Goal: Task Accomplishment & Management: Manage account settings

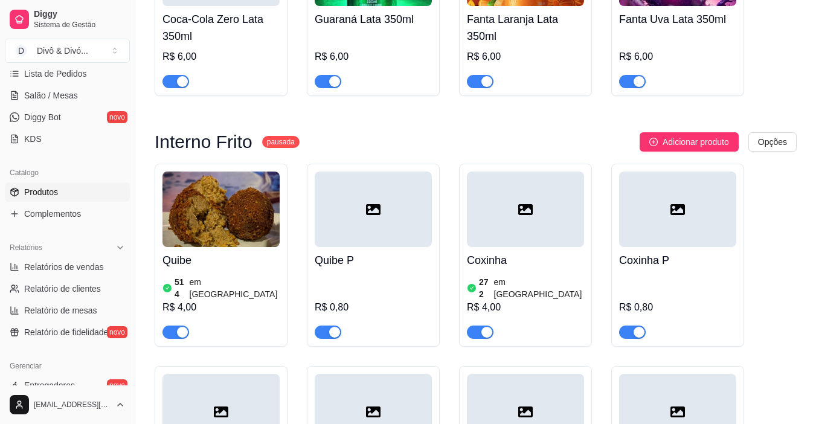
scroll to position [1302, 0]
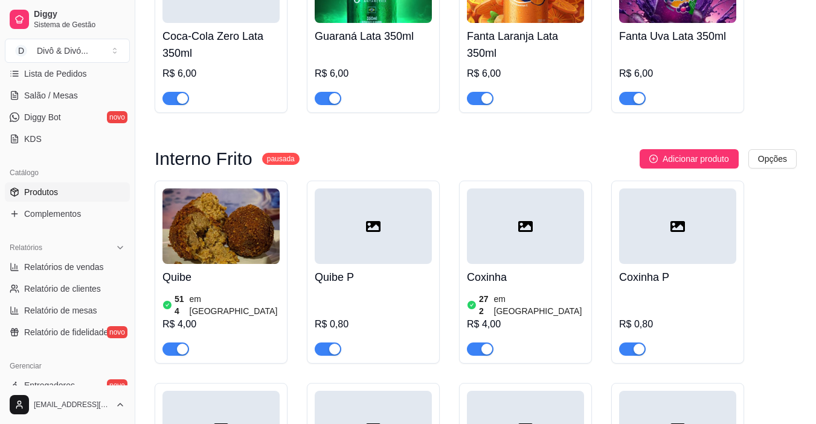
click at [261, 188] on img at bounding box center [221, 226] width 117 height 76
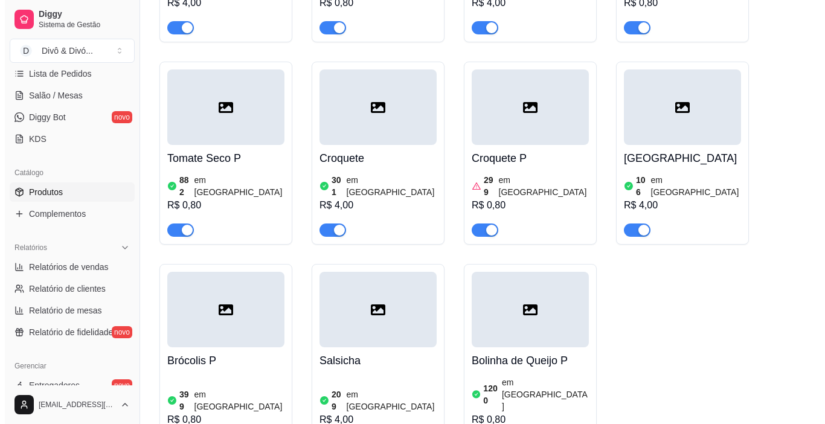
scroll to position [2087, 0]
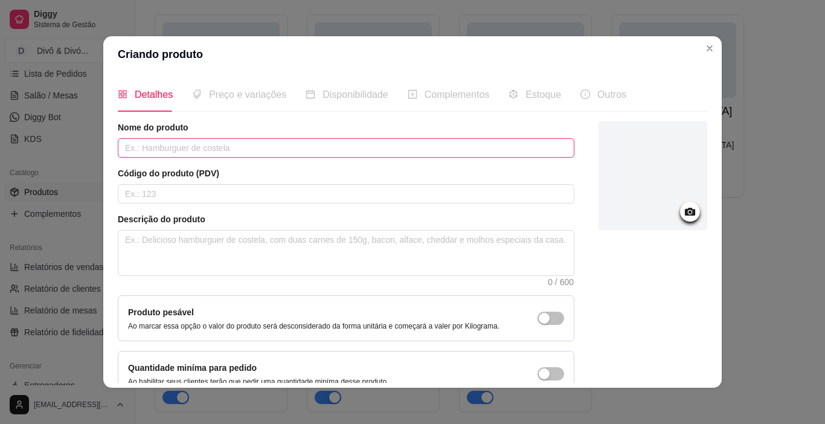
click at [282, 143] on input "text" at bounding box center [346, 147] width 457 height 19
type input "Quibe - Congelado"
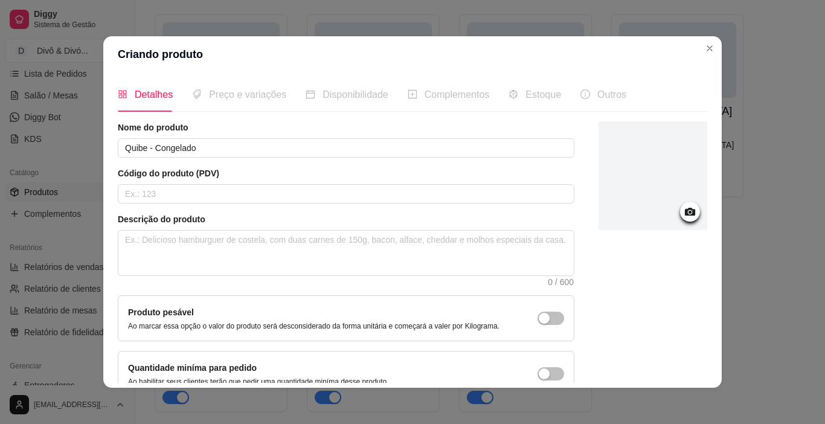
click at [666, 214] on div at bounding box center [653, 175] width 109 height 109
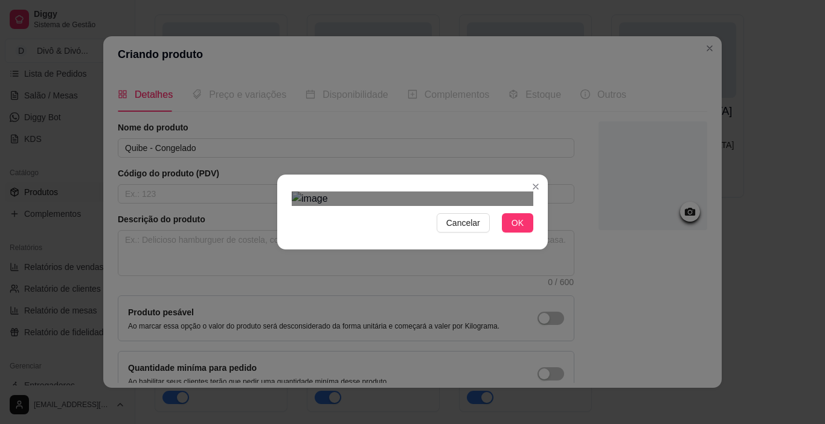
click at [536, 237] on div "Cancelar OK" at bounding box center [412, 212] width 271 height 51
click at [292, 192] on div at bounding box center [413, 199] width 242 height 14
click at [289, 230] on div "Use the arrow keys to move the north west drag handle to change the crop select…" at bounding box center [289, 230] width 0 height 0
click at [520, 233] on button "OK" at bounding box center [517, 222] width 31 height 19
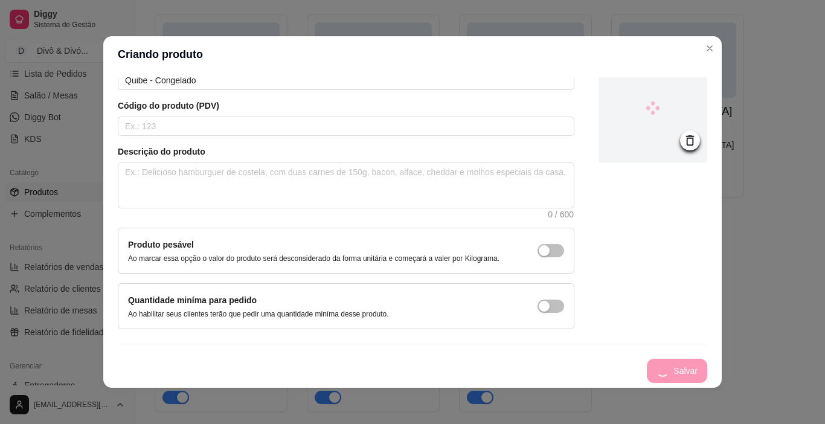
scroll to position [2, 0]
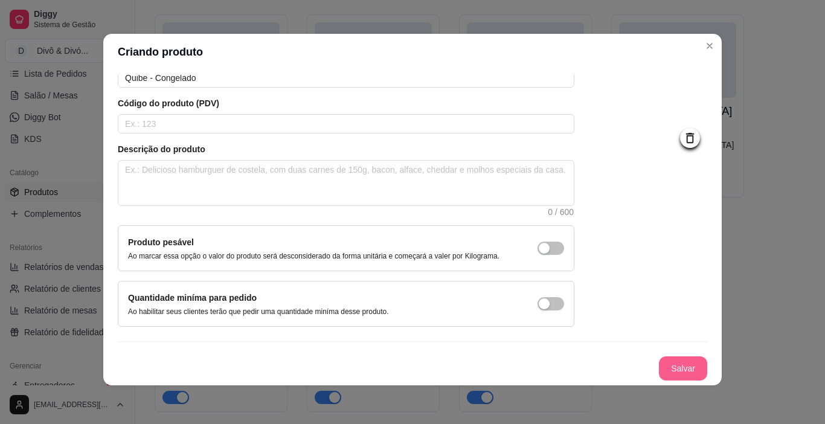
click at [678, 365] on button "Salvar" at bounding box center [683, 368] width 48 height 24
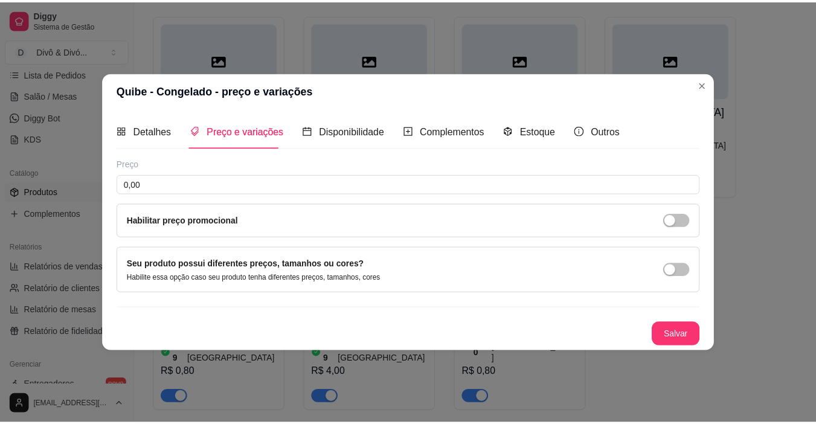
scroll to position [0, 0]
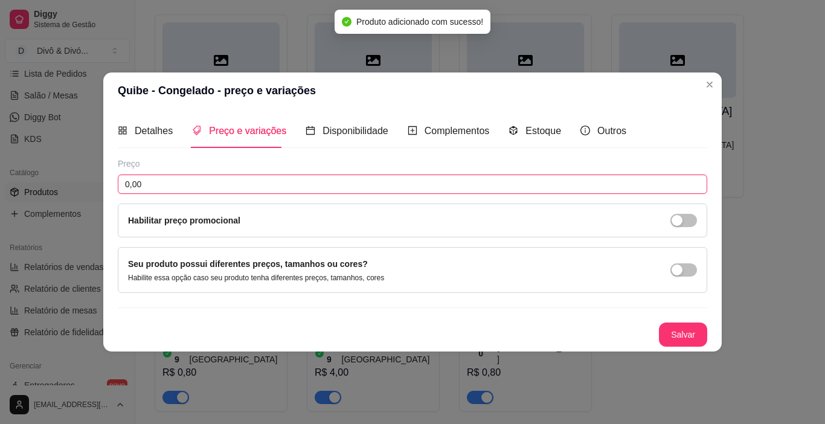
click at [341, 187] on input "0,00" at bounding box center [413, 184] width 590 height 19
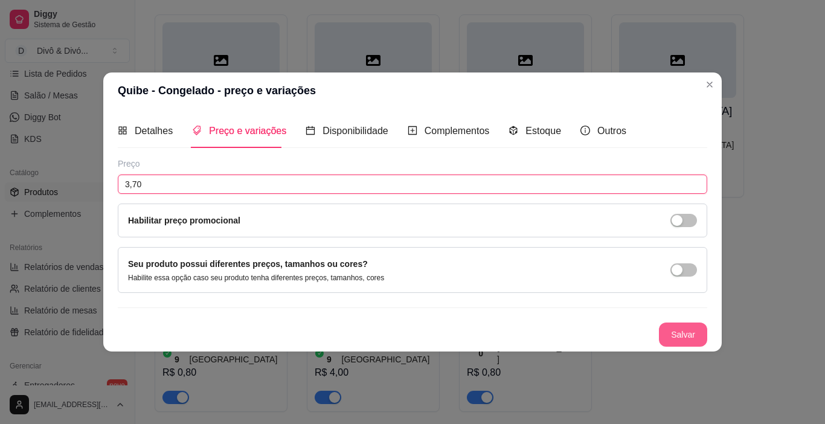
type input "3,70"
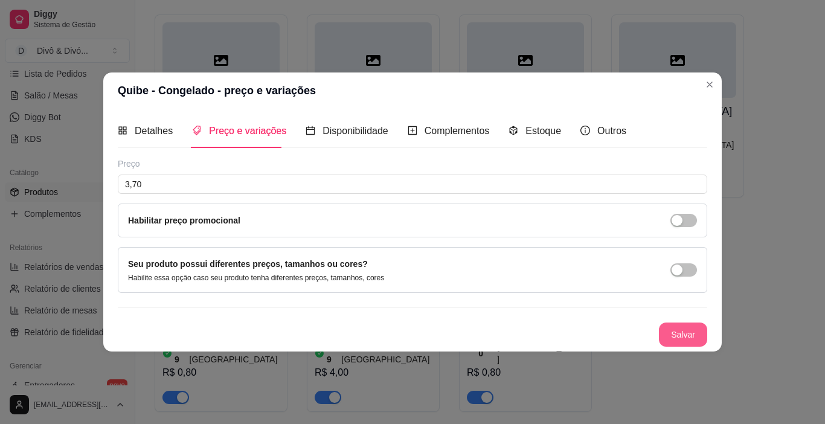
click at [680, 333] on button "Salvar" at bounding box center [683, 335] width 48 height 24
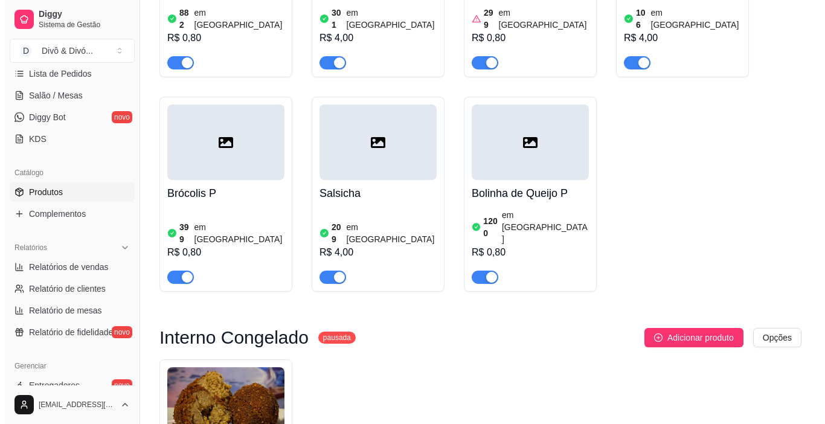
scroll to position [2208, 0]
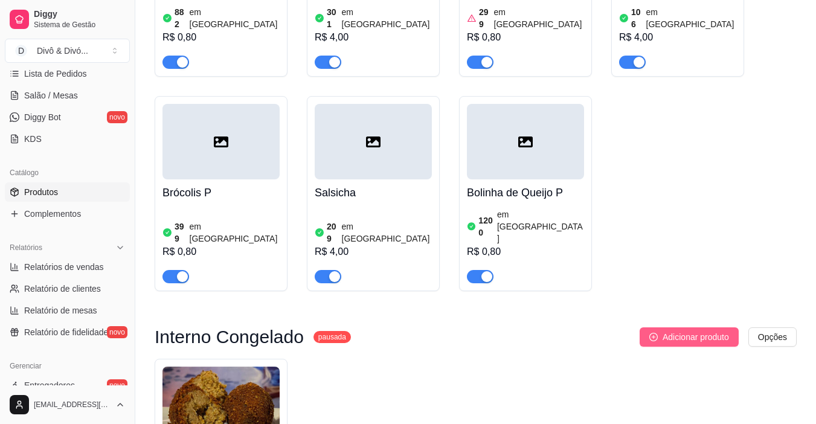
click at [720, 330] on span "Adicionar produto" at bounding box center [696, 336] width 66 height 13
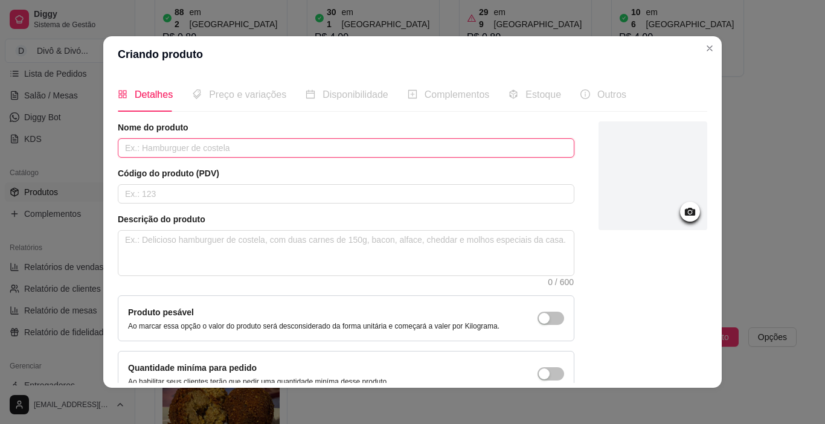
click at [250, 148] on input "text" at bounding box center [346, 147] width 457 height 19
type input "Quibe P - Congelado"
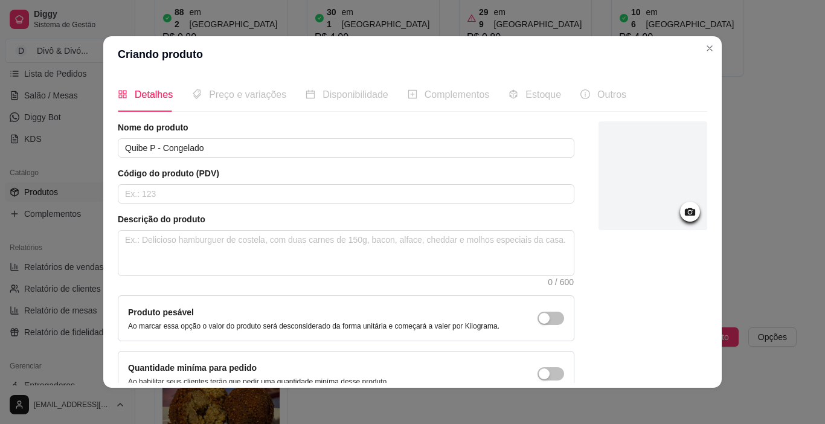
click at [685, 210] on icon at bounding box center [690, 212] width 10 height 8
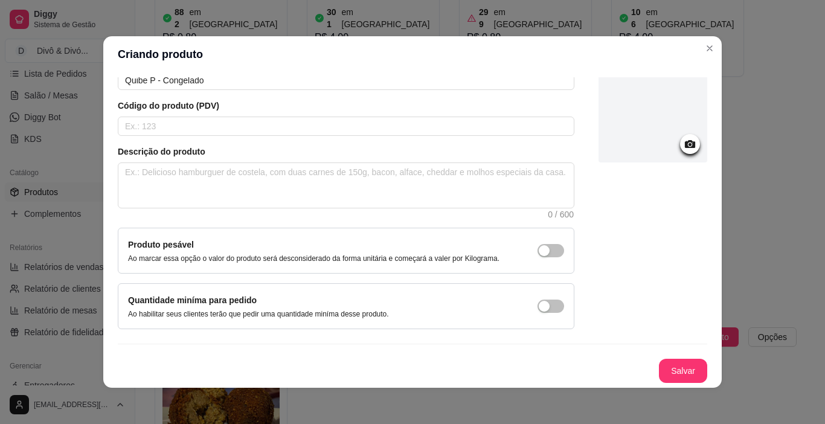
scroll to position [2, 0]
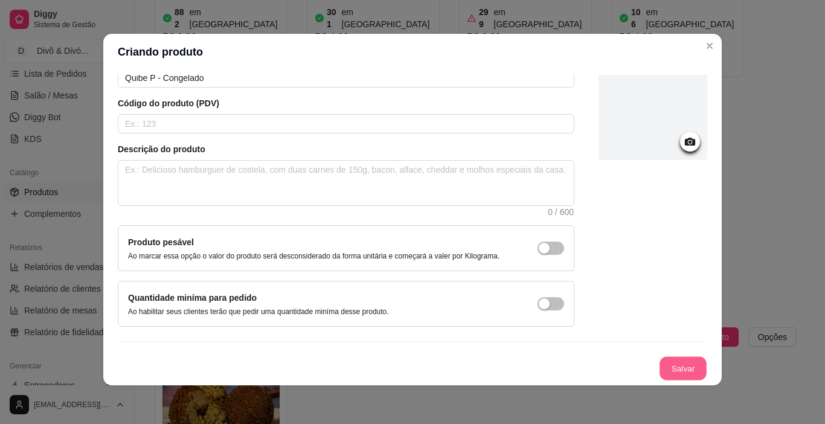
click at [672, 368] on button "Salvar" at bounding box center [683, 369] width 47 height 24
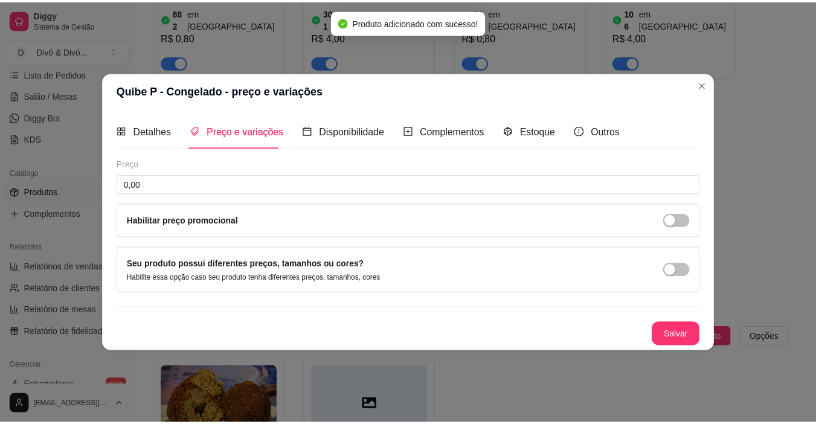
scroll to position [0, 0]
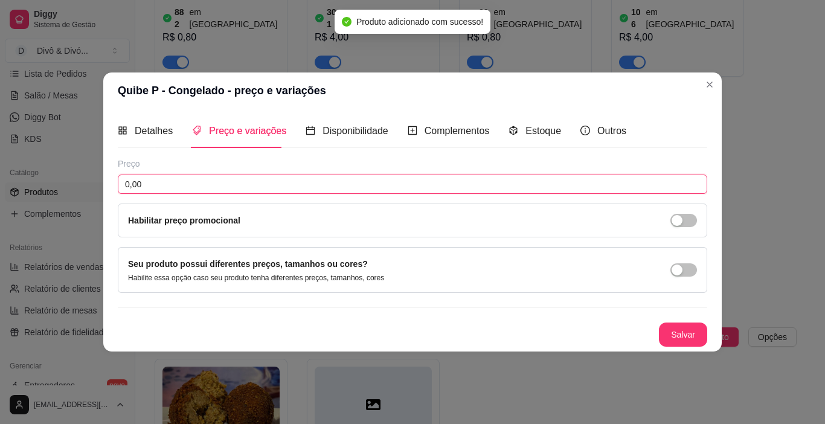
click at [148, 185] on input "0,00" at bounding box center [413, 184] width 590 height 19
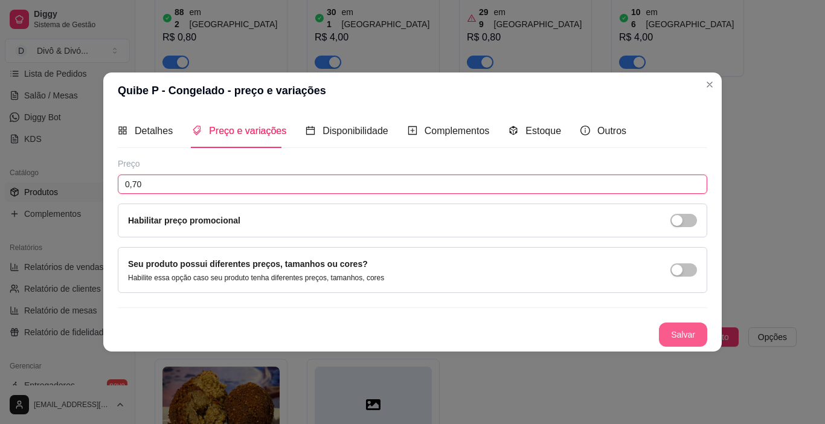
type input "0,70"
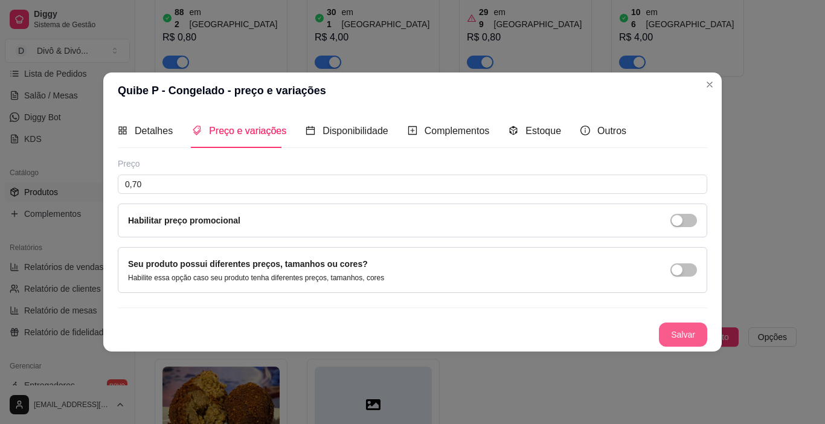
click at [680, 335] on button "Salvar" at bounding box center [683, 335] width 48 height 24
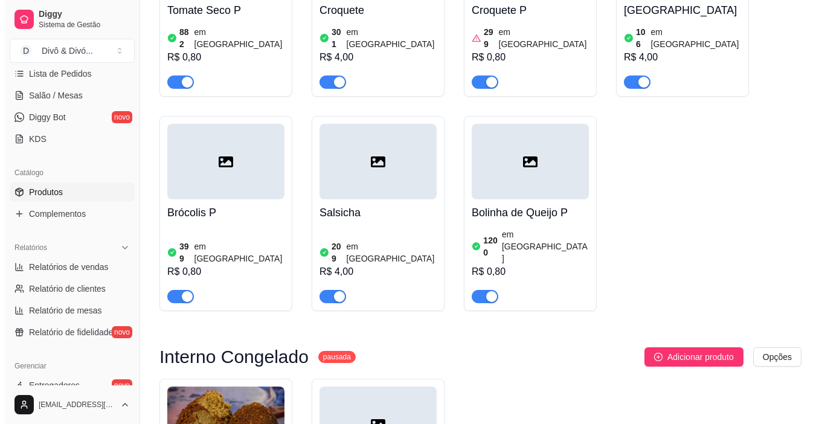
scroll to position [2230, 0]
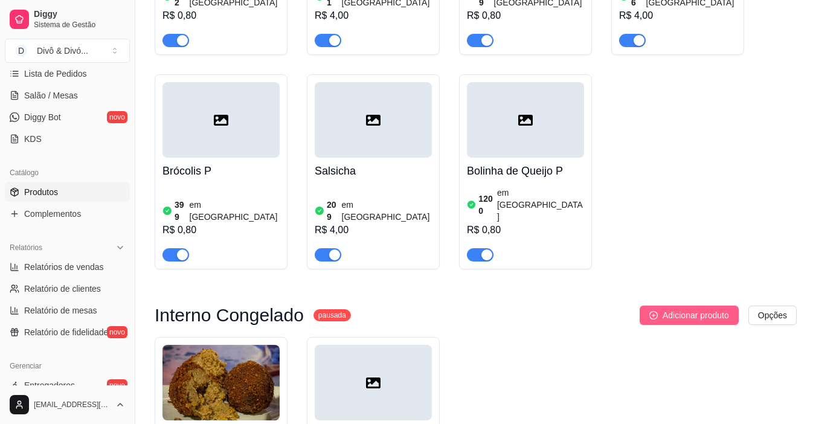
click at [678, 309] on span "Adicionar produto" at bounding box center [696, 315] width 66 height 13
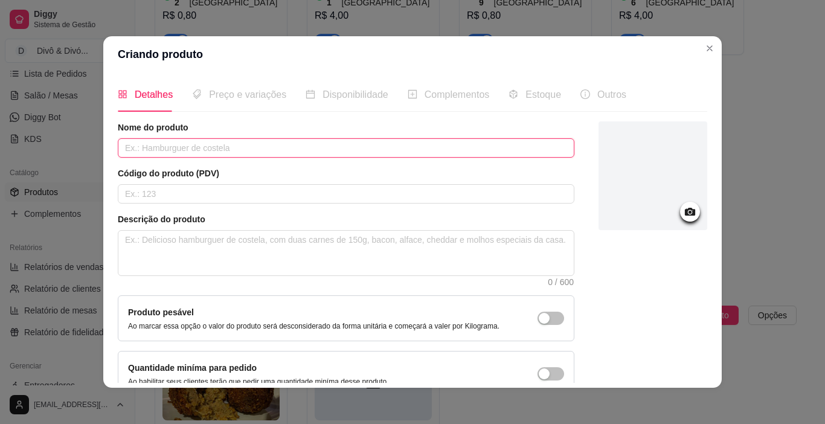
click at [344, 156] on input "text" at bounding box center [346, 147] width 457 height 19
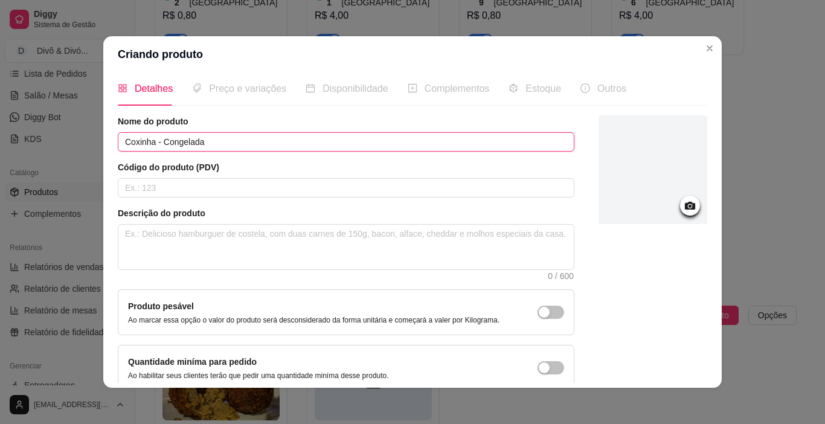
scroll to position [0, 0]
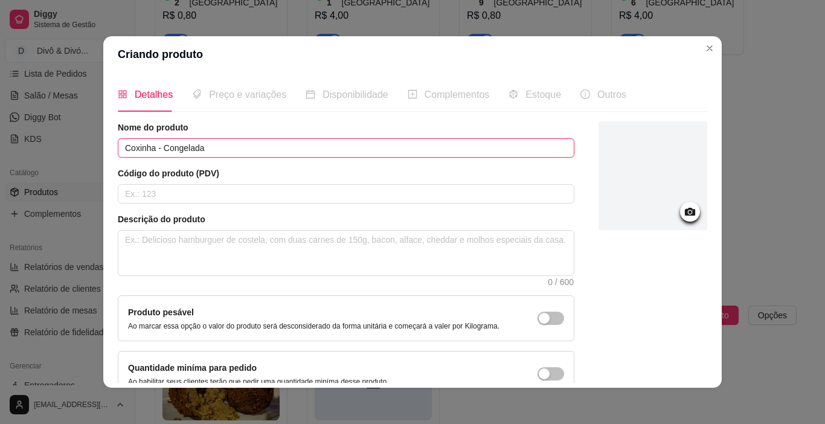
type input "Coxinha - Congelada"
click at [685, 215] on icon at bounding box center [690, 212] width 10 height 8
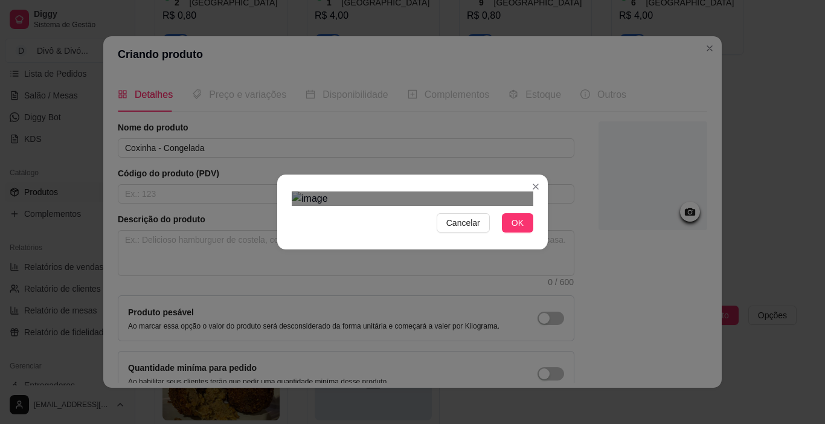
click at [535, 237] on div "Cancelar OK" at bounding box center [412, 212] width 271 height 51
click at [277, 187] on div "Cancelar OK" at bounding box center [412, 212] width 271 height 51
click at [514, 230] on span "OK" at bounding box center [518, 222] width 12 height 13
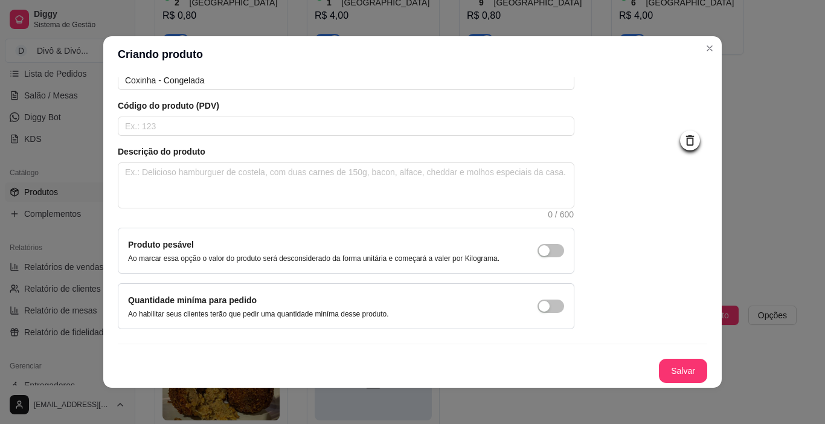
scroll to position [2, 0]
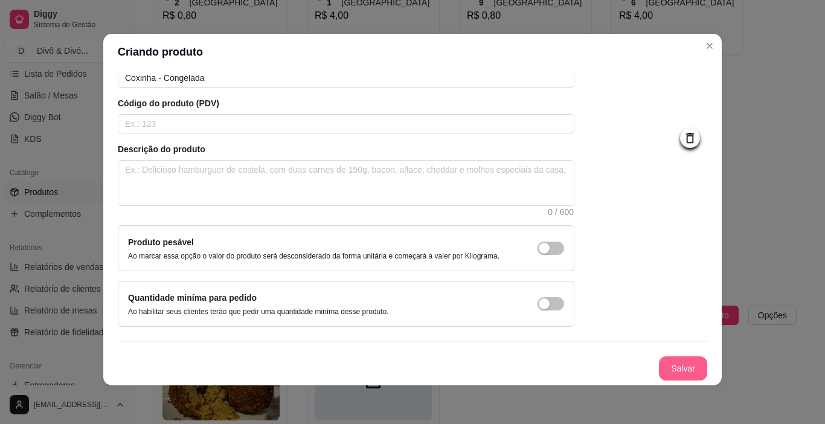
click at [673, 368] on button "Salvar" at bounding box center [683, 368] width 48 height 24
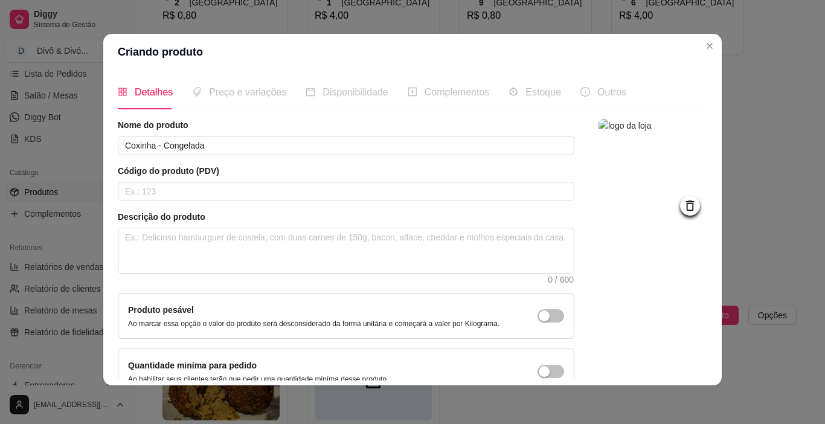
scroll to position [0, 0]
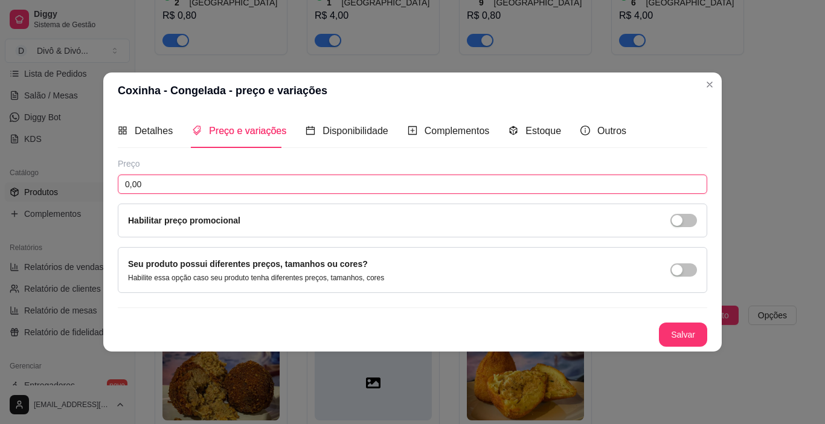
click at [199, 177] on input "0,00" at bounding box center [413, 184] width 590 height 19
type input "3,70"
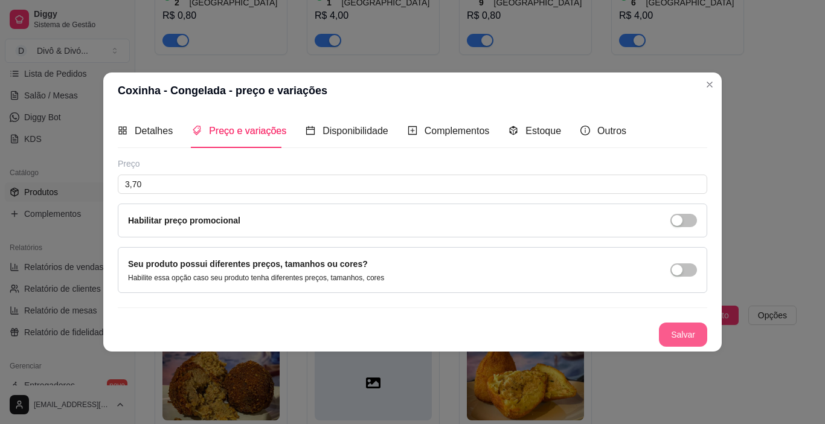
click at [694, 335] on button "Salvar" at bounding box center [683, 335] width 48 height 24
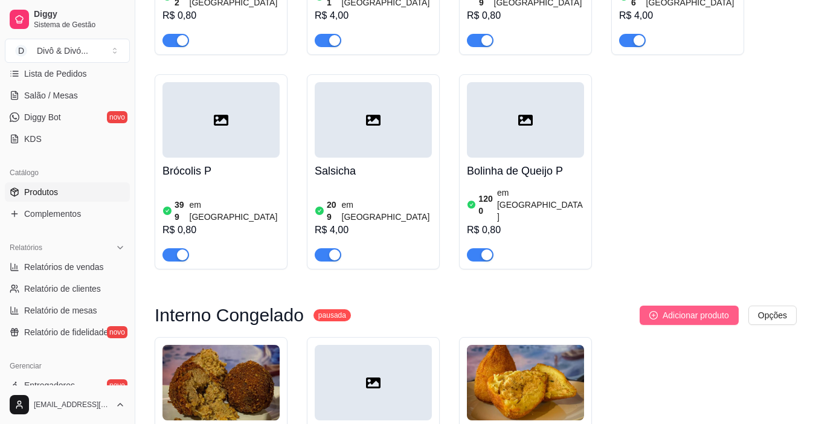
click at [667, 309] on span "Adicionar produto" at bounding box center [696, 315] width 66 height 13
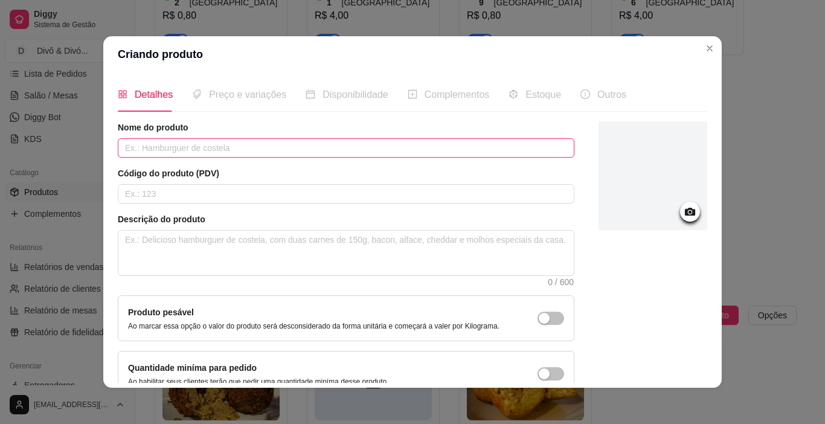
click at [347, 142] on input "text" at bounding box center [346, 147] width 457 height 19
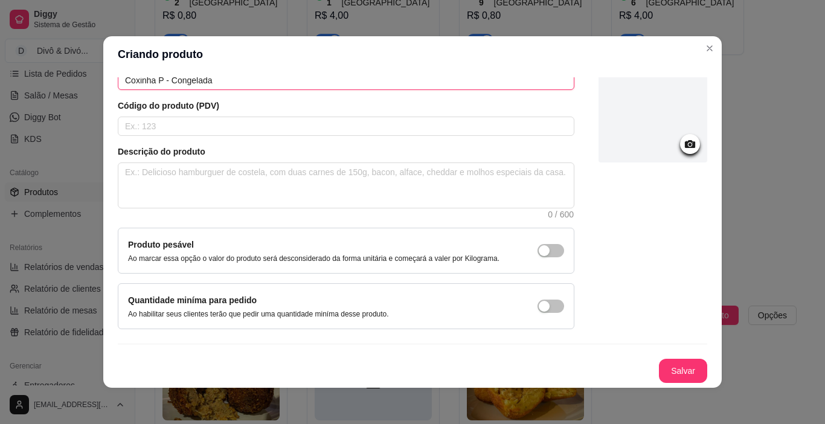
scroll to position [2, 0]
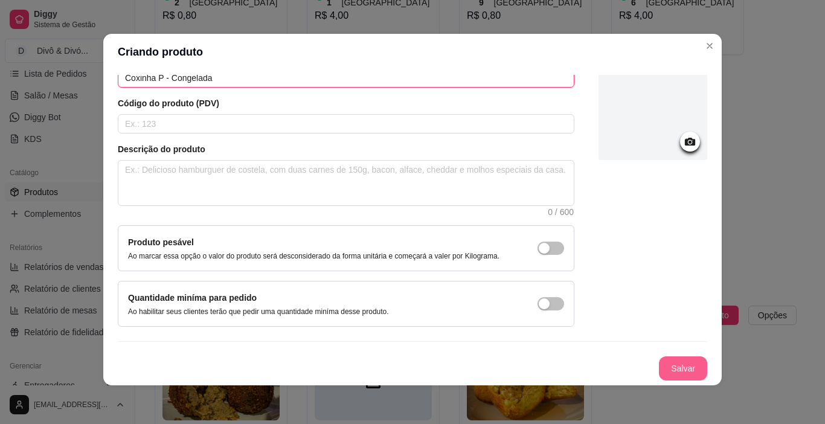
type input "Coxinha P - Congelada"
click at [663, 362] on button "Salvar" at bounding box center [683, 369] width 47 height 24
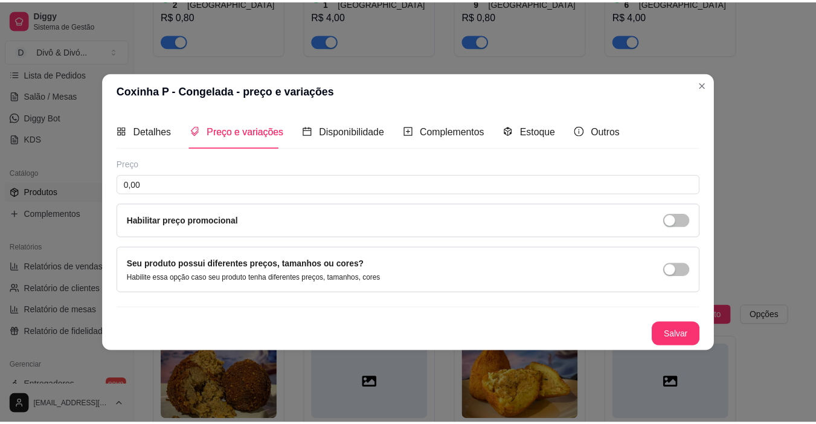
scroll to position [0, 0]
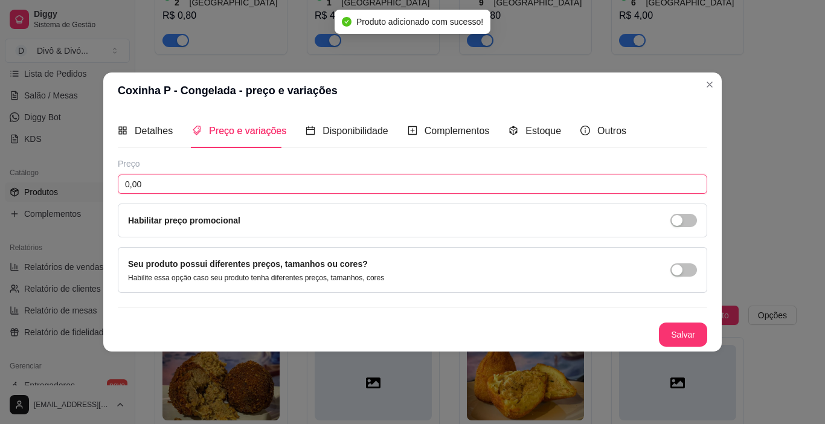
click at [399, 182] on input "0,00" at bounding box center [413, 184] width 590 height 19
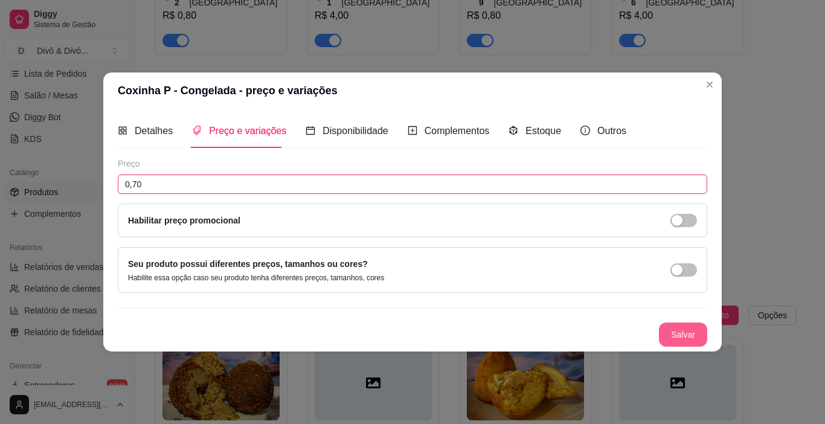
type input "0,70"
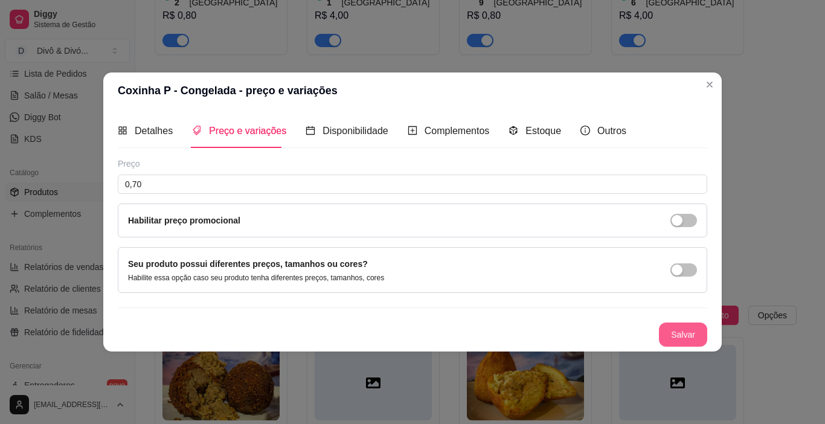
click at [687, 339] on button "Salvar" at bounding box center [683, 335] width 48 height 24
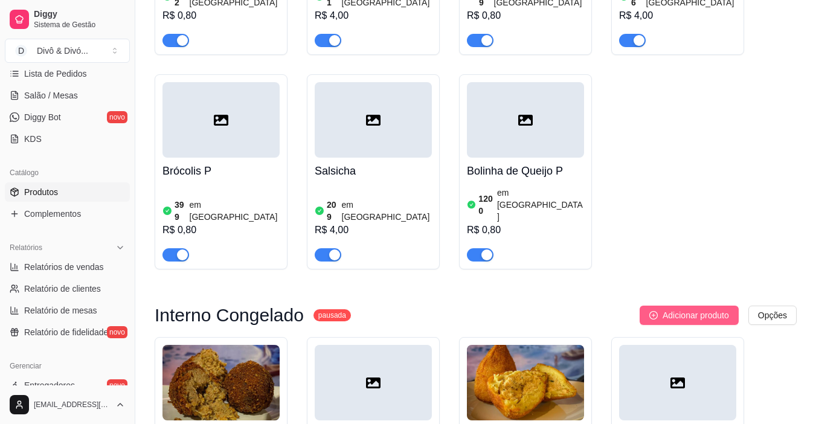
click at [682, 309] on span "Adicionar produto" at bounding box center [696, 315] width 66 height 13
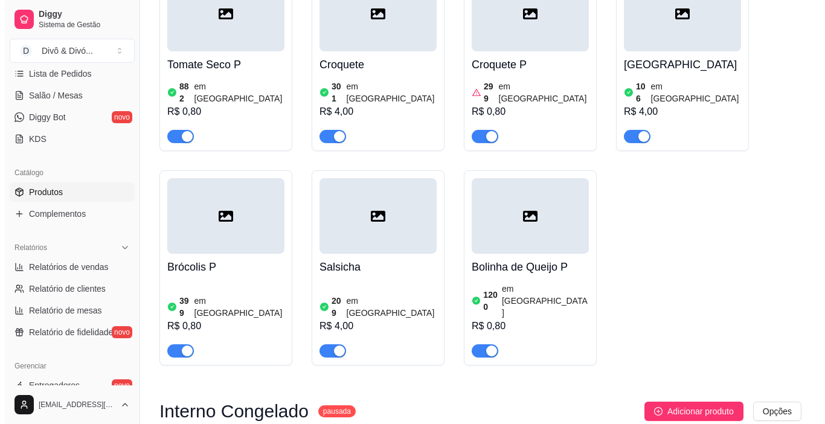
scroll to position [2230, 0]
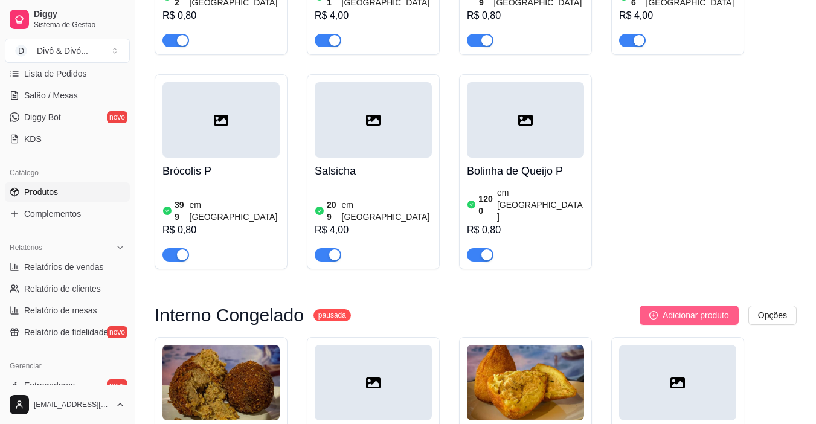
click at [670, 309] on span "Adicionar produto" at bounding box center [696, 315] width 66 height 13
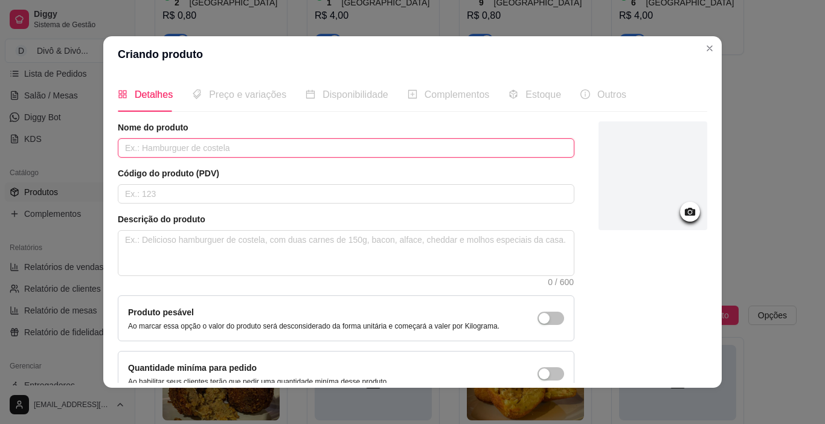
click at [266, 154] on input "text" at bounding box center [346, 147] width 457 height 19
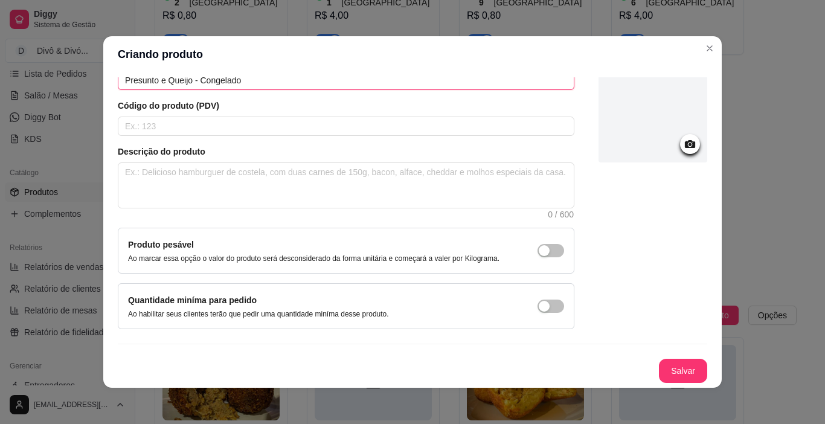
scroll to position [0, 0]
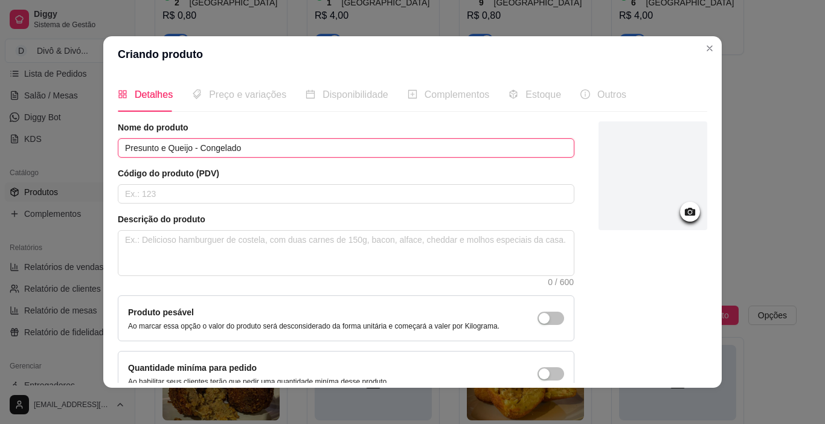
type input "Presunto e Queijo - Congelado"
click at [685, 210] on icon at bounding box center [690, 212] width 10 height 8
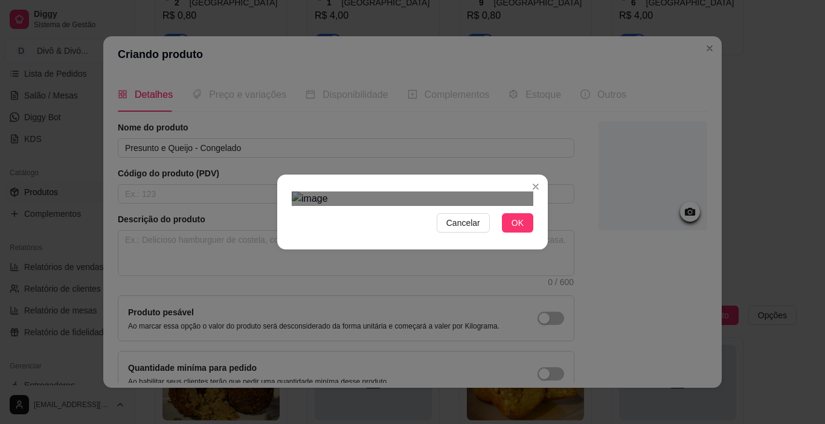
click at [548, 372] on div "Cancelar OK" at bounding box center [412, 212] width 825 height 424
click at [277, 187] on div "Cancelar OK" at bounding box center [412, 212] width 271 height 51
click at [549, 368] on div "Cancelar OK" at bounding box center [412, 212] width 825 height 424
click at [436, 267] on div "Use the arrow keys to move the crop selection area" at bounding box center [413, 388] width 242 height 242
click at [512, 230] on span "OK" at bounding box center [518, 222] width 12 height 13
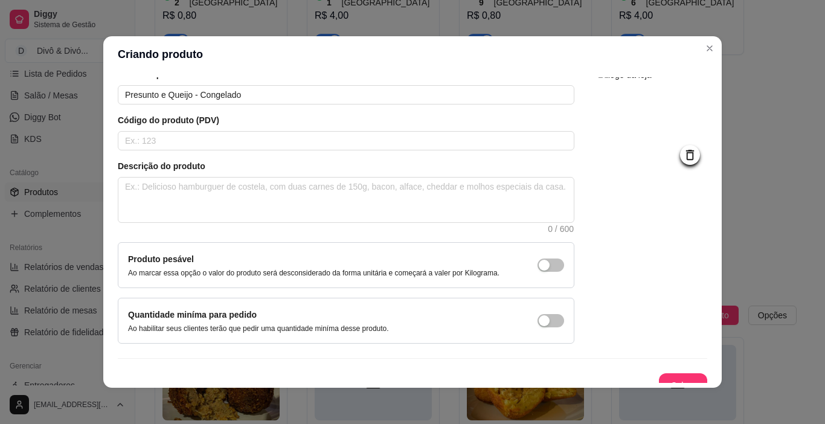
scroll to position [68, 0]
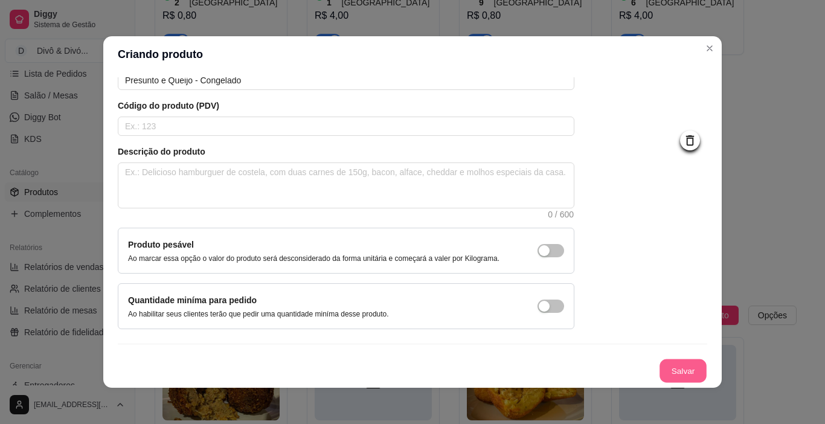
click at [666, 373] on button "Salvar" at bounding box center [683, 371] width 47 height 24
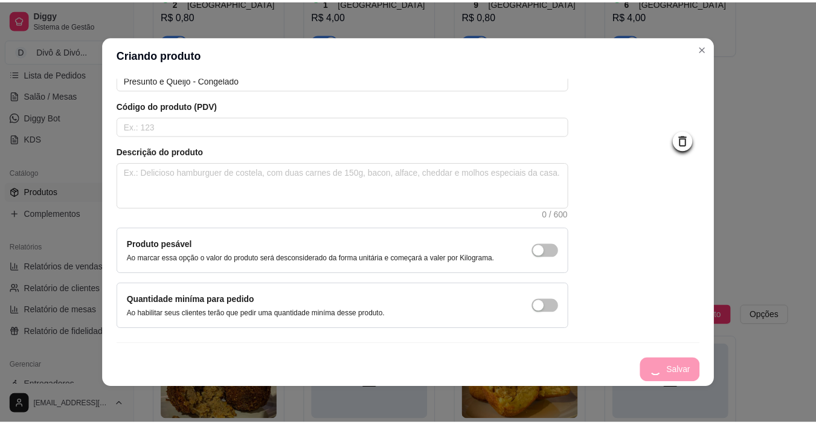
scroll to position [0, 0]
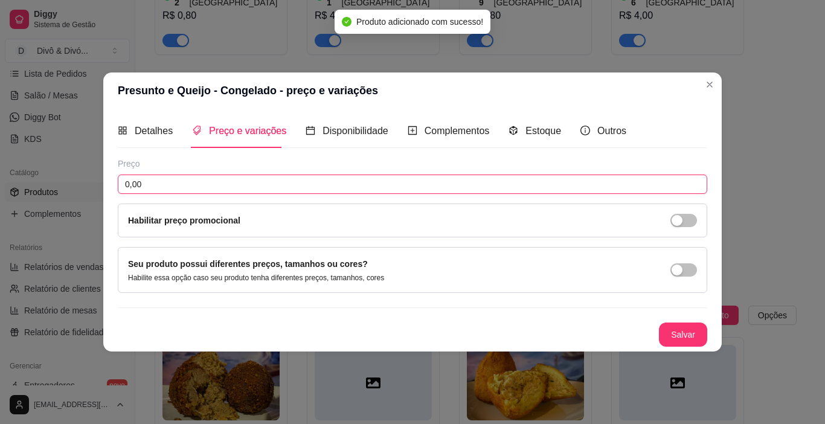
click at [343, 187] on input "0,00" at bounding box center [413, 184] width 590 height 19
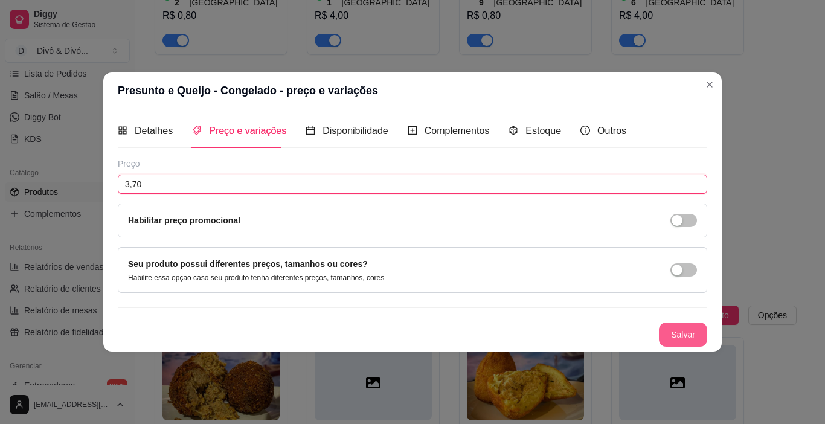
type input "3,70"
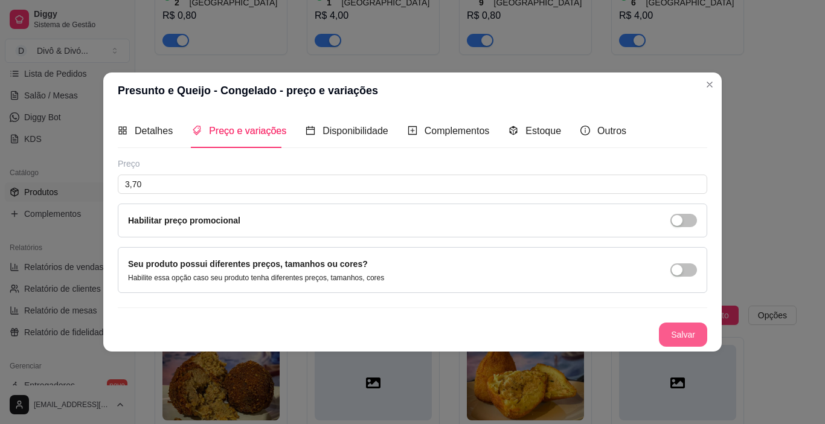
click at [686, 333] on button "Salvar" at bounding box center [683, 335] width 48 height 24
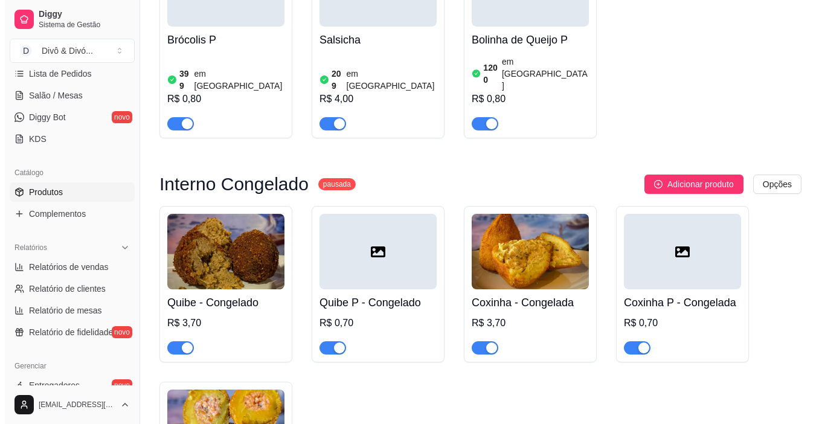
scroll to position [2302, 0]
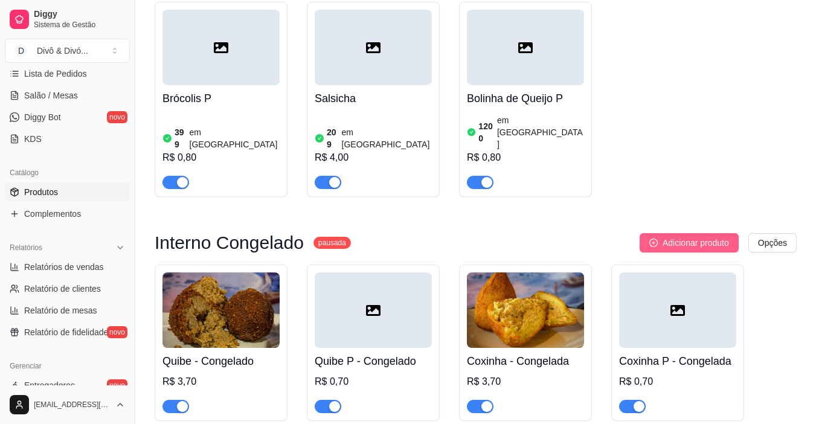
click at [676, 236] on span "Adicionar produto" at bounding box center [696, 242] width 66 height 13
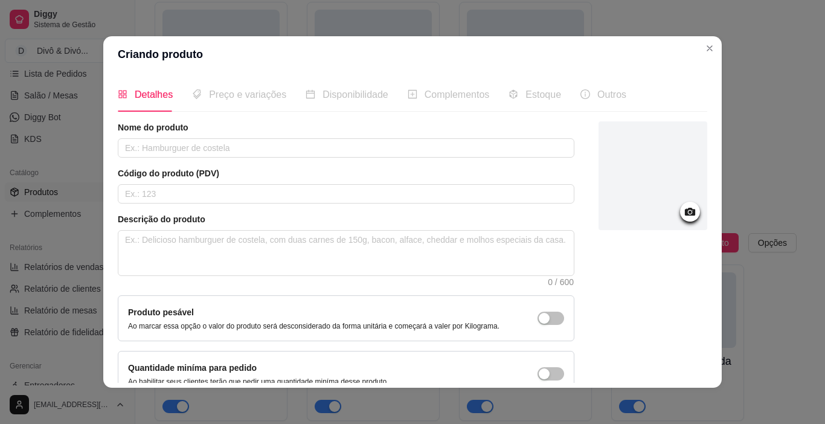
click at [315, 127] on article "Nome do produto" at bounding box center [346, 127] width 457 height 12
click at [293, 152] on input "text" at bounding box center [346, 147] width 457 height 19
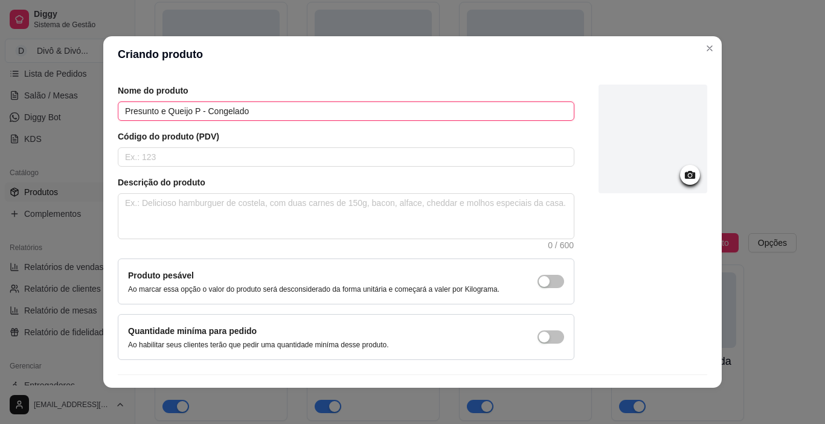
scroll to position [68, 0]
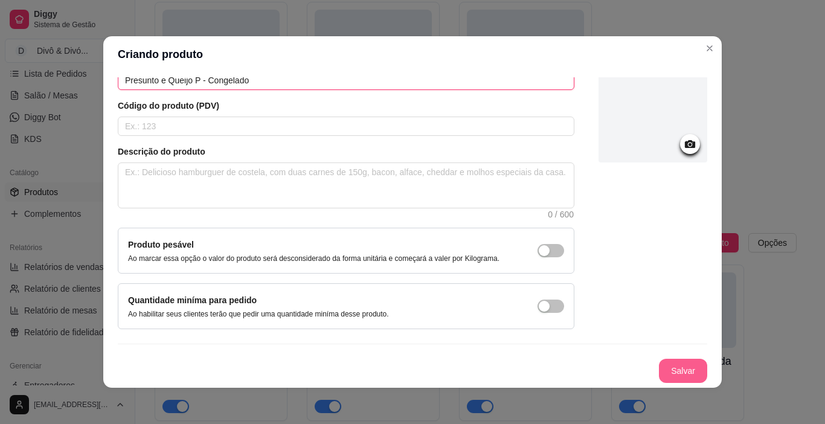
type input "Presunto e Queijo P - Congelado"
click at [678, 365] on button "Salvar" at bounding box center [683, 371] width 48 height 24
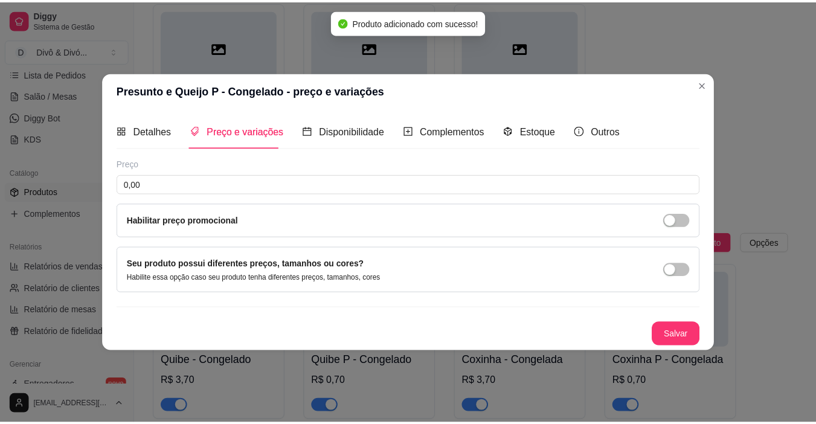
scroll to position [0, 0]
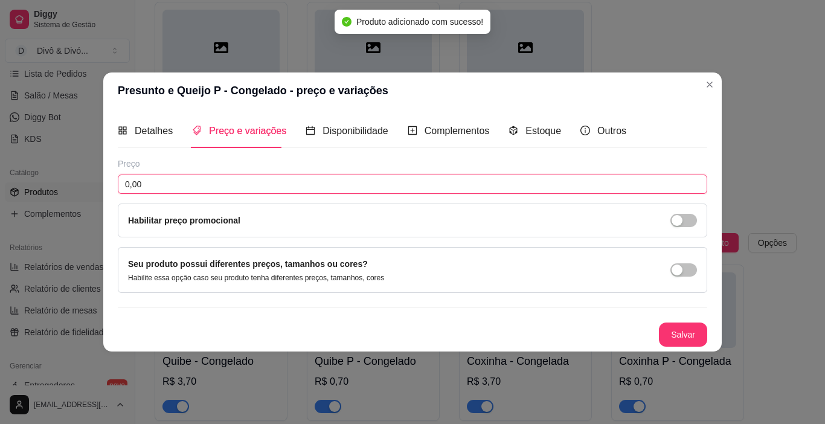
click at [404, 179] on input "0,00" at bounding box center [413, 184] width 590 height 19
type input "0,70"
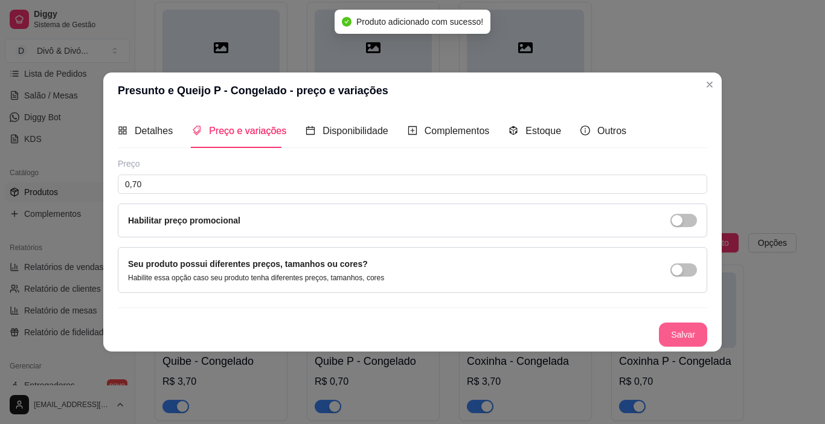
click at [689, 338] on button "Salvar" at bounding box center [683, 335] width 48 height 24
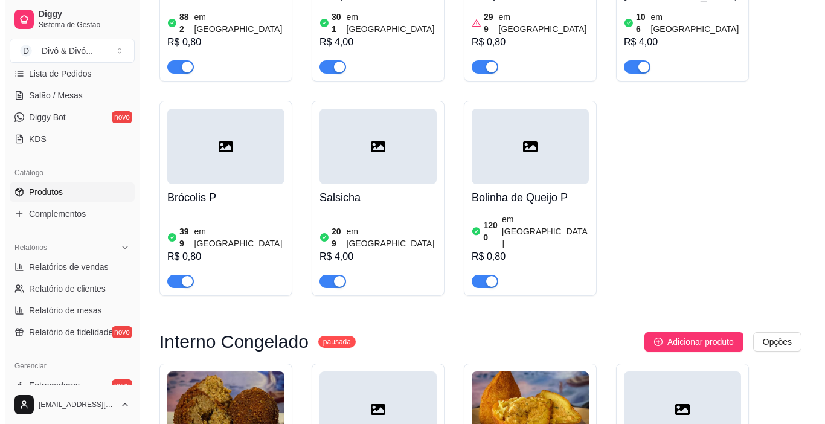
scroll to position [2181, 0]
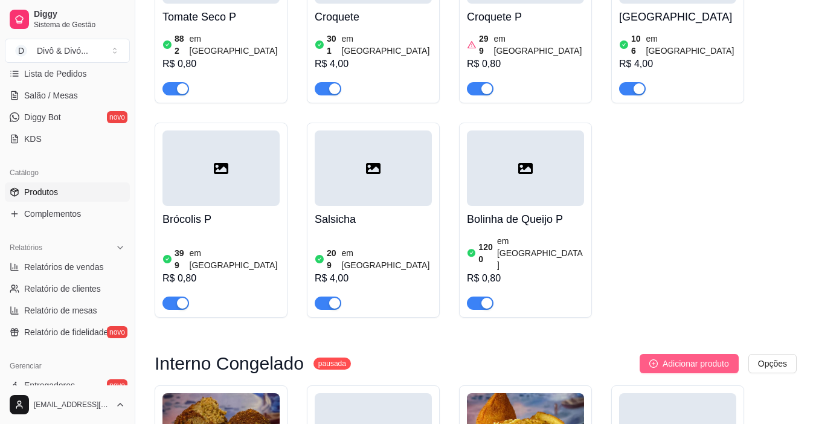
click at [688, 357] on span "Adicionar produto" at bounding box center [696, 363] width 66 height 13
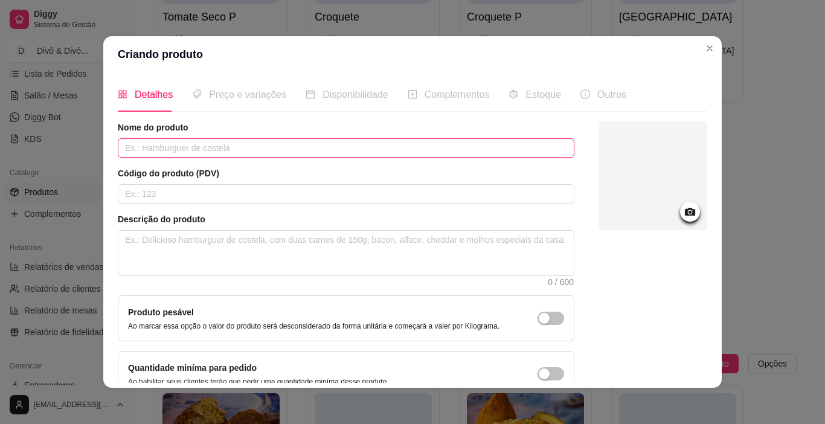
click at [401, 153] on input "text" at bounding box center [346, 147] width 457 height 19
type input "Calabresa - Congelado"
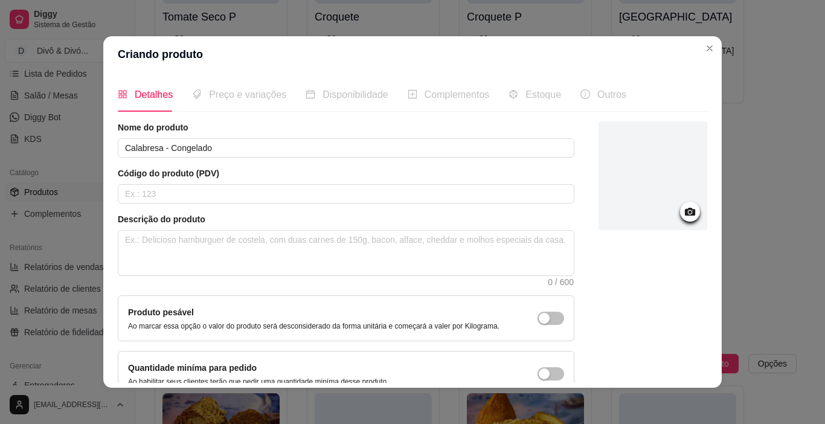
click at [669, 204] on div at bounding box center [653, 175] width 109 height 109
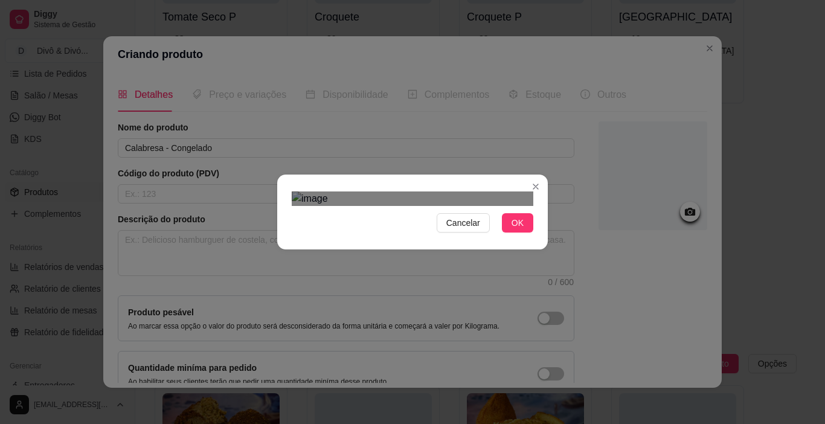
click at [547, 349] on div "Cancelar OK" at bounding box center [412, 212] width 825 height 424
click at [265, 72] on div "Cancelar OK" at bounding box center [412, 212] width 825 height 424
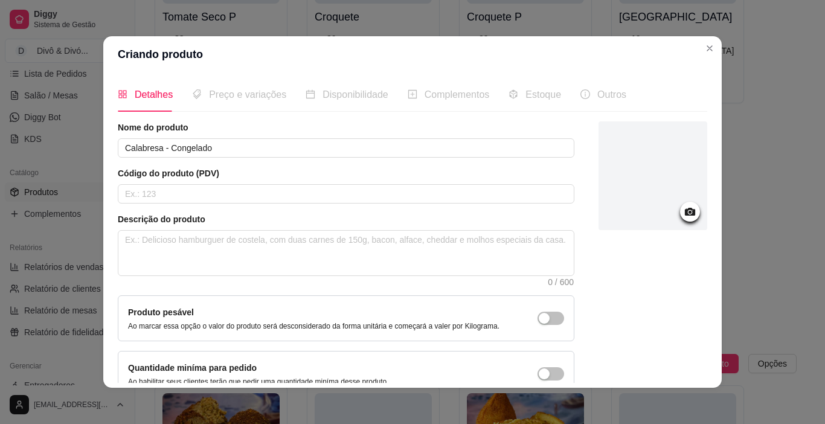
click at [683, 213] on icon at bounding box center [690, 212] width 14 height 14
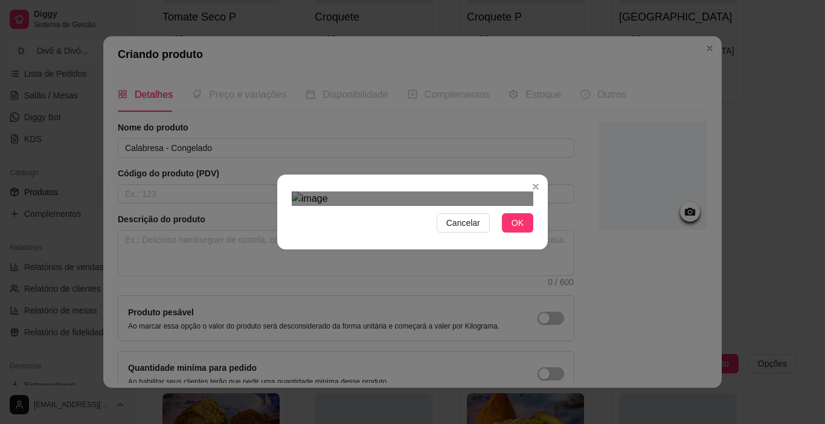
click at [529, 206] on div at bounding box center [413, 199] width 242 height 14
click at [443, 277] on div "Use the arrow keys to move the crop selection area" at bounding box center [407, 385] width 230 height 230
click at [536, 187] on div "Cancelar OK" at bounding box center [412, 212] width 271 height 51
click at [469, 272] on div "Use the arrow keys to move the crop selection area" at bounding box center [413, 393] width 242 height 242
click at [513, 230] on span "OK" at bounding box center [518, 222] width 12 height 13
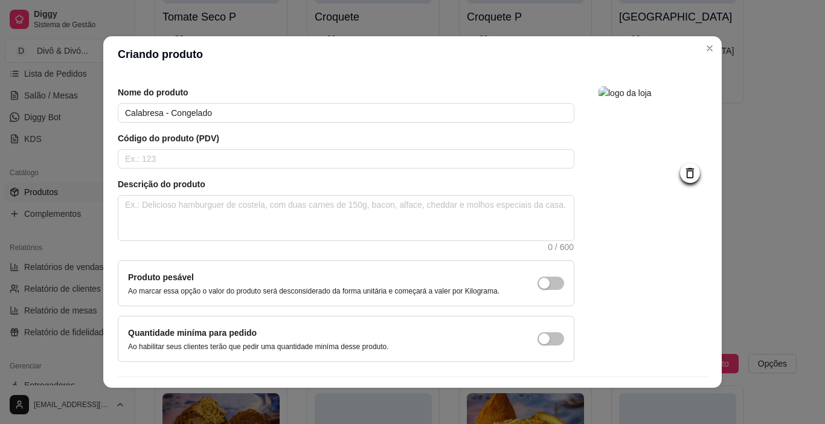
scroll to position [68, 0]
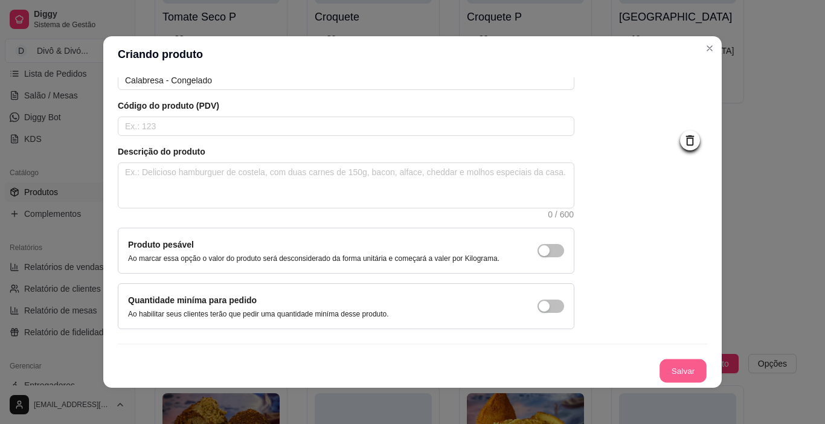
click at [666, 370] on button "Salvar" at bounding box center [683, 371] width 47 height 24
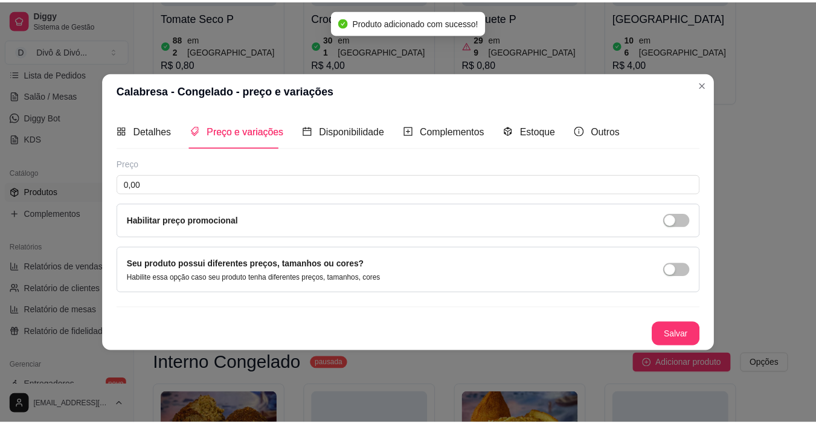
scroll to position [0, 0]
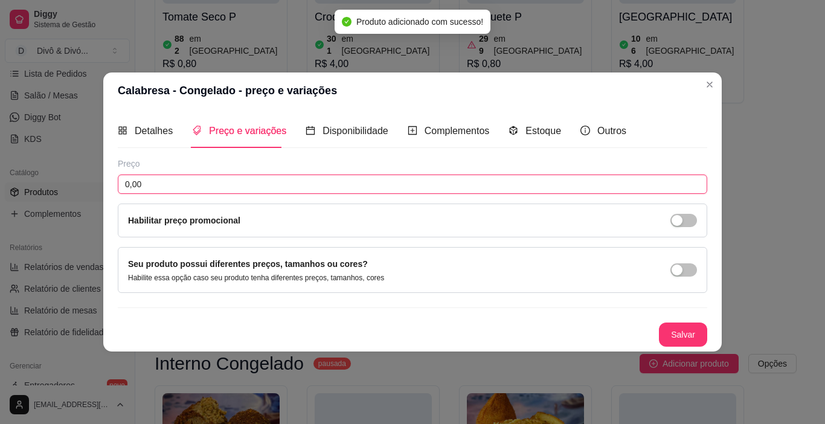
click at [294, 190] on input "0,00" at bounding box center [413, 184] width 590 height 19
type input "3,70"
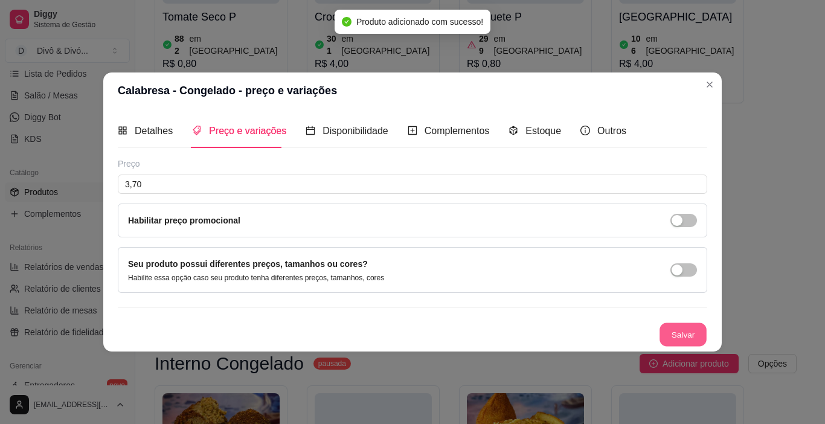
click at [691, 333] on button "Salvar" at bounding box center [683, 335] width 47 height 24
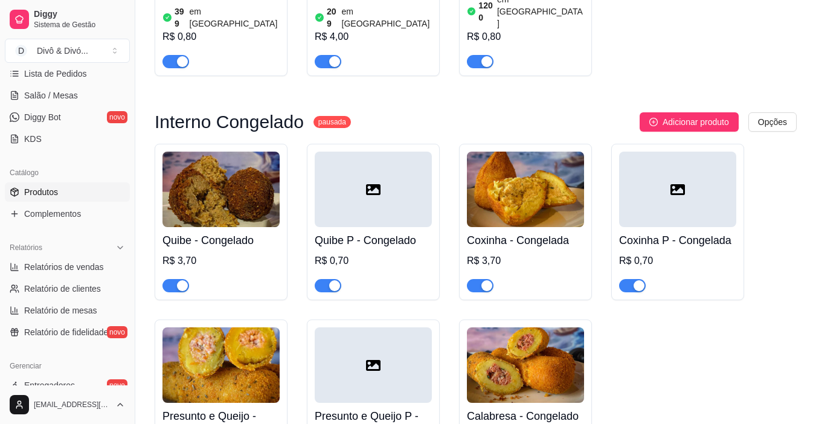
scroll to position [1819, 0]
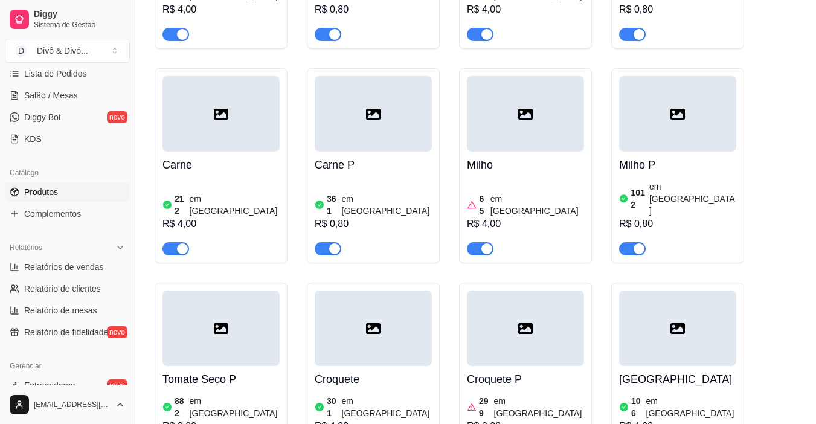
click at [675, 371] on h4 "[GEOGRAPHIC_DATA]" at bounding box center [677, 379] width 117 height 17
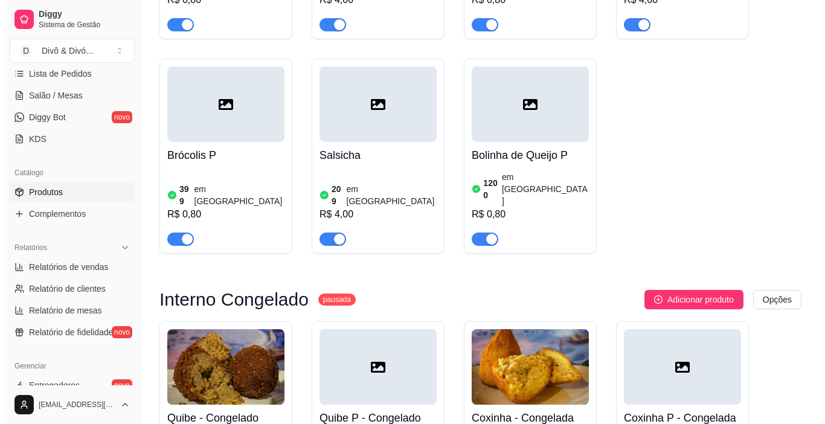
scroll to position [2242, 0]
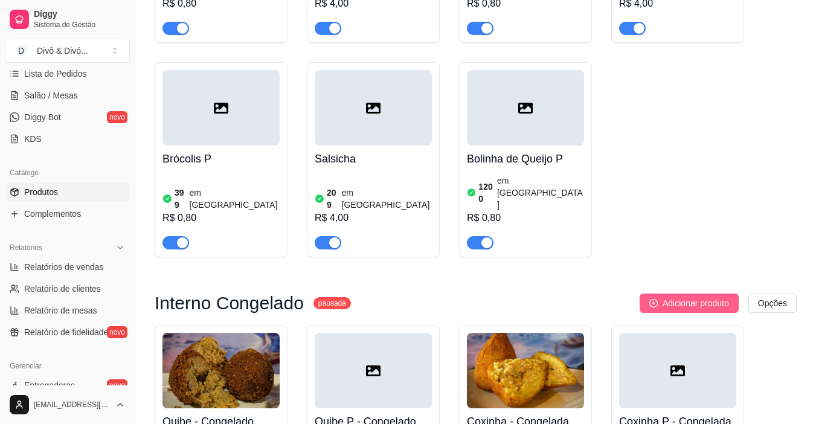
click at [654, 299] on icon "plus-circle" at bounding box center [653, 303] width 8 height 8
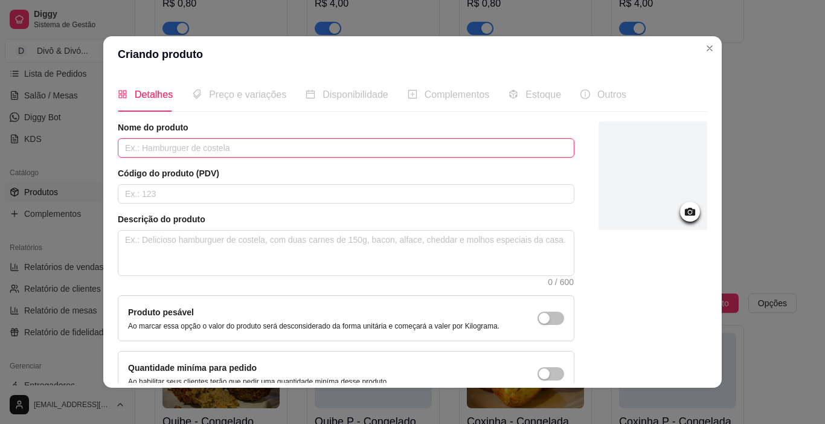
click at [387, 147] on input "text" at bounding box center [346, 147] width 457 height 19
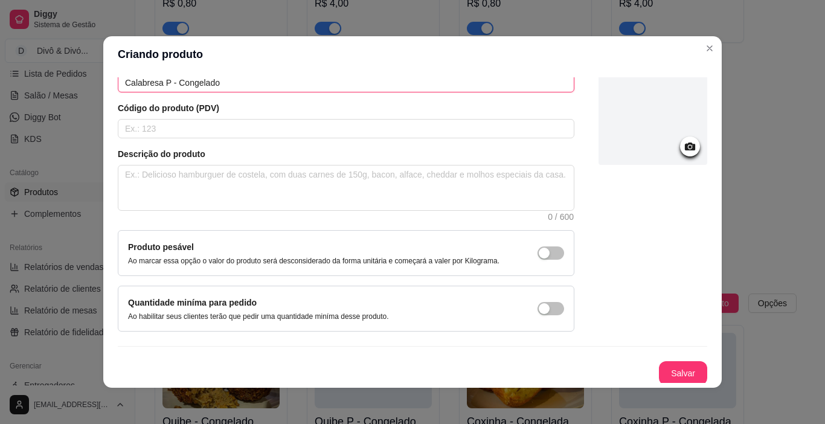
scroll to position [68, 0]
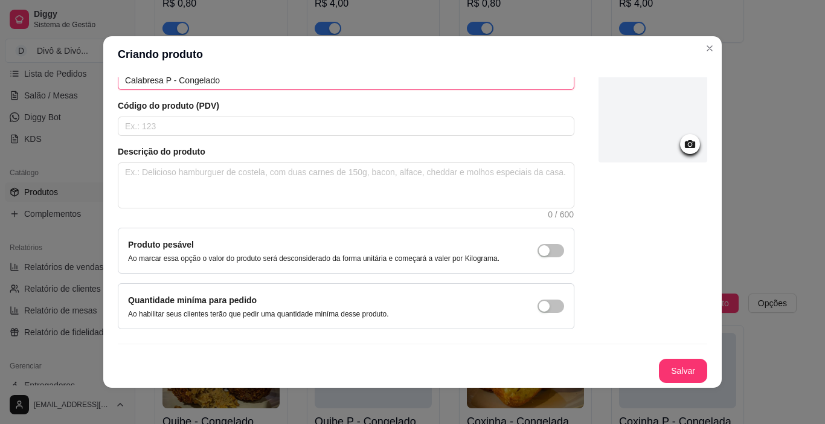
type input "Calabresa P - Congelado"
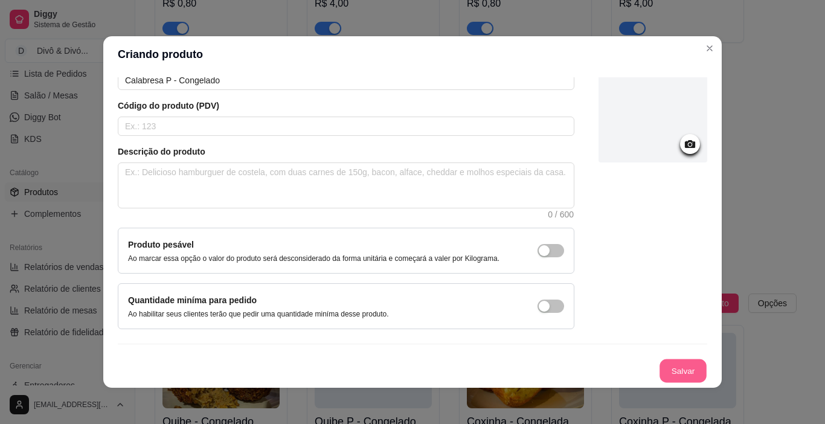
click at [667, 367] on button "Salvar" at bounding box center [683, 371] width 47 height 24
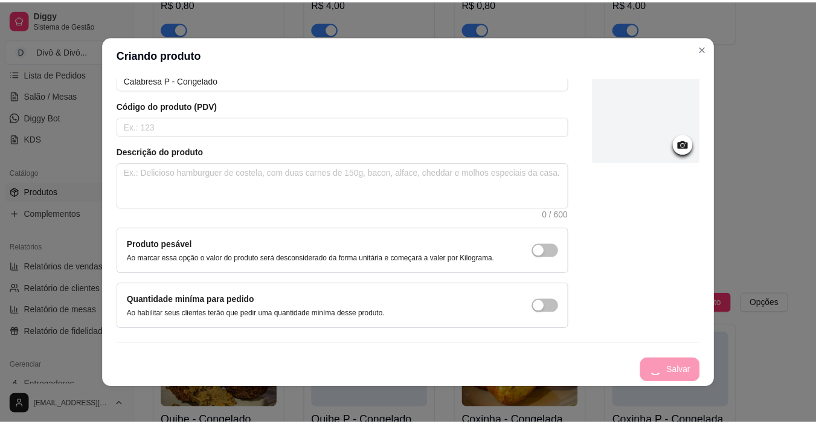
scroll to position [0, 0]
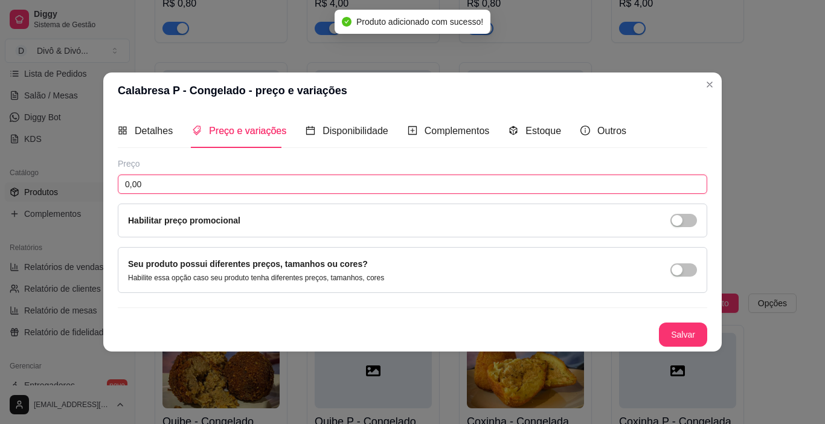
click at [514, 184] on input "0,00" at bounding box center [413, 184] width 590 height 19
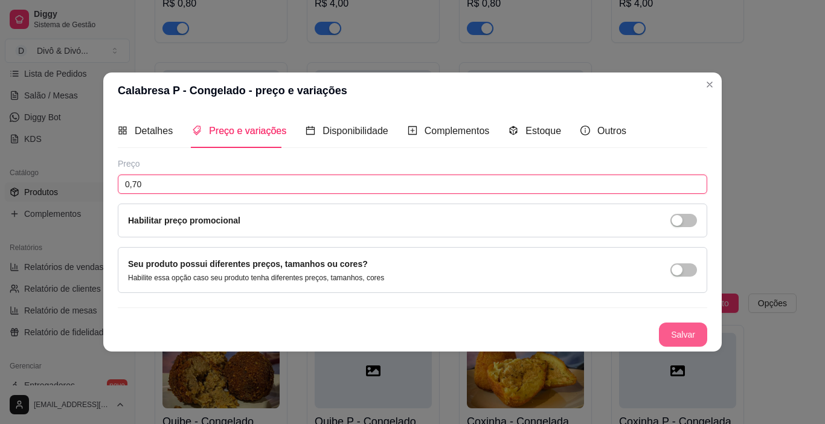
type input "0,70"
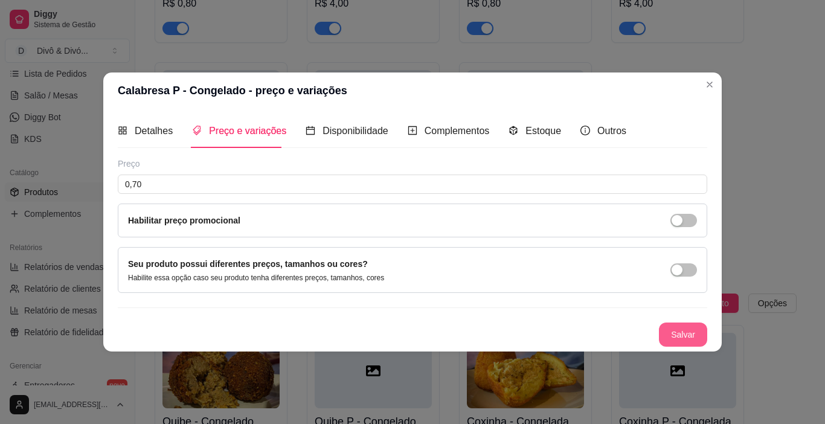
click at [680, 328] on button "Salvar" at bounding box center [683, 335] width 48 height 24
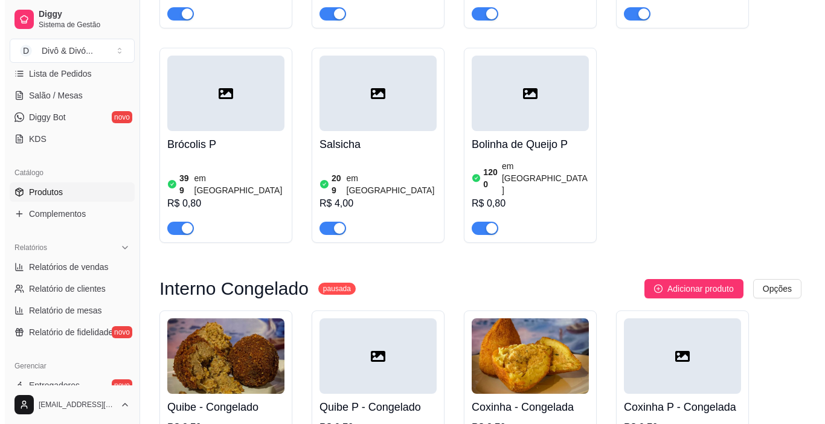
scroll to position [2302, 0]
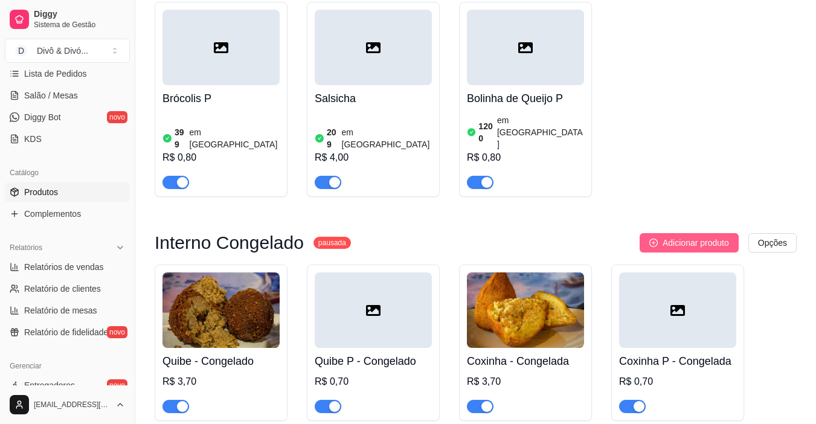
click at [708, 236] on span "Adicionar produto" at bounding box center [696, 242] width 66 height 13
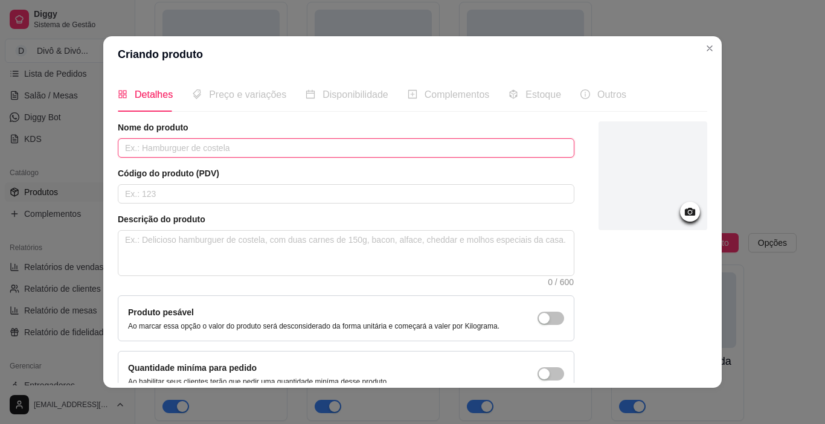
click at [430, 151] on input "text" at bounding box center [346, 147] width 457 height 19
type input "Carne - Congelado"
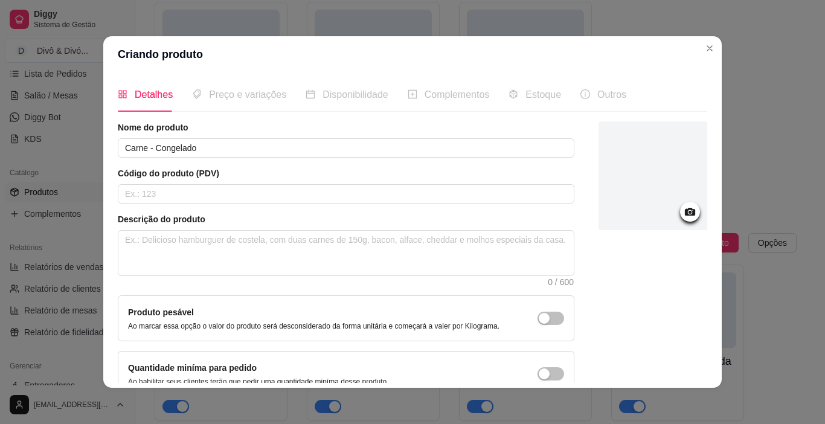
click at [685, 216] on icon at bounding box center [690, 212] width 10 height 8
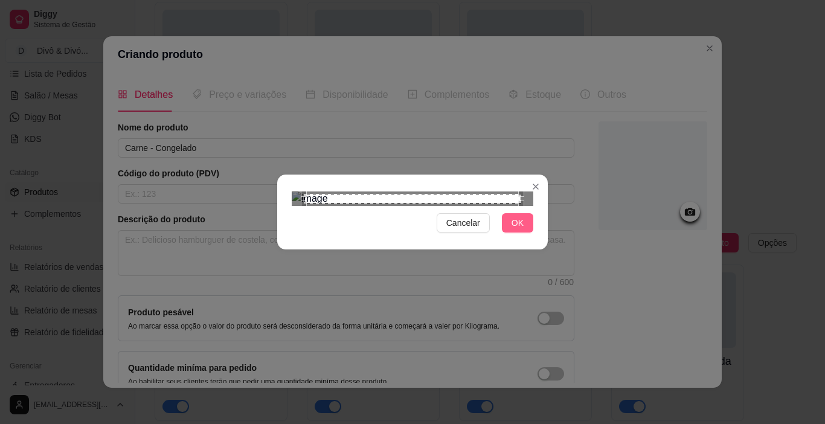
click at [513, 230] on span "OK" at bounding box center [518, 222] width 12 height 13
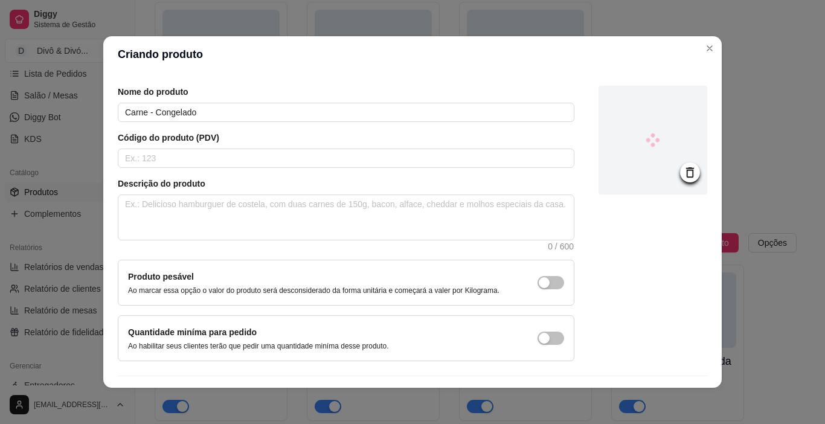
scroll to position [68, 0]
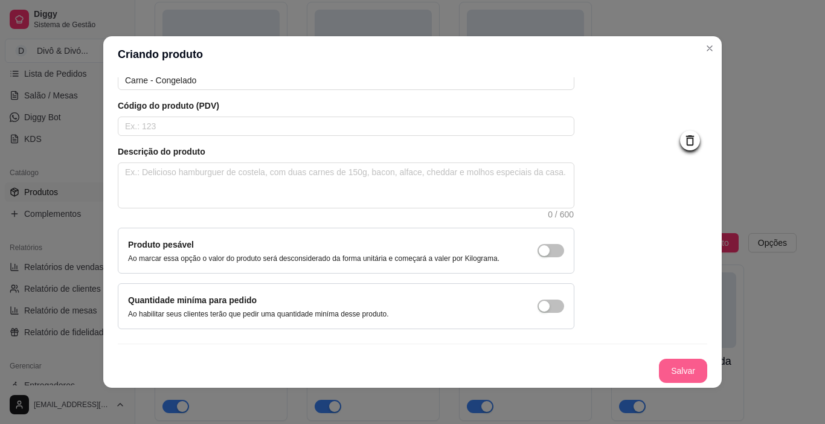
click at [666, 369] on button "Salvar" at bounding box center [683, 371] width 48 height 24
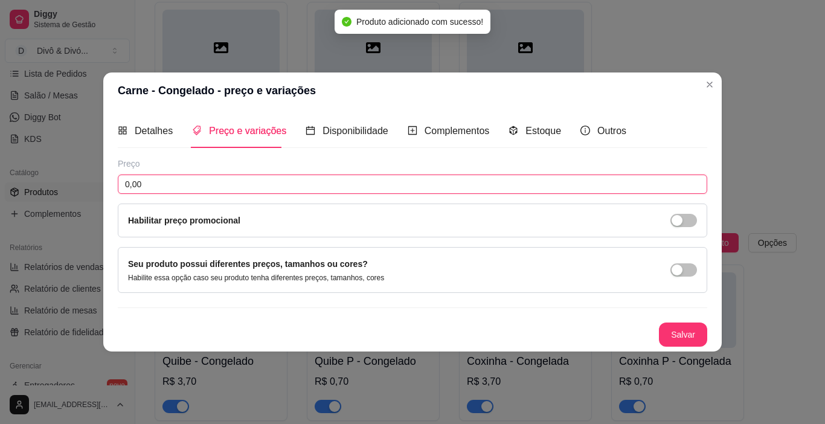
click at [298, 182] on input "0,00" at bounding box center [413, 184] width 590 height 19
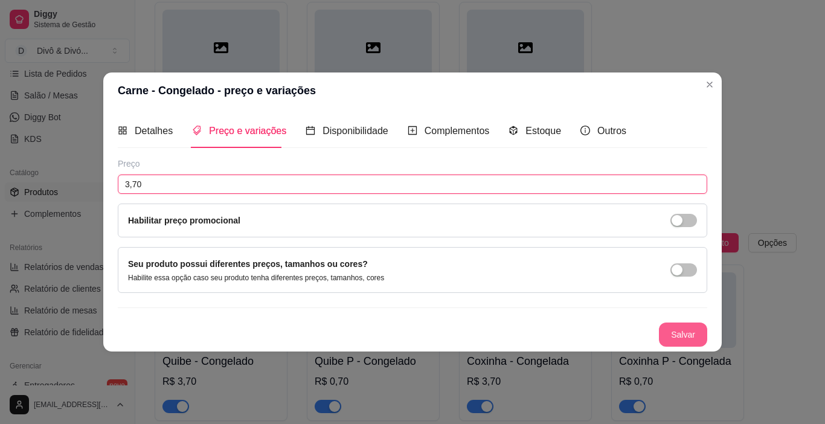
type input "3,70"
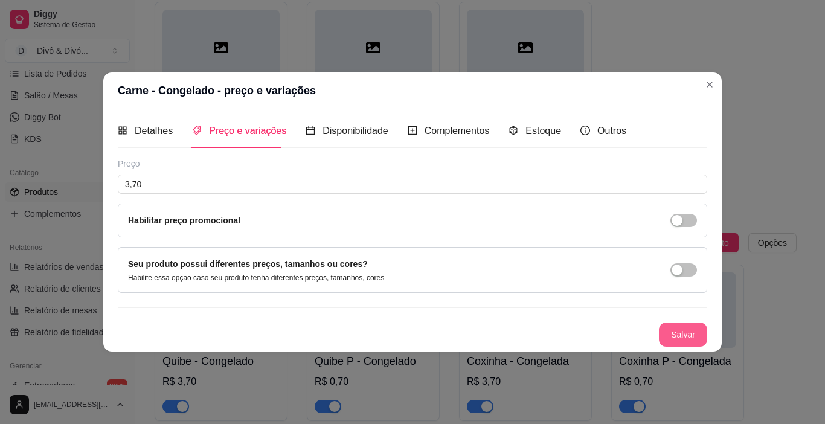
click at [687, 330] on button "Salvar" at bounding box center [683, 335] width 48 height 24
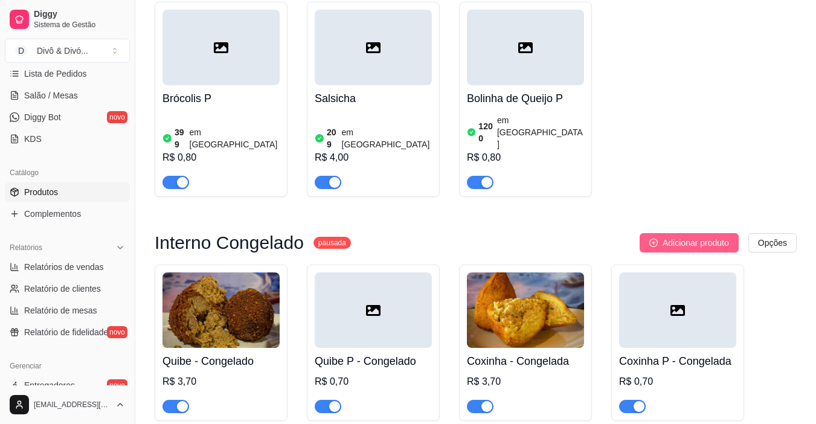
click at [690, 236] on span "Adicionar produto" at bounding box center [696, 242] width 66 height 13
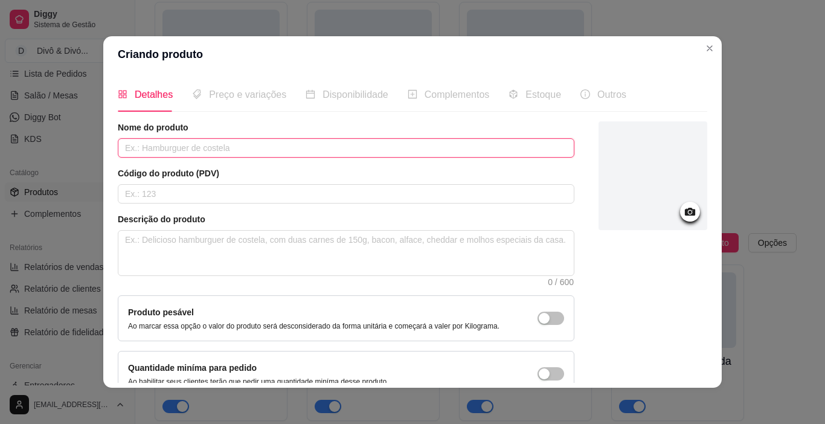
click at [486, 150] on input "text" at bounding box center [346, 147] width 457 height 19
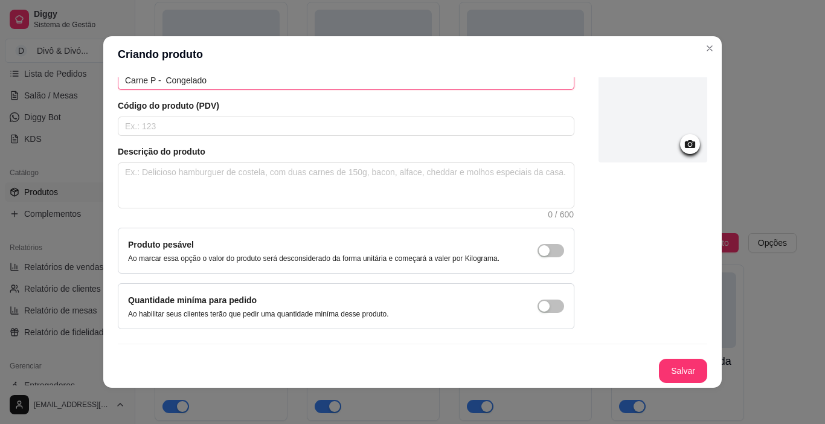
scroll to position [2, 0]
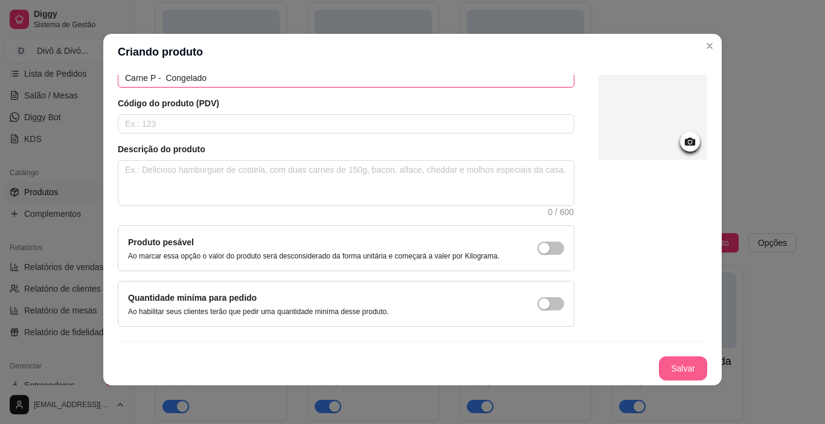
type input "Carne P - Congelado"
click at [687, 370] on button "Salvar" at bounding box center [683, 368] width 48 height 24
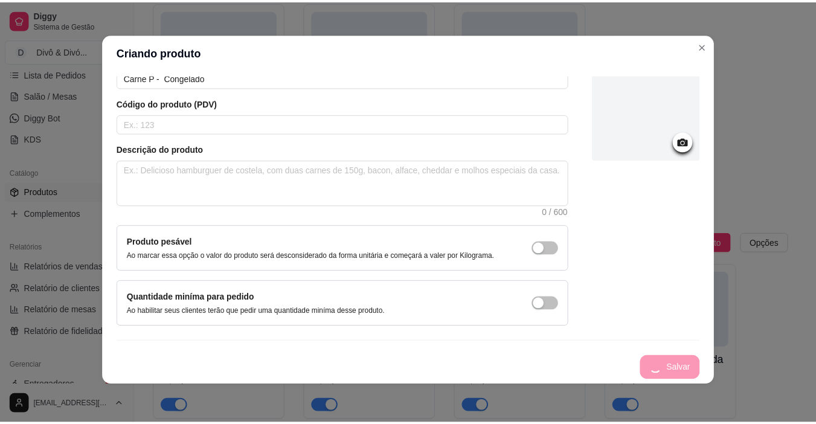
scroll to position [0, 0]
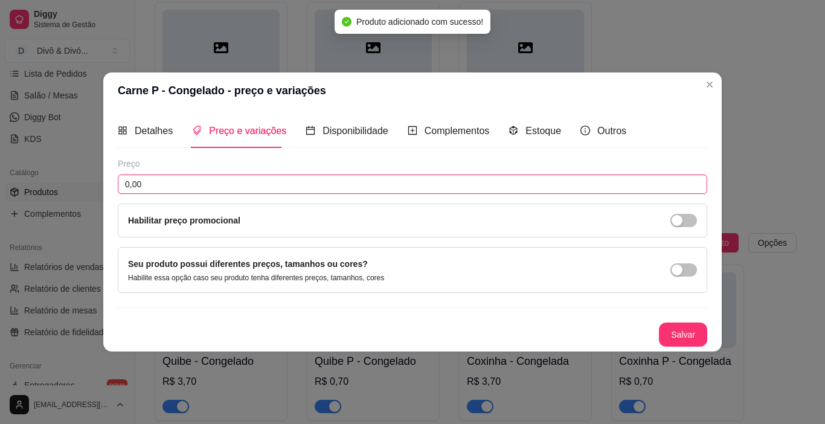
click at [239, 182] on input "0,00" at bounding box center [413, 184] width 590 height 19
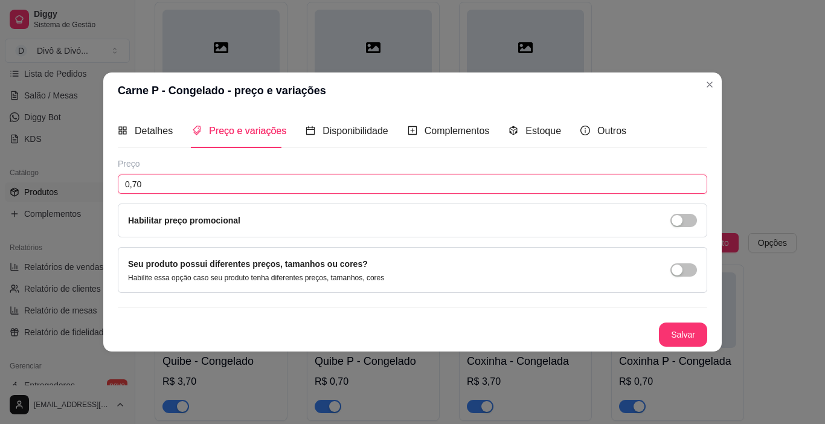
type input "0,70"
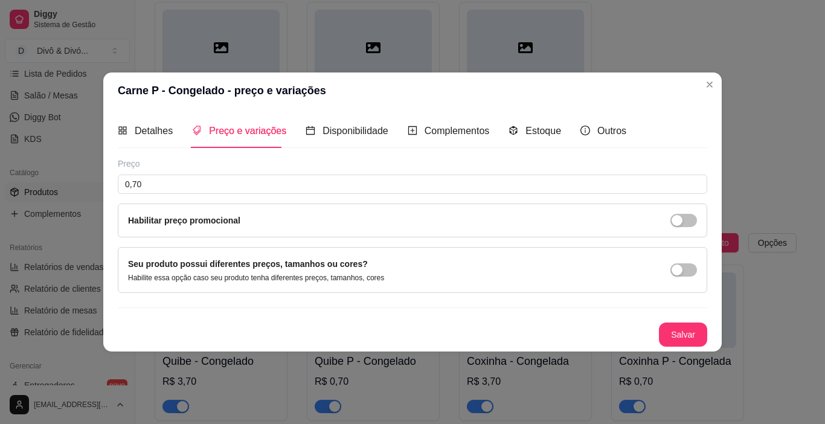
click at [684, 338] on button "Salvar" at bounding box center [683, 335] width 48 height 24
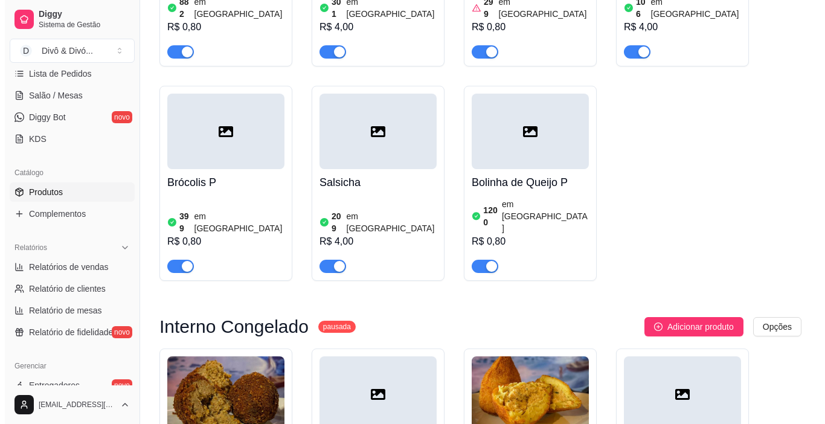
scroll to position [2116, 0]
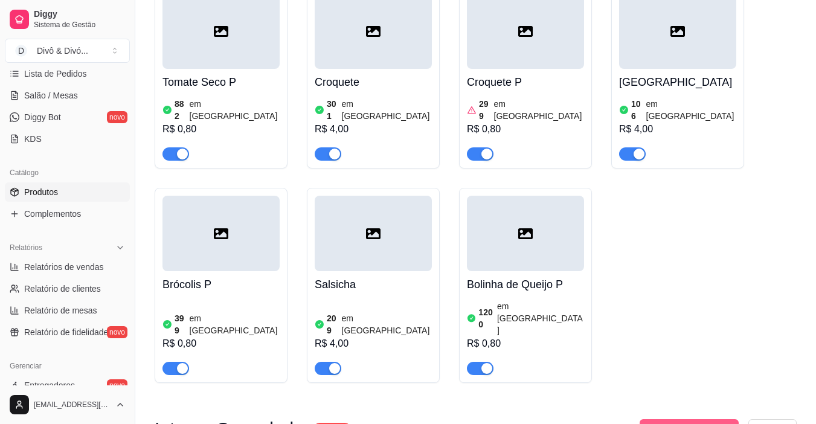
click at [712, 419] on button "Adicionar produto" at bounding box center [689, 428] width 99 height 19
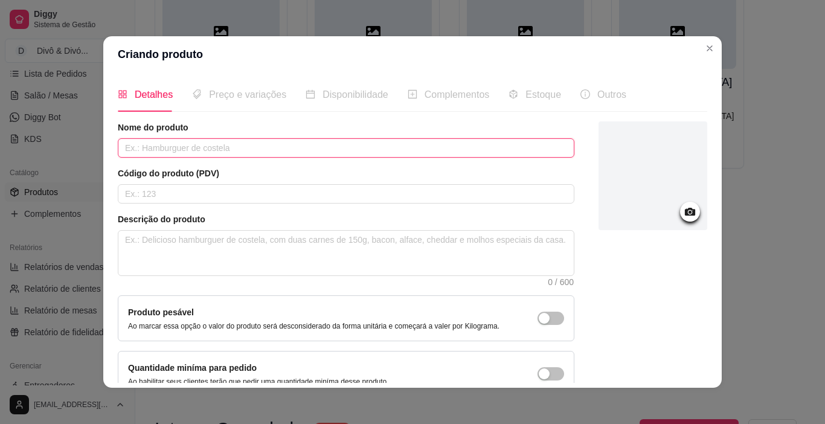
click at [393, 150] on input "text" at bounding box center [346, 147] width 457 height 19
type input "Milho - Congelado"
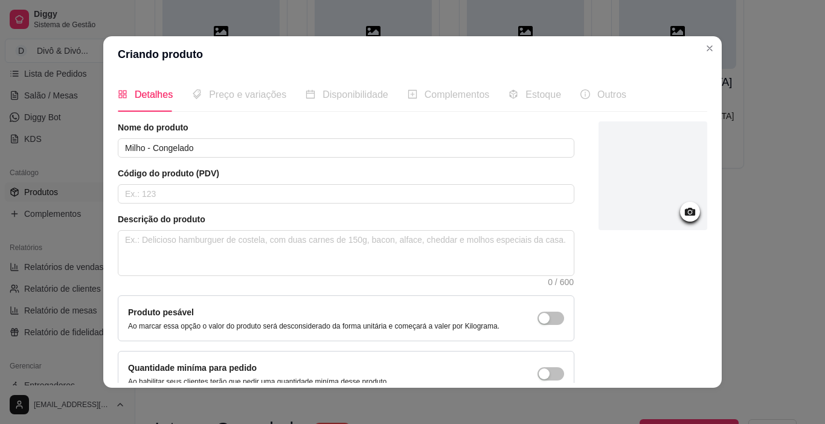
click at [683, 216] on icon at bounding box center [690, 212] width 14 height 14
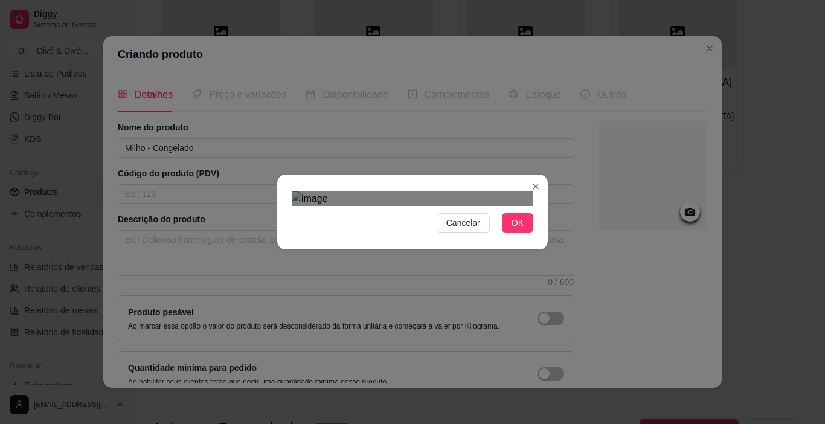
click at [551, 346] on div "Cancelar OK" at bounding box center [412, 212] width 825 height 424
click at [278, 187] on div "Cancelar OK" at bounding box center [412, 212] width 271 height 51
click at [516, 230] on span "OK" at bounding box center [518, 222] width 12 height 13
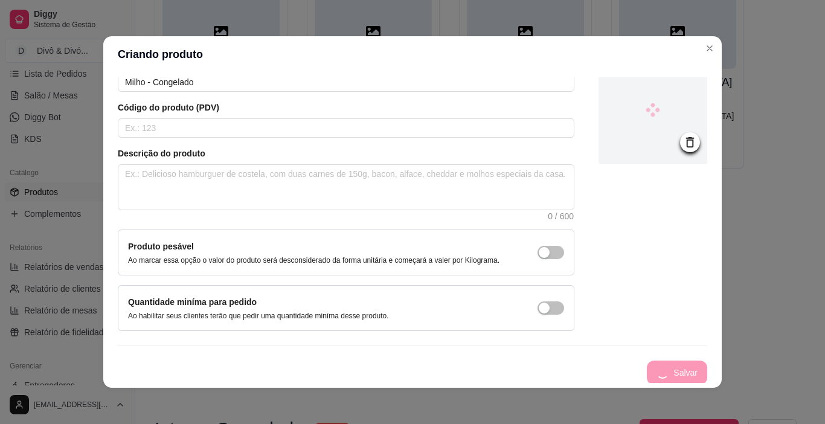
scroll to position [68, 0]
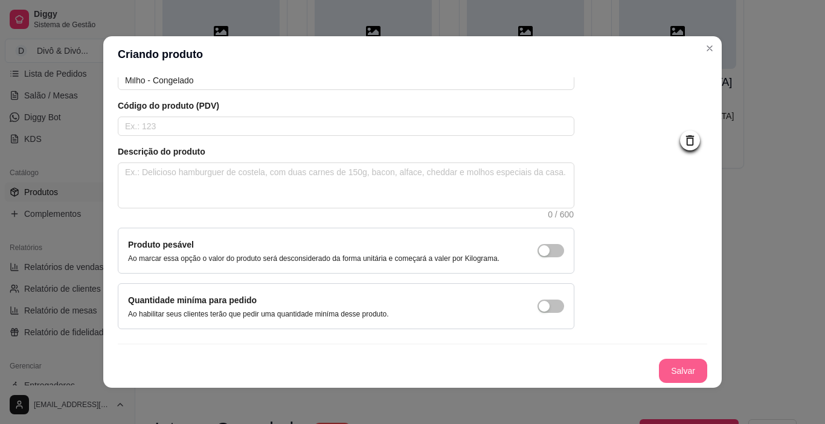
click at [659, 362] on button "Salvar" at bounding box center [683, 371] width 48 height 24
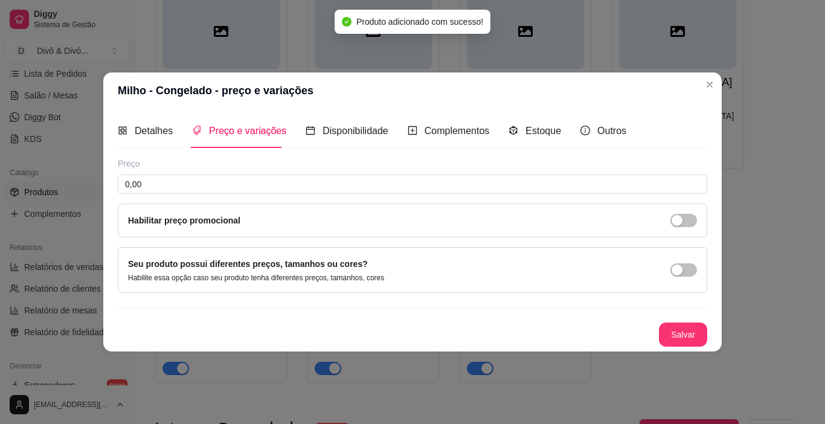
scroll to position [0, 0]
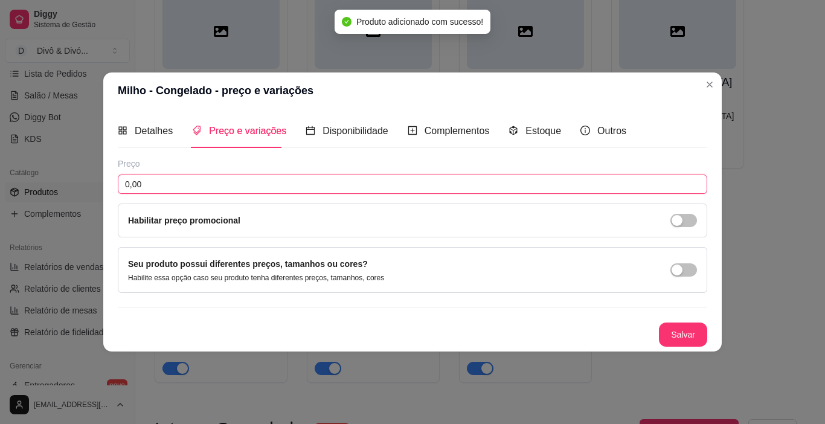
click at [529, 190] on input "0,00" at bounding box center [413, 184] width 590 height 19
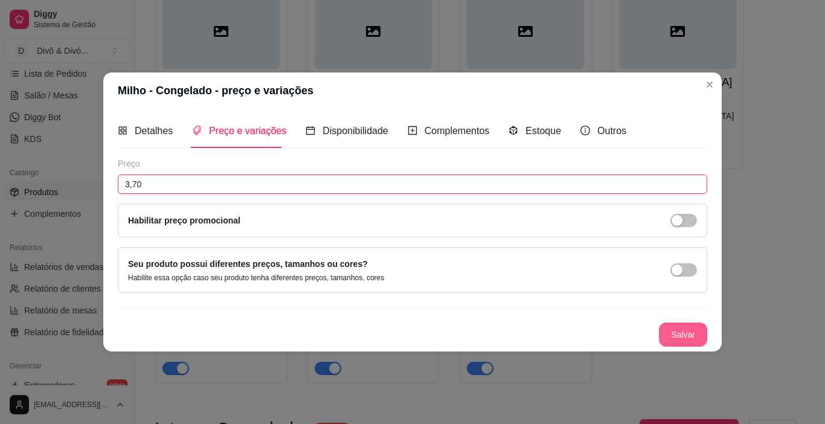
type input "3,70"
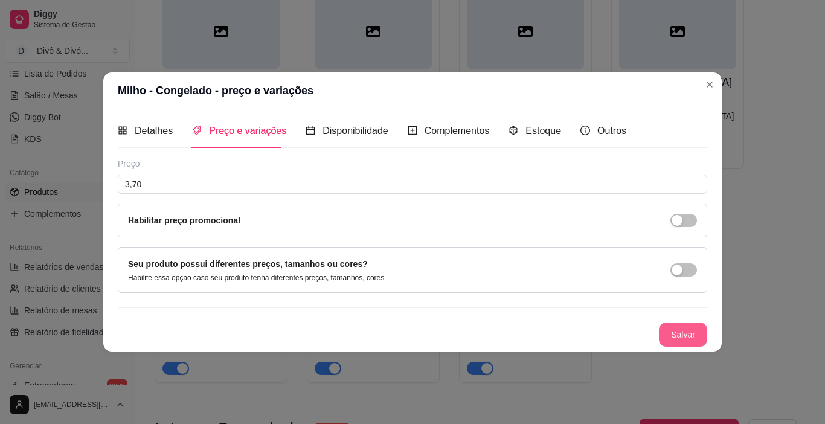
click at [698, 335] on button "Salvar" at bounding box center [683, 335] width 48 height 24
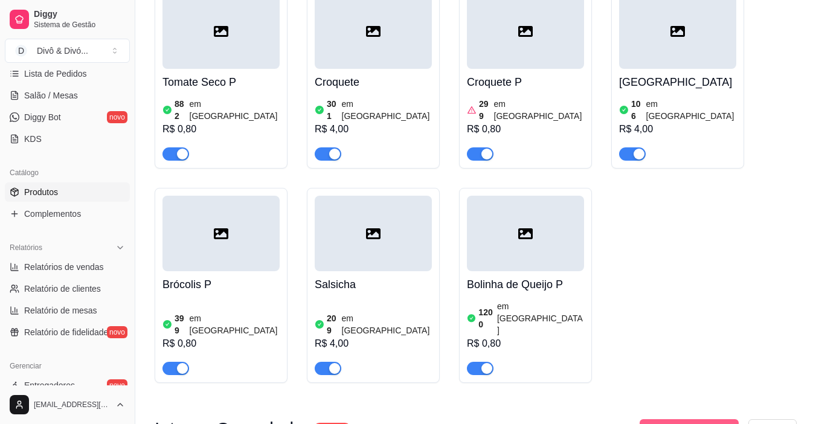
click at [699, 419] on button "Adicionar produto" at bounding box center [689, 428] width 99 height 19
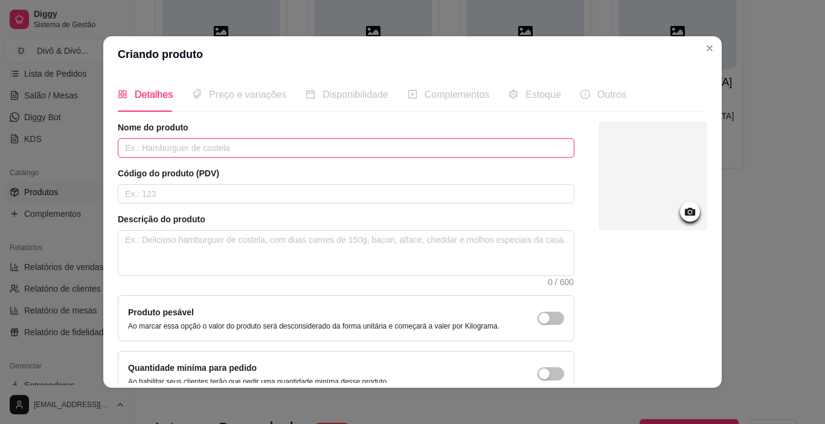
click at [373, 149] on input "text" at bounding box center [346, 147] width 457 height 19
type input "Milho P - Congelado"
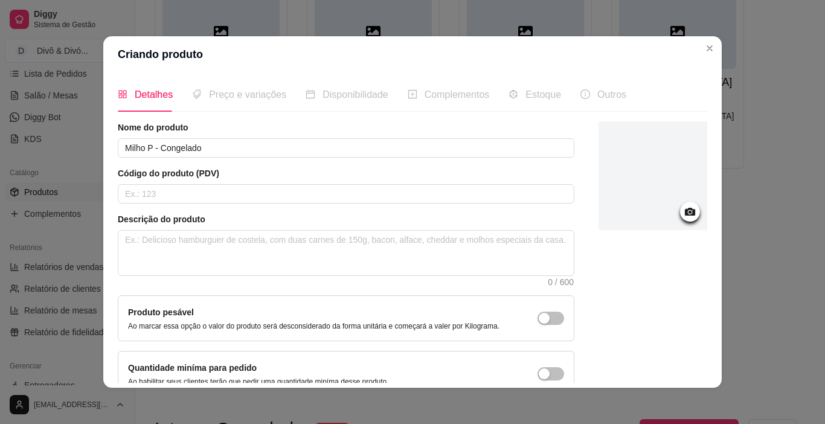
click at [685, 210] on icon at bounding box center [690, 212] width 10 height 8
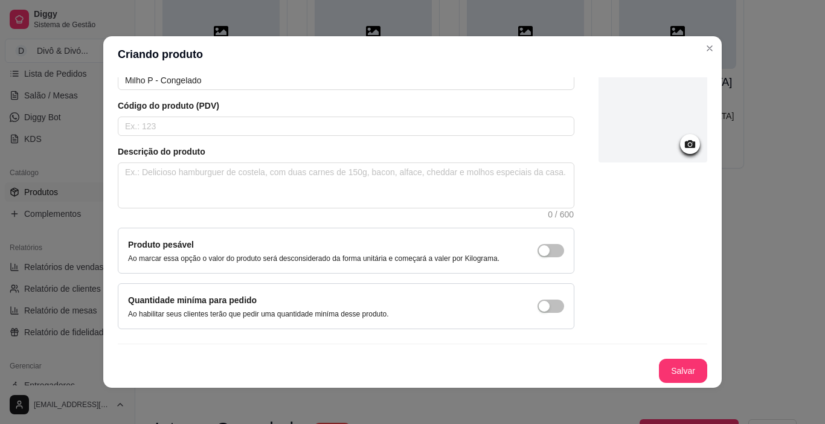
scroll to position [2, 0]
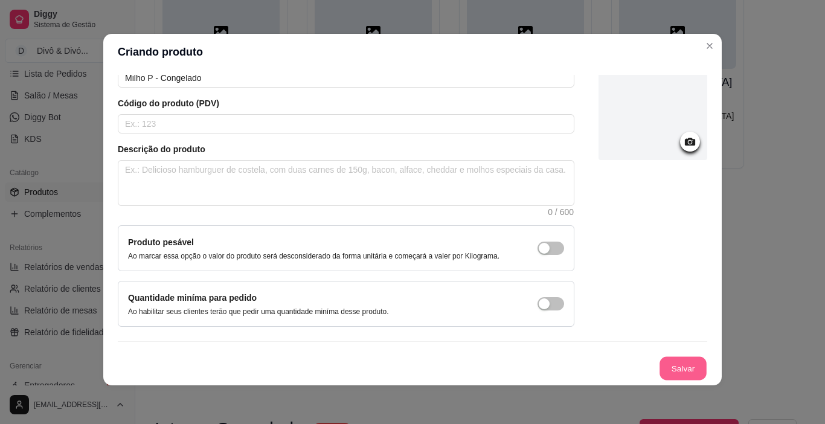
click at [684, 367] on button "Salvar" at bounding box center [683, 369] width 47 height 24
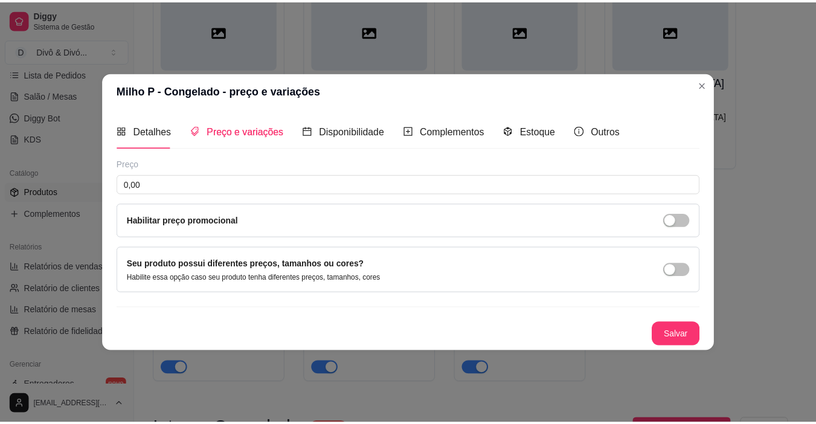
scroll to position [0, 0]
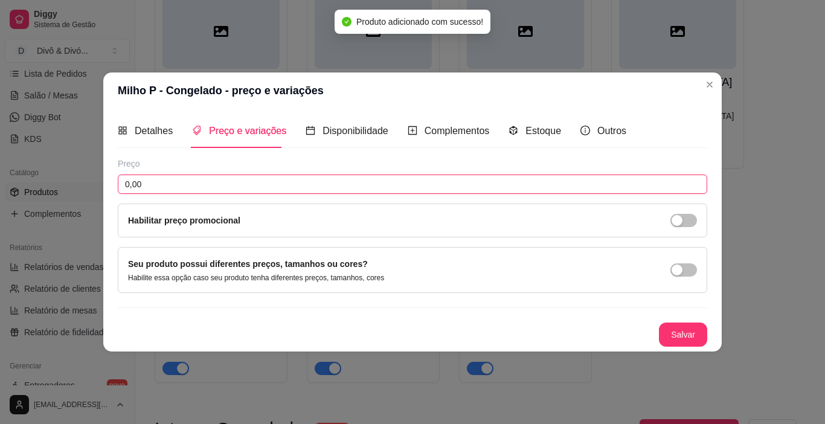
click at [437, 183] on input "0,00" at bounding box center [413, 184] width 590 height 19
type input "0,70"
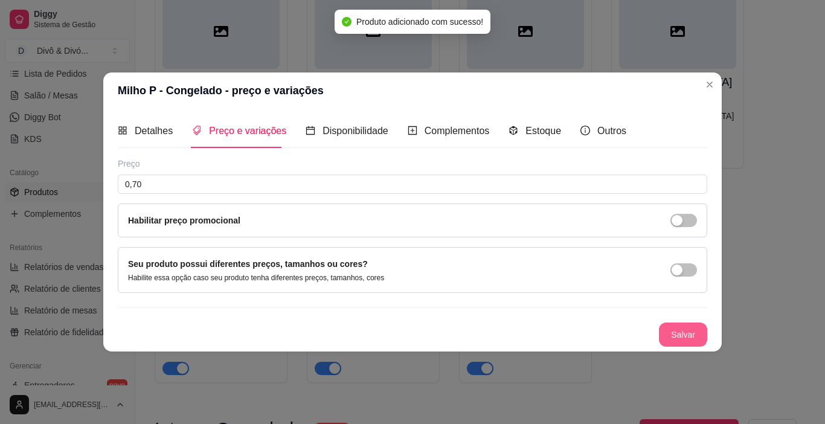
click at [671, 342] on button "Salvar" at bounding box center [683, 335] width 48 height 24
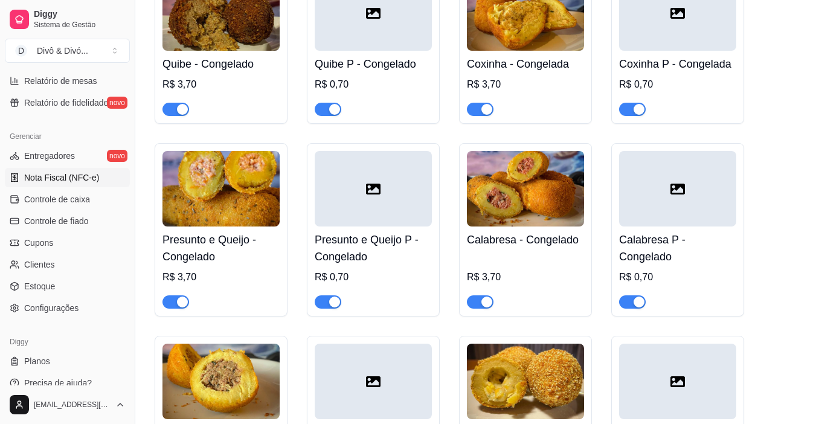
scroll to position [445, 0]
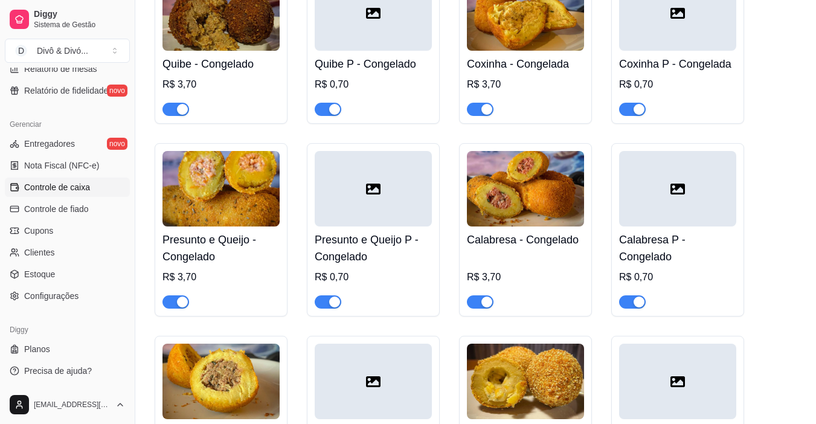
click at [79, 187] on span "Controle de caixa" at bounding box center [57, 187] width 66 height 12
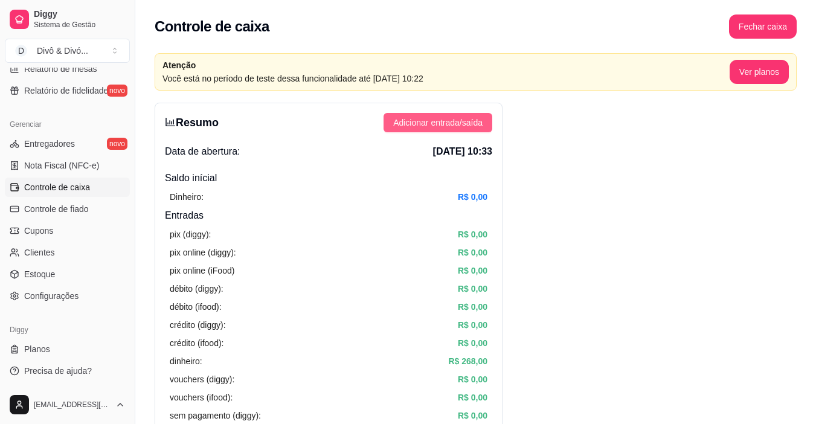
click at [431, 123] on span "Adicionar entrada/saída" at bounding box center [437, 122] width 89 height 13
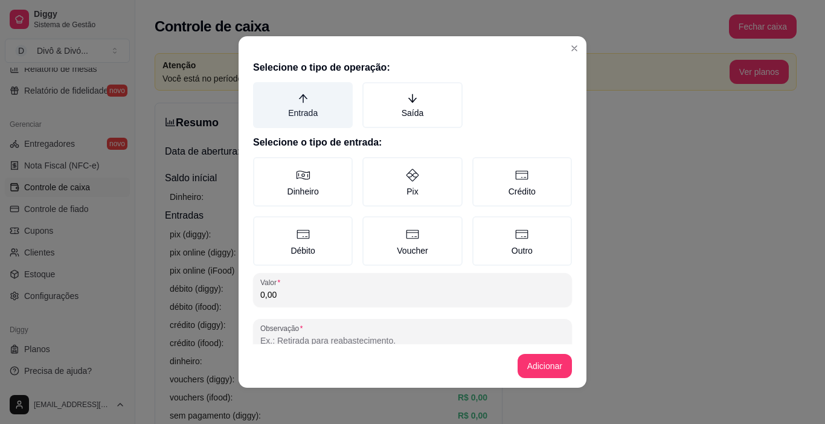
click at [320, 109] on label "Entrada" at bounding box center [303, 105] width 100 height 46
click at [262, 91] on button "Entrada" at bounding box center [258, 87] width 10 height 10
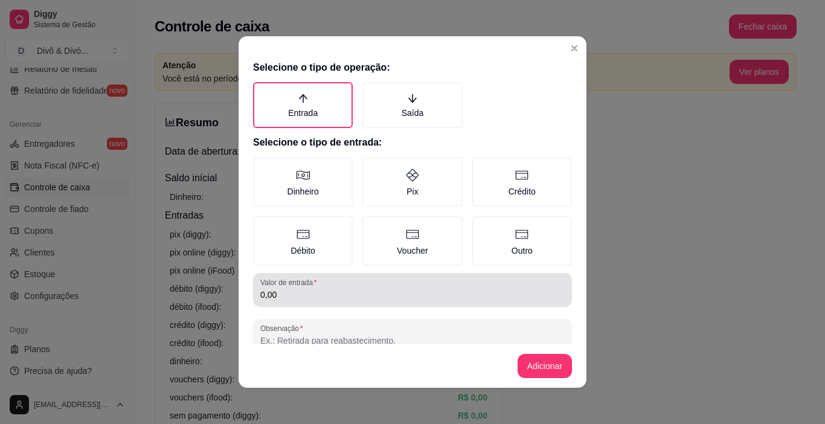
click at [303, 301] on div "0,00" at bounding box center [412, 290] width 304 height 24
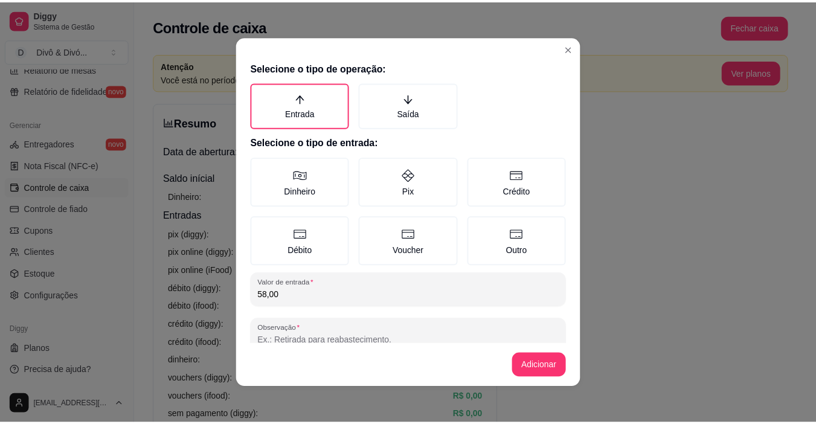
scroll to position [28, 0]
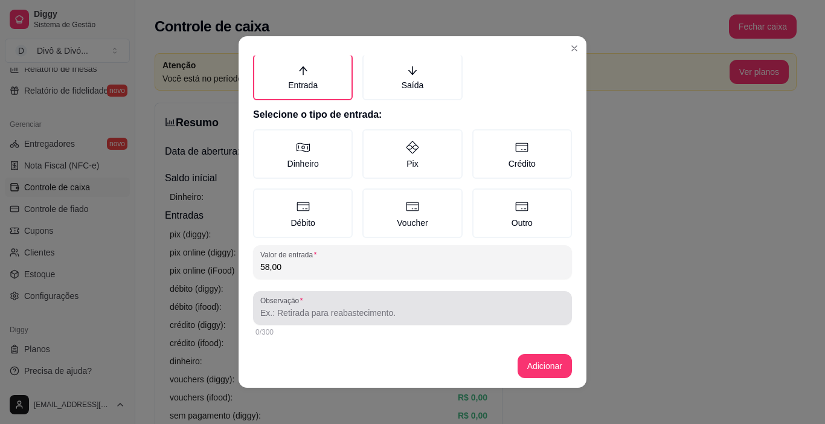
type input "58,00"
click at [332, 309] on input "Observação" at bounding box center [412, 313] width 304 height 12
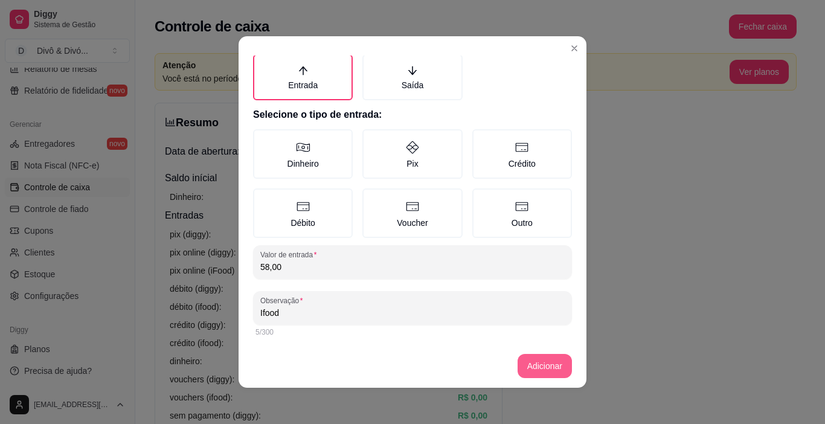
type input "Ifood"
click at [545, 370] on button "Adicionar" at bounding box center [544, 367] width 53 height 24
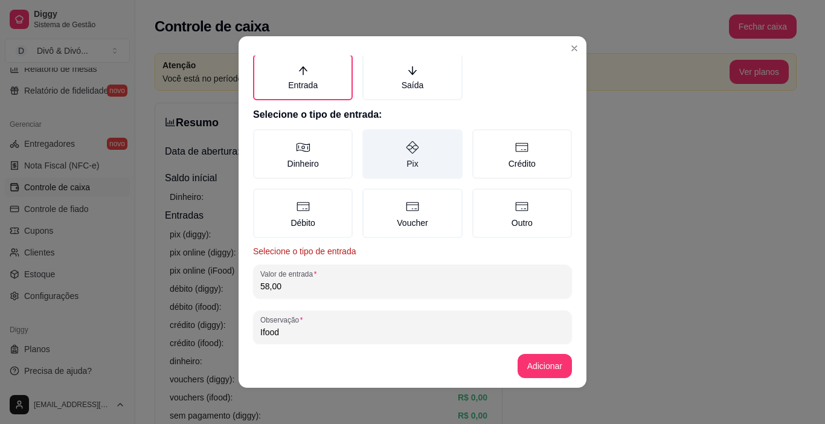
click at [388, 152] on label "Pix" at bounding box center [412, 154] width 100 height 50
click at [372, 156] on button "Pix" at bounding box center [367, 161] width 10 height 10
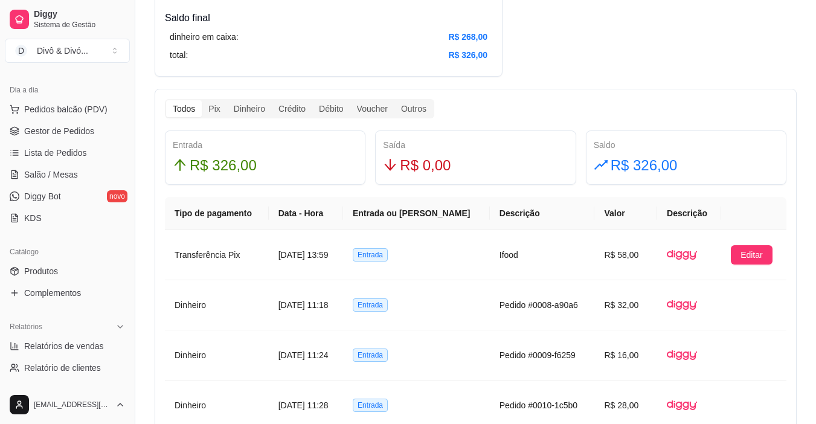
scroll to position [143, 0]
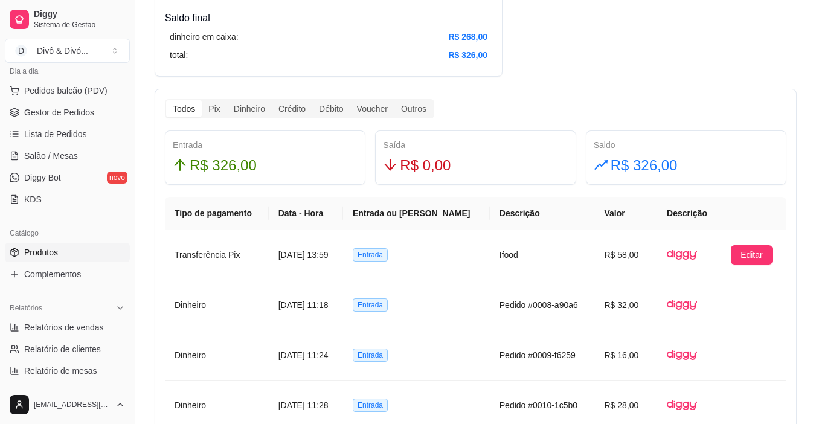
click at [56, 248] on span "Produtos" at bounding box center [41, 252] width 34 height 12
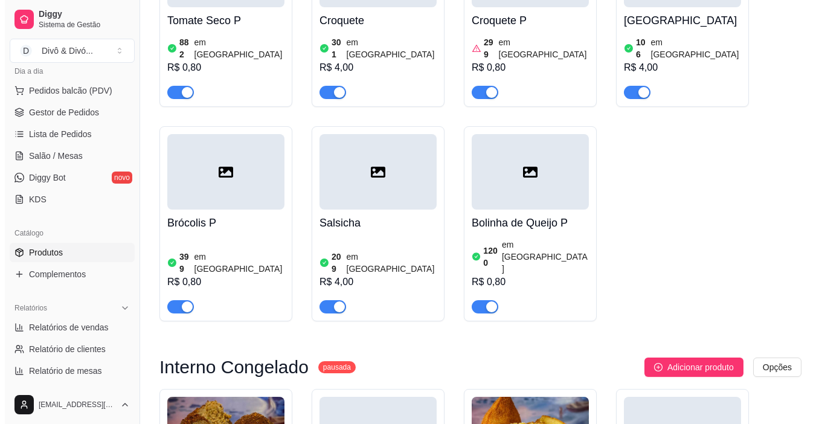
scroll to position [2177, 0]
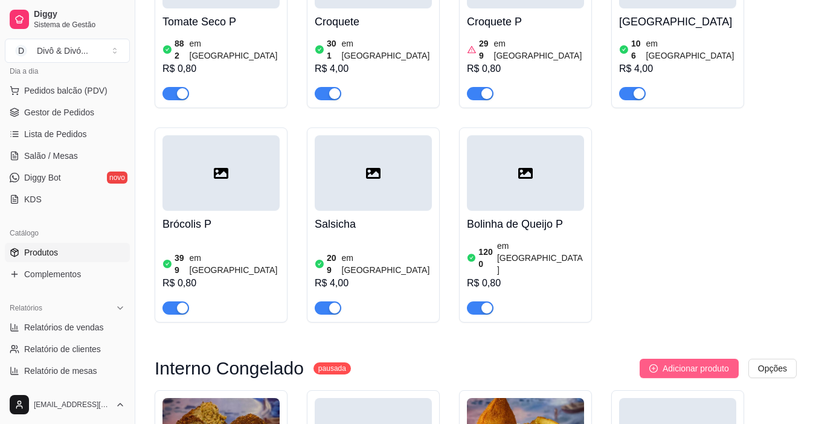
click at [672, 362] on span "Adicionar produto" at bounding box center [696, 368] width 66 height 13
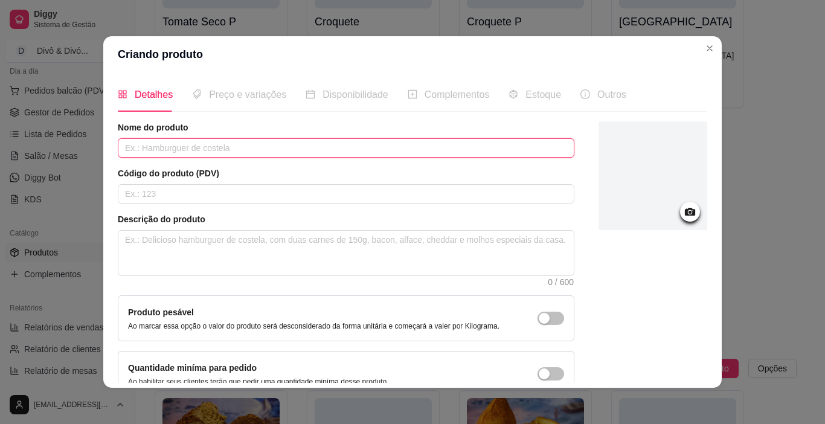
click at [188, 153] on input "text" at bounding box center [346, 147] width 457 height 19
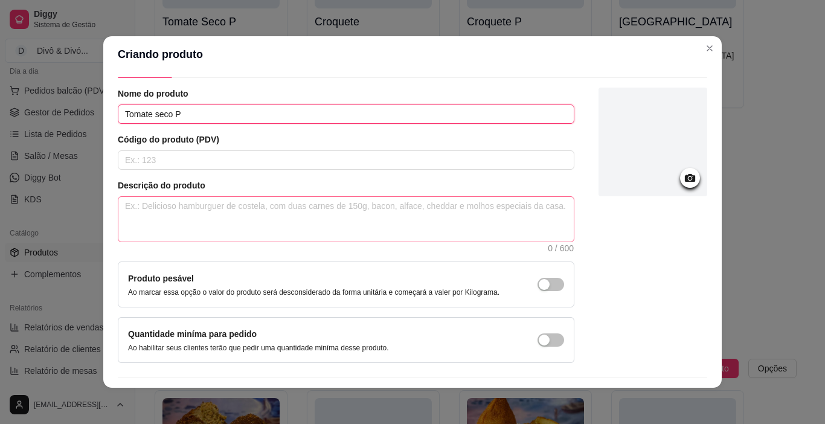
scroll to position [68, 0]
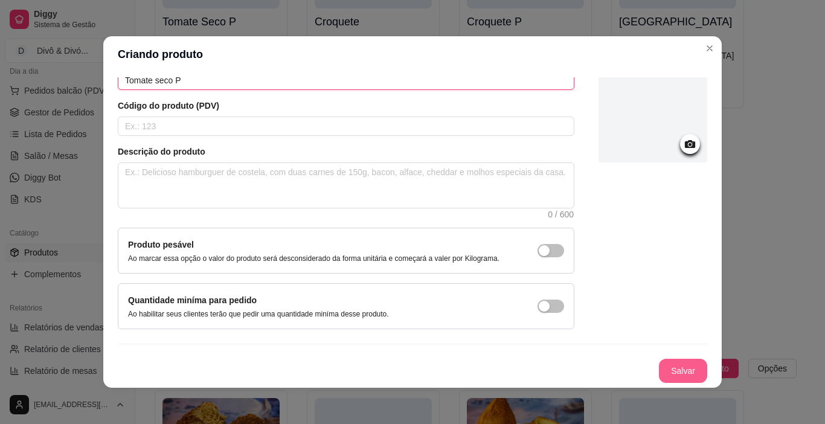
type input "Tomate seco P"
click at [671, 382] on button "Salvar" at bounding box center [683, 371] width 47 height 24
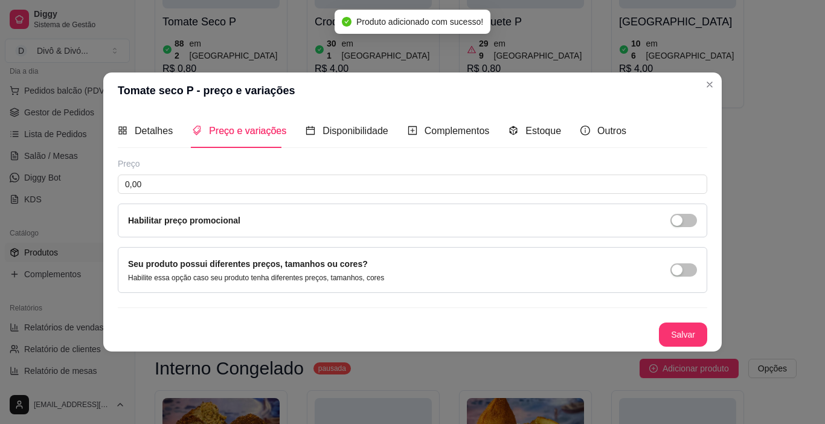
scroll to position [0, 0]
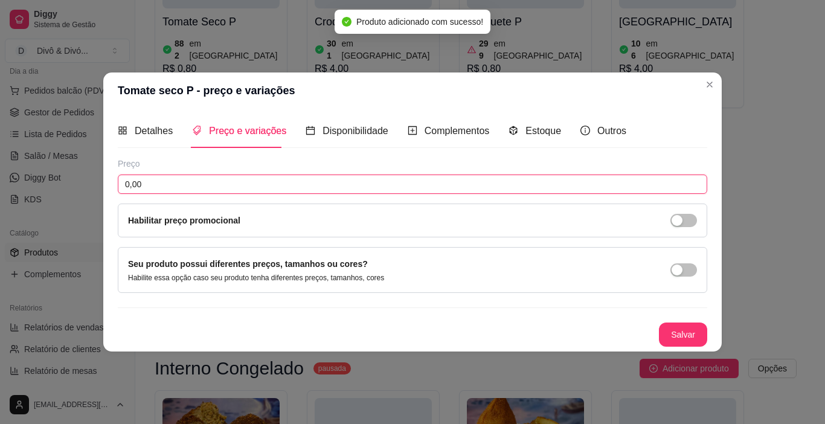
click at [152, 188] on input "0,00" at bounding box center [413, 184] width 590 height 19
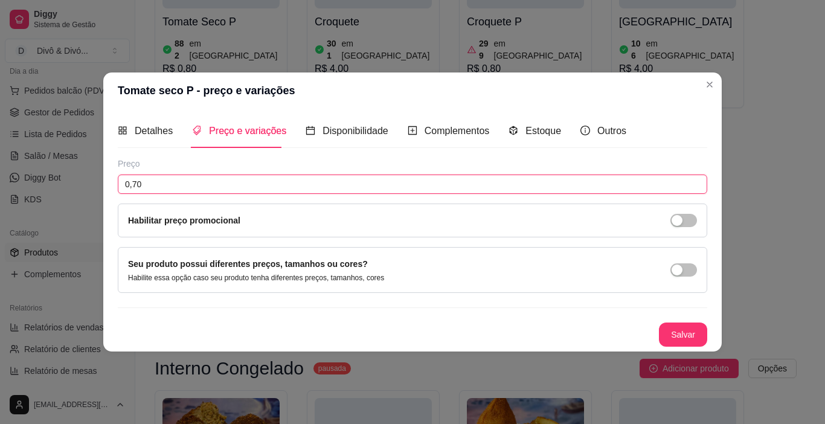
type input "0,70"
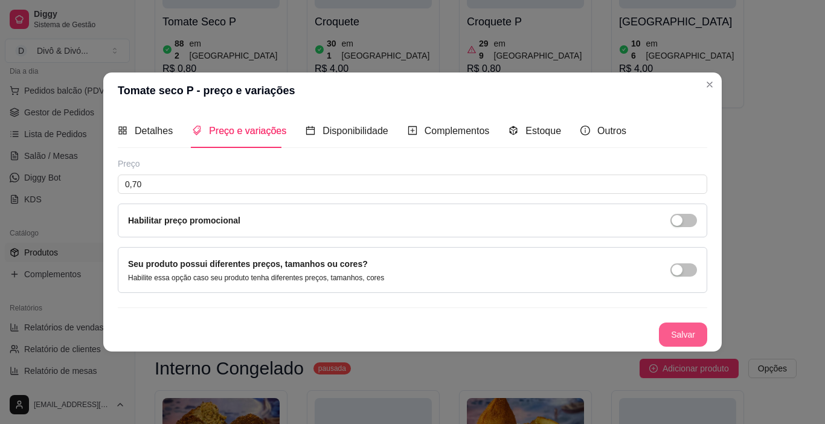
click at [676, 336] on button "Salvar" at bounding box center [683, 335] width 48 height 24
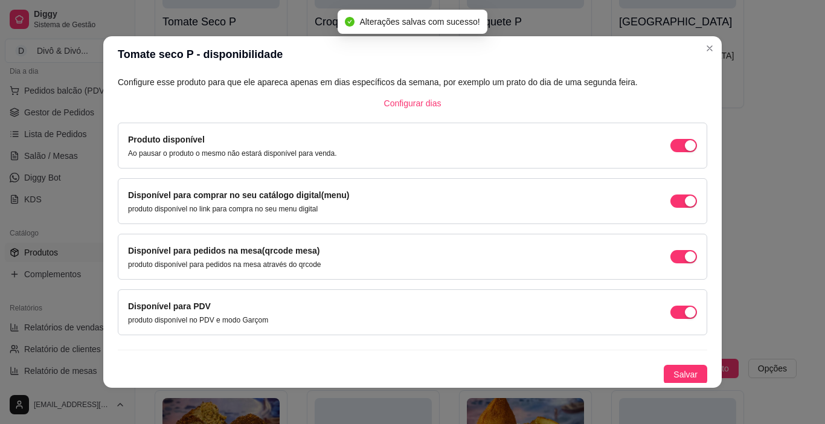
scroll to position [72, 0]
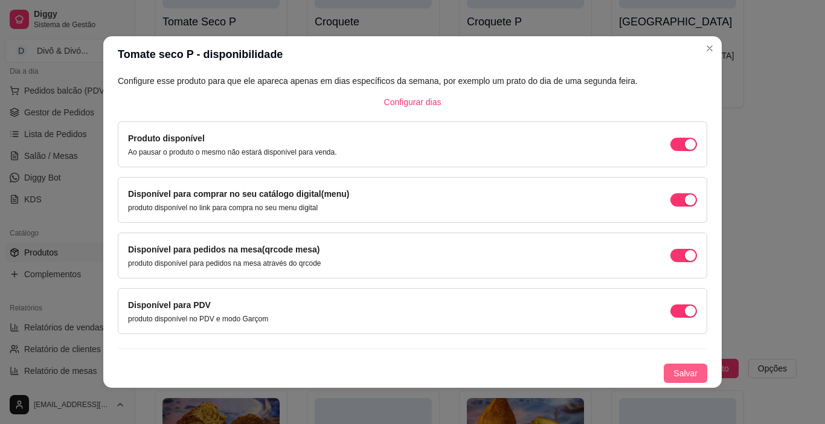
click at [675, 364] on button "Salvar" at bounding box center [685, 373] width 43 height 19
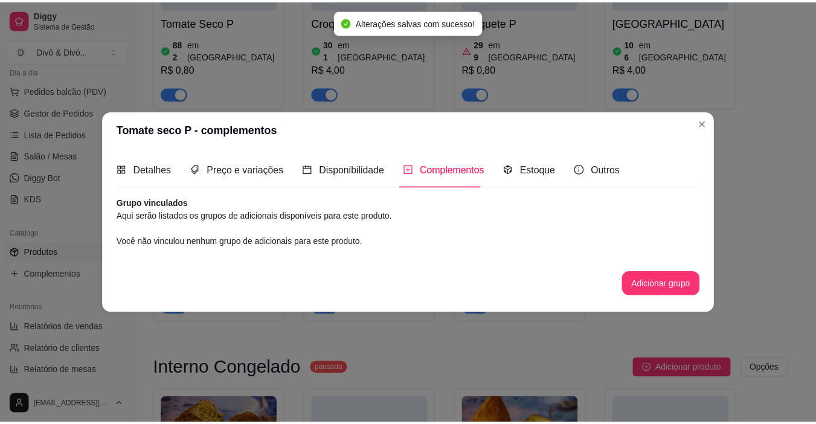
scroll to position [0, 0]
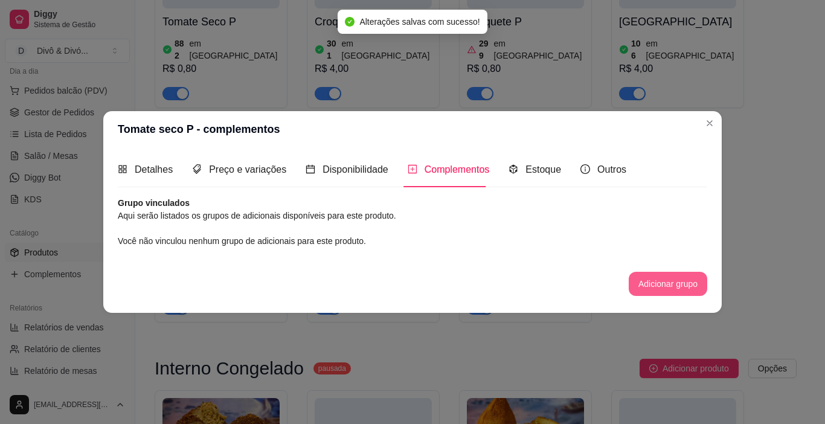
click at [680, 282] on button "Adicionar grupo" at bounding box center [668, 284] width 79 height 24
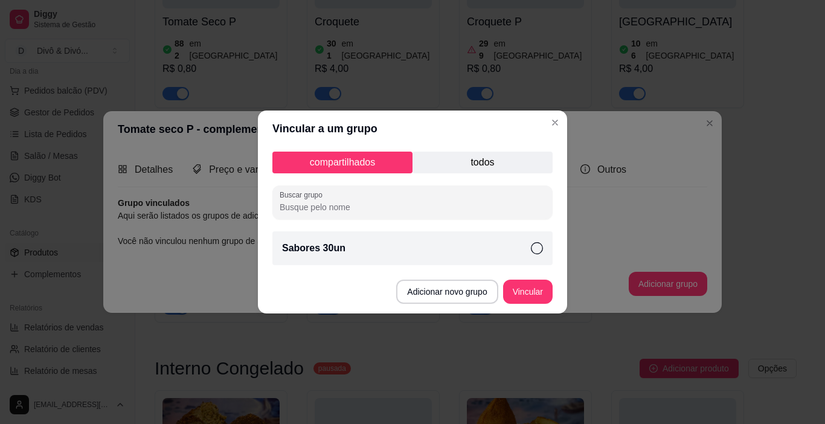
click at [466, 160] on p "todos" at bounding box center [483, 163] width 140 height 22
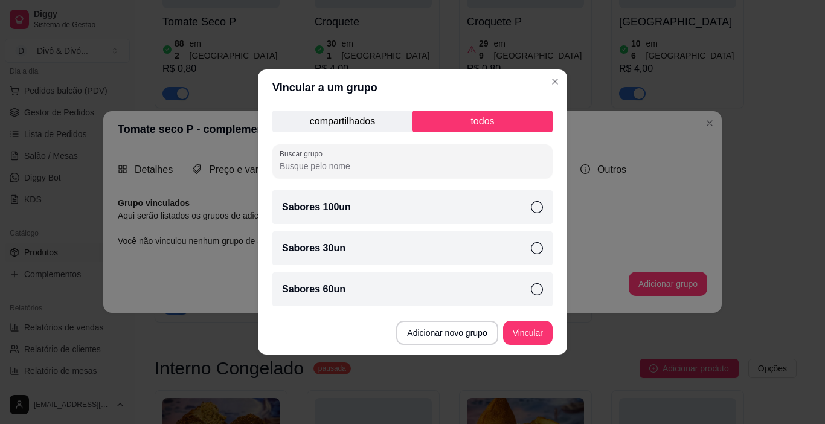
click at [333, 120] on p "compartilhados" at bounding box center [342, 122] width 140 height 22
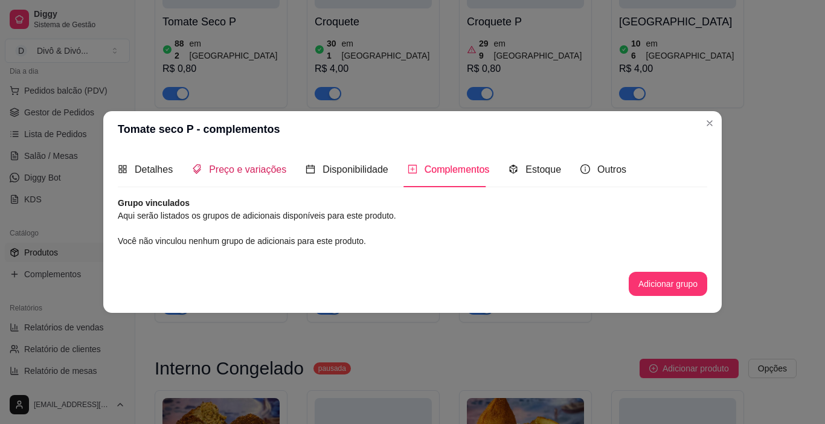
click at [237, 165] on span "Preço e variações" at bounding box center [247, 169] width 77 height 10
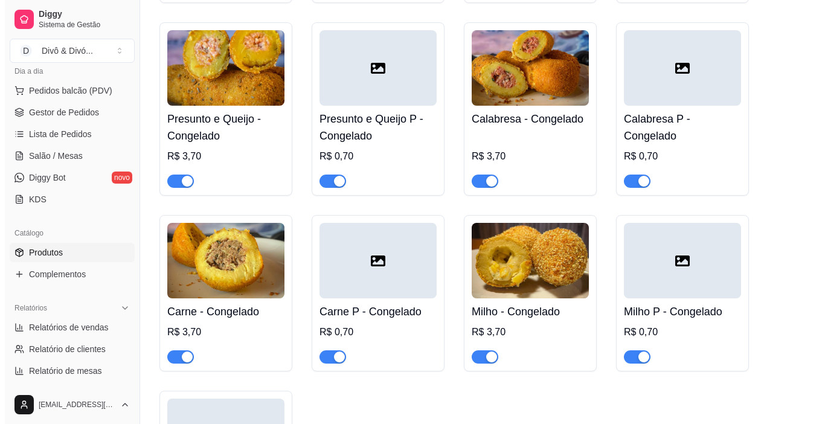
scroll to position [2776, 0]
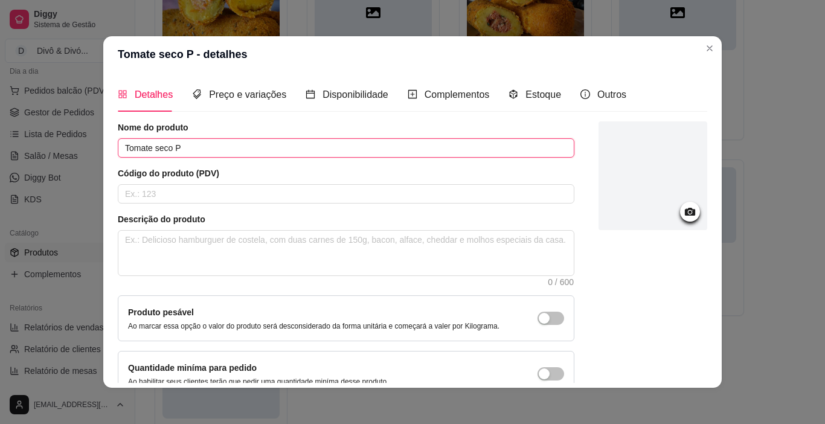
click at [182, 152] on input "Tomate seco P" at bounding box center [346, 147] width 457 height 19
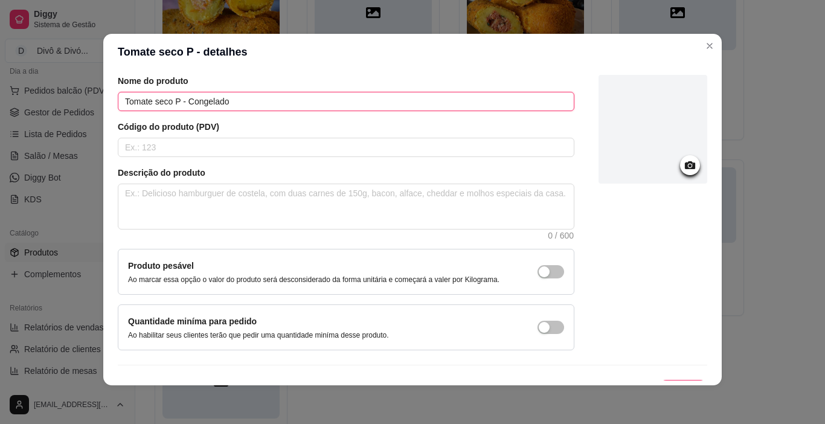
scroll to position [68, 0]
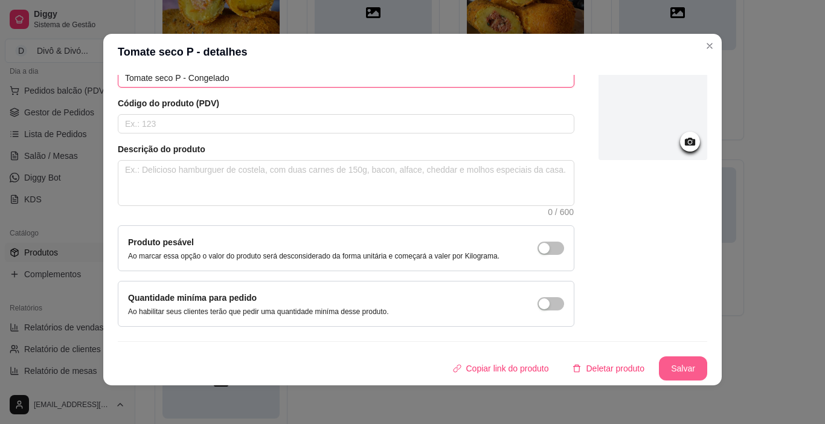
type input "Tomate seco P - Congelado"
click at [675, 376] on button "Salvar" at bounding box center [683, 368] width 48 height 24
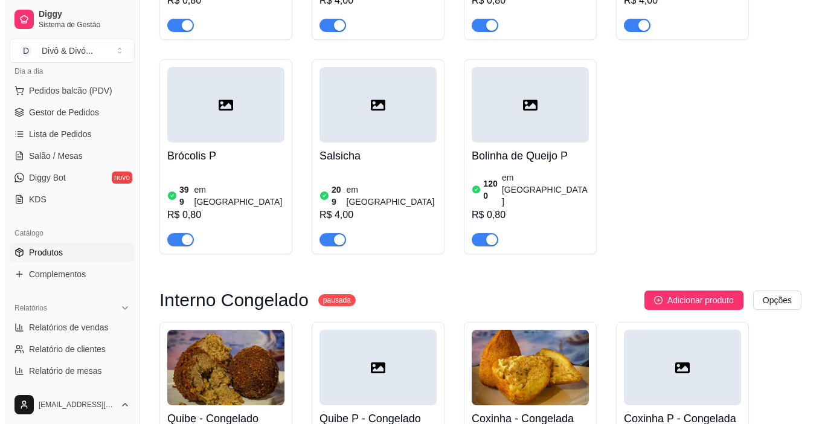
scroll to position [2232, 0]
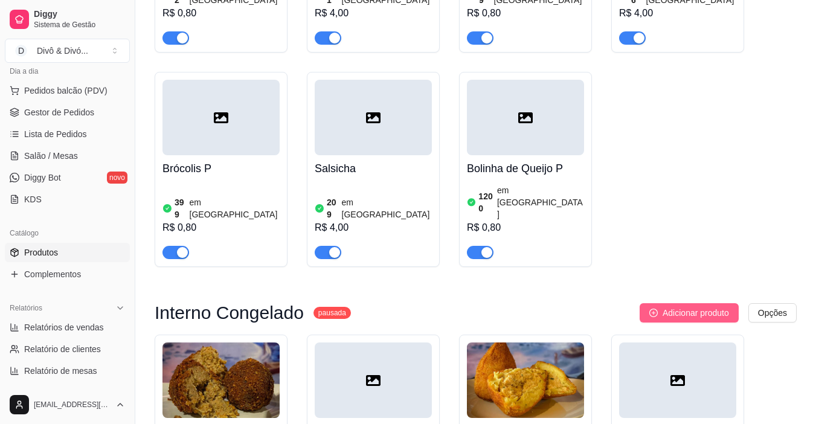
click at [711, 306] on span "Adicionar produto" at bounding box center [696, 312] width 66 height 13
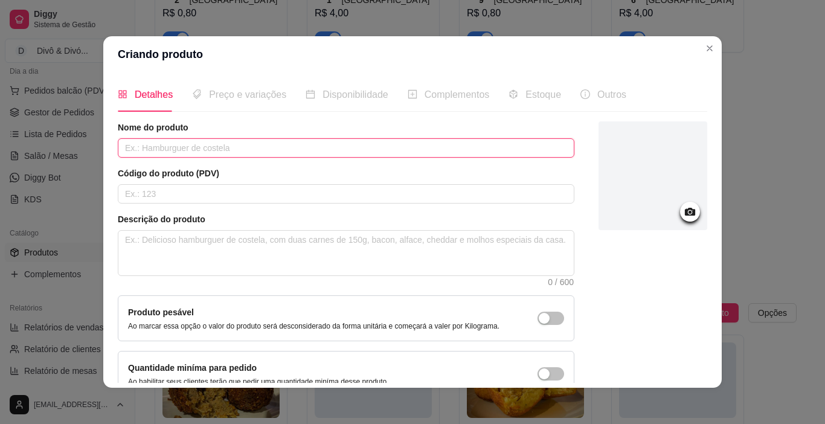
click at [166, 151] on input "text" at bounding box center [346, 147] width 457 height 19
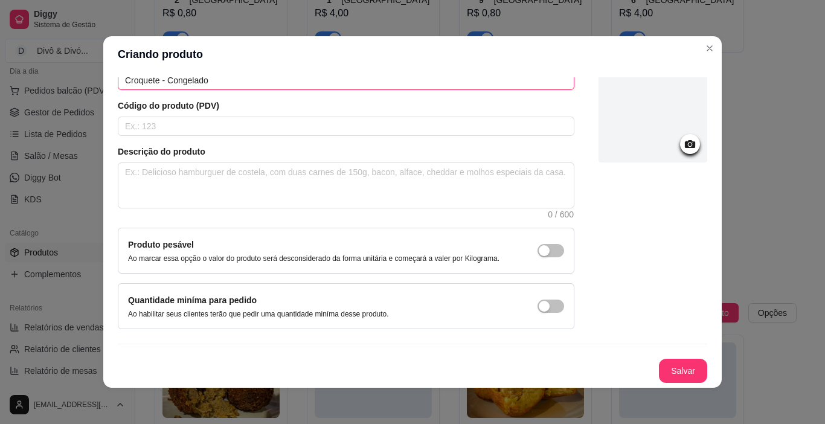
type input "Croquete - Congelado"
click at [685, 143] on icon at bounding box center [690, 144] width 10 height 8
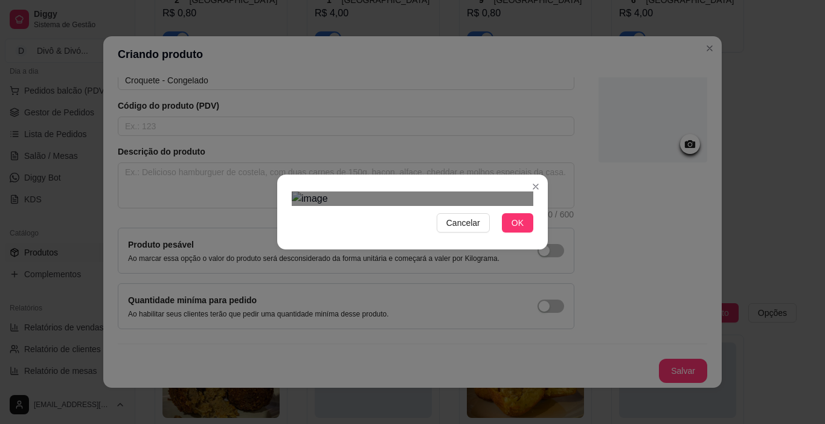
click at [390, 292] on div "Use the arrow keys to move the crop selection area" at bounding box center [407, 400] width 217 height 217
click at [522, 233] on button "OK" at bounding box center [517, 222] width 31 height 19
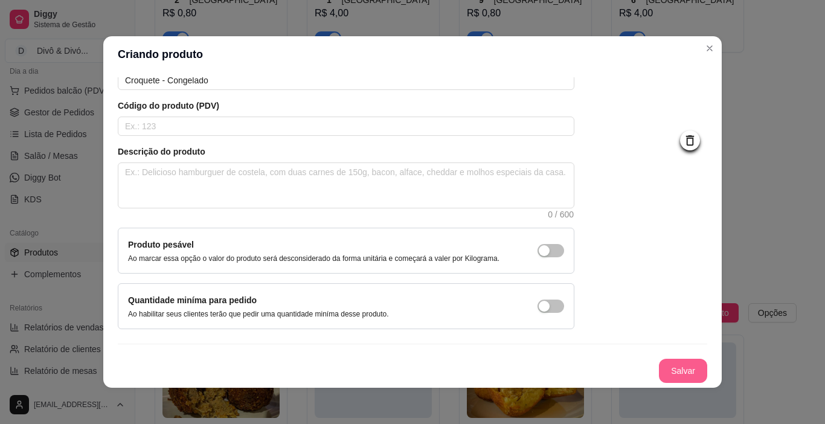
click at [659, 373] on button "Salvar" at bounding box center [683, 371] width 48 height 24
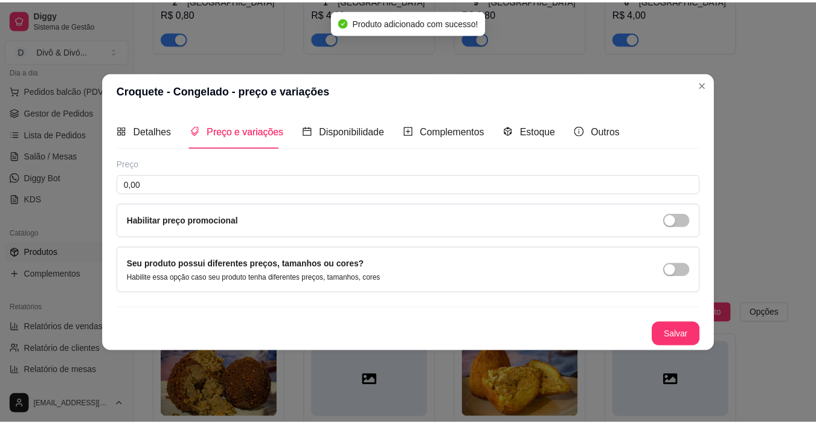
scroll to position [0, 0]
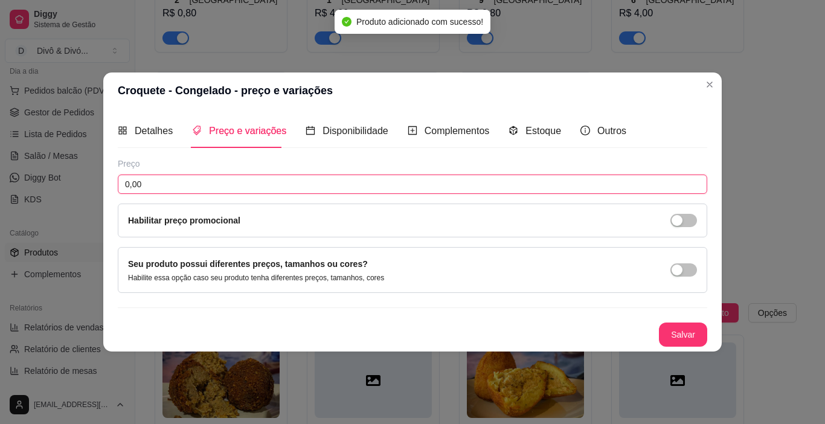
click at [210, 181] on input "0,00" at bounding box center [413, 184] width 590 height 19
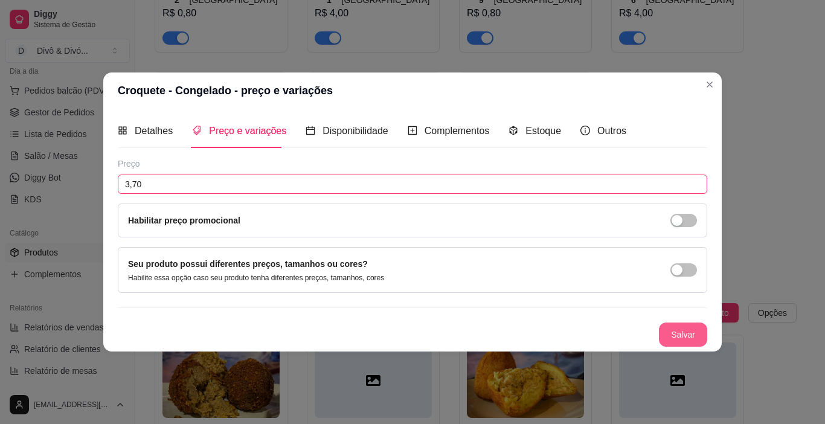
type input "3,70"
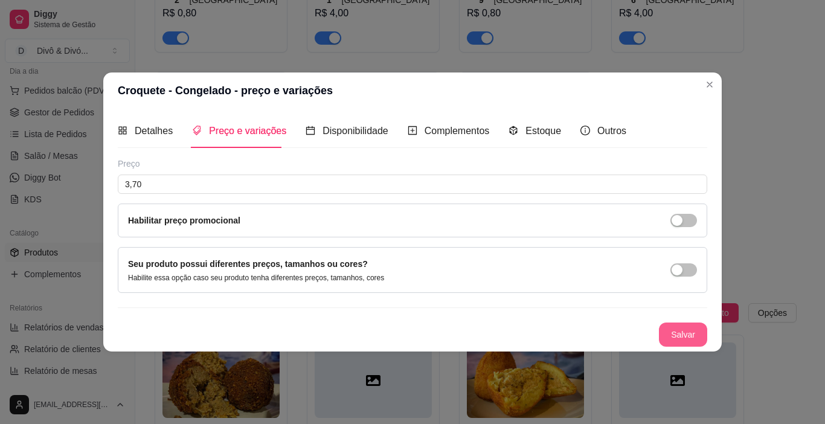
click at [684, 341] on button "Salvar" at bounding box center [683, 335] width 48 height 24
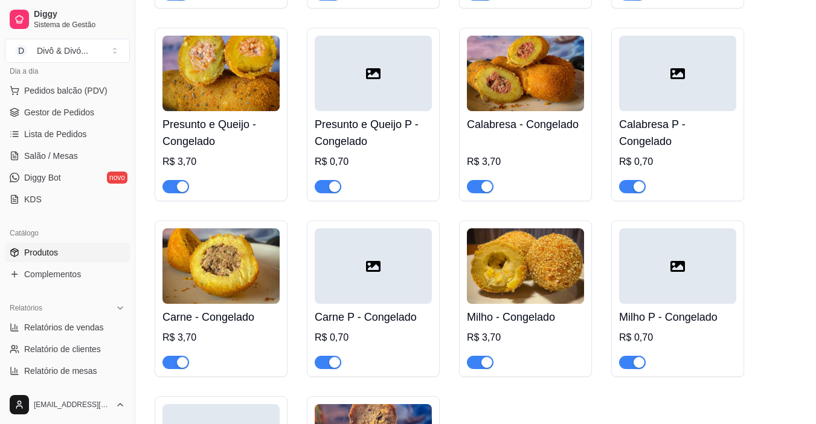
scroll to position [2793, 0]
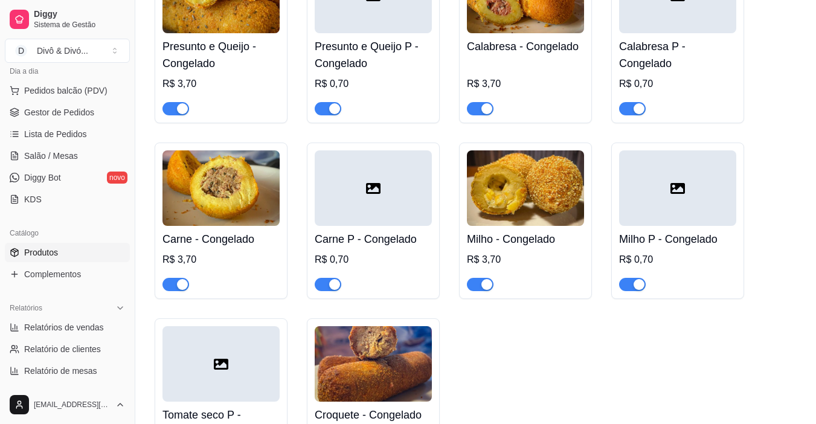
click at [457, 111] on div "Quibe - Congelado R$ 3,70 Quibe P - Congelado R$ 0,70 Coxinha - Congelada R$ 3,…" at bounding box center [476, 133] width 642 height 718
drag, startPoint x: 425, startPoint y: 341, endPoint x: 510, endPoint y: 265, distance: 114.2
click at [507, 268] on div "Quibe - Congelado R$ 3,70 Quibe P - Congelado R$ 0,70 Coxinha - Congelada R$ 3,…" at bounding box center [476, 133] width 642 height 718
click at [523, 234] on div "Quibe - Congelado R$ 3,70 Quibe P - Congelado R$ 0,70 Coxinha - Congelada R$ 3,…" at bounding box center [476, 133] width 642 height 718
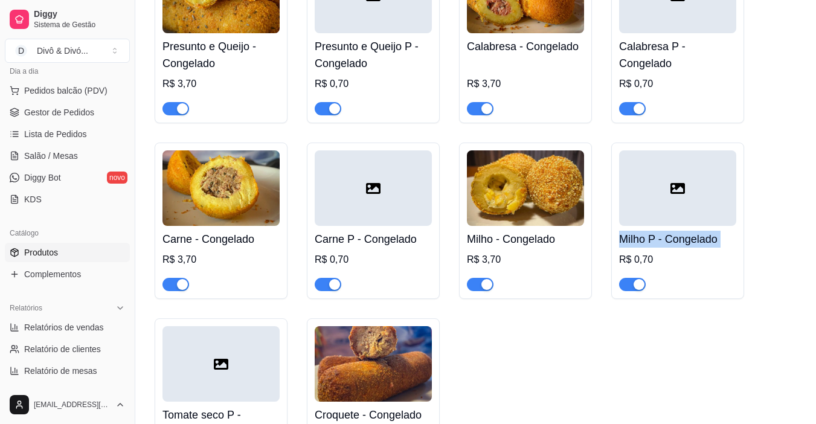
click at [523, 234] on div "Quibe - Congelado R$ 3,70 Quibe P - Congelado R$ 0,70 Coxinha - Congelada R$ 3,…" at bounding box center [476, 133] width 642 height 718
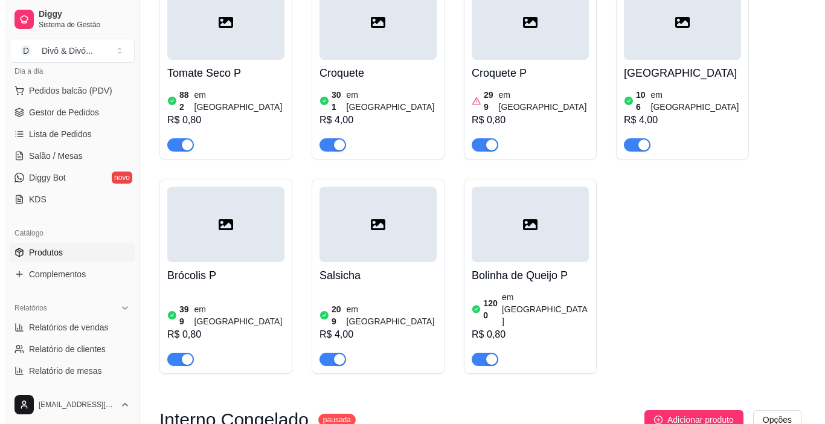
scroll to position [2189, 0]
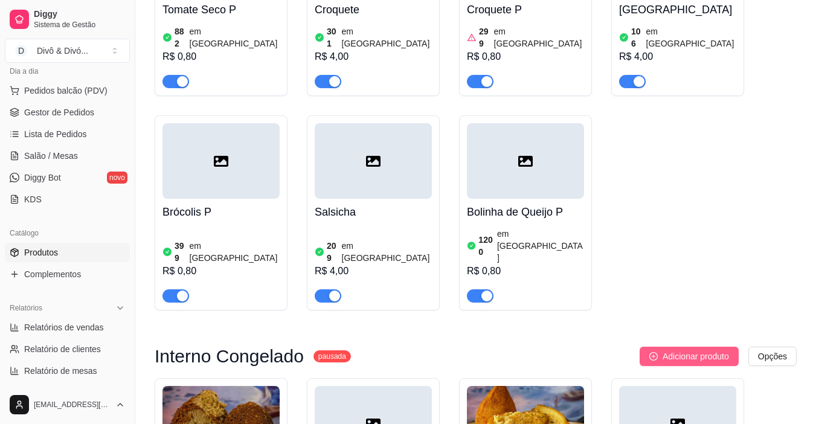
click at [669, 350] on span "Adicionar produto" at bounding box center [696, 356] width 66 height 13
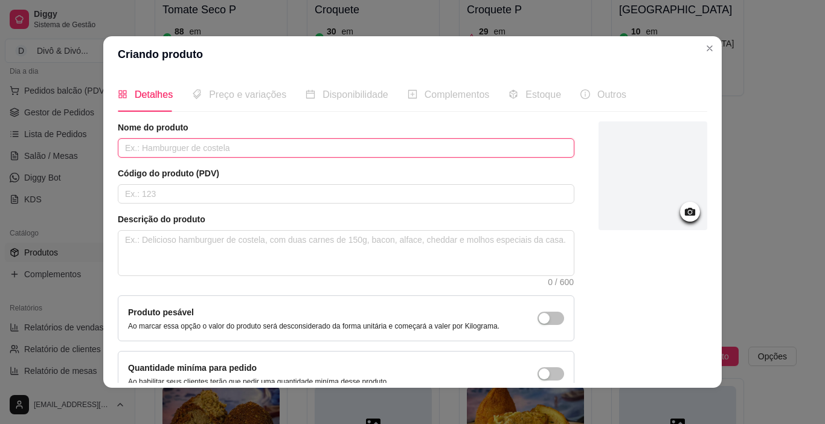
click at [183, 146] on input "text" at bounding box center [346, 147] width 457 height 19
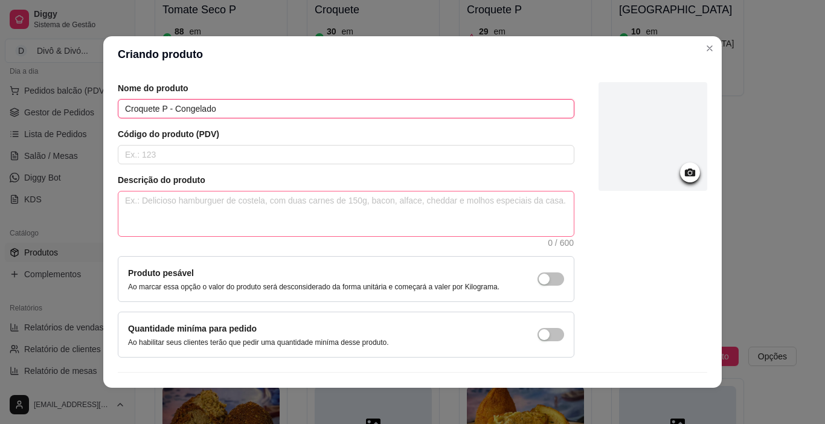
scroll to position [68, 0]
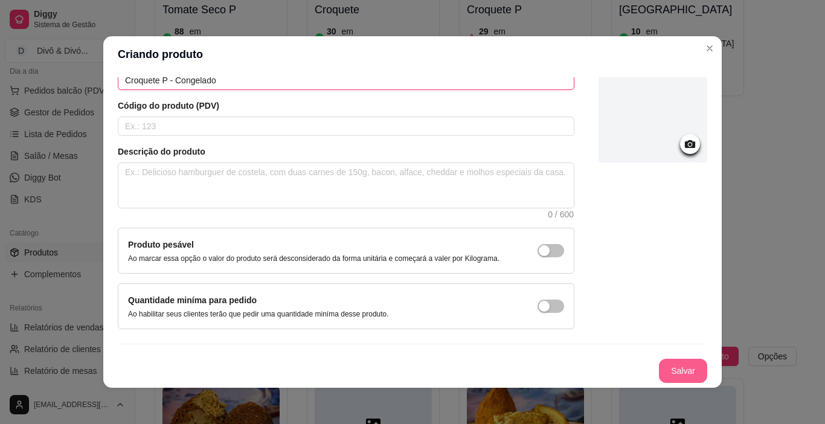
type input "Croquete P - Congelado"
click at [671, 375] on button "Salvar" at bounding box center [683, 371] width 48 height 24
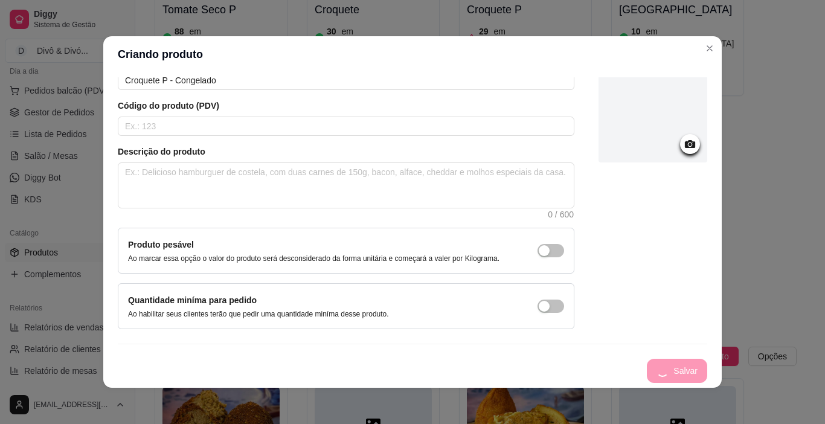
scroll to position [0, 0]
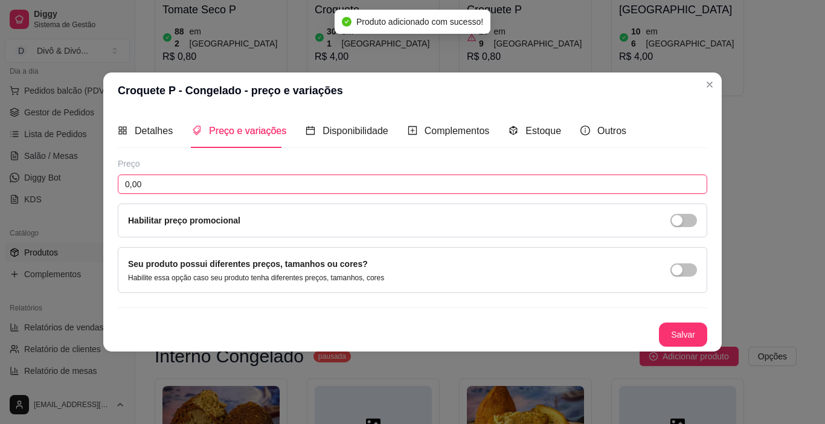
click at [261, 190] on input "0,00" at bounding box center [413, 184] width 590 height 19
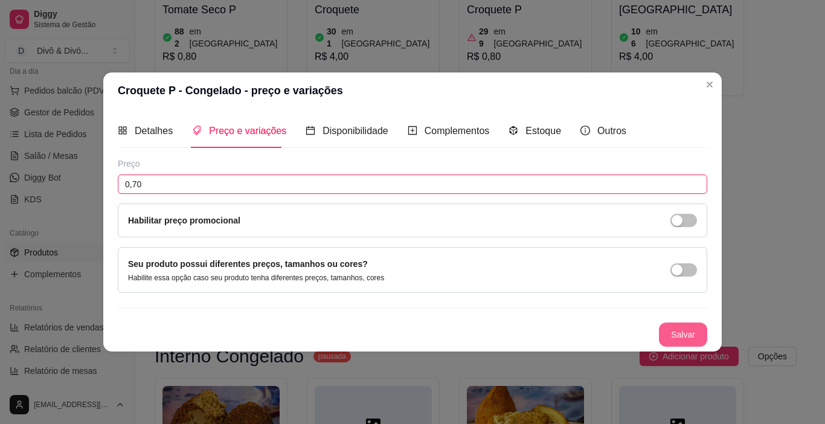
type input "0,70"
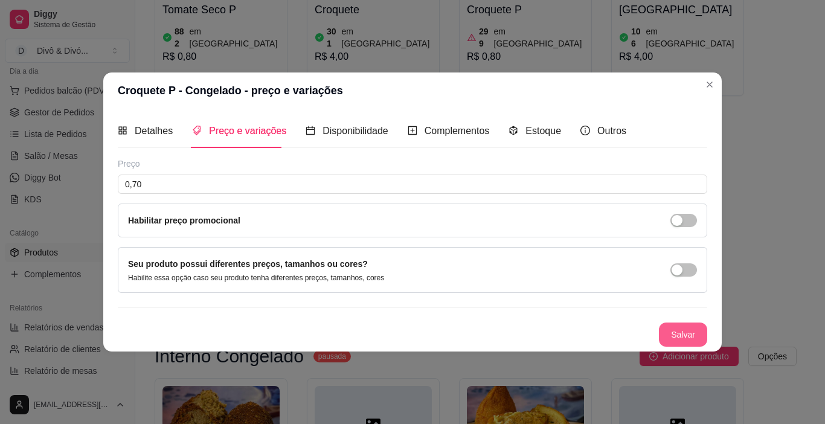
click at [687, 330] on button "Salvar" at bounding box center [683, 335] width 48 height 24
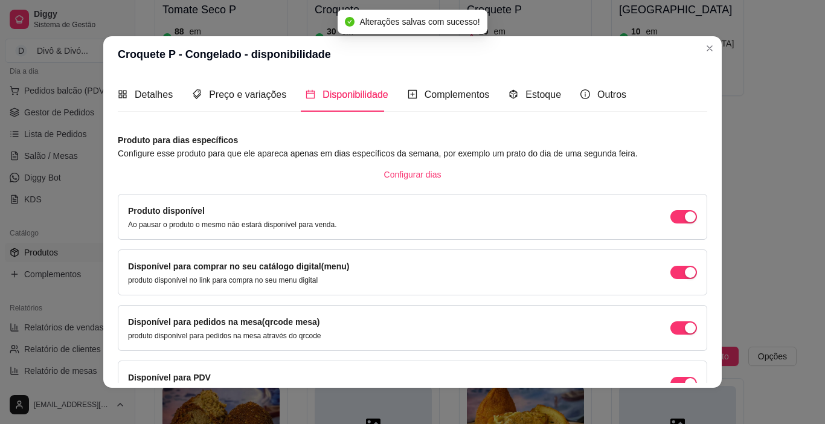
scroll to position [2, 0]
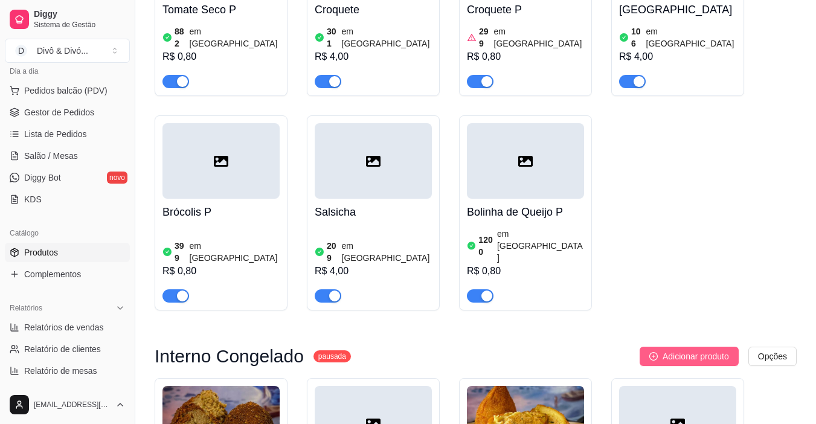
click at [663, 350] on span "Adicionar produto" at bounding box center [696, 356] width 66 height 13
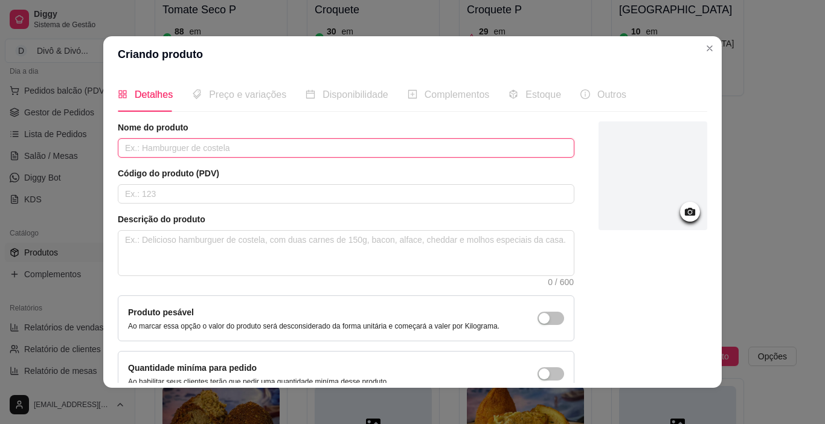
click at [164, 141] on input "text" at bounding box center [346, 147] width 457 height 19
type input "[GEOGRAPHIC_DATA]"
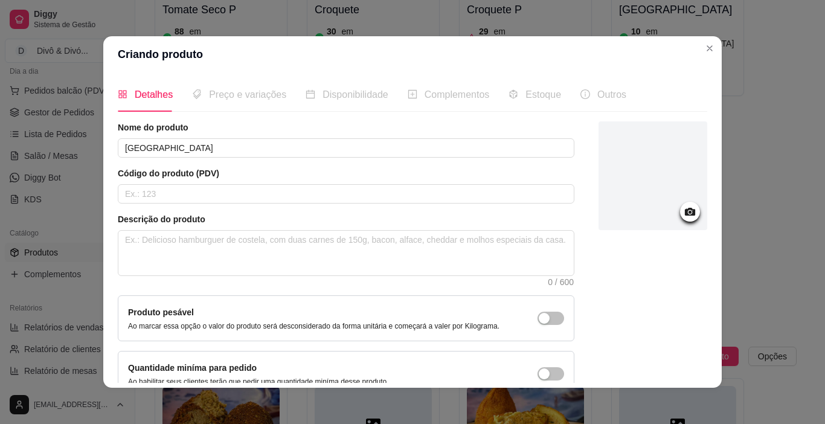
click at [663, 199] on div at bounding box center [653, 175] width 109 height 109
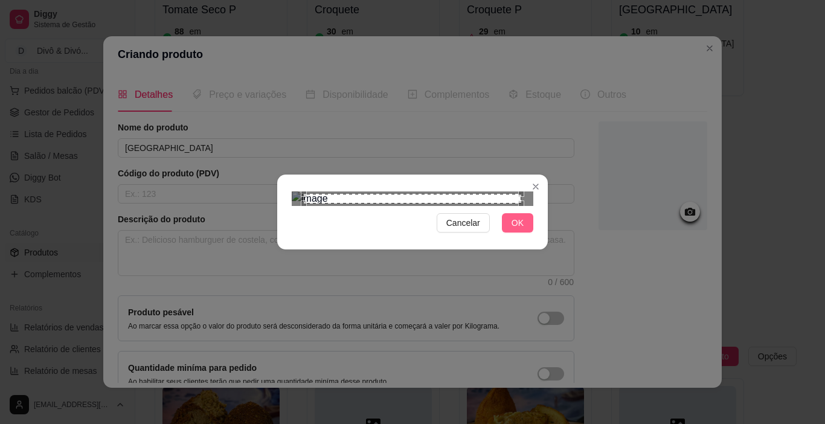
click at [512, 230] on span "OK" at bounding box center [518, 222] width 12 height 13
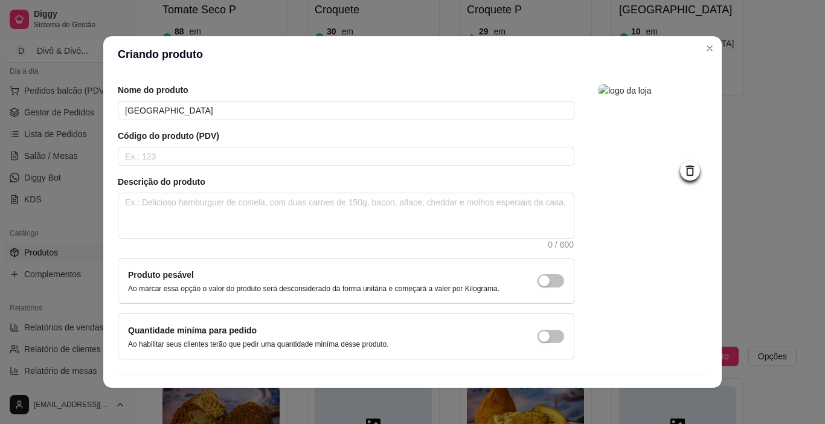
scroll to position [68, 0]
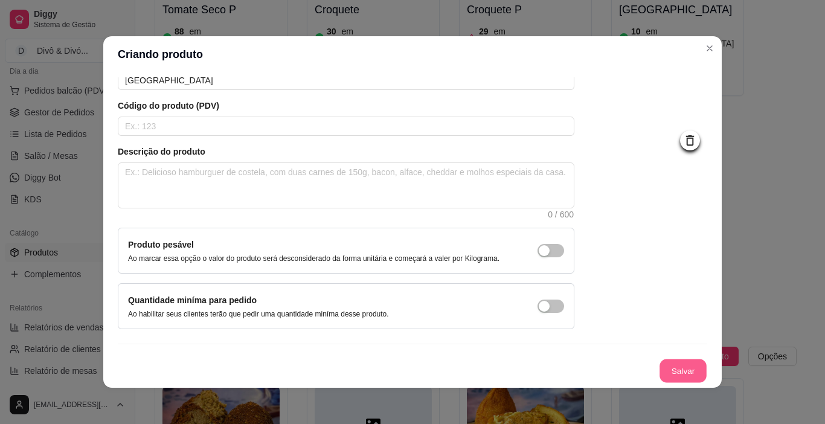
click at [660, 365] on button "Salvar" at bounding box center [683, 371] width 47 height 24
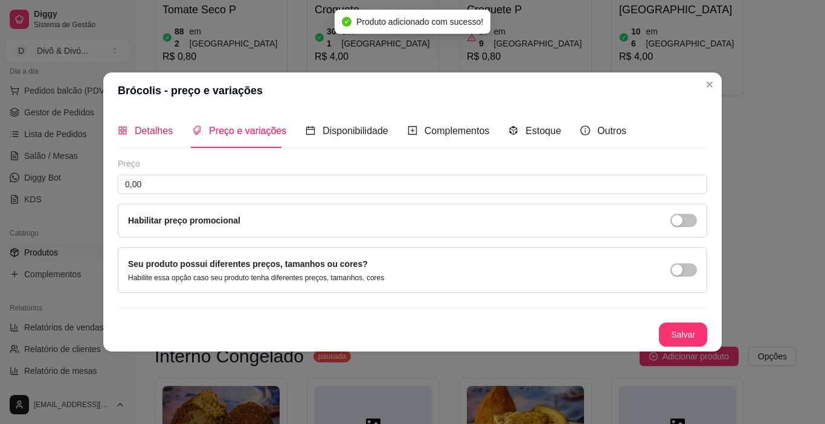
click at [146, 129] on span "Detalhes" at bounding box center [154, 131] width 38 height 10
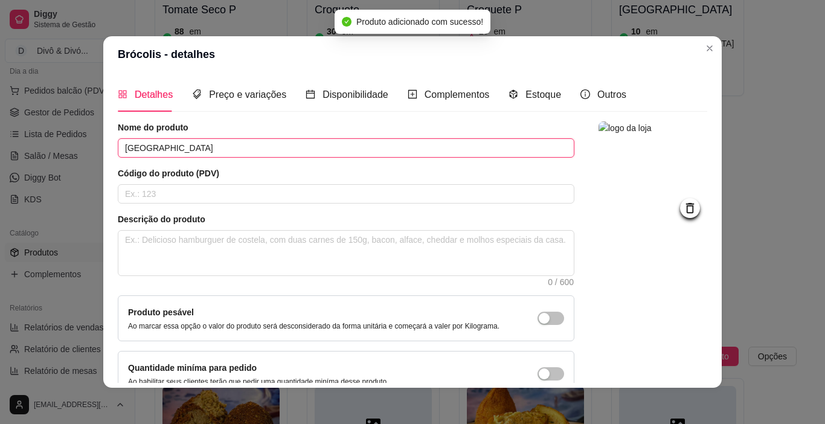
click at [172, 143] on input "[GEOGRAPHIC_DATA]" at bounding box center [346, 147] width 457 height 19
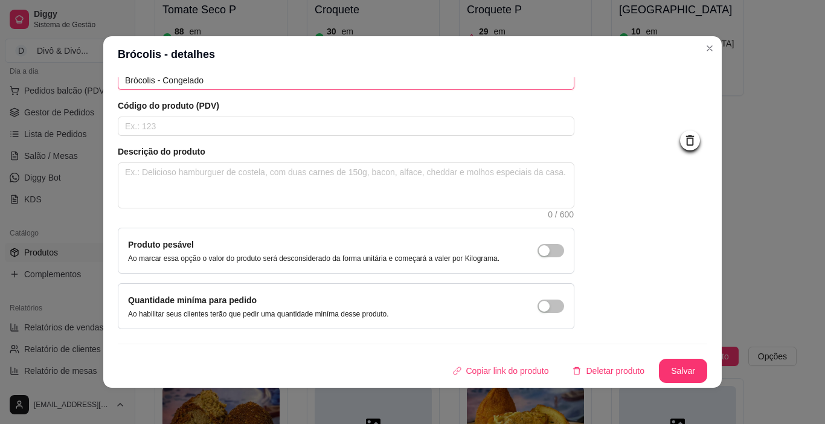
scroll to position [2, 0]
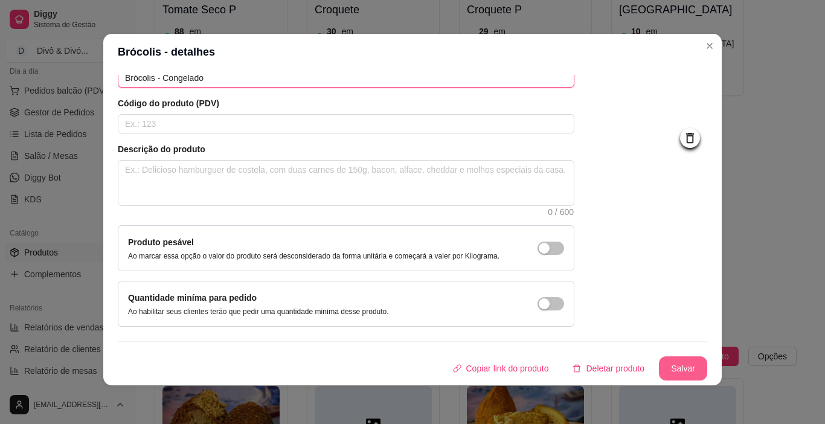
type input "Brócolis - Congelado"
click at [678, 375] on button "Salvar" at bounding box center [683, 368] width 48 height 24
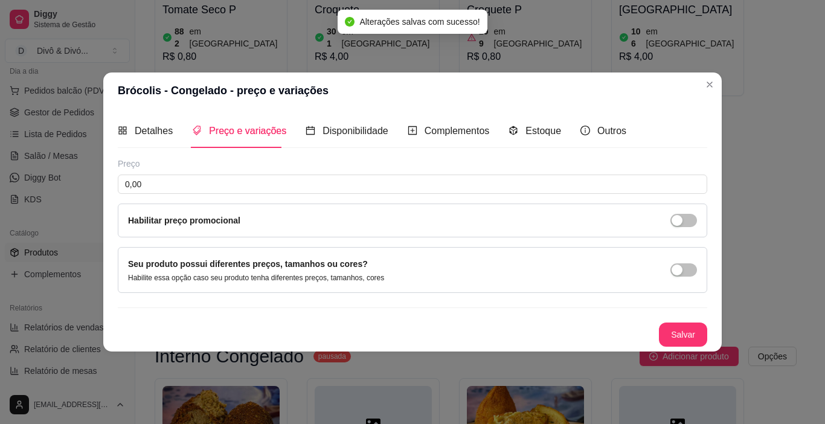
scroll to position [0, 0]
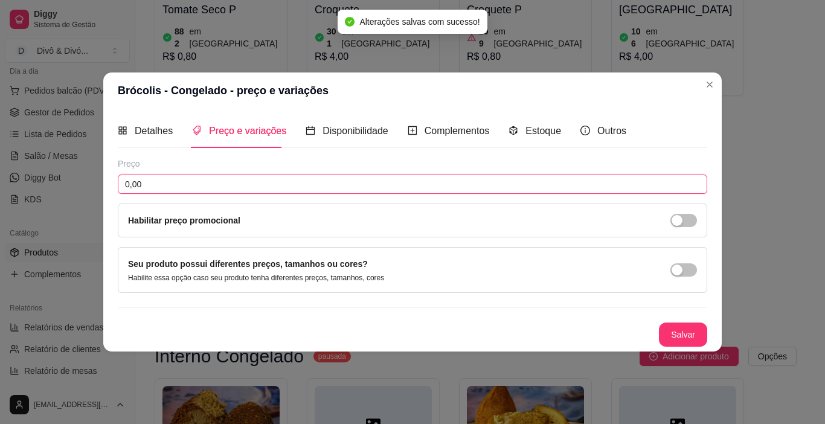
click at [198, 184] on input "0,00" at bounding box center [413, 184] width 590 height 19
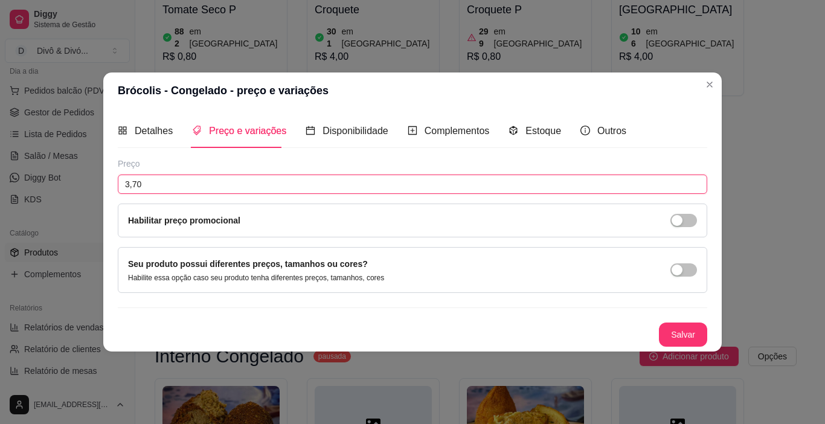
type input "3,70"
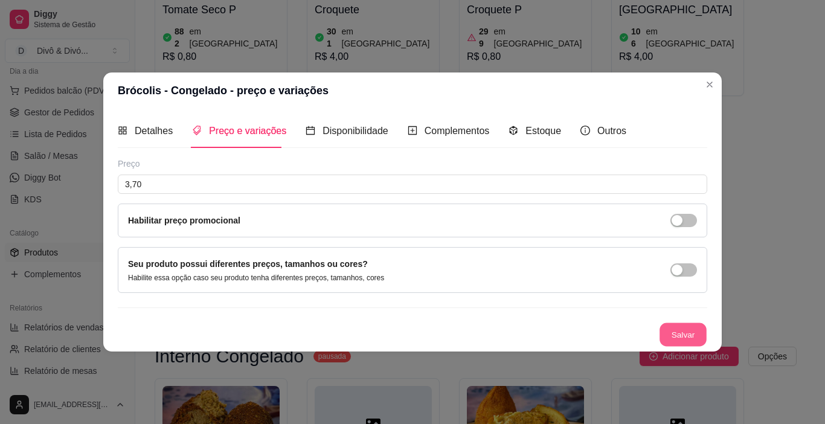
click at [680, 332] on button "Salvar" at bounding box center [683, 335] width 47 height 24
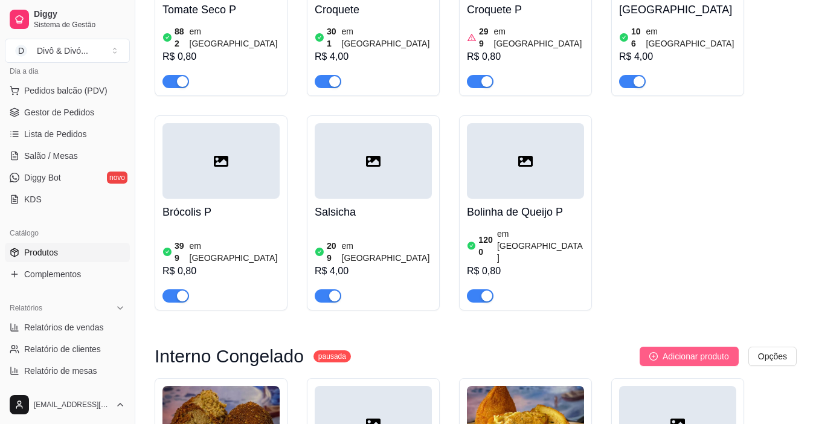
click at [700, 347] on button "Adicionar produto" at bounding box center [689, 356] width 99 height 19
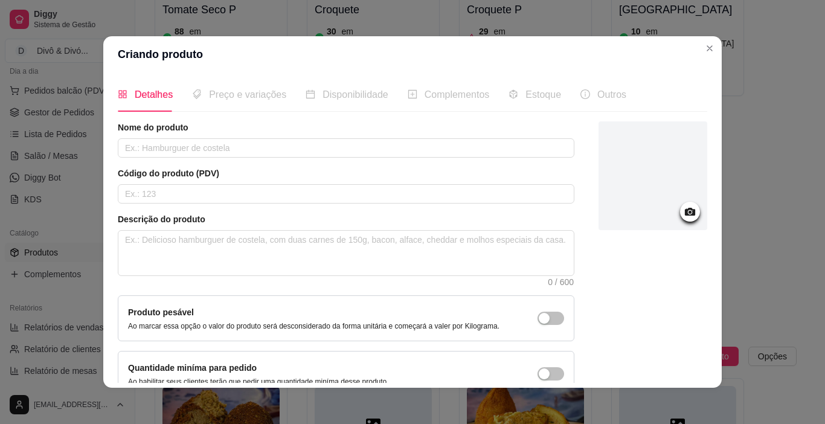
click at [163, 163] on div "Nome do produto Código do produto (PDV) Descrição do produto 0 / 600 Produto pe…" at bounding box center [346, 258] width 457 height 275
click at [158, 146] on input "text" at bounding box center [346, 147] width 457 height 19
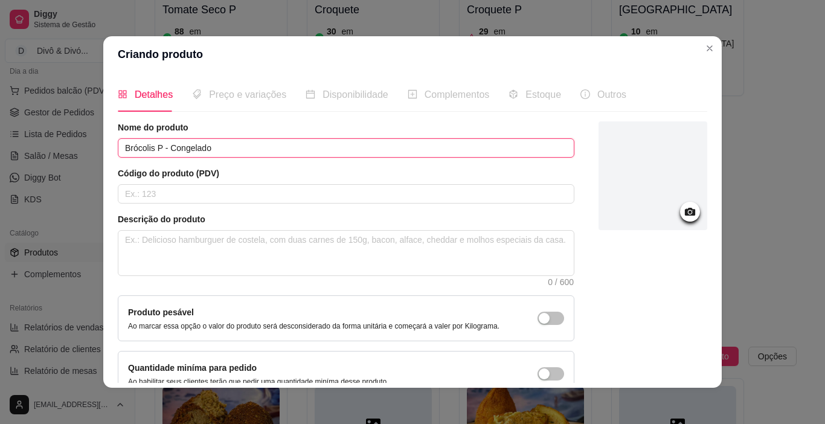
type input "Brócolis P - Congelado"
click at [253, 86] on div "Preço e variações" at bounding box center [239, 94] width 94 height 34
click at [253, 89] on span "Preço e variações" at bounding box center [247, 94] width 77 height 10
click at [249, 102] on div "Preço e variações" at bounding box center [239, 94] width 94 height 15
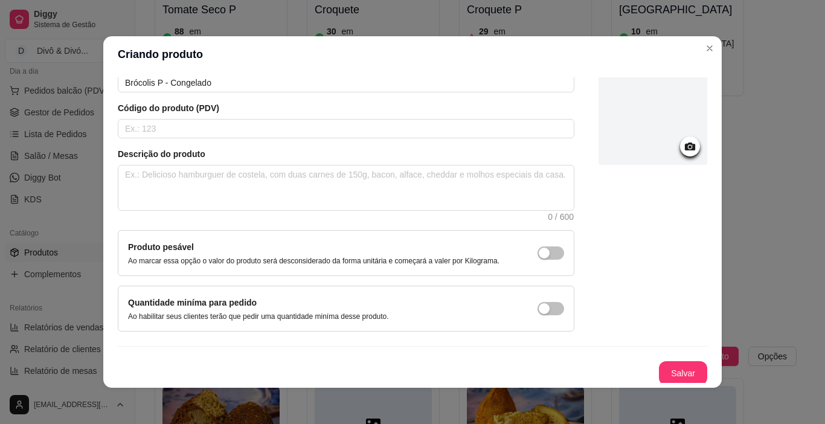
scroll to position [68, 0]
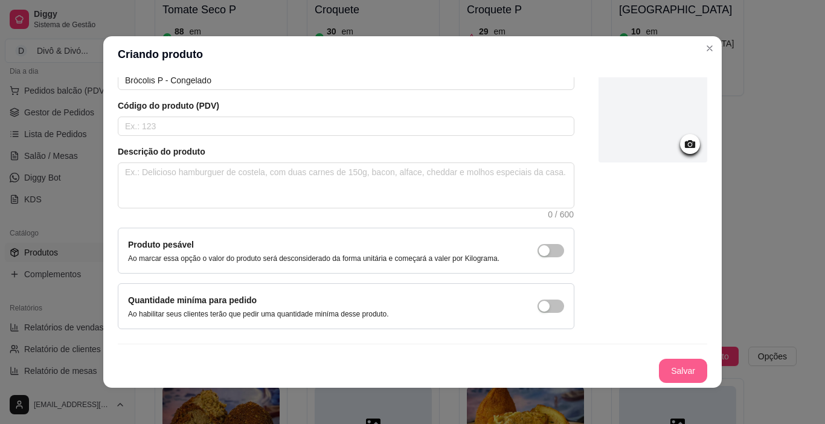
click at [668, 370] on button "Salvar" at bounding box center [683, 371] width 48 height 24
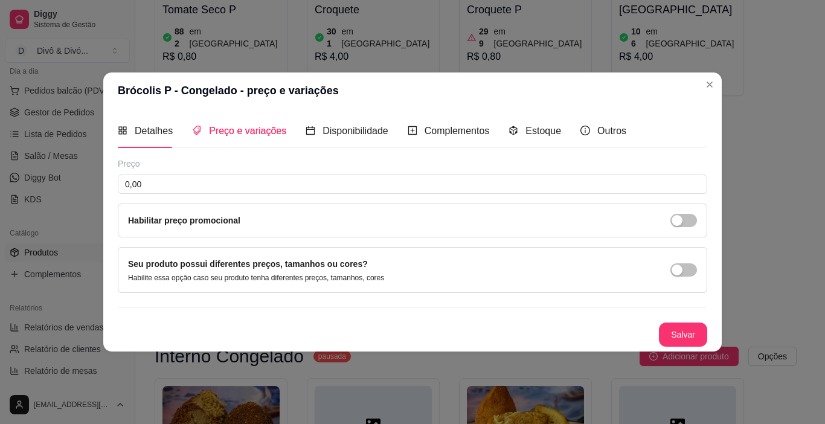
scroll to position [0, 0]
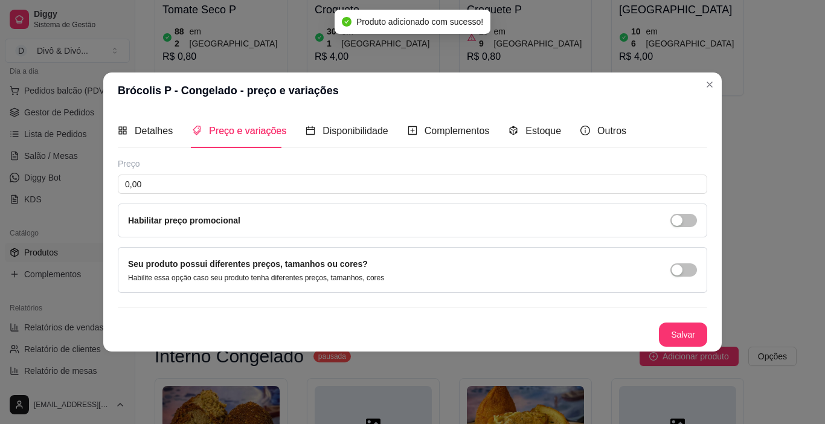
click at [155, 196] on div "Preço 0,00 Habilitar preço promocional" at bounding box center [413, 198] width 590 height 80
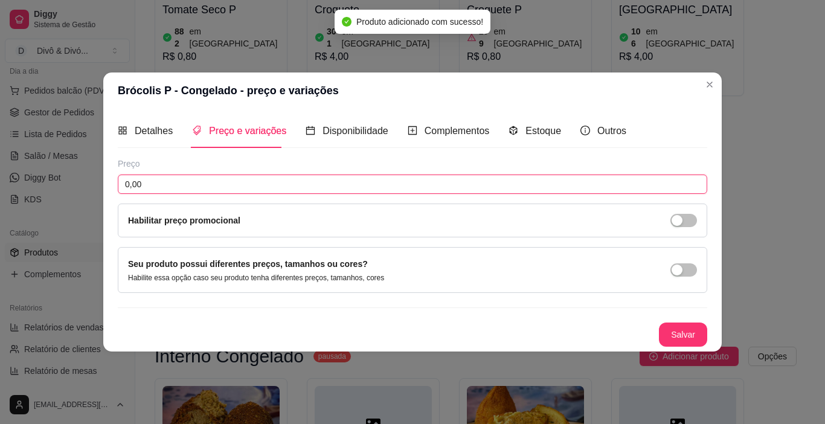
click at [155, 187] on input "0,00" at bounding box center [413, 184] width 590 height 19
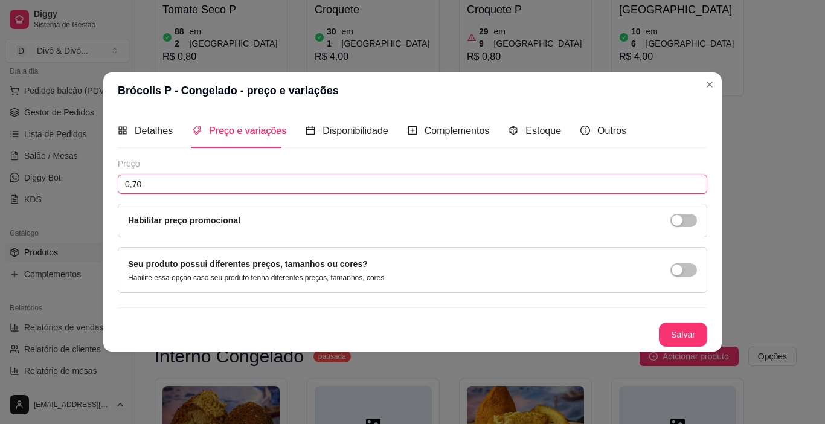
type input "0,70"
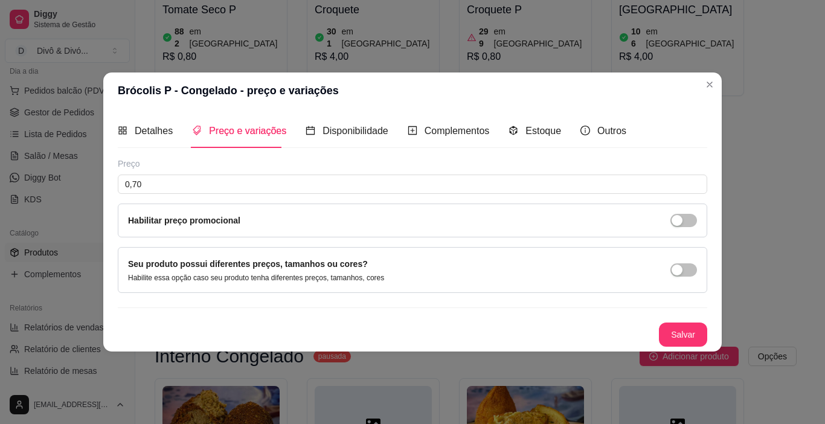
click at [685, 331] on button "Salvar" at bounding box center [683, 335] width 48 height 24
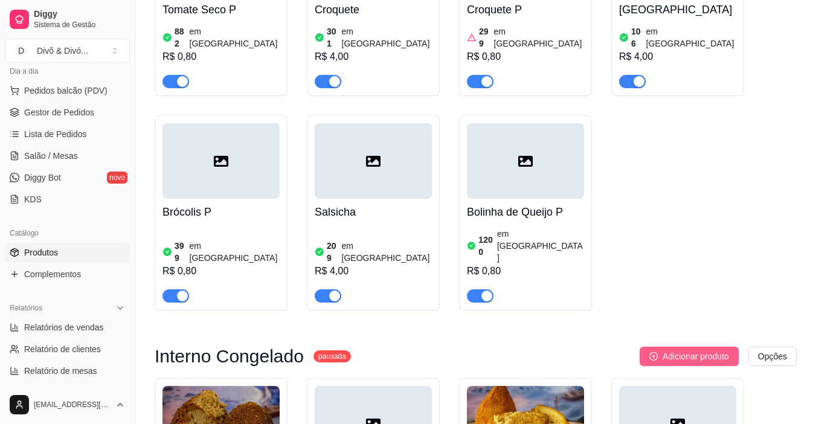
click at [709, 350] on span "Adicionar produto" at bounding box center [696, 356] width 66 height 13
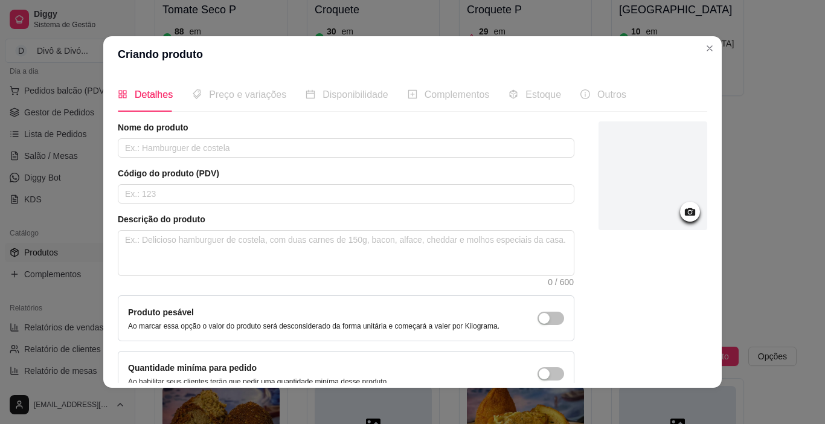
click at [164, 133] on article "Nome do produto" at bounding box center [346, 127] width 457 height 12
click at [153, 149] on input "text" at bounding box center [346, 147] width 457 height 19
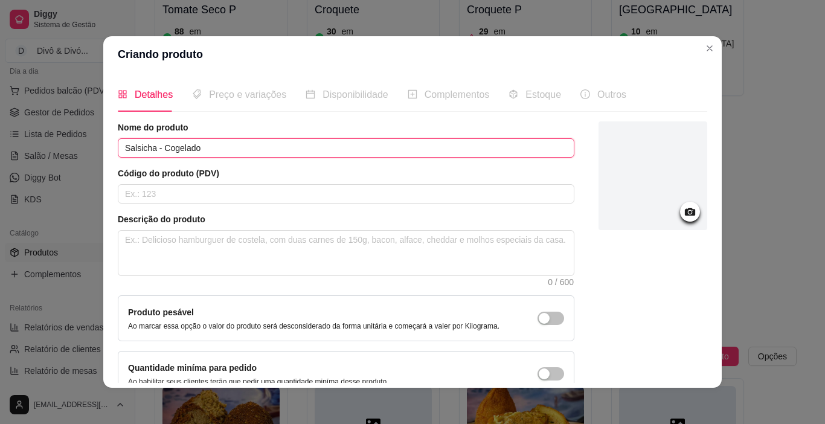
click at [167, 147] on input "Salsicha - Cogelado" at bounding box center [346, 147] width 457 height 19
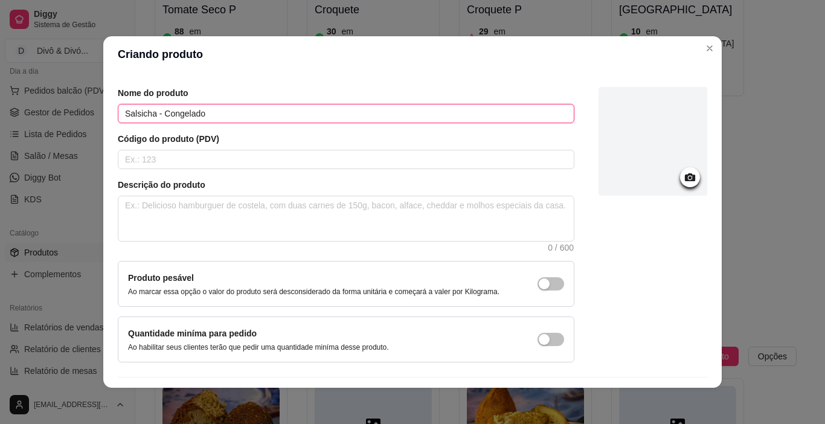
scroll to position [68, 0]
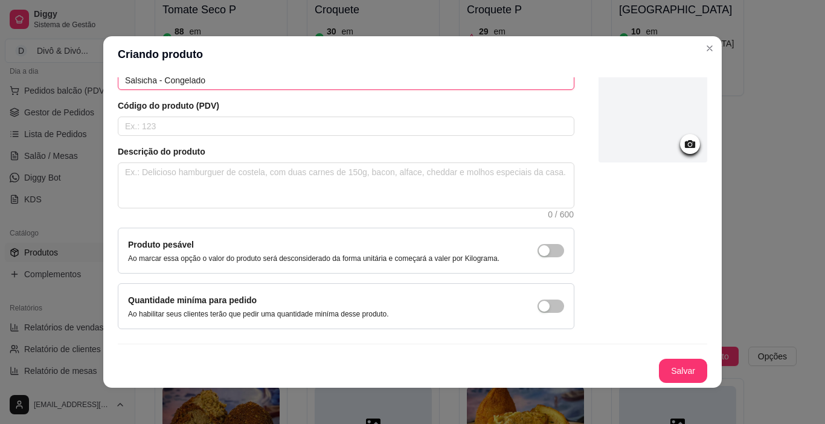
type input "Salsicha - Congelado"
click at [685, 148] on icon at bounding box center [690, 144] width 10 height 8
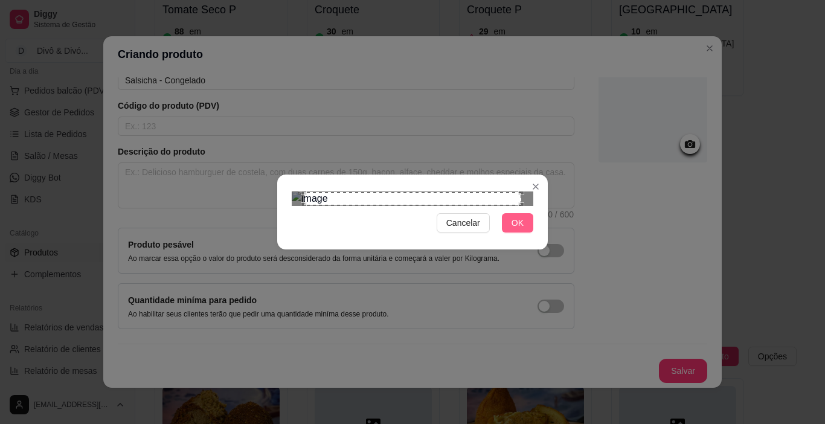
click at [515, 233] on button "OK" at bounding box center [517, 222] width 31 height 19
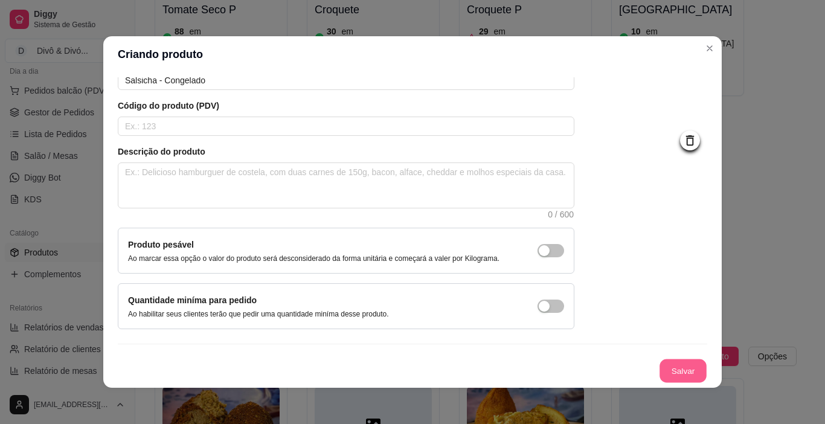
click at [668, 373] on button "Salvar" at bounding box center [683, 371] width 47 height 24
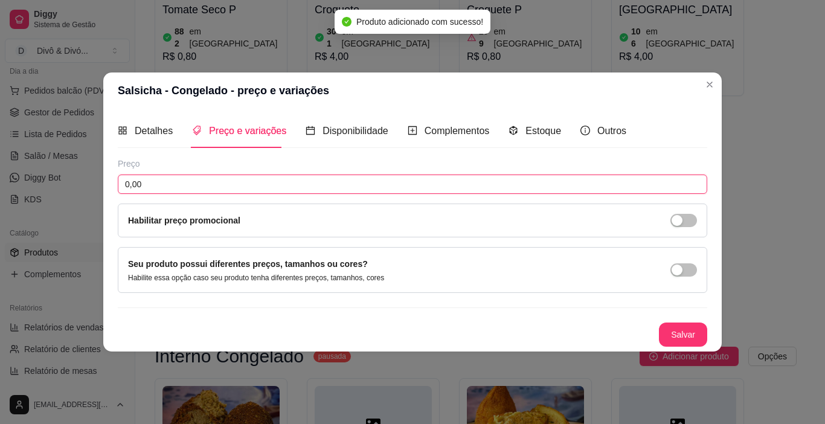
click at [157, 181] on input "0,00" at bounding box center [413, 184] width 590 height 19
type input "3,70"
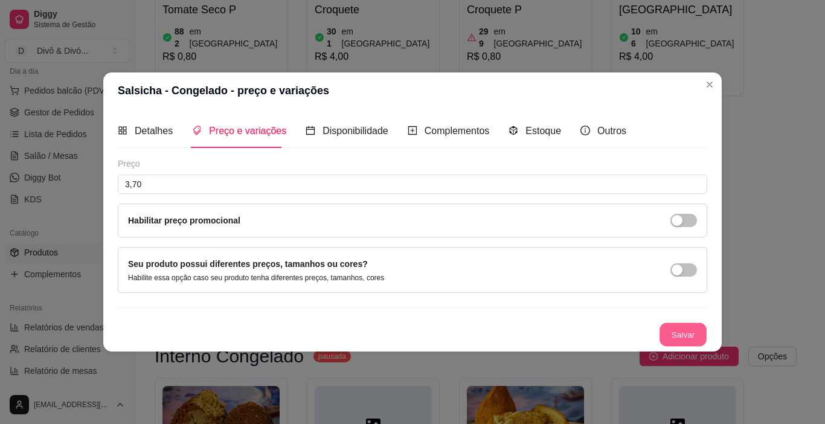
click at [689, 346] on button "Salvar" at bounding box center [683, 335] width 47 height 24
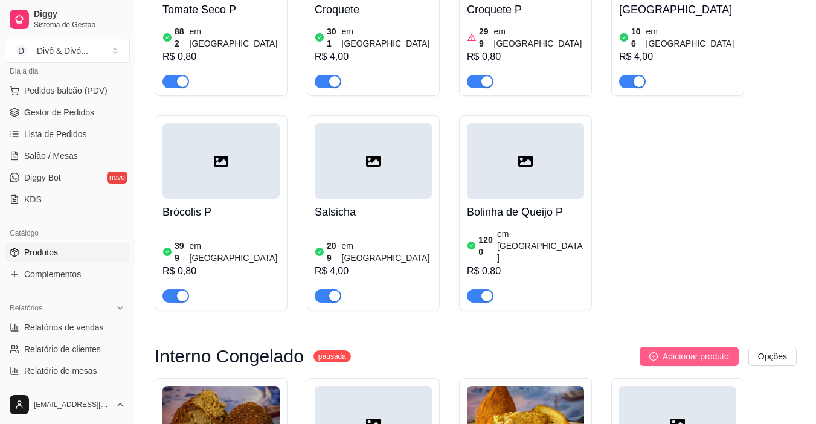
click at [657, 347] on button "Adicionar produto" at bounding box center [689, 356] width 99 height 19
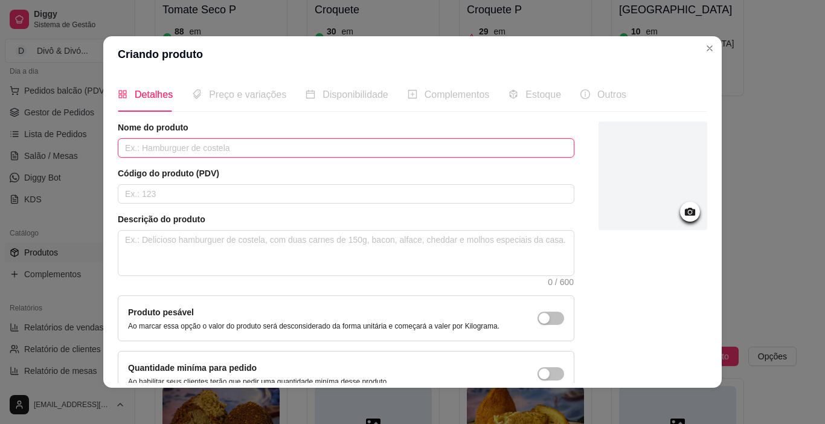
click at [185, 147] on input "text" at bounding box center [346, 147] width 457 height 19
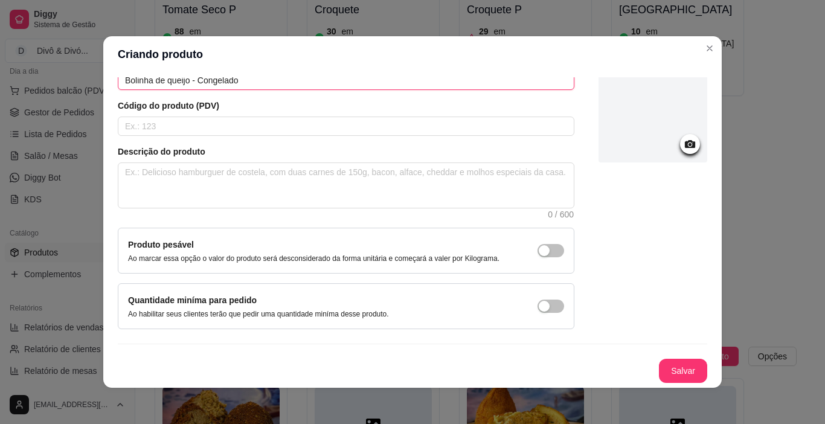
scroll to position [2, 0]
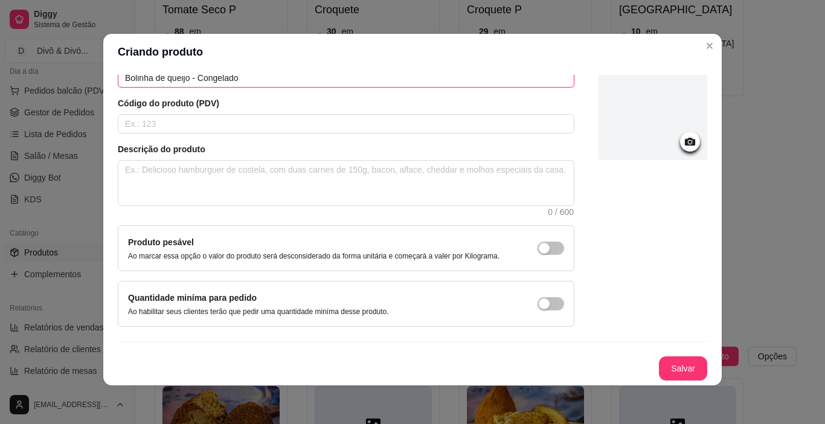
type input "Bolinha de queijo - Congelado"
click at [687, 370] on button "Salvar" at bounding box center [683, 369] width 47 height 24
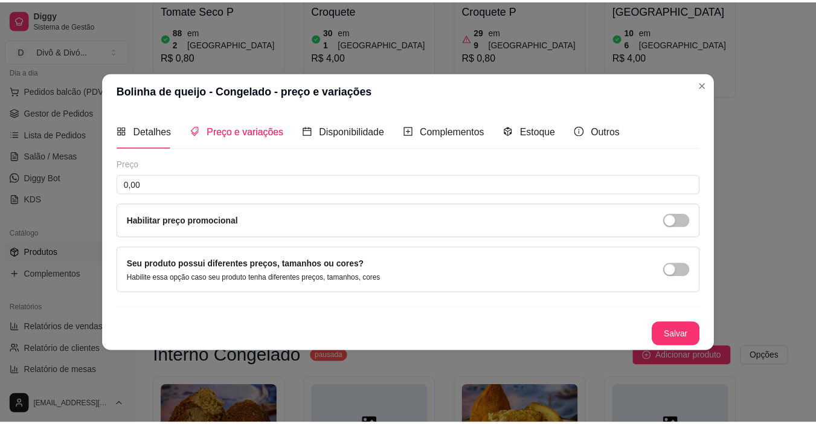
scroll to position [0, 0]
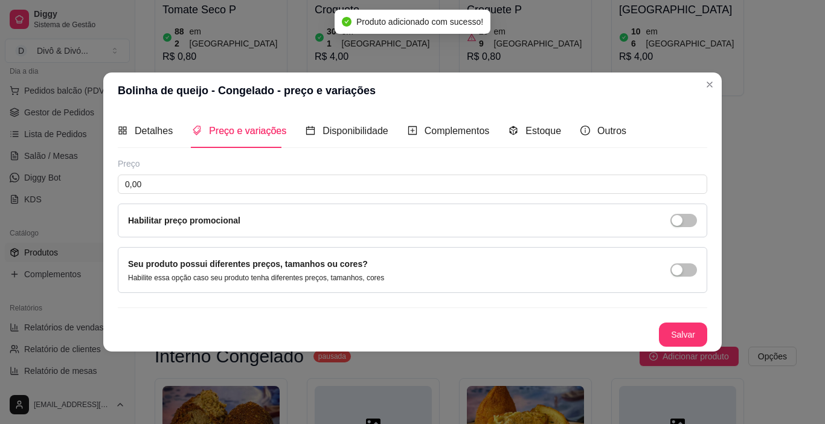
click at [305, 160] on div "Preço" at bounding box center [413, 164] width 590 height 12
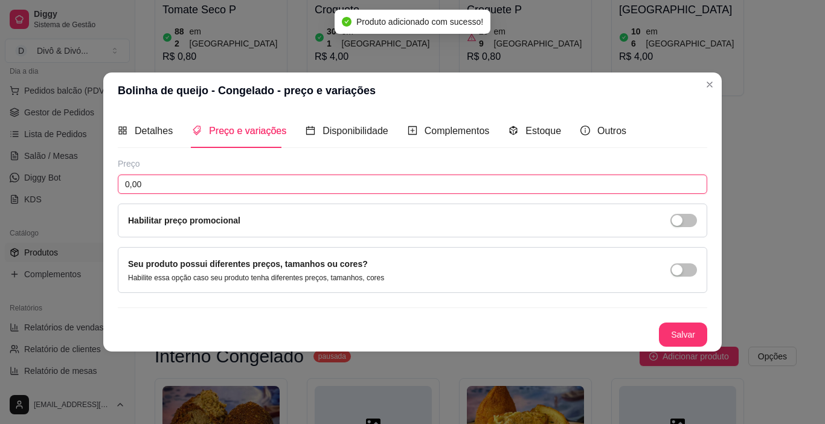
click at [294, 179] on input "0,00" at bounding box center [413, 184] width 590 height 19
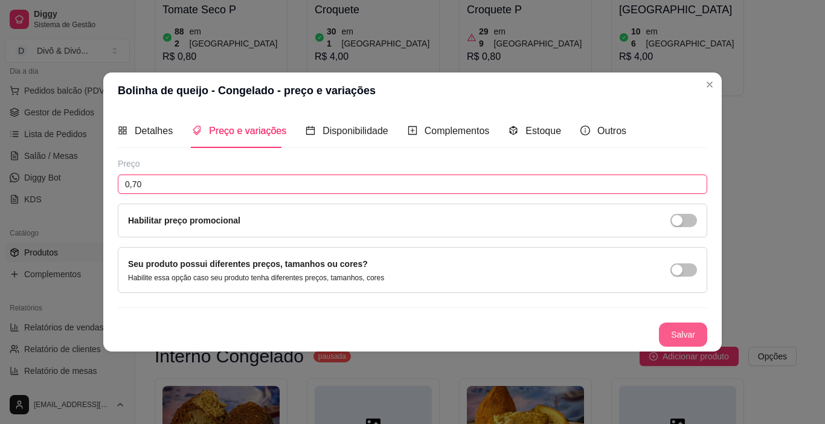
type input "0,70"
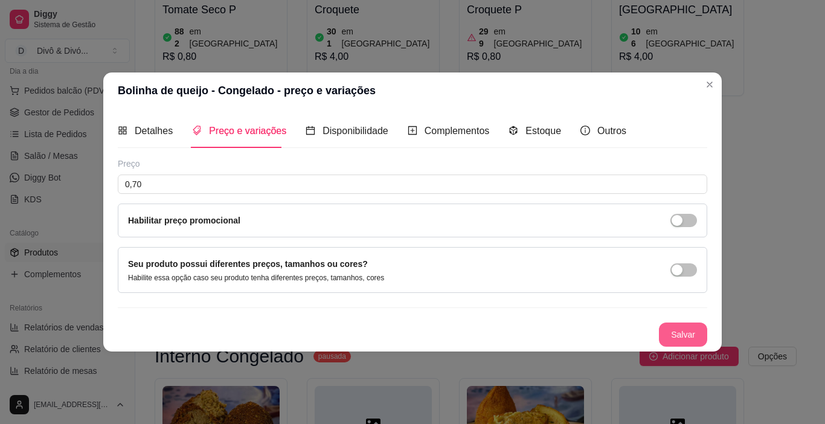
click at [680, 338] on button "Salvar" at bounding box center [683, 335] width 48 height 24
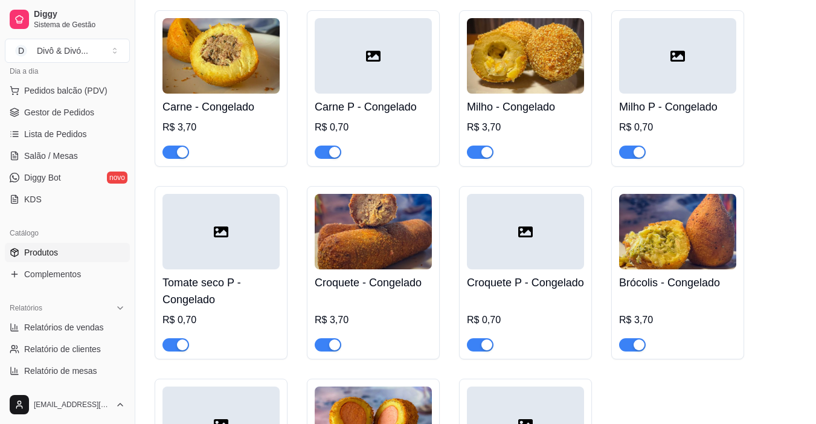
scroll to position [2986, 0]
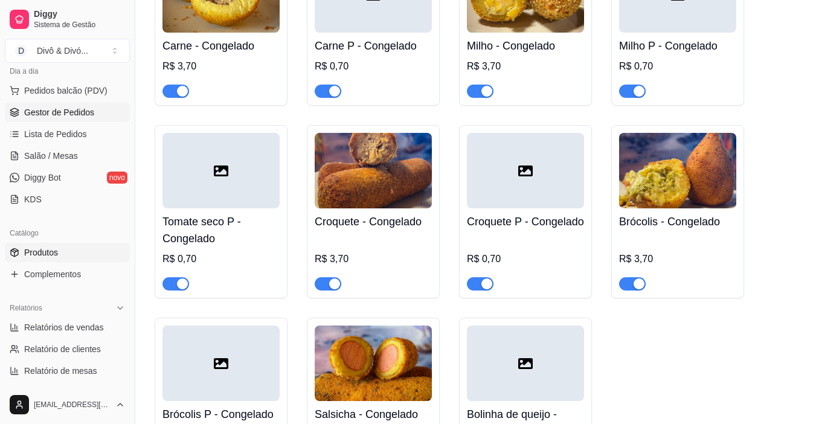
click at [74, 108] on span "Gestor de Pedidos" at bounding box center [59, 112] width 70 height 12
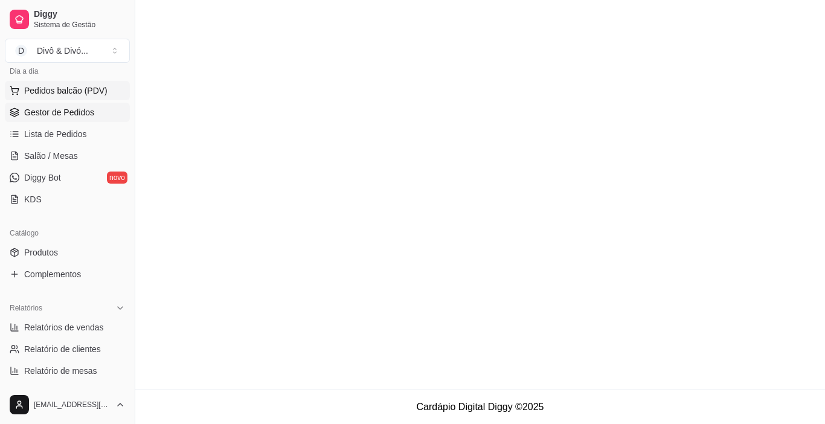
click at [76, 97] on button "Pedidos balcão (PDV)" at bounding box center [67, 90] width 125 height 19
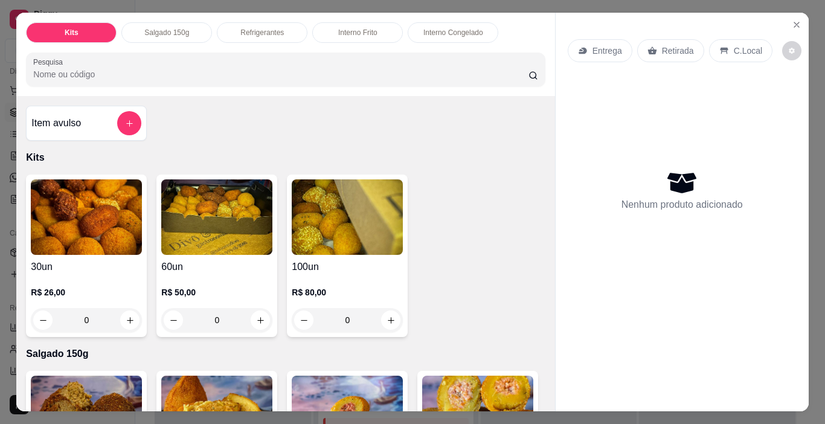
click at [346, 28] on p "Interno Frito" at bounding box center [357, 33] width 39 height 10
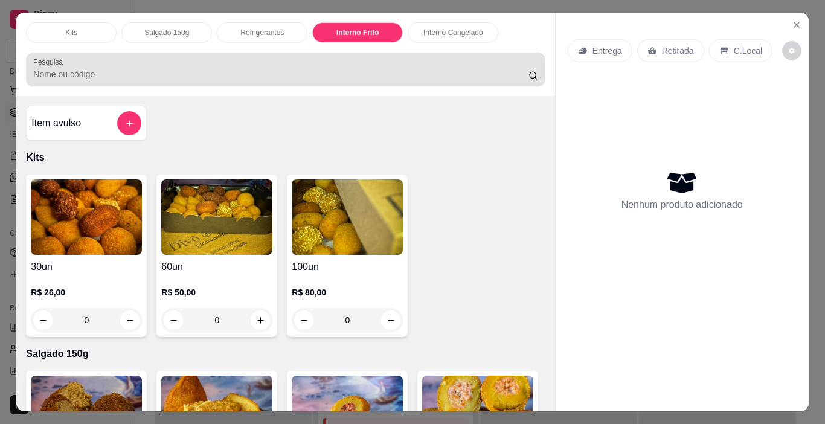
scroll to position [30, 0]
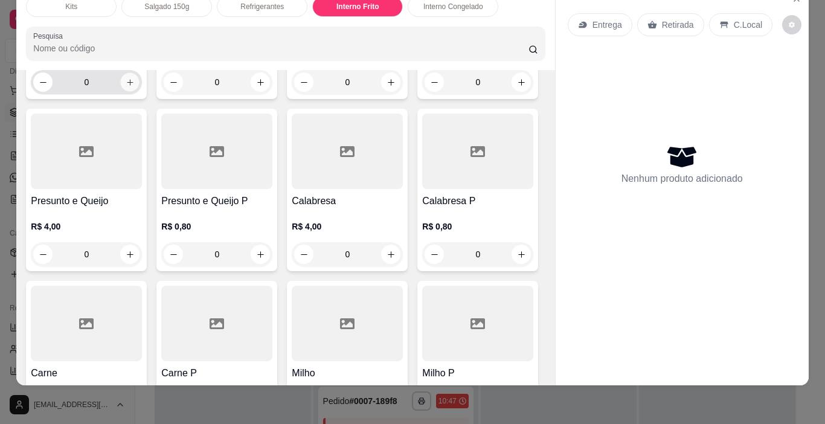
click at [121, 92] on button "increase-product-quantity" at bounding box center [130, 82] width 19 height 19
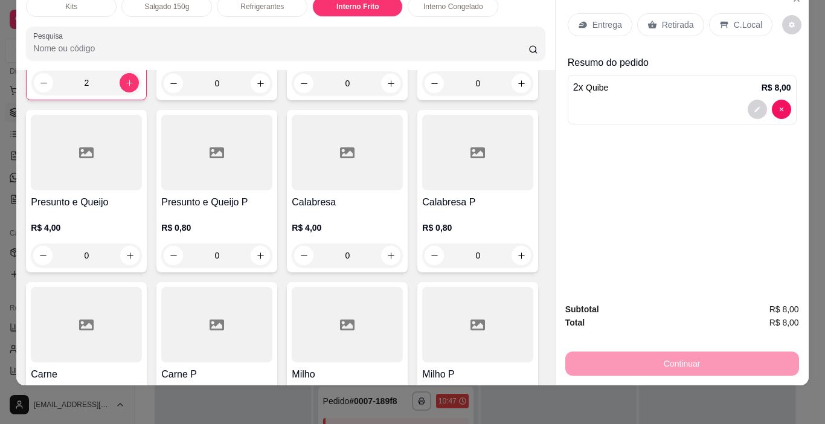
click at [103, 95] on input "2" at bounding box center [86, 83] width 66 height 24
type input "6"
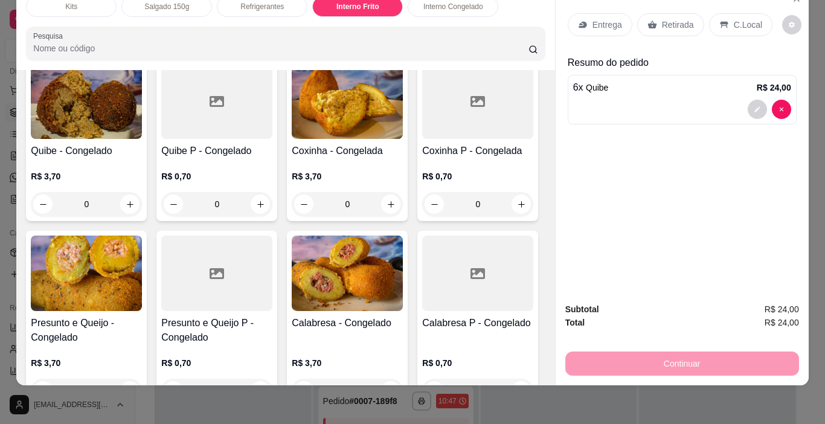
scroll to position [2146, 0]
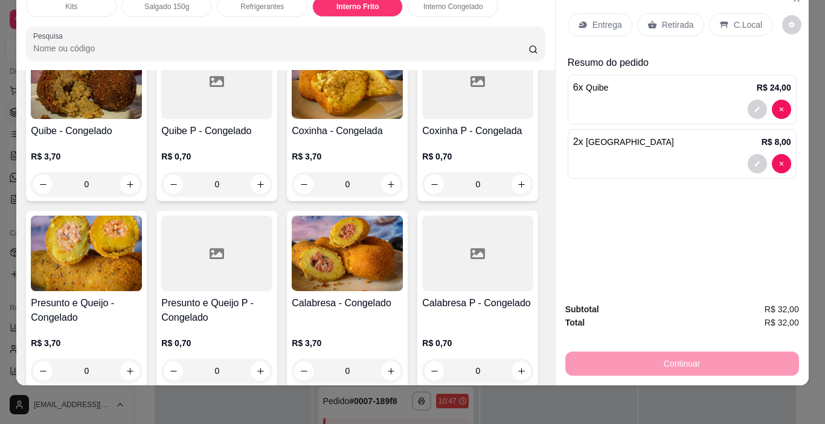
type input "4"
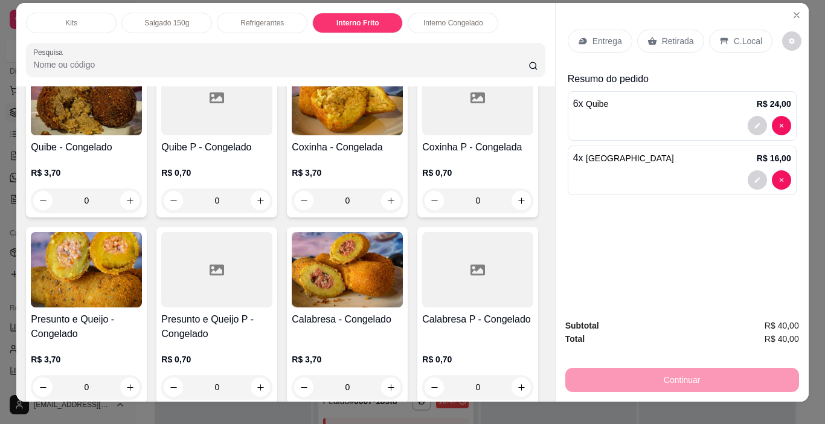
scroll to position [0, 0]
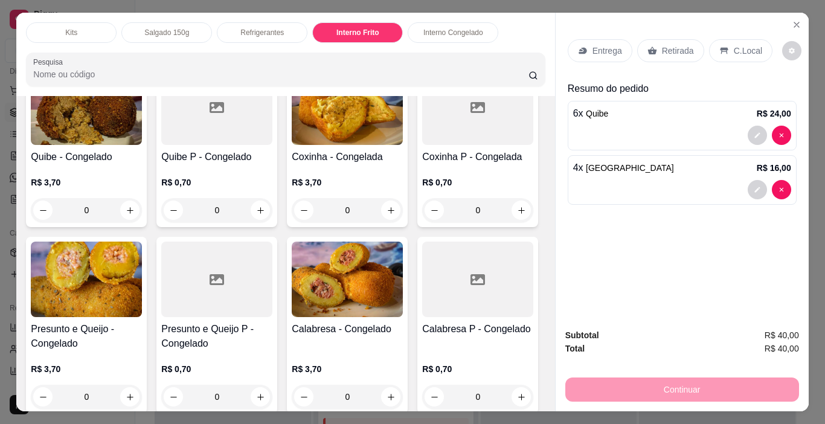
click at [662, 49] on p "Retirada" at bounding box center [678, 51] width 32 height 12
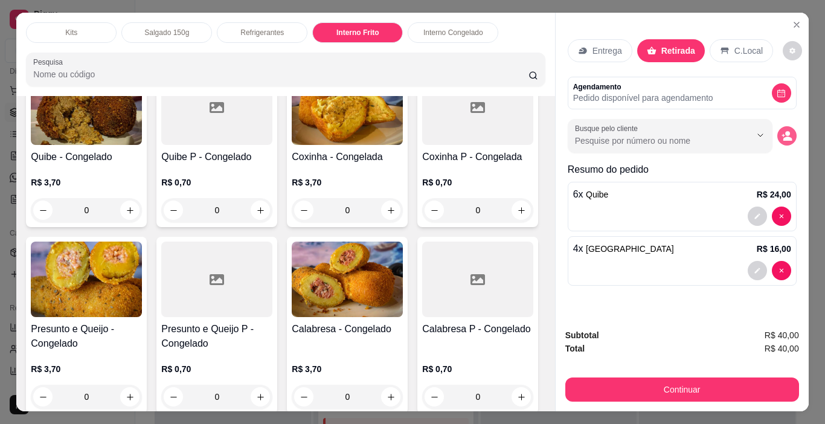
click at [782, 130] on icon "decrease-product-quantity" at bounding box center [787, 135] width 11 height 11
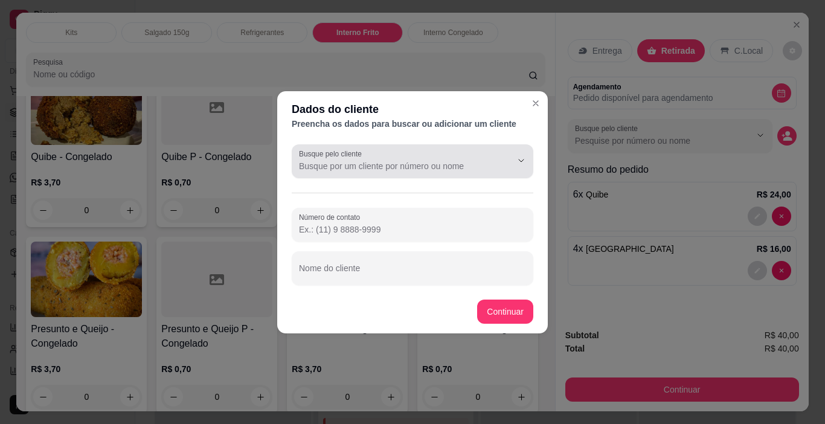
click at [418, 165] on input "Busque pelo cliente" at bounding box center [395, 166] width 193 height 12
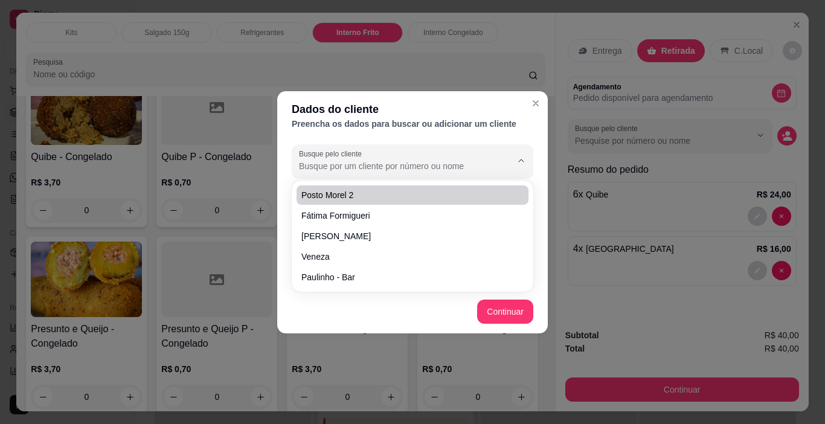
click at [390, 173] on div "Busque pelo cliente" at bounding box center [413, 161] width 242 height 34
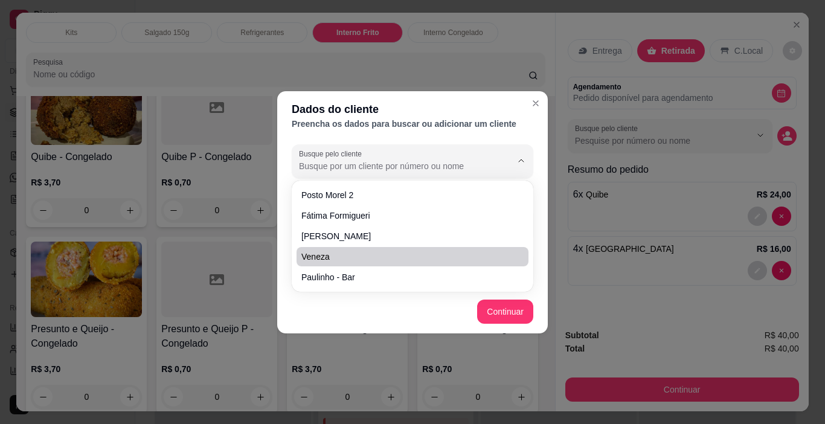
click at [323, 315] on footer "Continuar" at bounding box center [412, 311] width 271 height 43
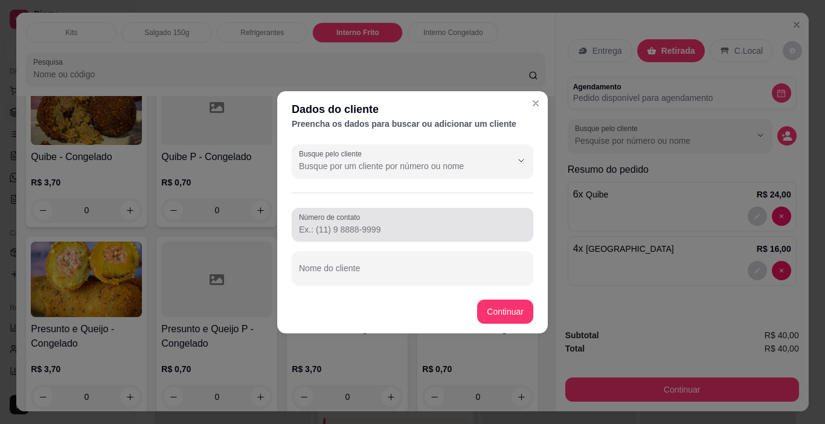
click at [336, 225] on input "Número de contato" at bounding box center [412, 230] width 227 height 12
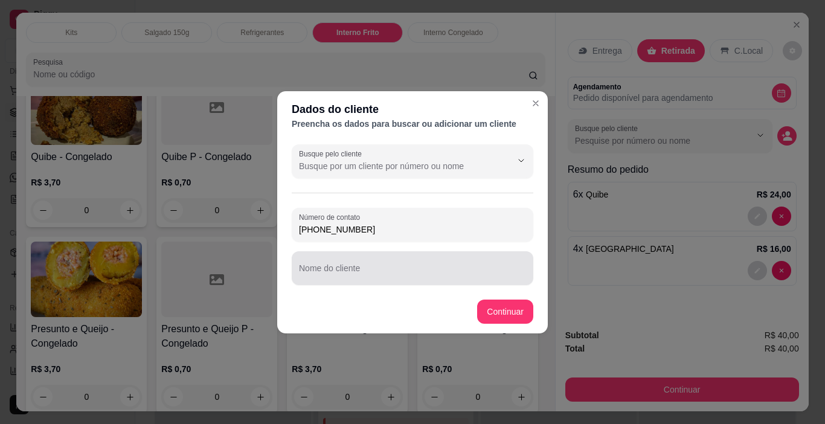
type input "[PHONE_NUMBER]"
click at [332, 269] on input "Nome do cliente" at bounding box center [412, 273] width 227 height 12
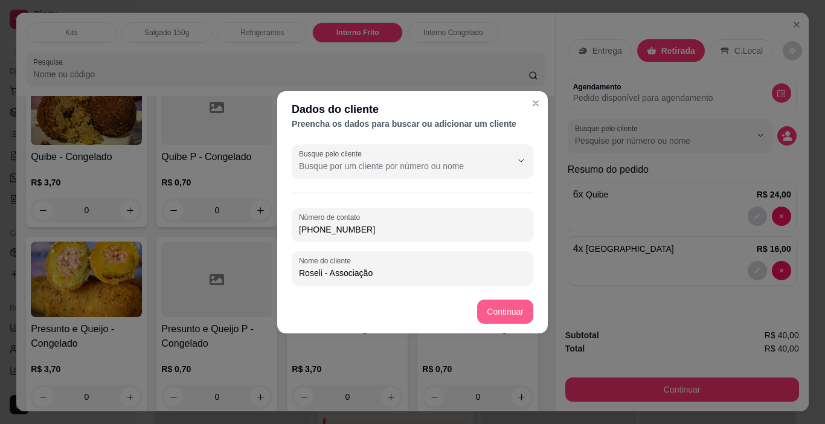
type input "Roseli - Associação"
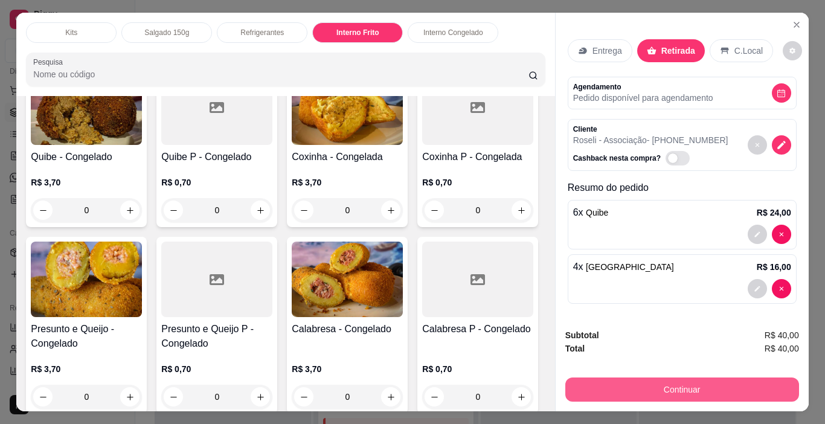
click at [698, 392] on button "Continuar" at bounding box center [682, 390] width 234 height 24
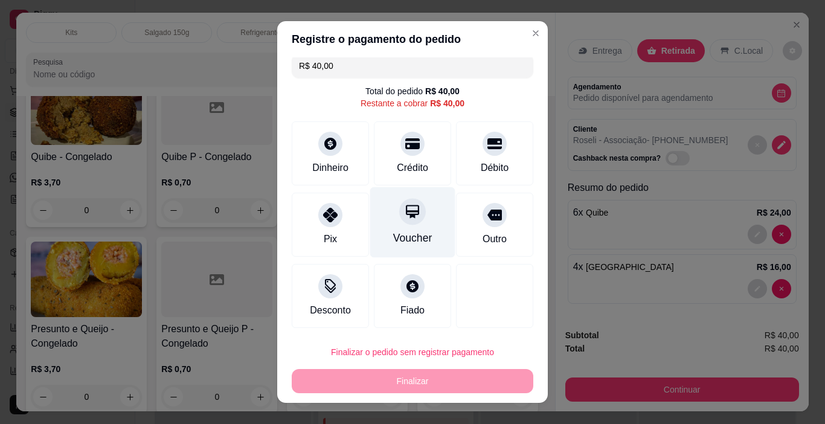
scroll to position [11, 0]
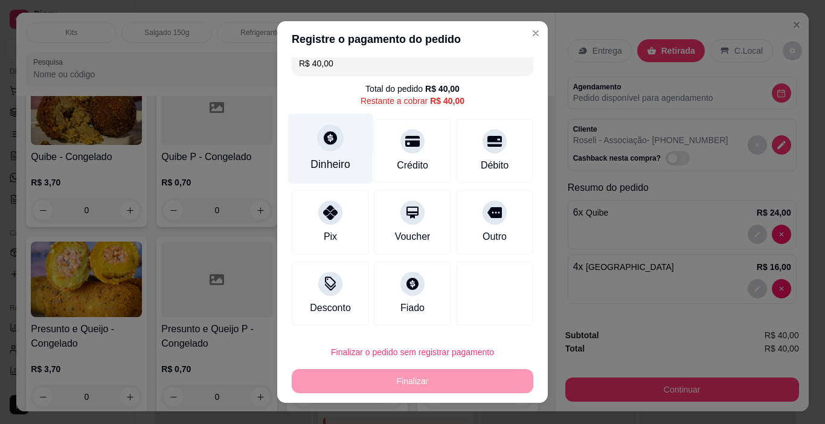
click at [329, 172] on div "Dinheiro" at bounding box center [331, 164] width 40 height 16
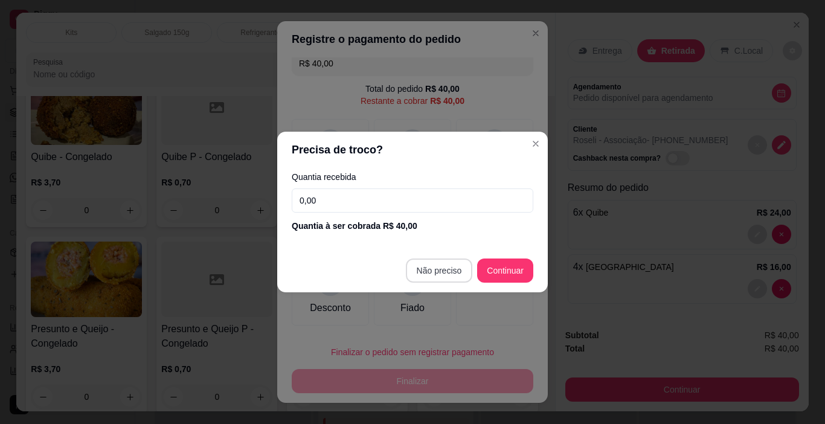
type input "R$ 0,00"
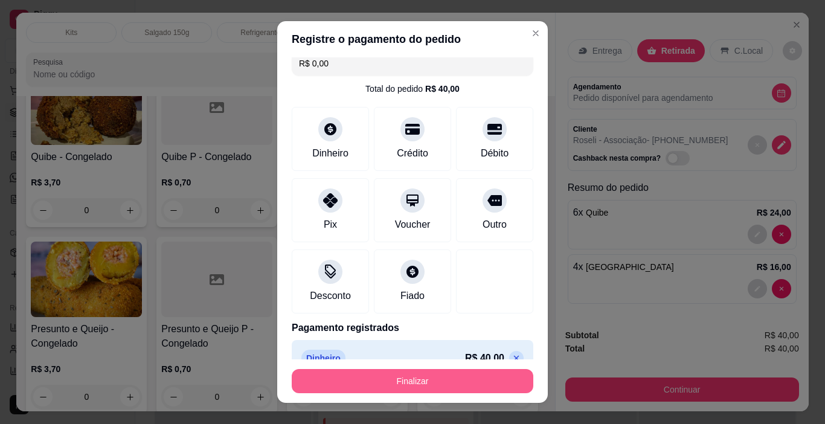
click at [416, 379] on button "Finalizar" at bounding box center [413, 381] width 242 height 24
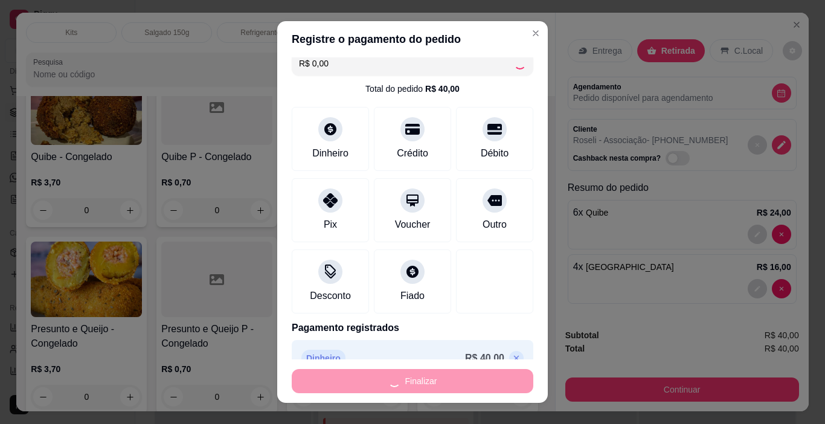
type input "0"
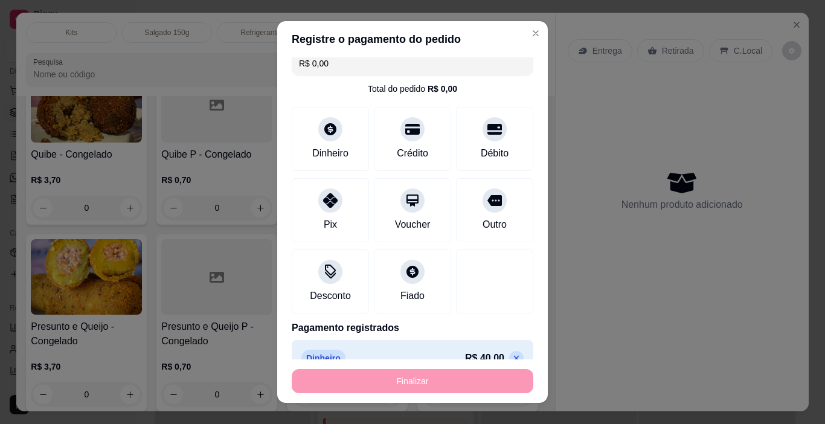
type input "-R$ 40,00"
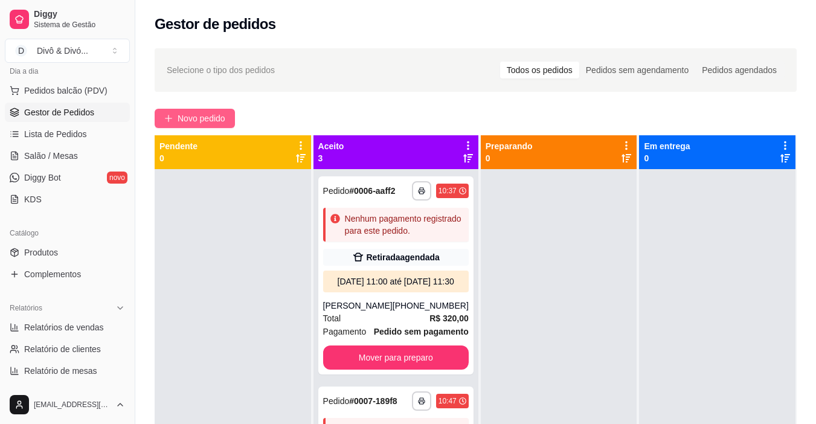
click at [224, 109] on button "Novo pedido" at bounding box center [195, 118] width 80 height 19
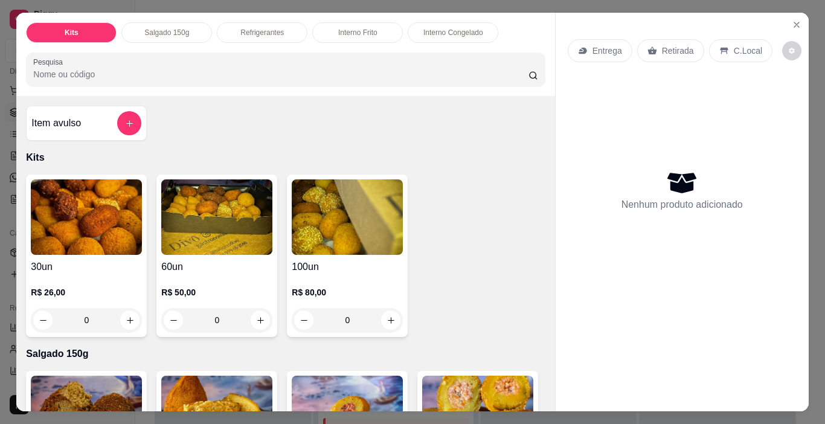
click at [336, 22] on div "Interno Frito" at bounding box center [357, 32] width 91 height 21
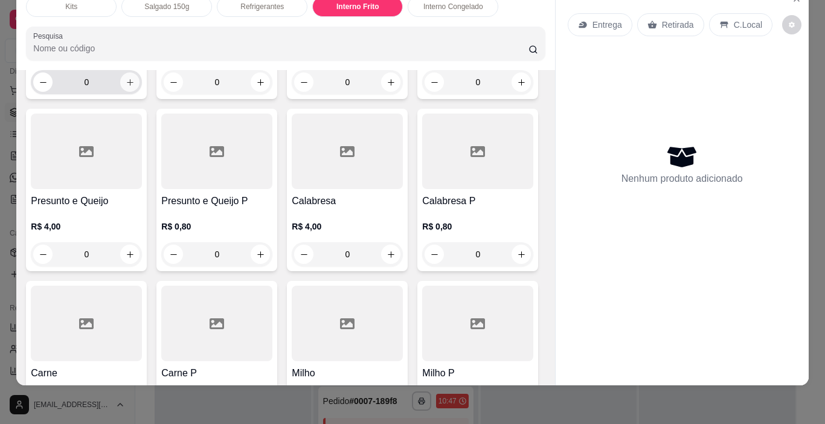
click at [127, 87] on icon "increase-product-quantity" at bounding box center [130, 82] width 9 height 9
click at [127, 92] on button "increase-product-quantity" at bounding box center [129, 81] width 19 height 19
type input "2"
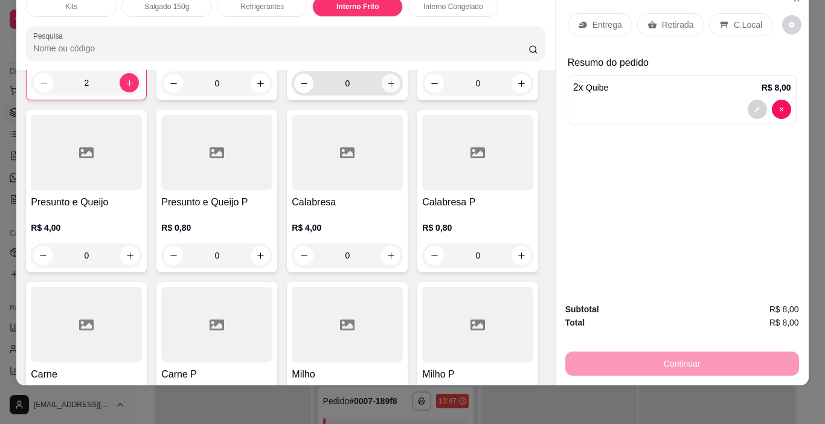
click at [391, 88] on icon "increase-product-quantity" at bounding box center [391, 83] width 9 height 9
click at [391, 92] on button "increase-product-quantity" at bounding box center [390, 83] width 19 height 19
type input "2"
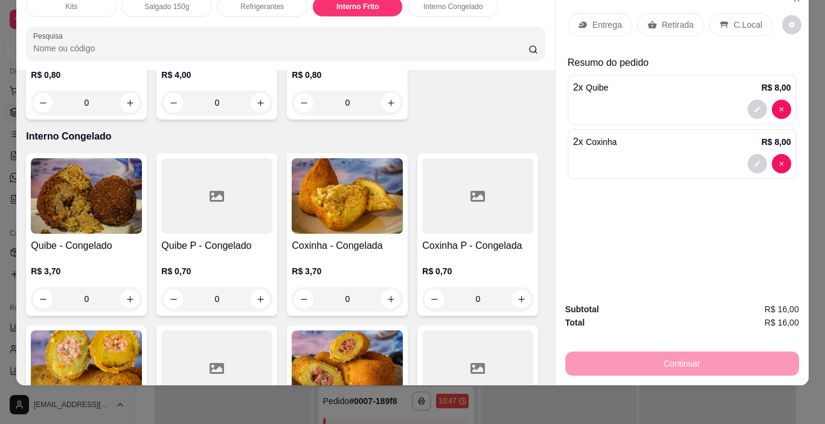
scroll to position [2086, 0]
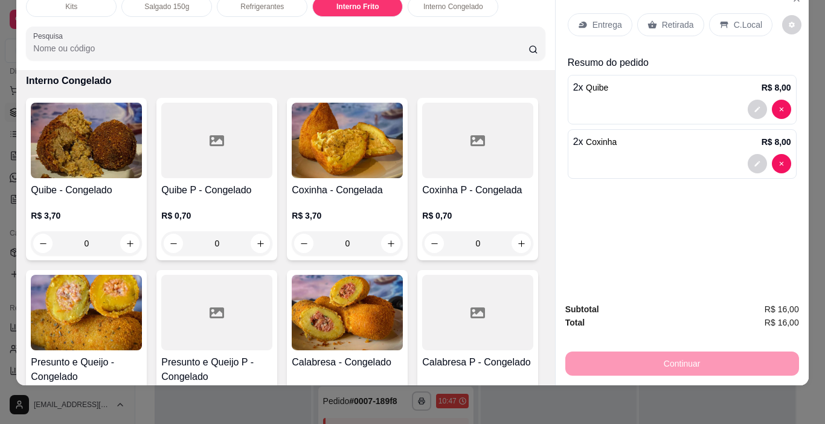
type input "1"
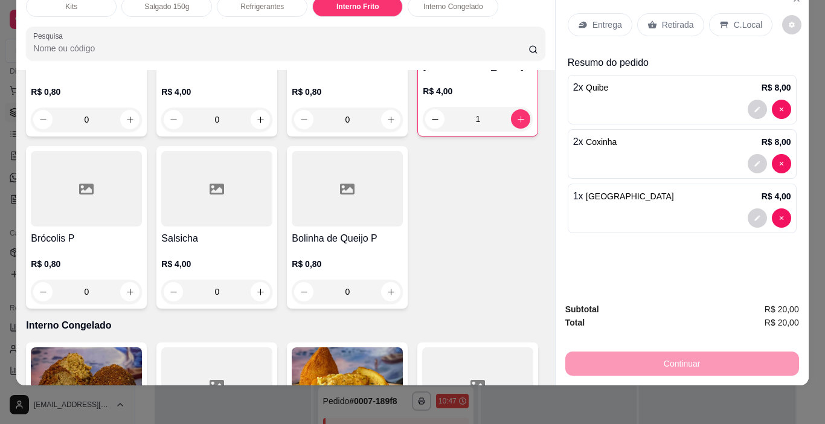
scroll to position [1784, 0]
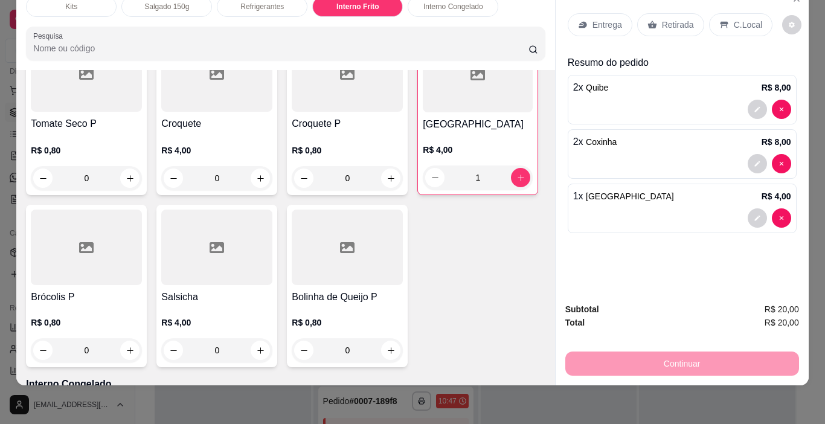
click at [135, 10] on icon "increase-product-quantity" at bounding box center [130, 5] width 9 height 9
type input "1"
click at [387, 11] on icon "increase-product-quantity" at bounding box center [391, 6] width 9 height 9
type input "1"
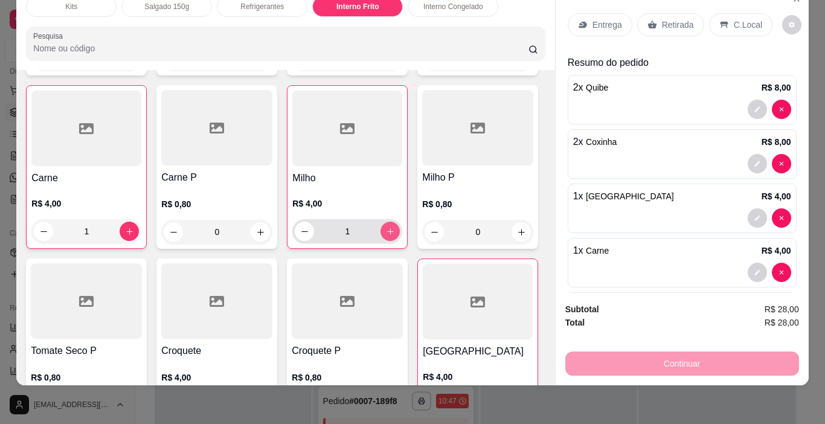
scroll to position [1482, 0]
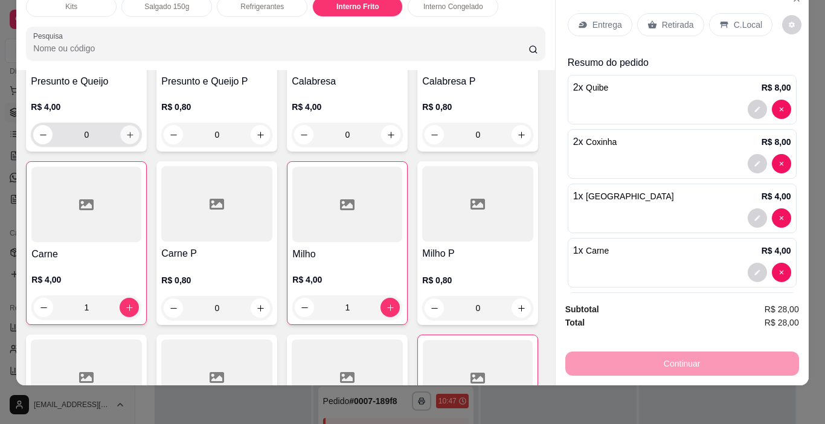
click at [135, 140] on icon "increase-product-quantity" at bounding box center [130, 134] width 9 height 9
type input "1"
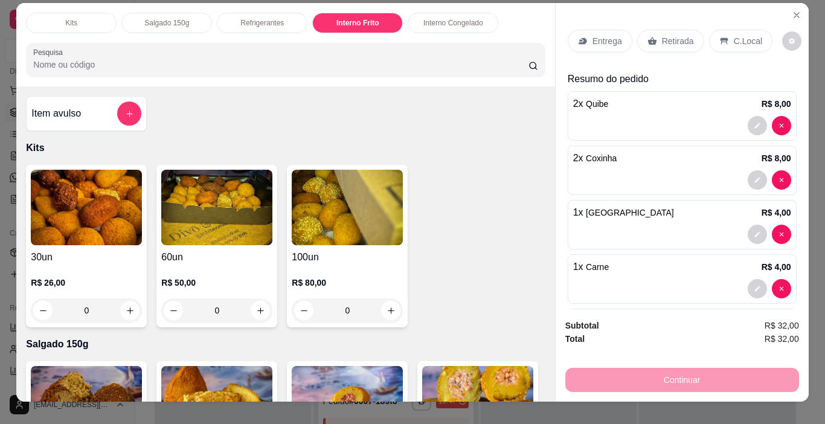
scroll to position [0, 0]
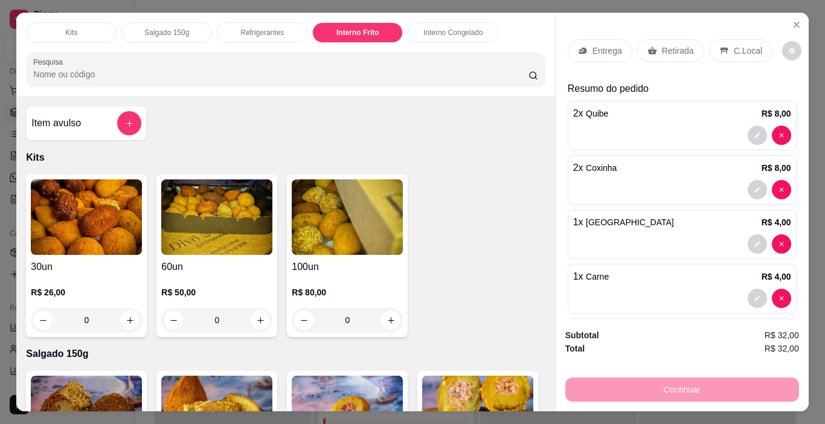
click at [435, 28] on p "Interno Congelado" at bounding box center [453, 33] width 60 height 10
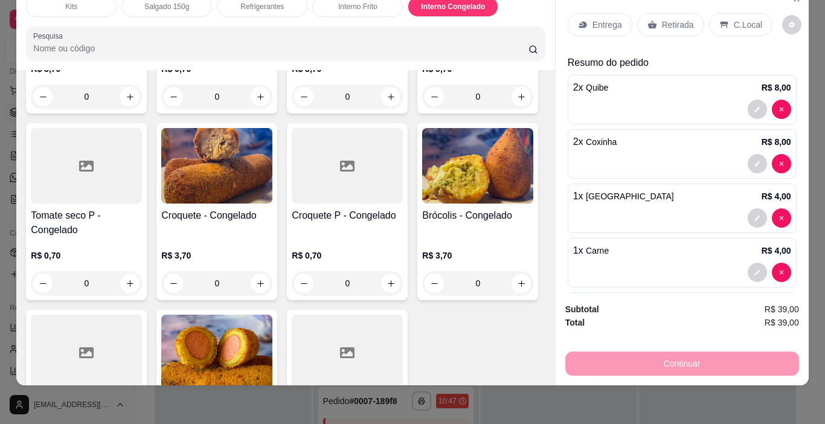
type input "10"
type input "0"
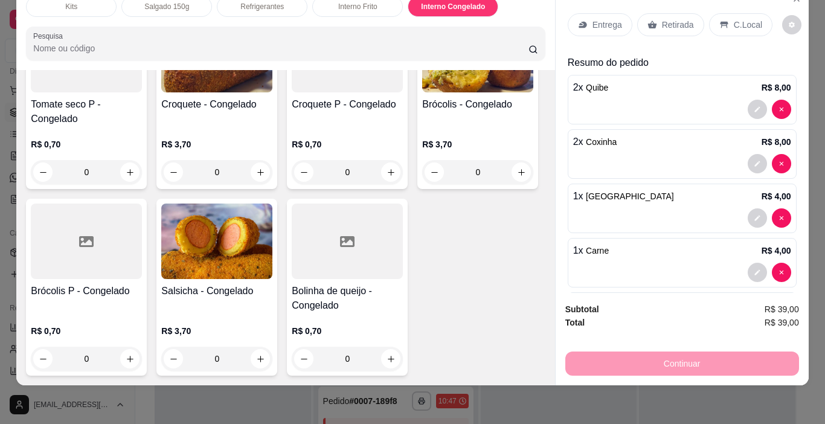
scroll to position [2717, 0]
type input "10"
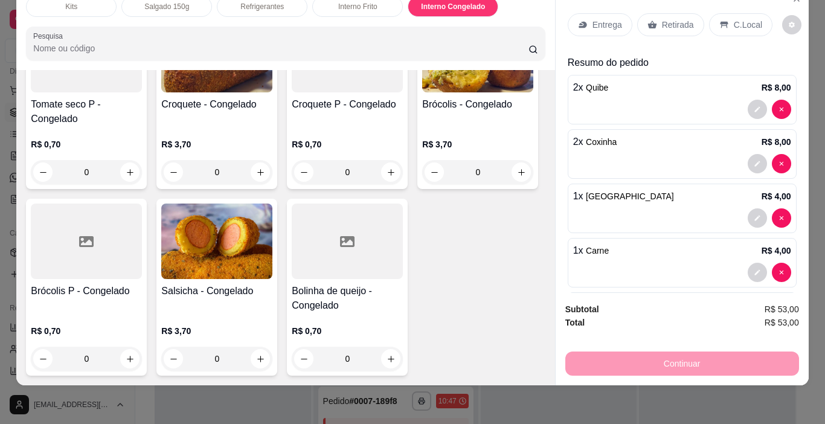
scroll to position [3019, 0]
type input "10"
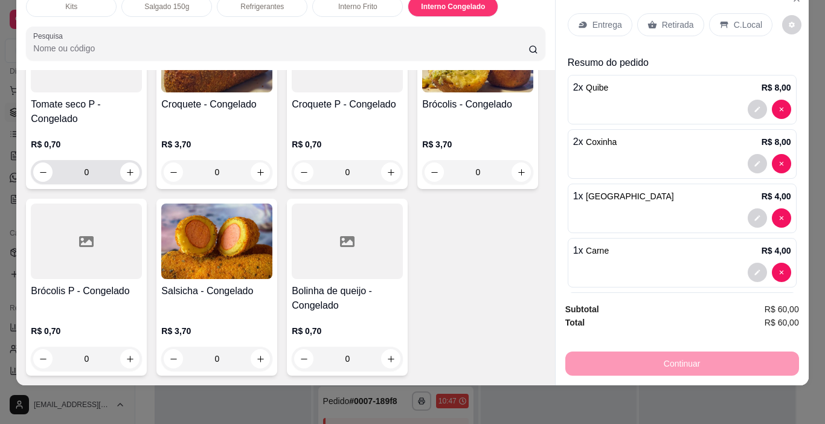
click at [74, 184] on input "0" at bounding box center [87, 172] width 68 height 24
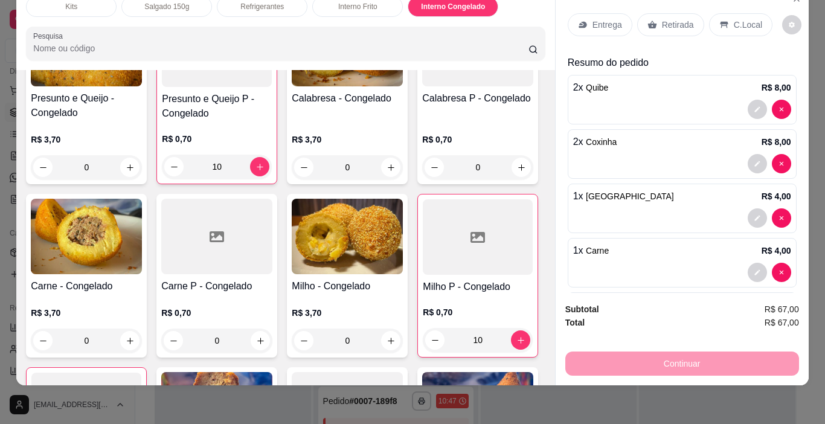
scroll to position [0, 0]
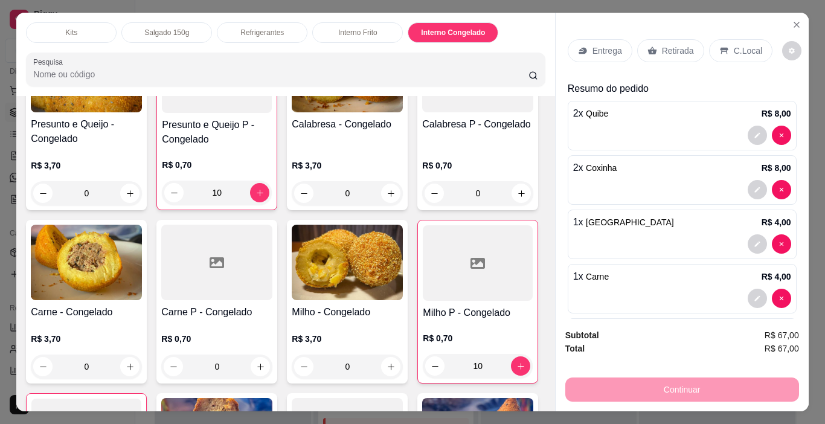
type input "10"
click at [677, 51] on p "Retirada" at bounding box center [678, 51] width 32 height 12
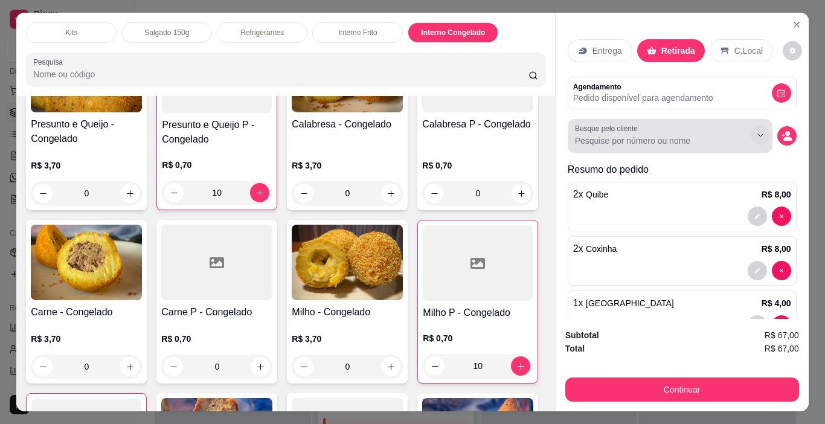
click at [756, 130] on icon "Show suggestions" at bounding box center [761, 135] width 10 height 10
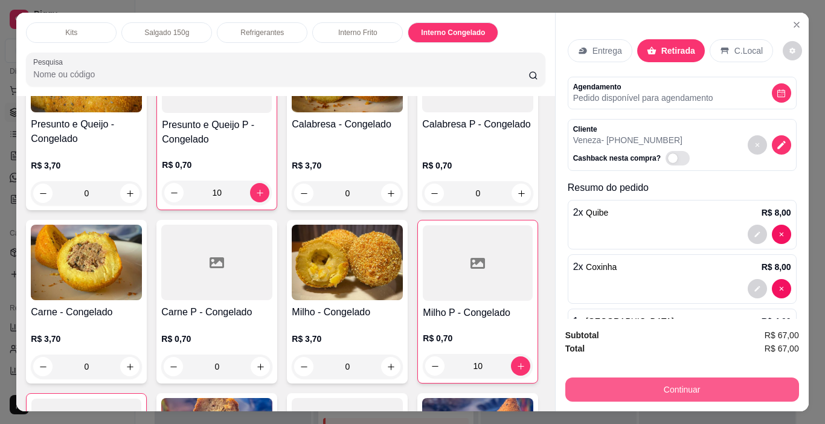
click at [693, 388] on button "Continuar" at bounding box center [682, 390] width 234 height 24
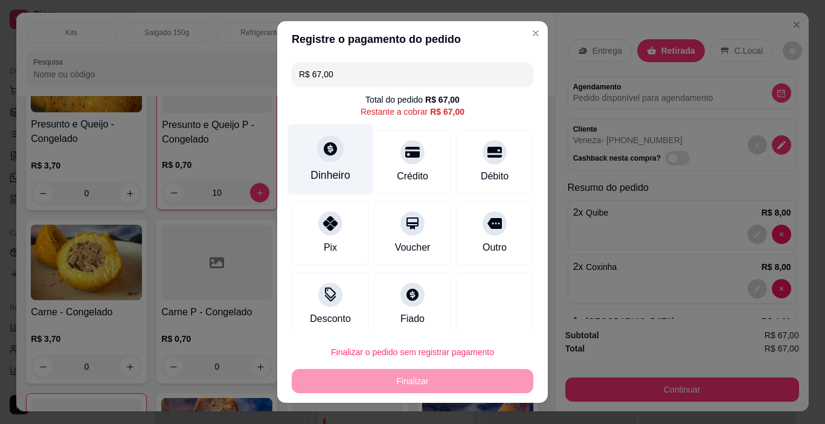
click at [316, 178] on div "Dinheiro" at bounding box center [331, 175] width 40 height 16
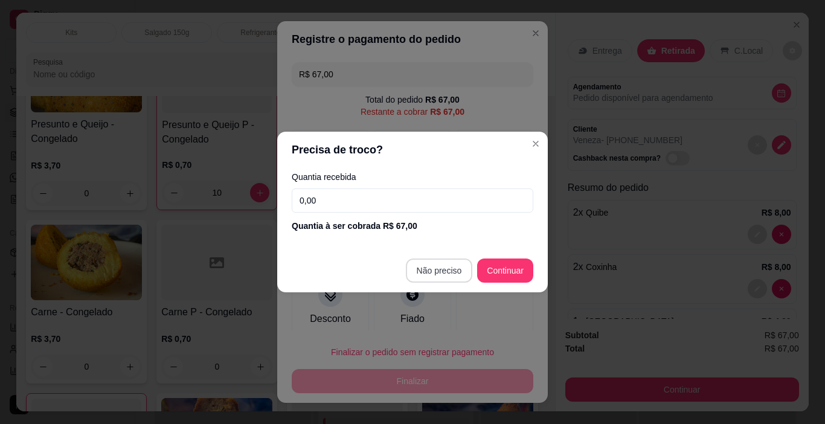
type input "R$ 0,00"
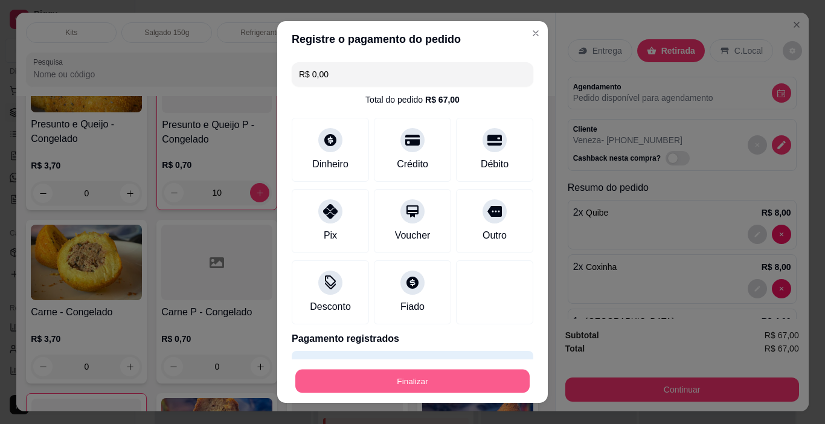
click at [433, 382] on button "Finalizar" at bounding box center [412, 382] width 234 height 24
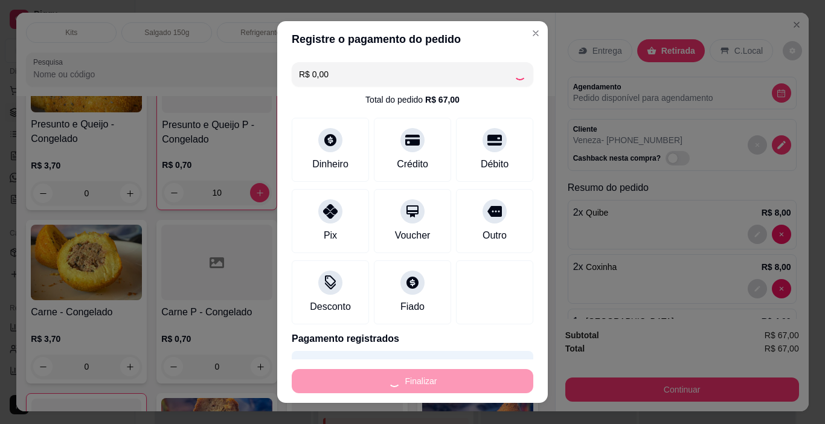
type input "0"
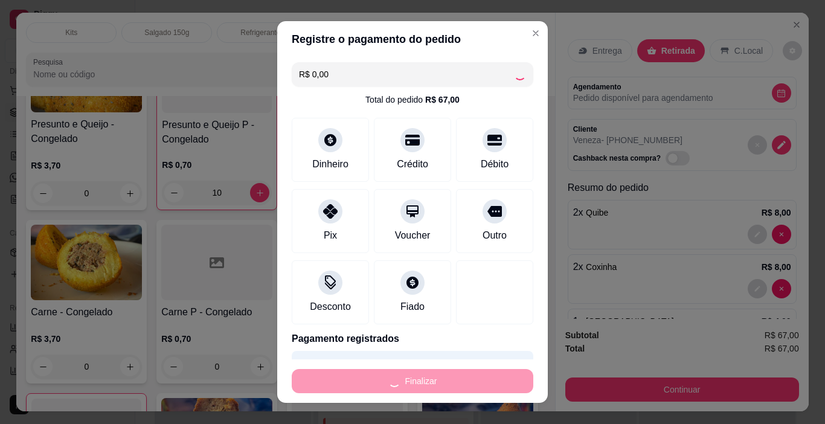
type input "0"
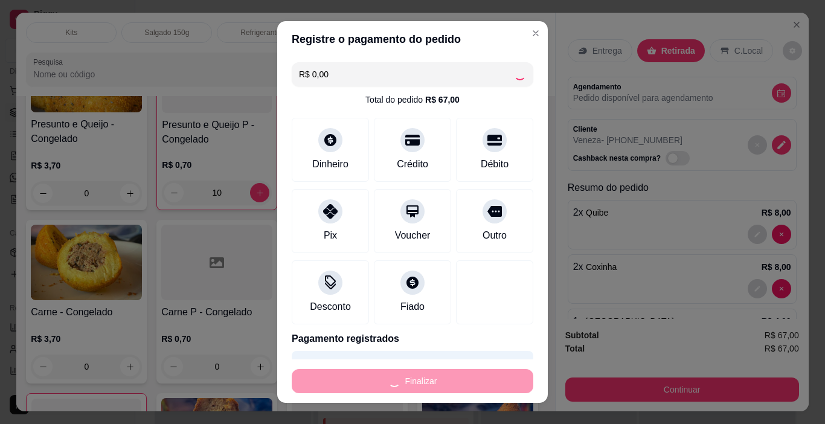
type input "0"
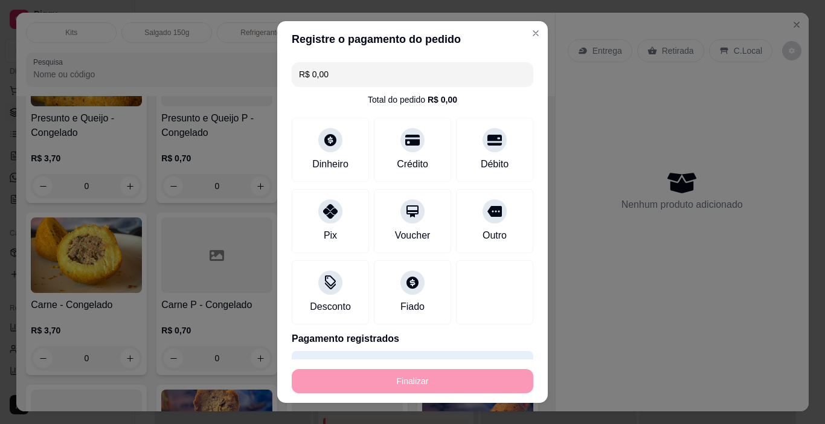
type input "-R$ 67,00"
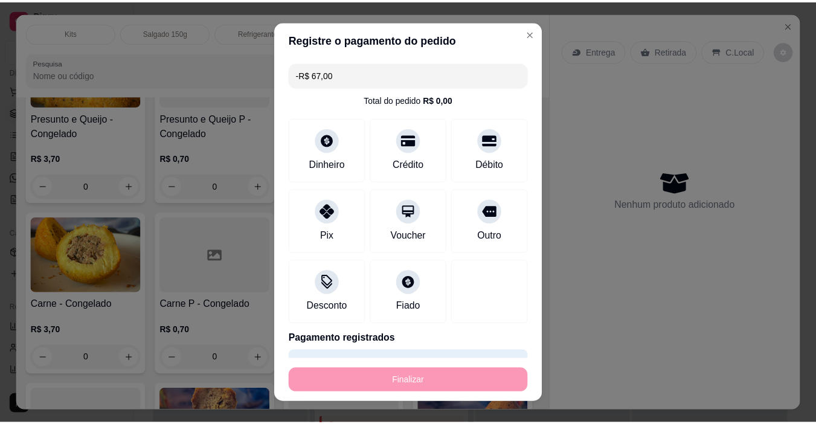
scroll to position [2349, 0]
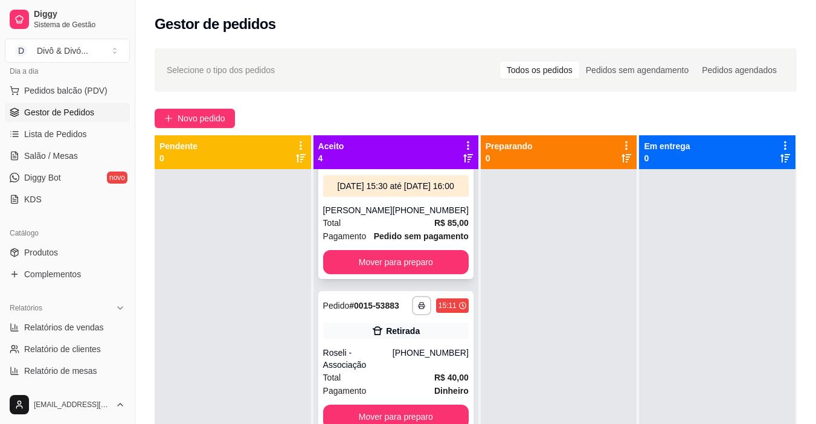
scroll to position [431, 0]
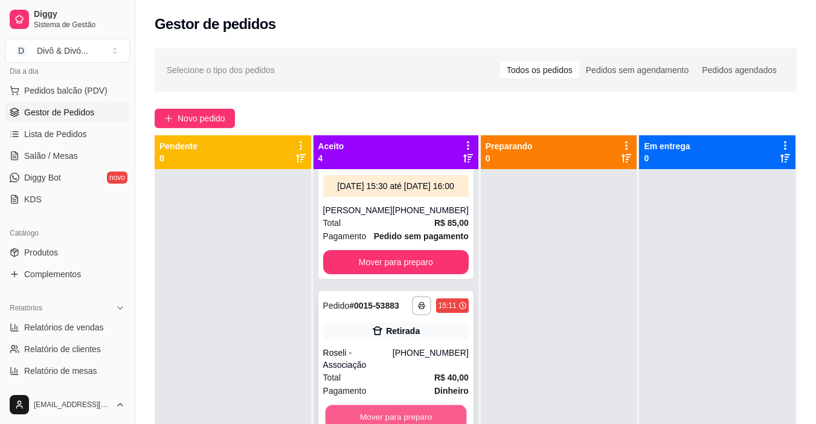
click at [401, 406] on button "Mover para preparo" at bounding box center [395, 417] width 141 height 24
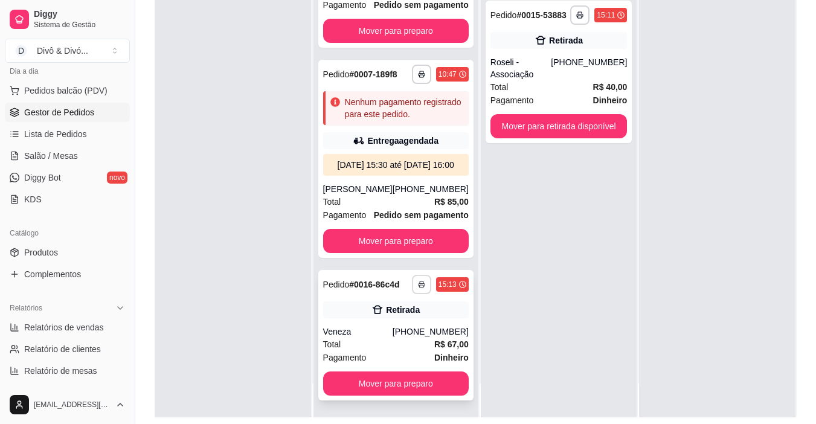
scroll to position [181, 0]
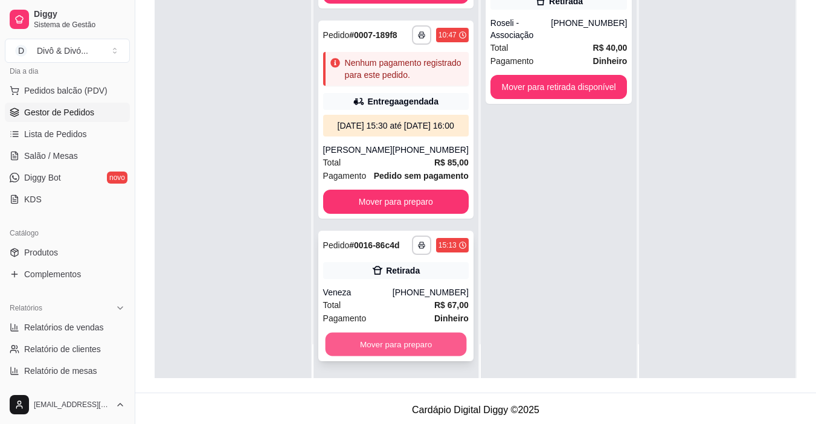
click at [401, 348] on button "Mover para preparo" at bounding box center [395, 345] width 141 height 24
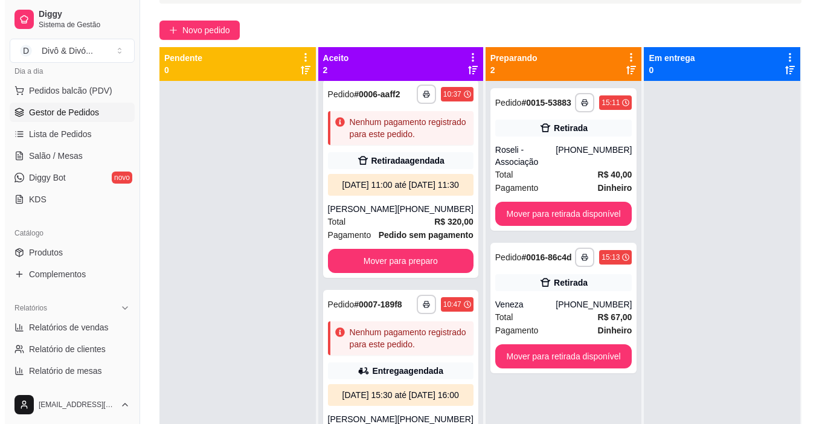
scroll to position [0, 0]
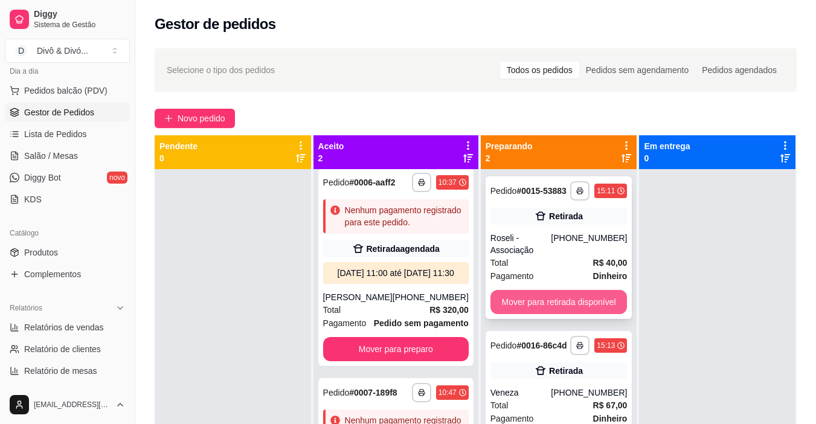
click at [554, 290] on button "Mover para retirada disponível" at bounding box center [559, 302] width 137 height 24
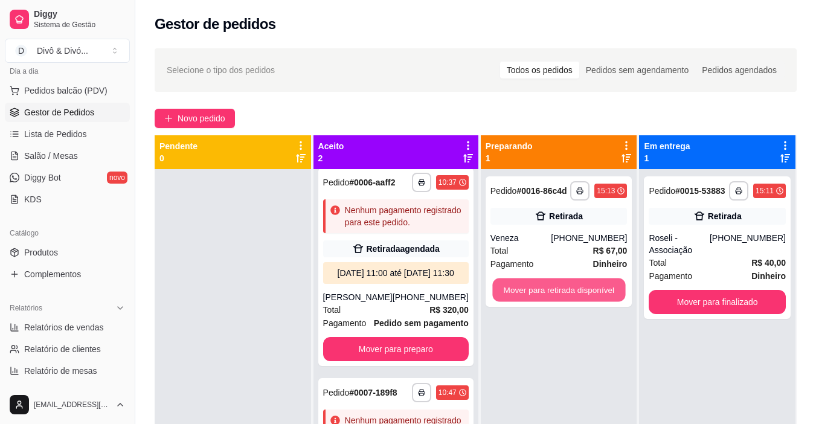
click at [554, 289] on button "Mover para retirada disponível" at bounding box center [558, 290] width 133 height 24
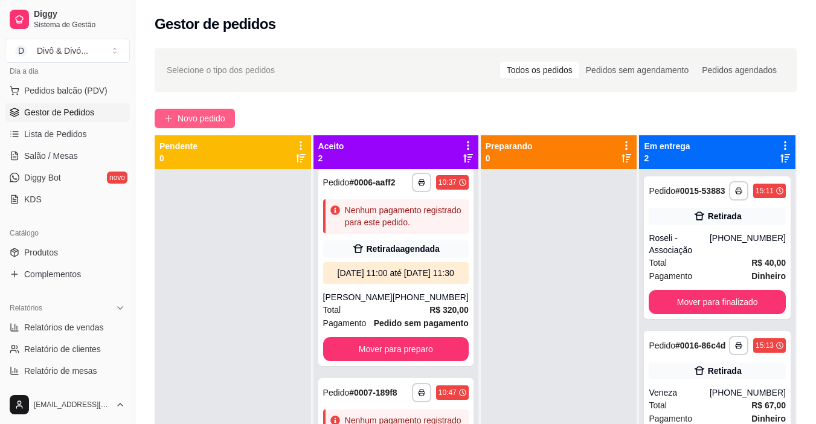
click at [213, 116] on span "Novo pedido" at bounding box center [202, 118] width 48 height 13
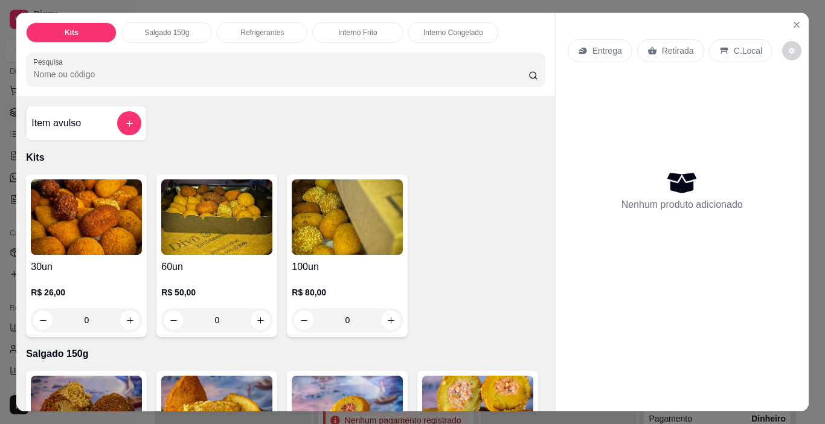
click at [380, 33] on div "Interno Frito" at bounding box center [357, 32] width 91 height 21
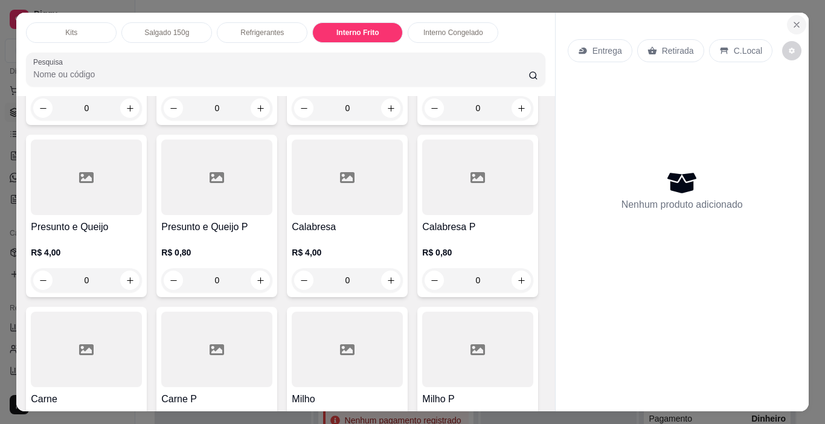
click at [793, 20] on icon "Close" at bounding box center [797, 25] width 10 height 10
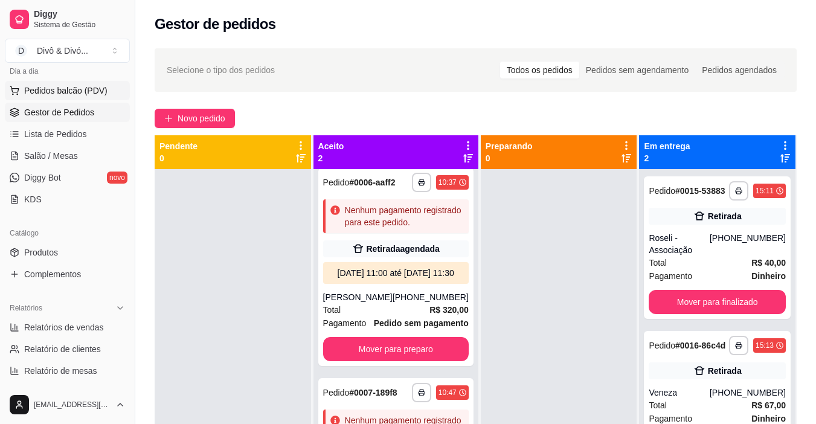
click at [79, 86] on span "Pedidos balcão (PDV)" at bounding box center [65, 91] width 83 height 12
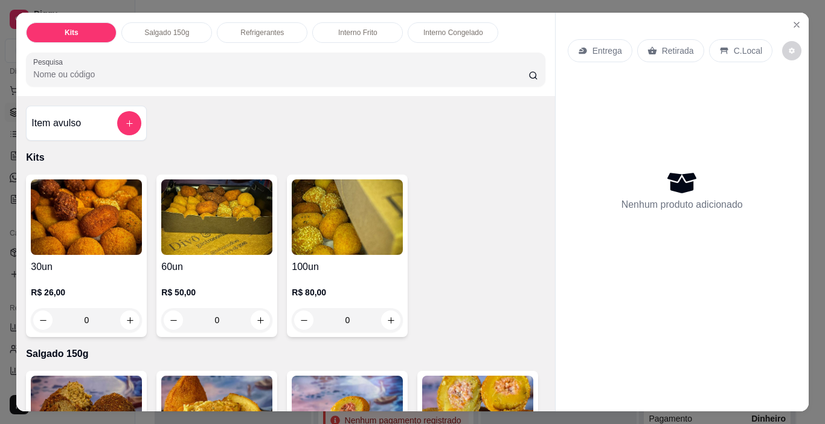
click at [370, 33] on div "Interno Frito" at bounding box center [357, 32] width 91 height 21
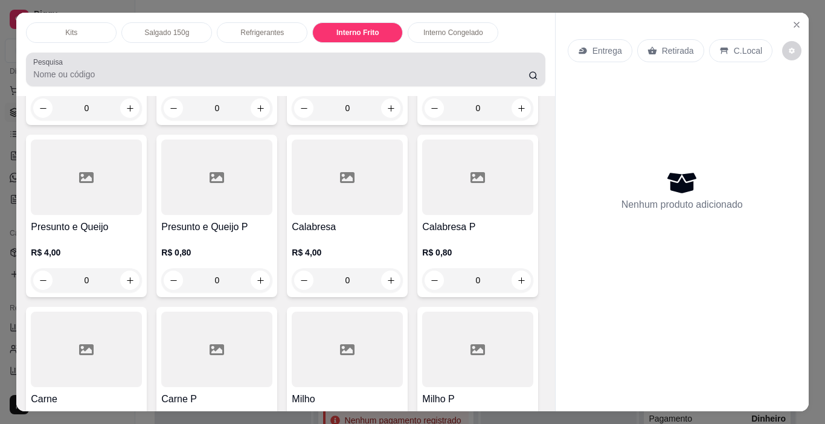
scroll to position [30, 0]
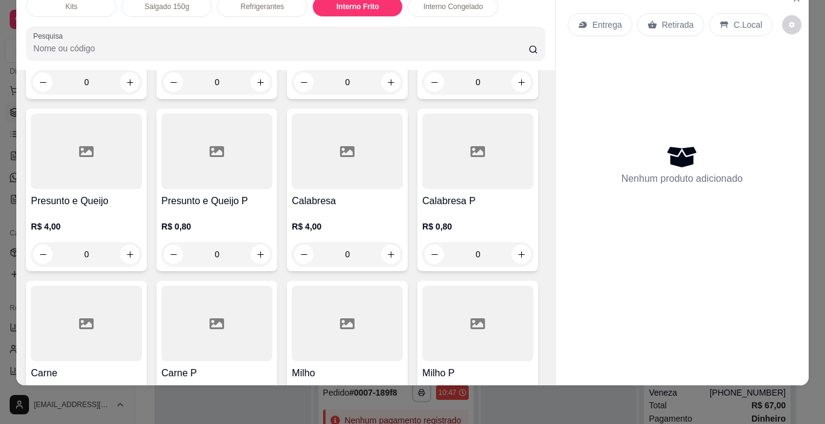
click at [86, 94] on input "0" at bounding box center [87, 82] width 68 height 24
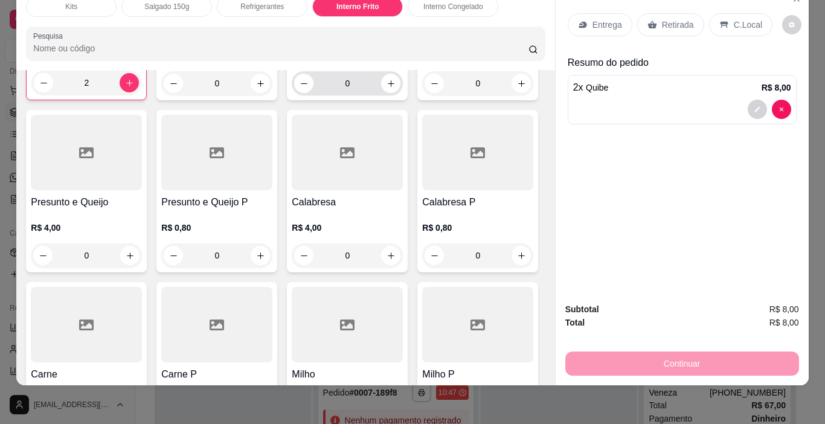
type input "2"
click at [340, 95] on input "0" at bounding box center [348, 83] width 68 height 24
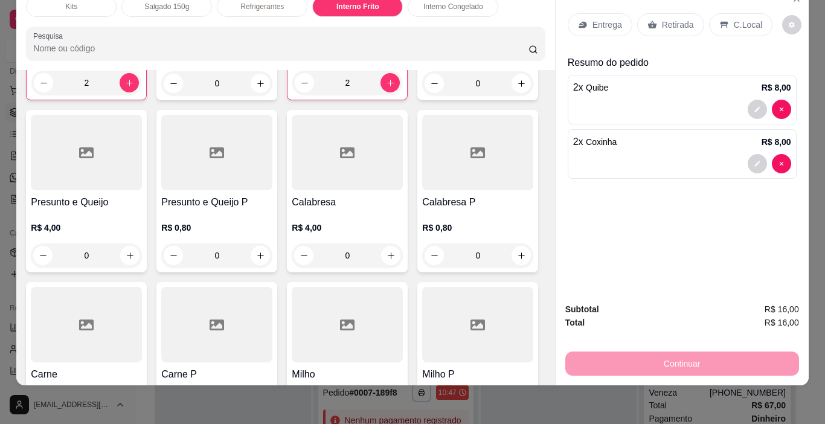
scroll to position [1421, 0]
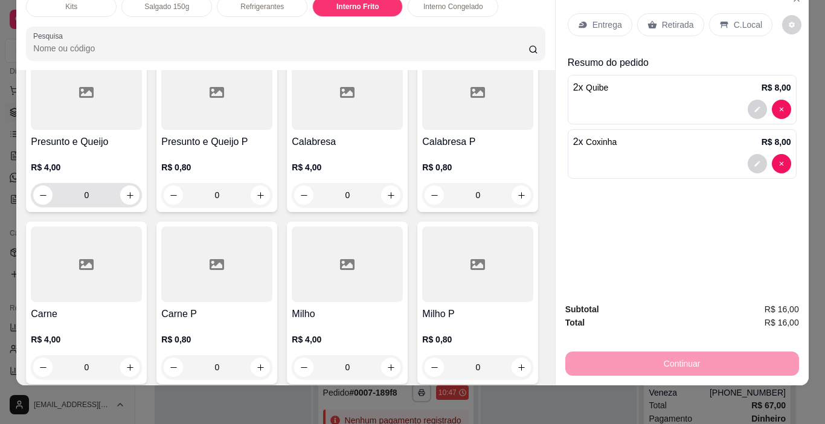
type input "2"
click at [120, 207] on input "0" at bounding box center [87, 195] width 68 height 24
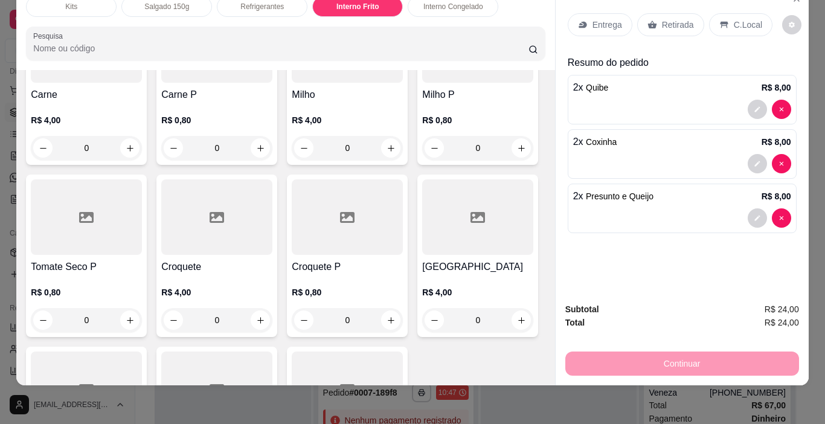
scroll to position [1663, 0]
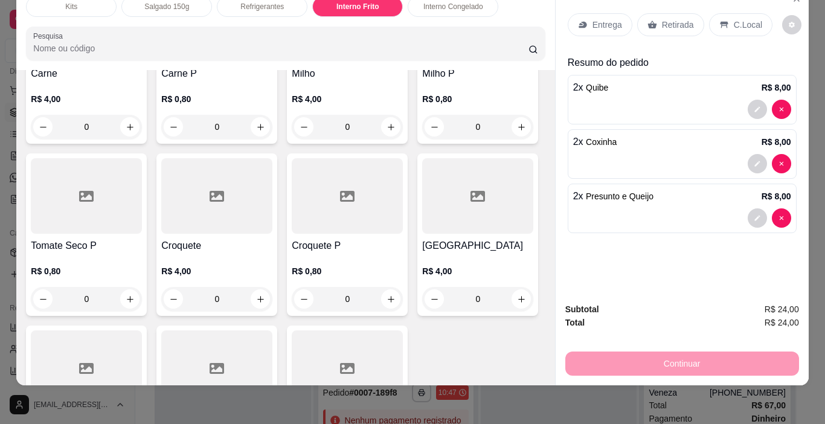
type input "2"
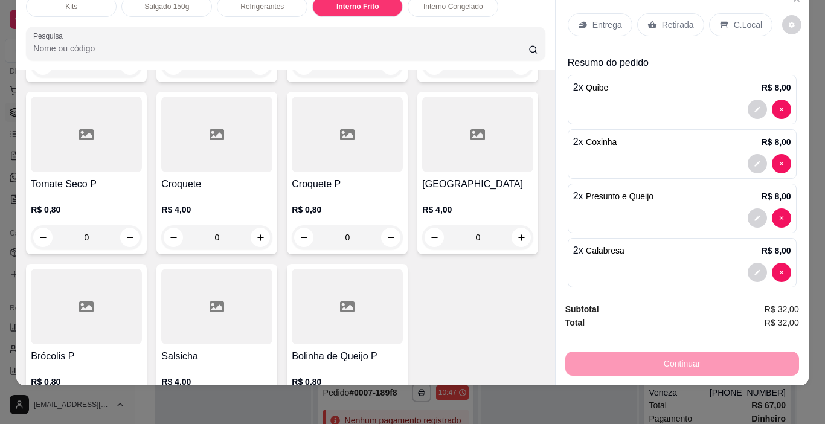
scroll to position [1905, 0]
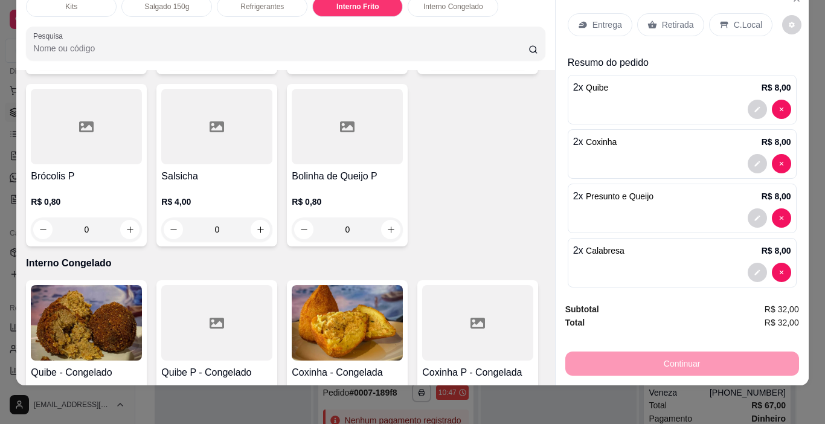
type input "2"
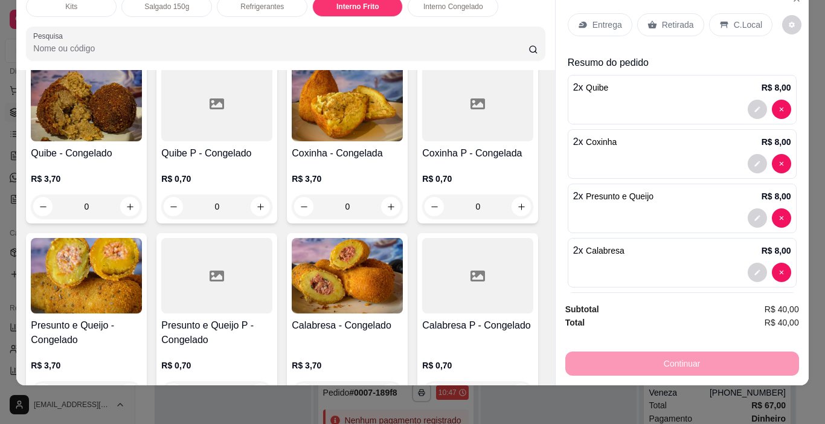
scroll to position [2146, 0]
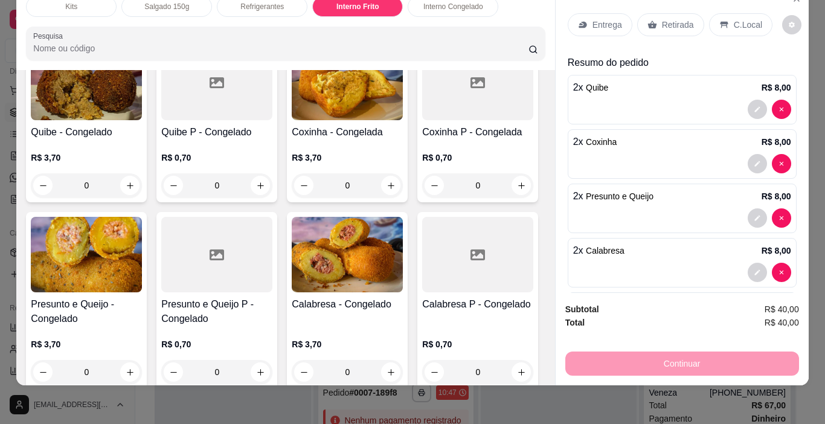
type input "2"
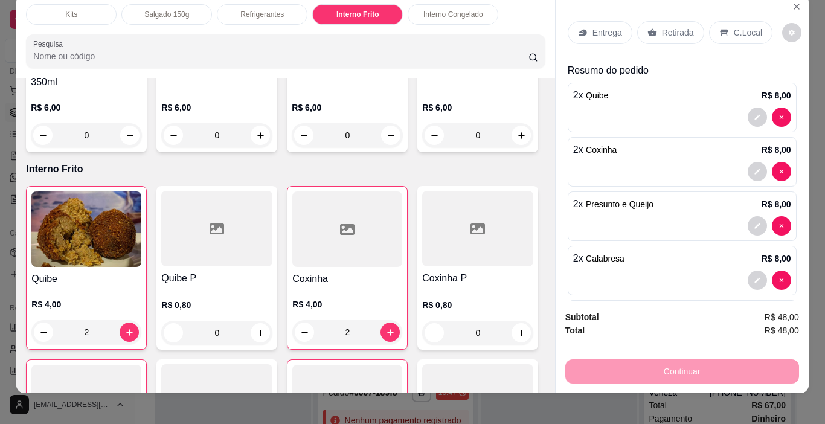
scroll to position [0, 0]
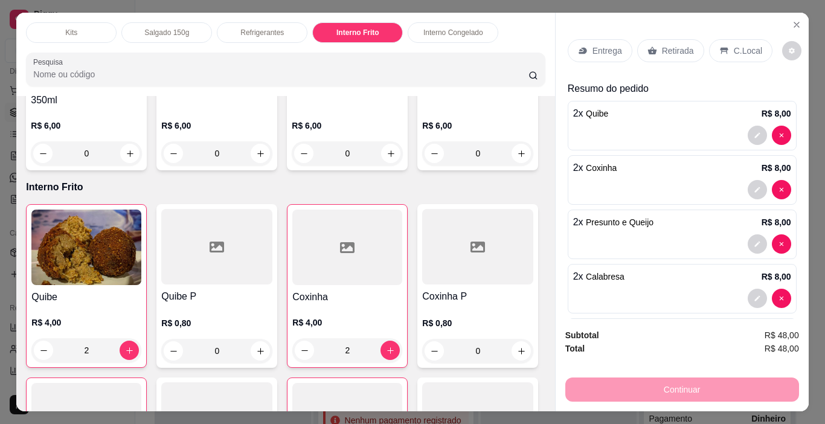
type input "2"
click at [665, 48] on p "Retirada" at bounding box center [678, 51] width 32 height 12
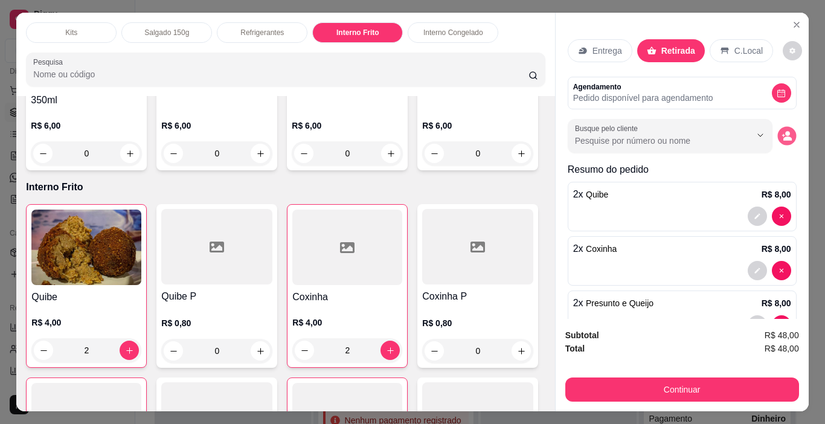
click at [784, 137] on icon "decrease-product-quantity" at bounding box center [788, 139] width 8 height 4
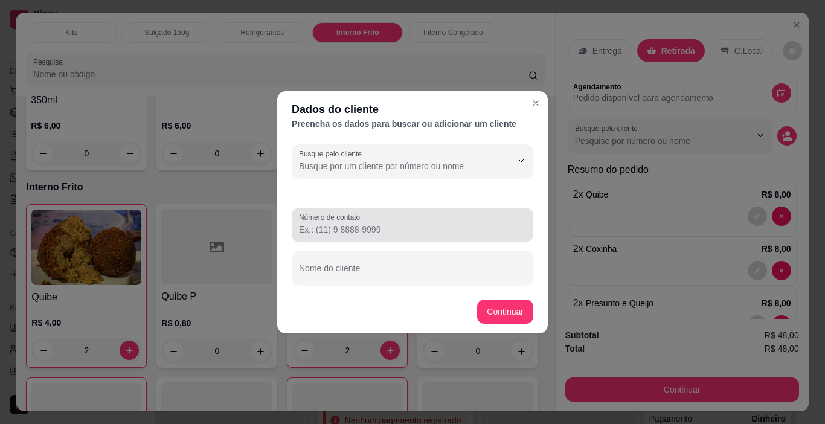
click at [362, 217] on label "Número de contato" at bounding box center [331, 217] width 65 height 10
click at [362, 224] on input "Número de contato" at bounding box center [412, 230] width 227 height 12
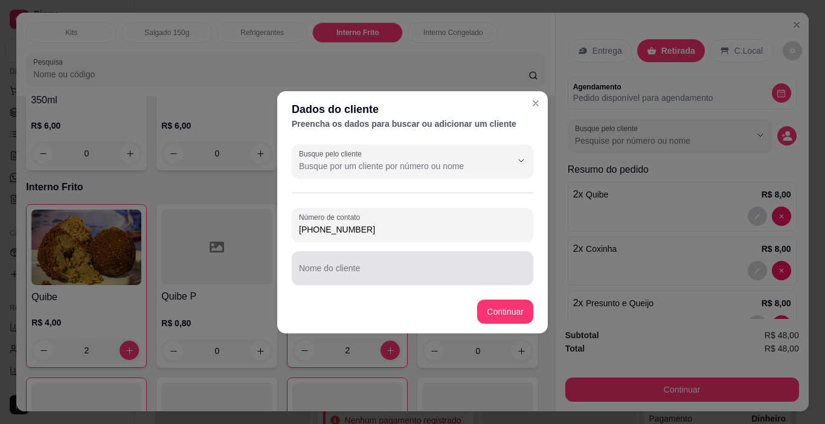
type input "[PHONE_NUMBER]"
click at [336, 269] on div "Nome do cliente" at bounding box center [413, 268] width 242 height 34
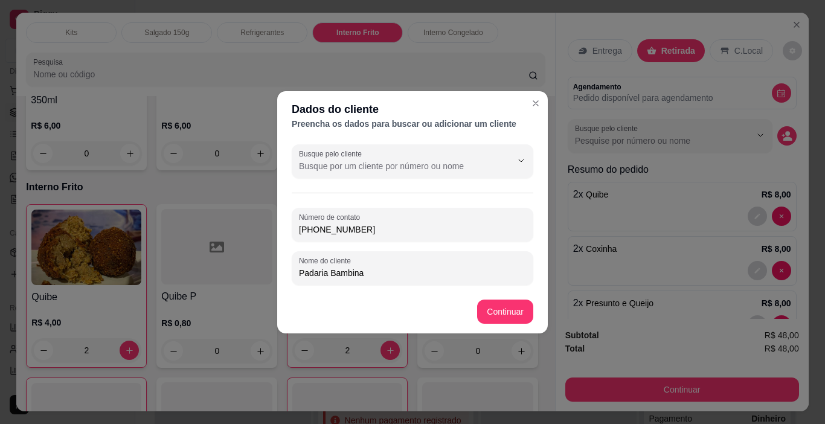
type input "Padaria Bambina"
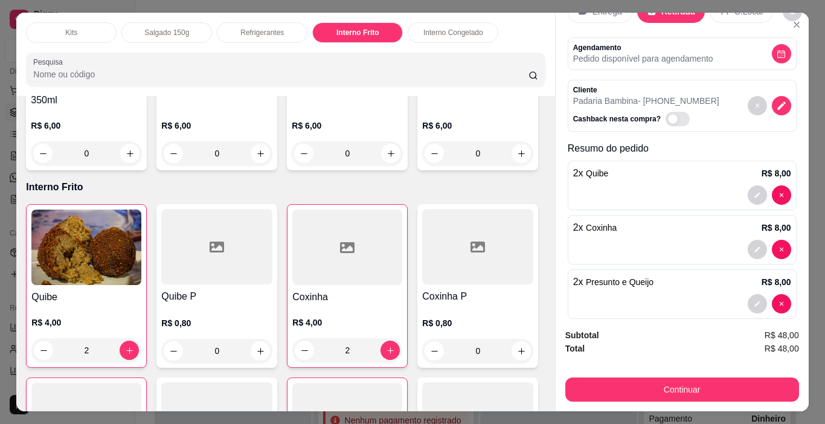
scroll to position [60, 0]
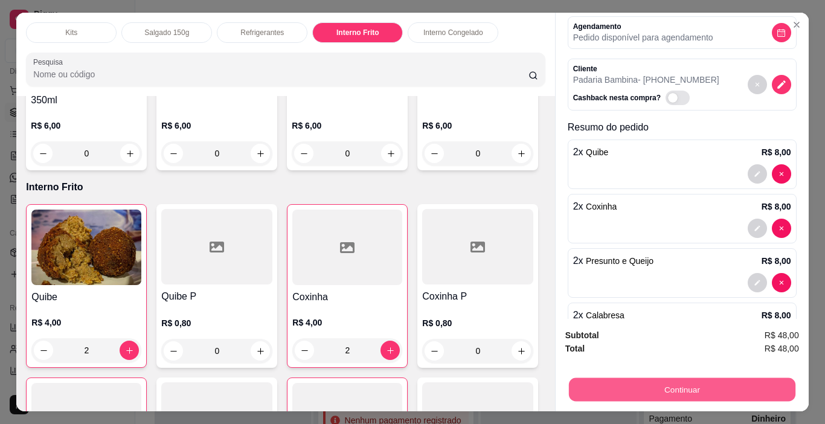
click at [698, 378] on button "Continuar" at bounding box center [681, 390] width 227 height 24
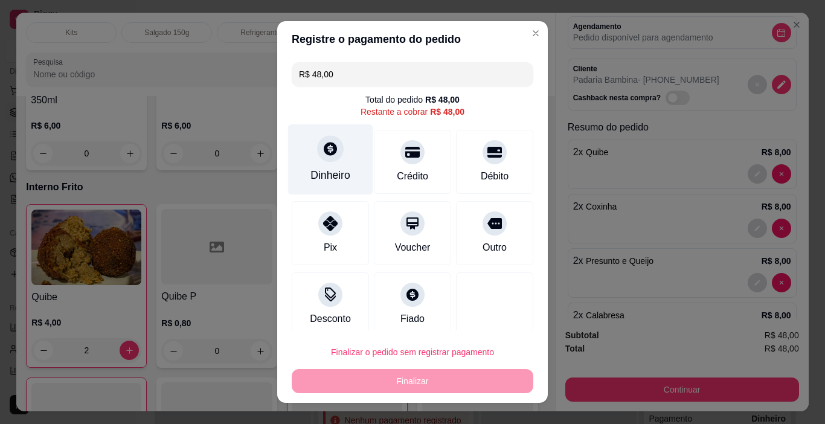
click at [332, 164] on div "Dinheiro" at bounding box center [330, 159] width 85 height 71
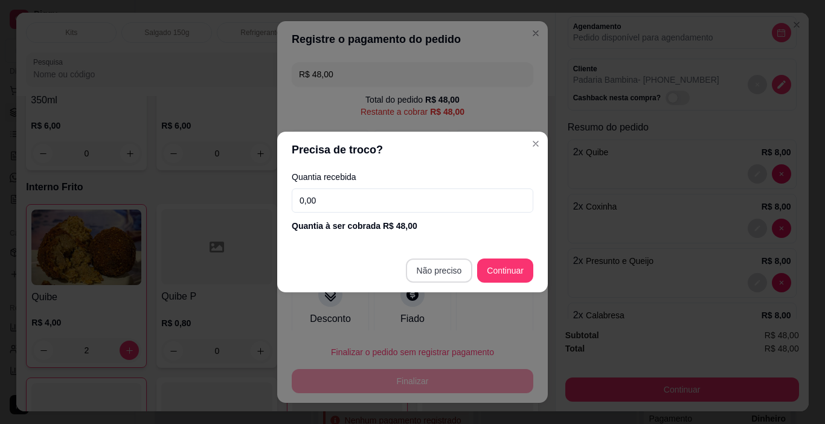
type input "R$ 0,00"
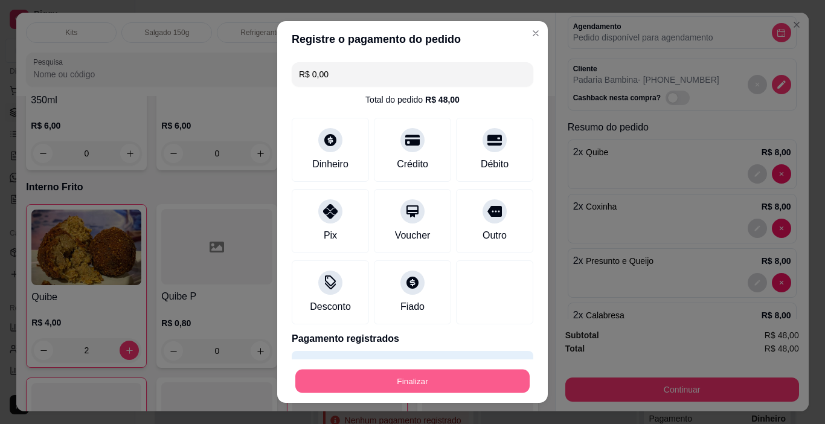
click at [425, 376] on button "Finalizar" at bounding box center [412, 382] width 234 height 24
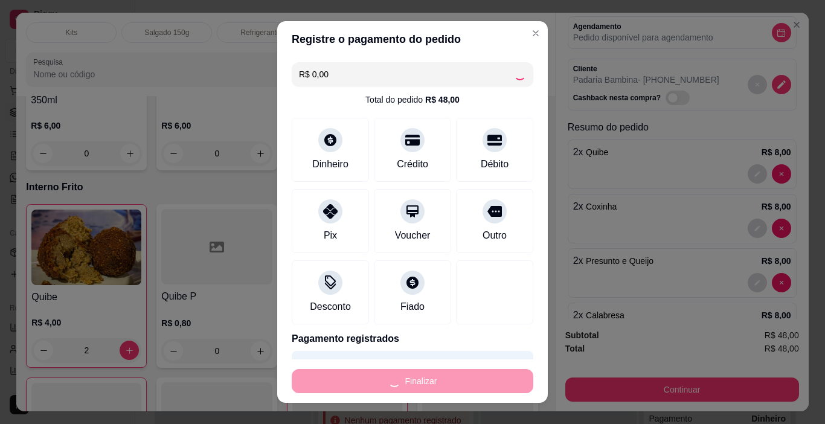
type input "0"
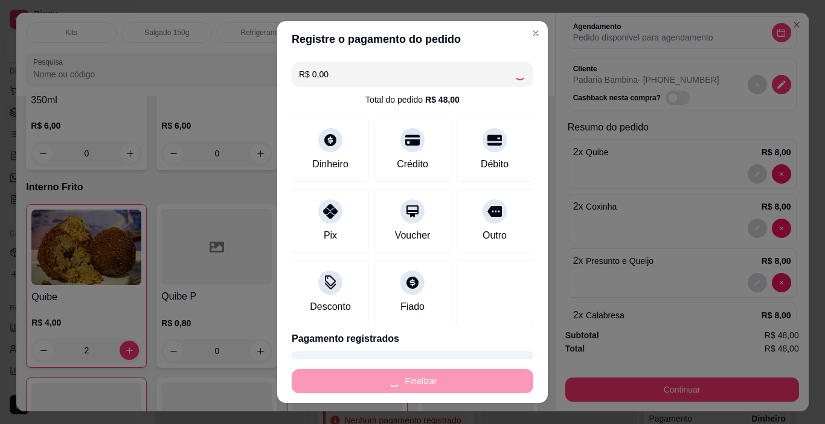
type input "0"
type input "-R$ 48,00"
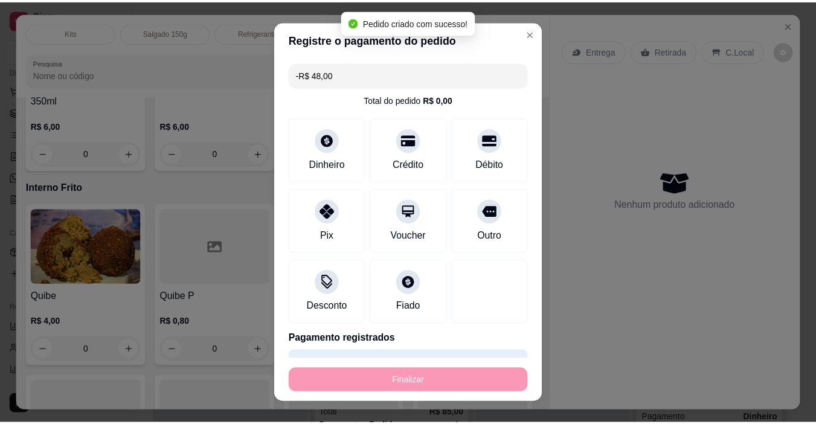
scroll to position [0, 0]
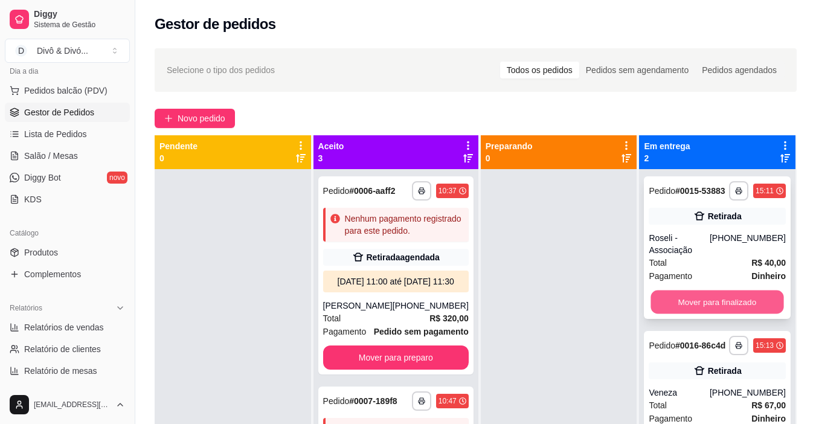
click at [692, 291] on button "Mover para finalizado" at bounding box center [717, 303] width 133 height 24
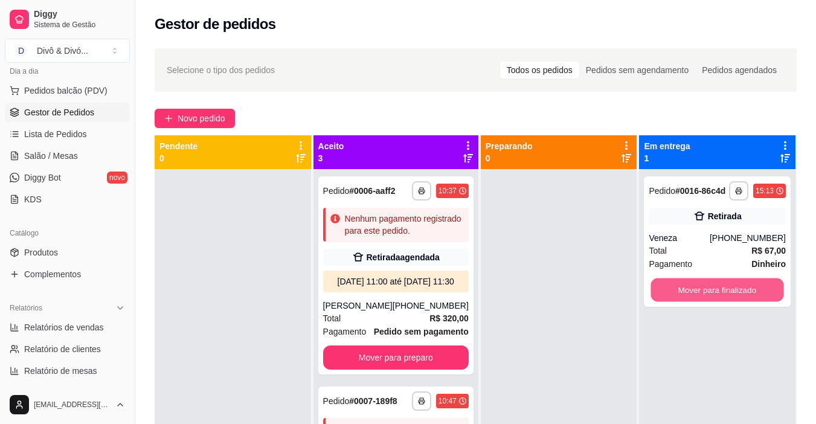
click at [692, 286] on button "Mover para finalizado" at bounding box center [717, 290] width 133 height 24
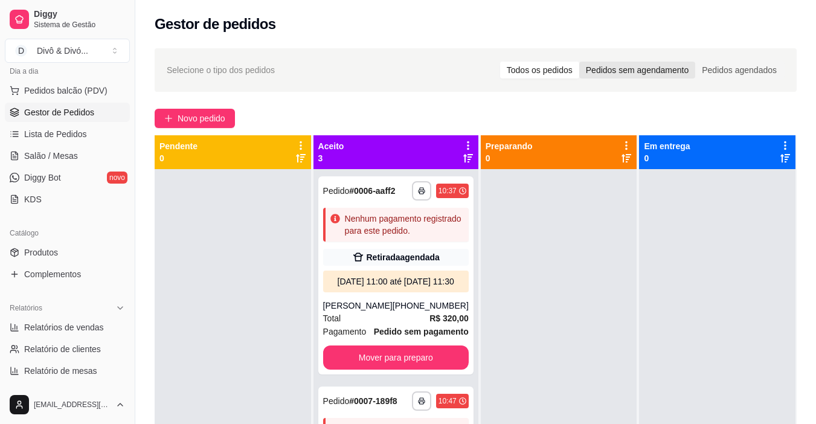
click at [636, 68] on div "Pedidos sem agendamento" at bounding box center [637, 70] width 116 height 17
click at [579, 62] on input "Pedidos sem agendamento" at bounding box center [579, 62] width 0 height 0
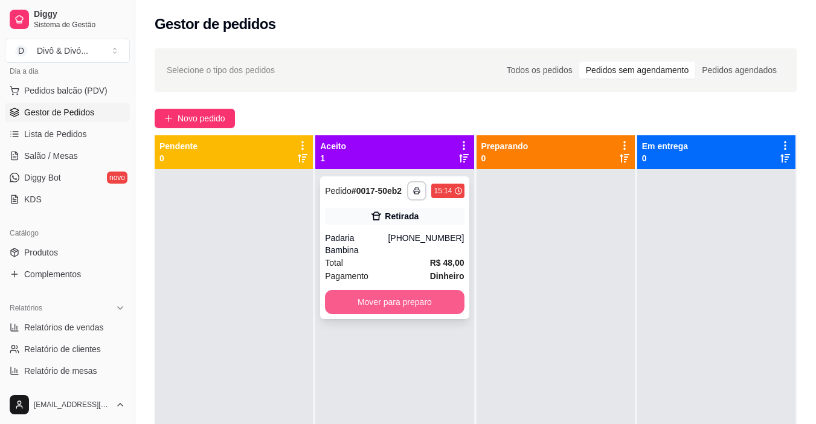
click at [409, 290] on button "Mover para preparo" at bounding box center [394, 302] width 139 height 24
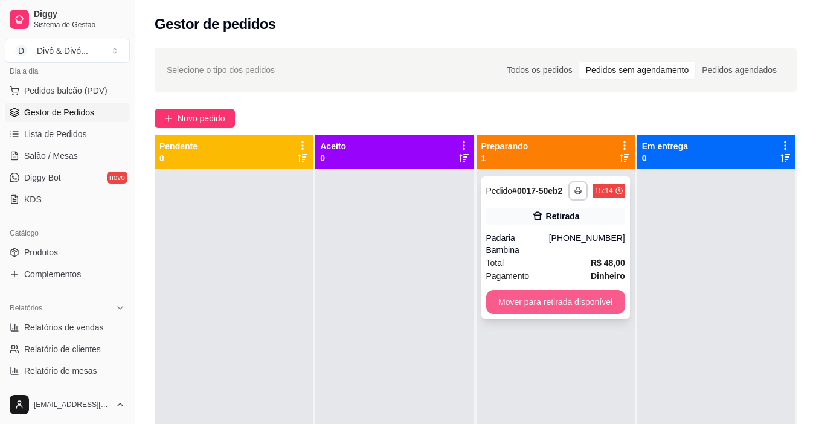
click at [572, 291] on button "Mover para retirada disponível" at bounding box center [555, 302] width 139 height 24
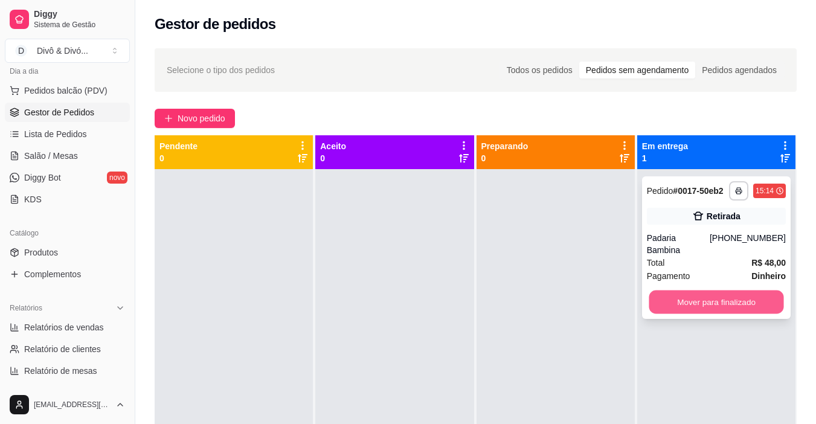
click at [728, 291] on button "Mover para finalizado" at bounding box center [716, 303] width 135 height 24
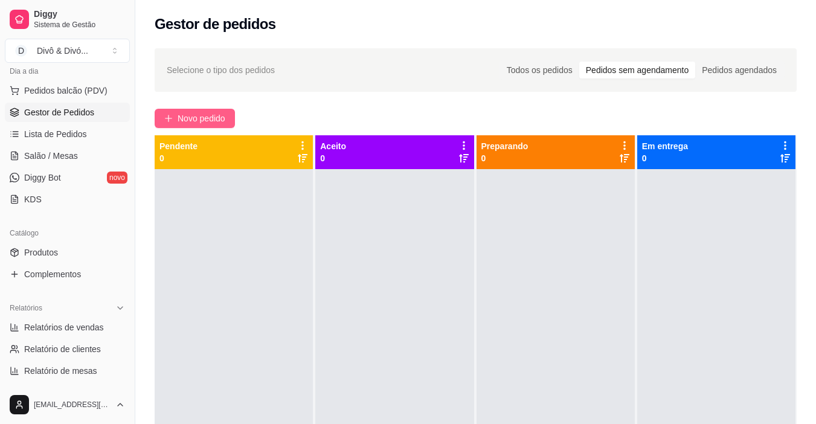
click at [210, 115] on span "Novo pedido" at bounding box center [202, 118] width 48 height 13
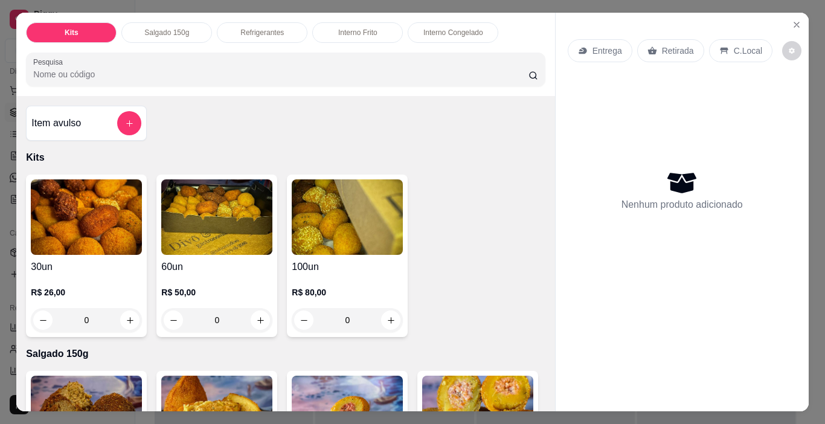
click at [352, 35] on div "Interno Frito" at bounding box center [357, 32] width 91 height 21
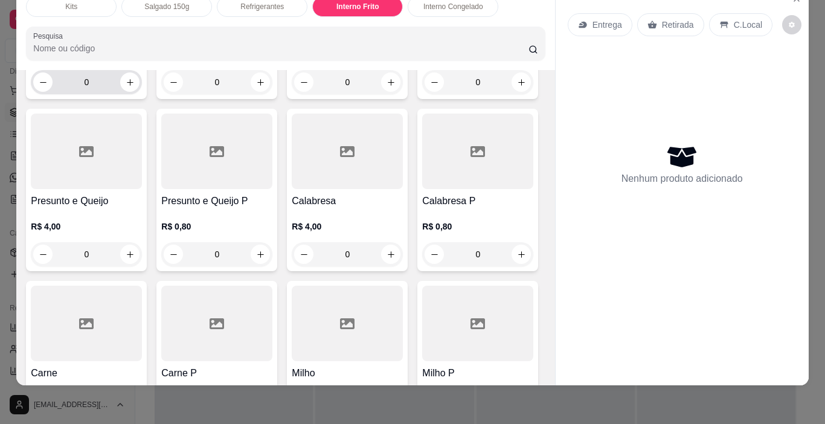
click at [69, 94] on input "0" at bounding box center [87, 82] width 68 height 24
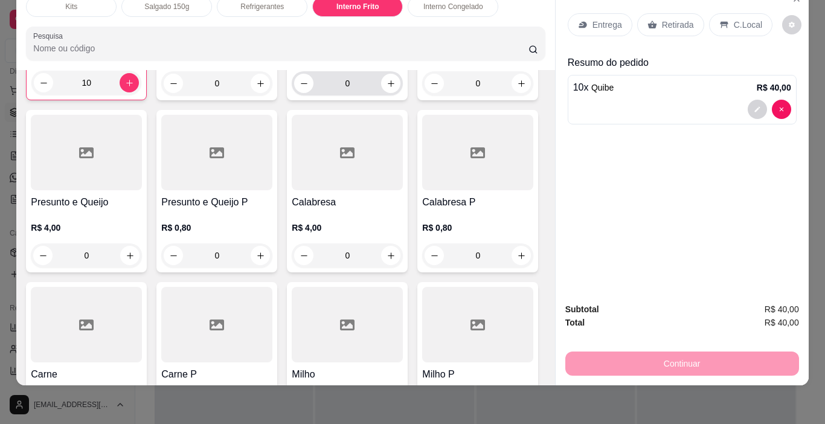
type input "10"
click at [341, 95] on input "0" at bounding box center [348, 83] width 68 height 24
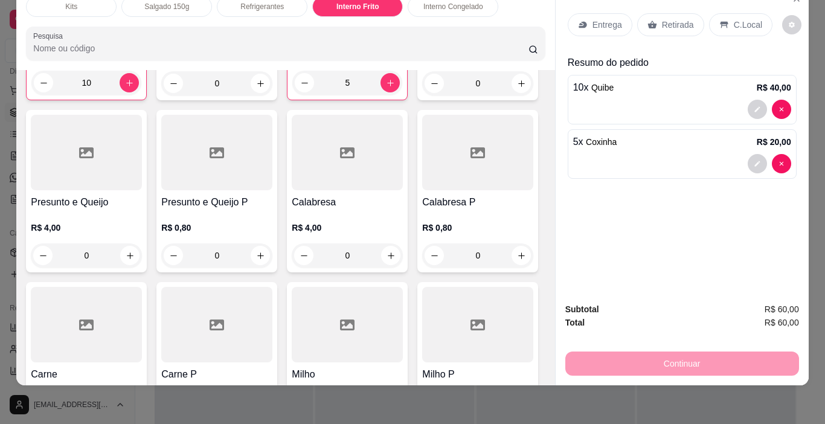
scroll to position [1421, 0]
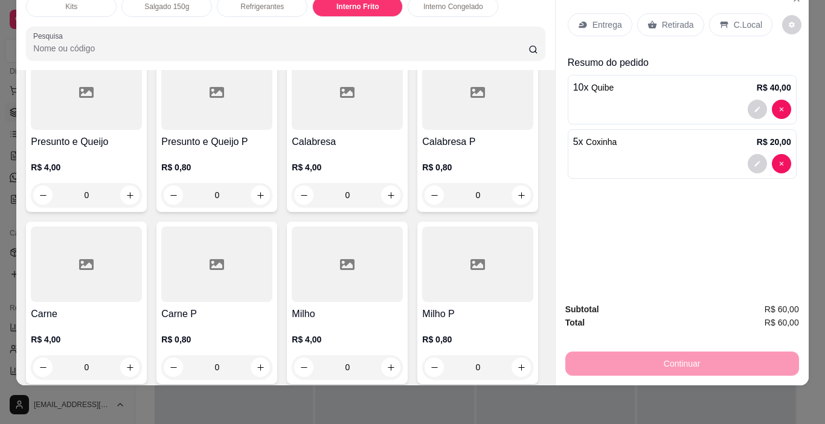
type input "5"
click at [120, 207] on input "0" at bounding box center [87, 195] width 68 height 24
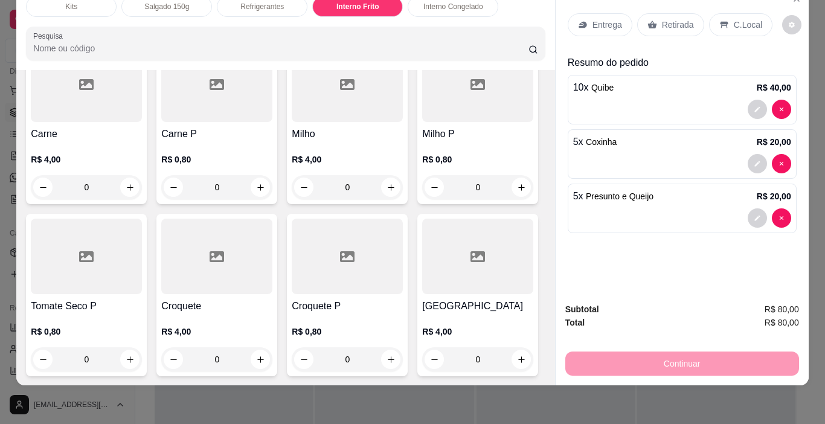
scroll to position [1663, 0]
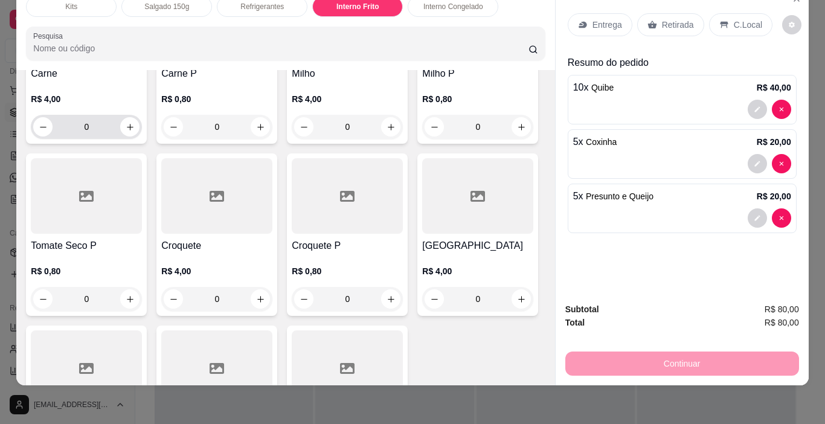
type input "5"
click at [120, 139] on input "0" at bounding box center [87, 127] width 68 height 24
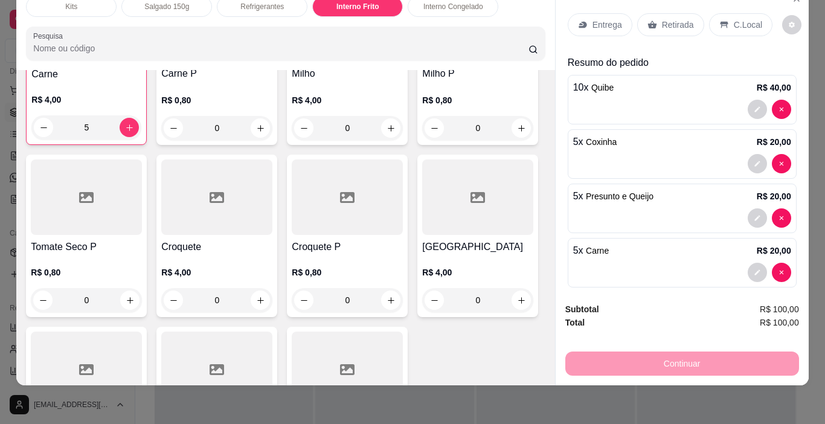
type input "5"
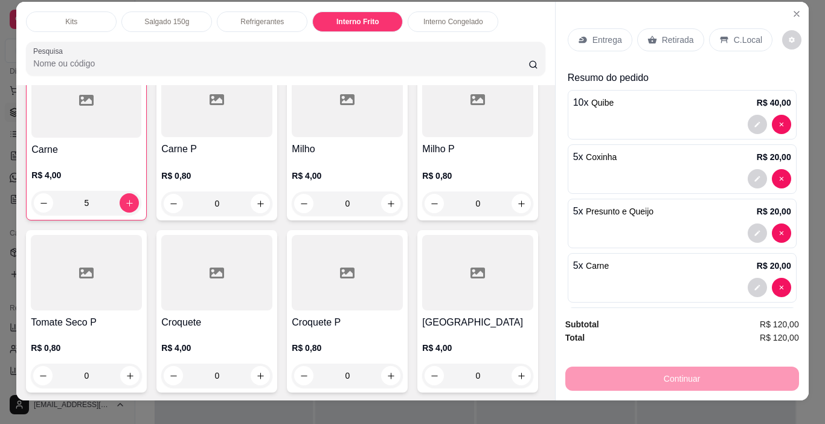
scroll to position [0, 0]
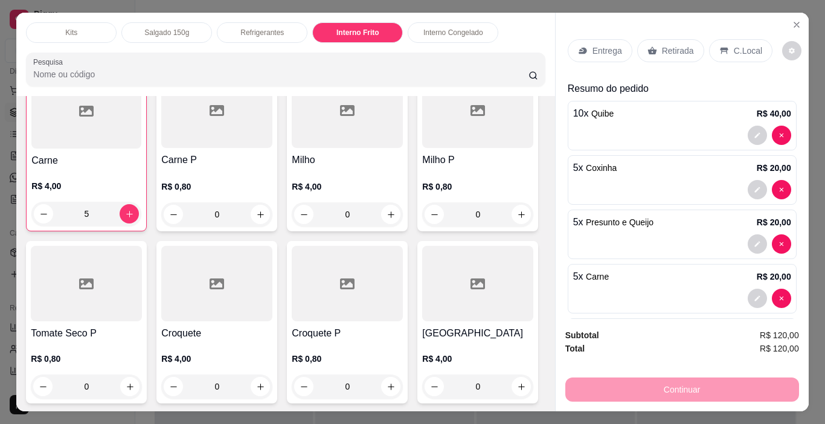
type input "5"
click at [678, 48] on p "Retirada" at bounding box center [678, 51] width 32 height 12
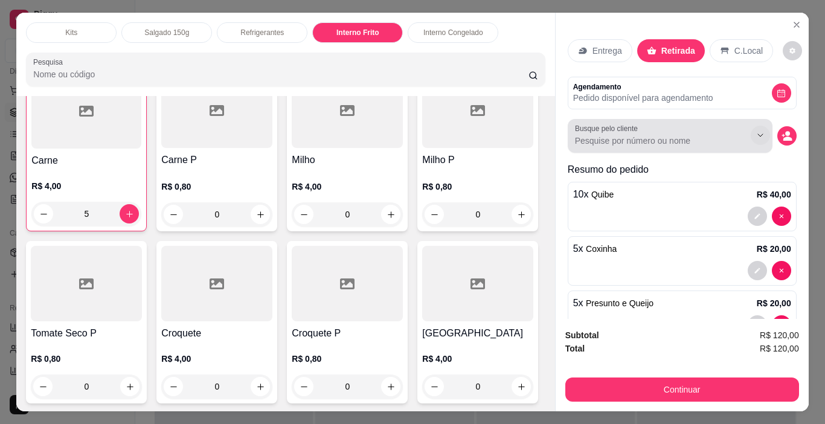
click at [756, 130] on icon "Show suggestions" at bounding box center [761, 135] width 10 height 10
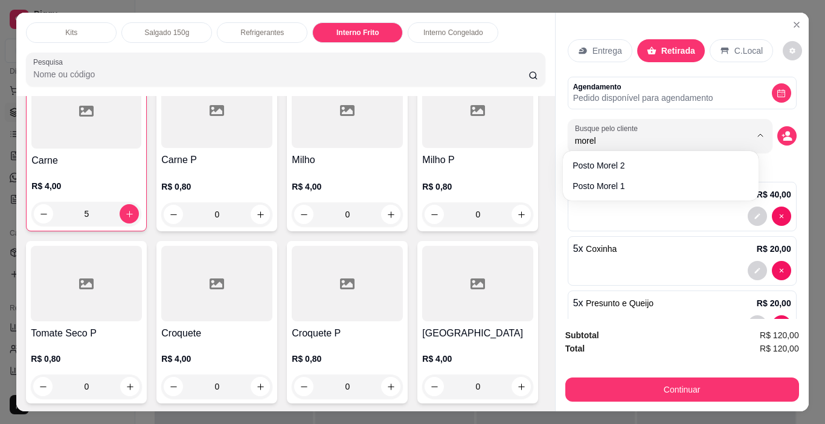
type input "morel"
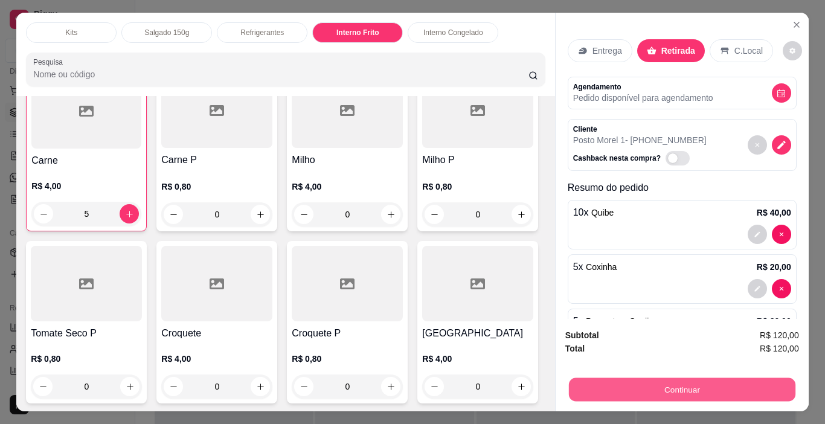
click at [701, 386] on button "Continuar" at bounding box center [681, 390] width 227 height 24
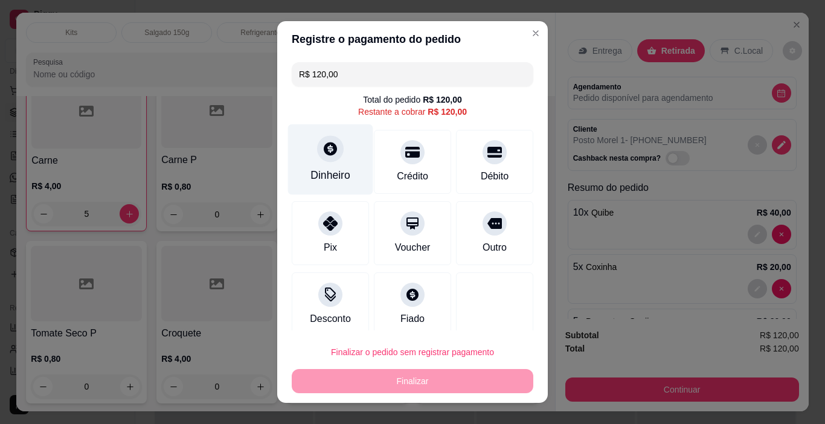
click at [341, 169] on div "Dinheiro" at bounding box center [331, 175] width 40 height 16
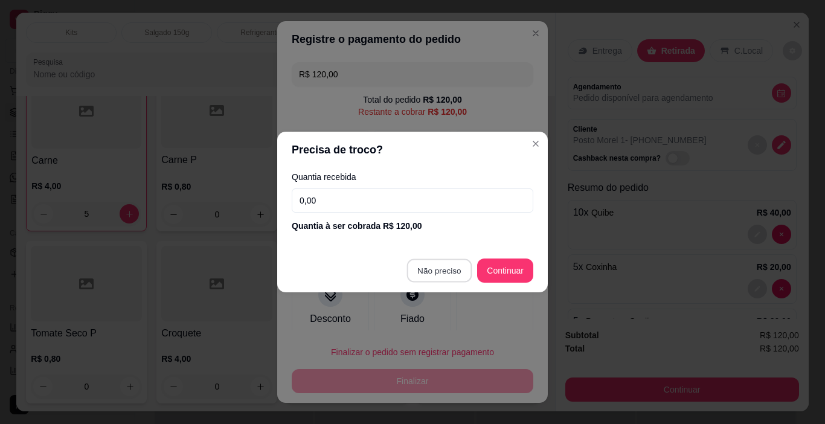
type input "R$ 0,00"
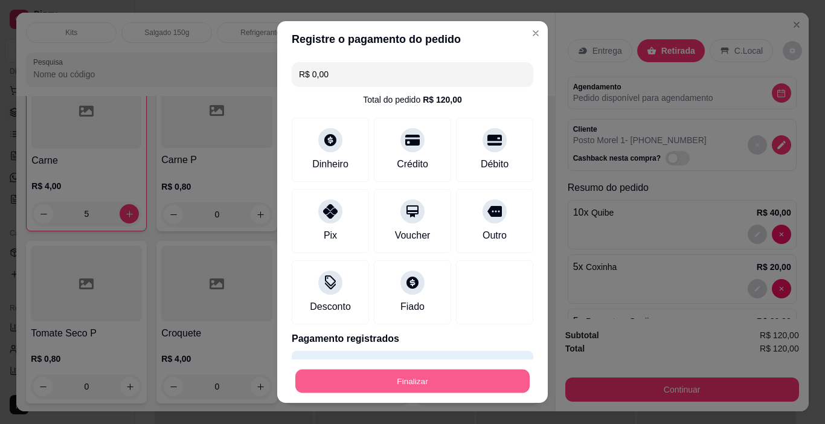
click at [422, 382] on button "Finalizar" at bounding box center [412, 382] width 234 height 24
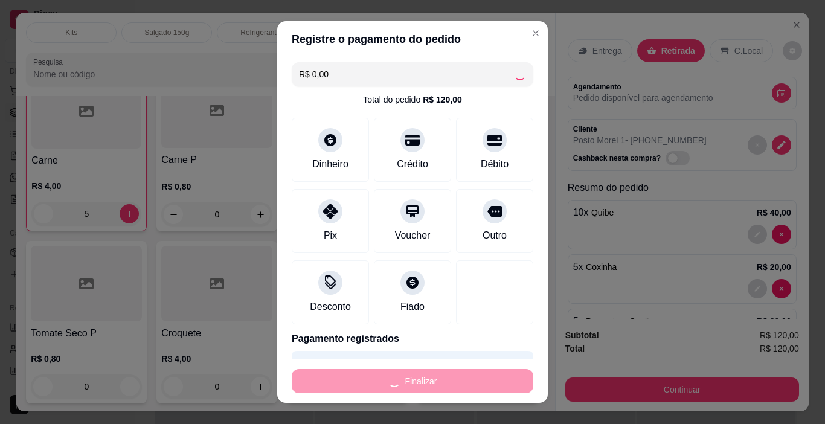
type input "0"
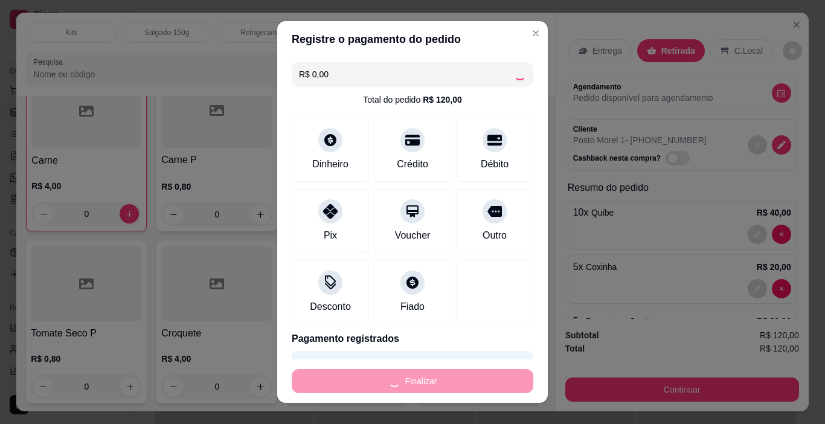
type input "-R$ 120,00"
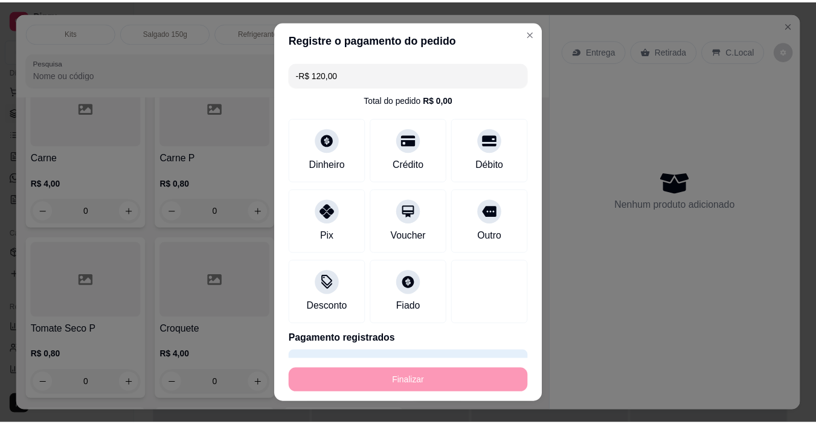
scroll to position [1601, 0]
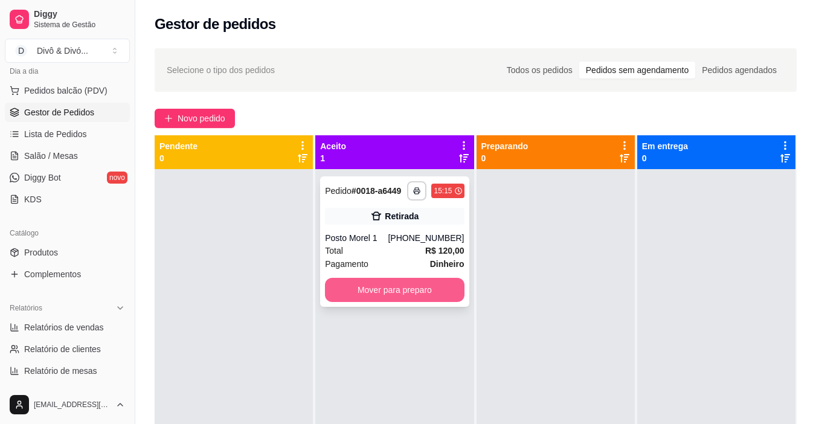
click at [405, 289] on button "Mover para preparo" at bounding box center [394, 290] width 139 height 24
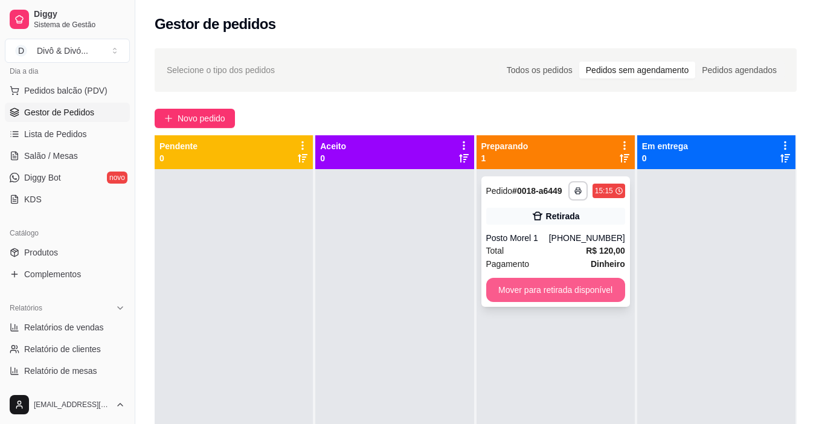
click at [549, 285] on button "Mover para retirada disponível" at bounding box center [555, 290] width 139 height 24
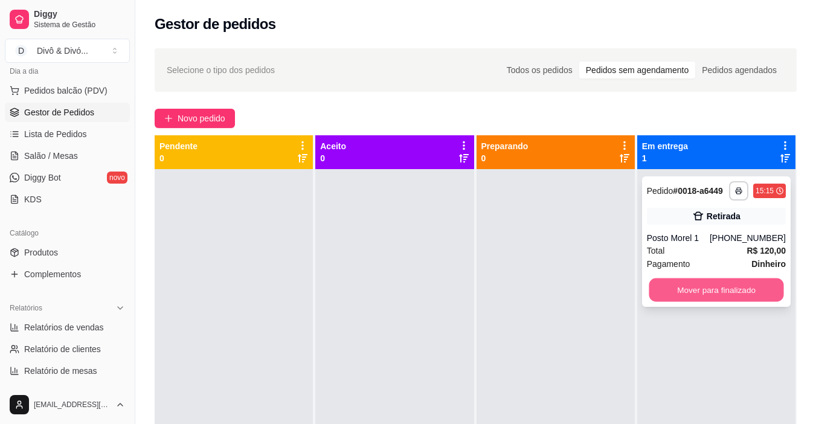
click at [678, 297] on button "Mover para finalizado" at bounding box center [716, 290] width 135 height 24
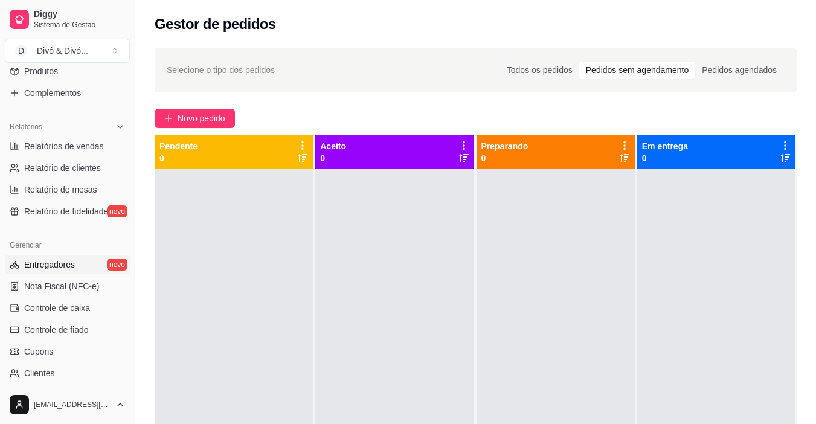
scroll to position [385, 0]
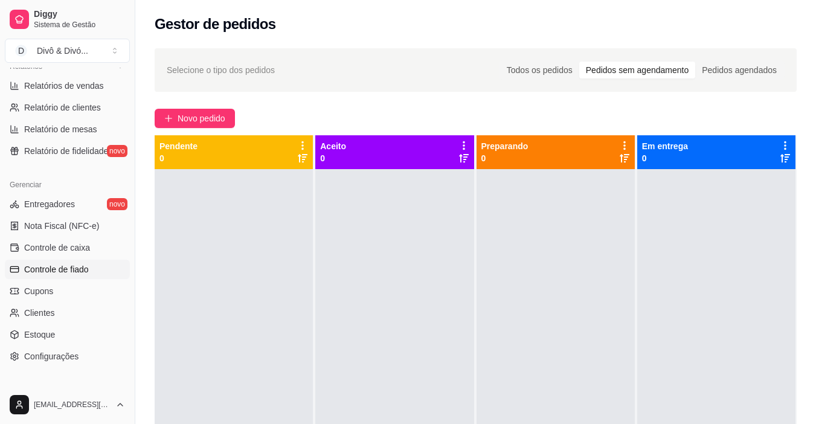
click at [74, 269] on span "Controle de fiado" at bounding box center [56, 269] width 65 height 12
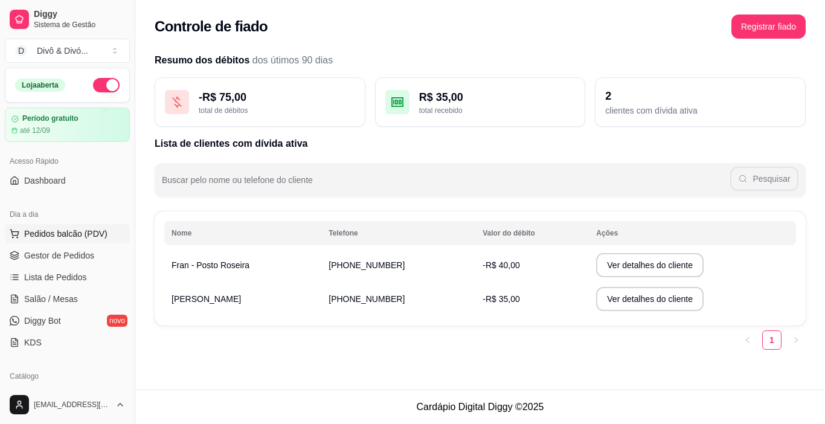
click at [59, 232] on span "Pedidos balcão (PDV)" at bounding box center [65, 234] width 83 height 12
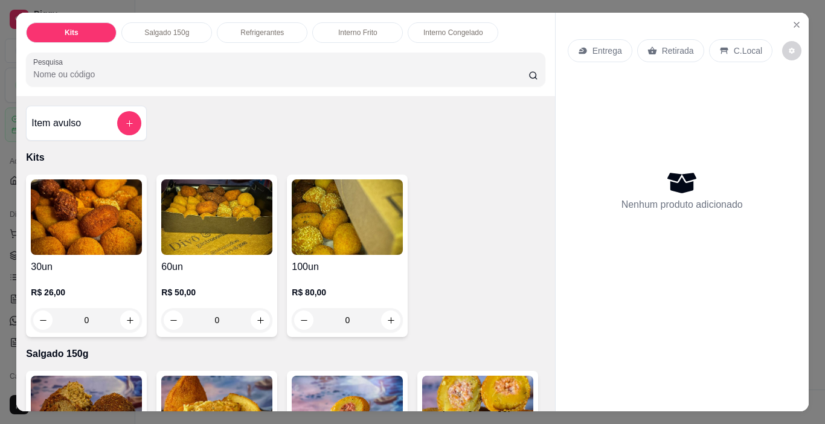
click at [361, 28] on p "Interno Frito" at bounding box center [357, 33] width 39 height 10
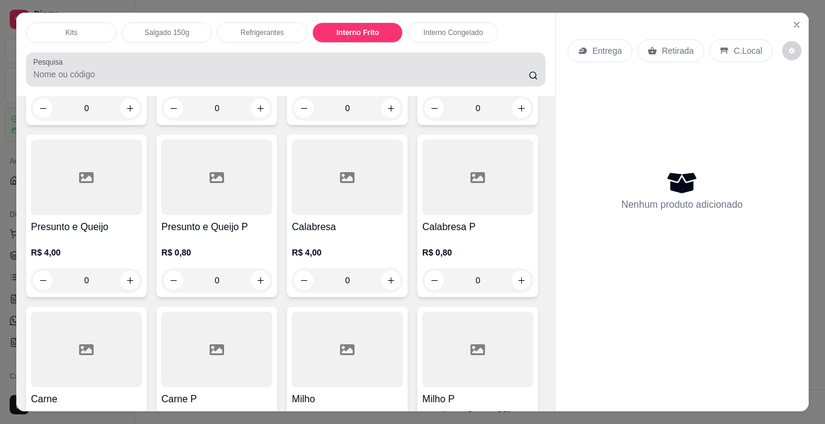
scroll to position [30, 0]
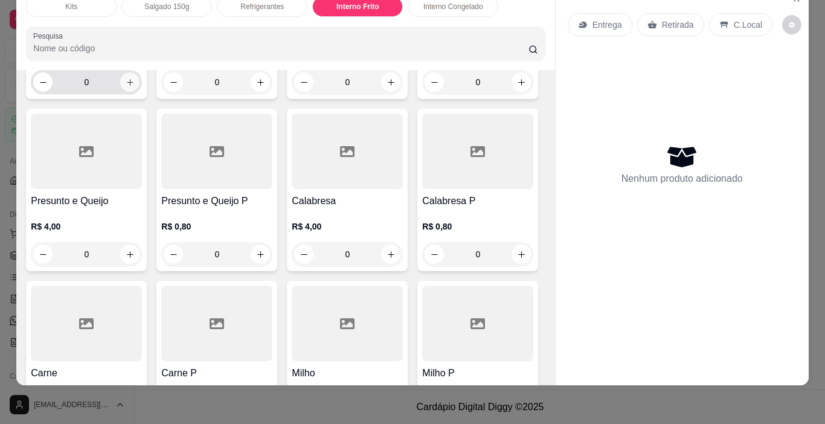
click at [127, 86] on icon "increase-product-quantity" at bounding box center [130, 82] width 7 height 7
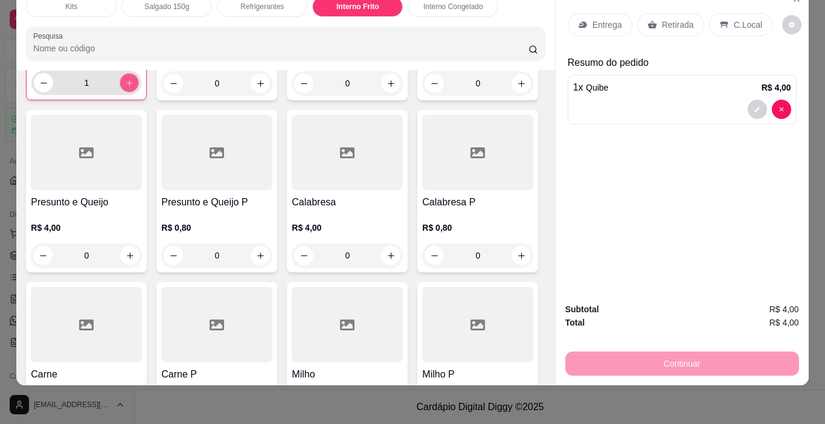
click at [125, 88] on icon "increase-product-quantity" at bounding box center [129, 83] width 9 height 9
type input "2"
click at [388, 87] on icon "increase-product-quantity" at bounding box center [391, 83] width 7 height 7
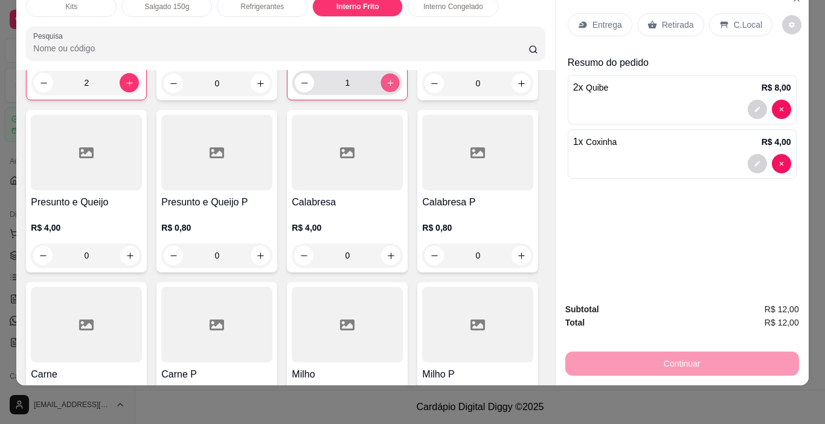
click at [387, 88] on icon "increase-product-quantity" at bounding box center [390, 83] width 9 height 9
type input "2"
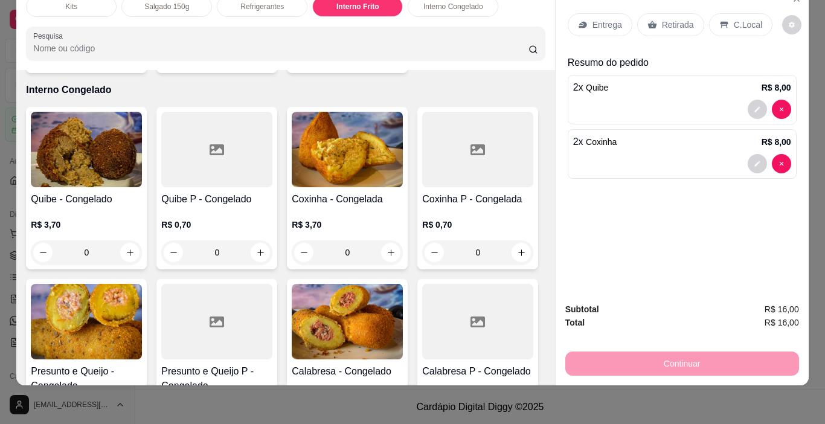
scroll to position [2146, 0]
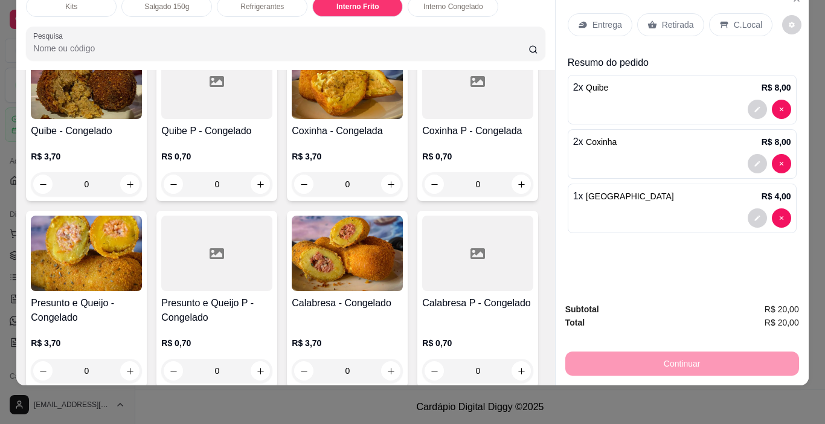
type input "2"
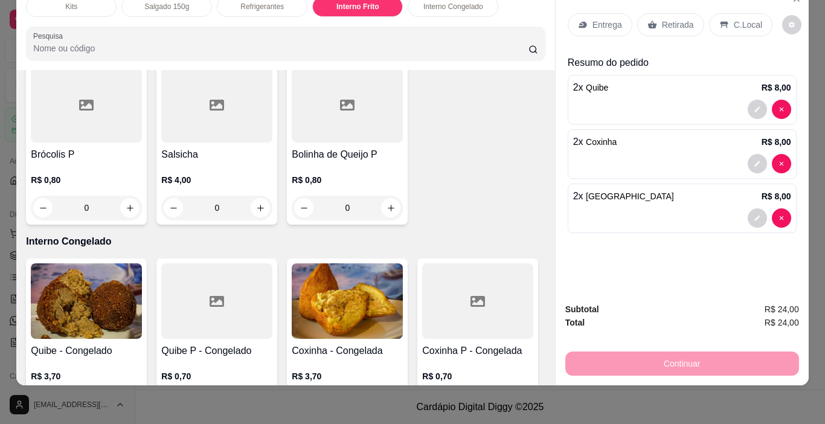
scroll to position [1905, 0]
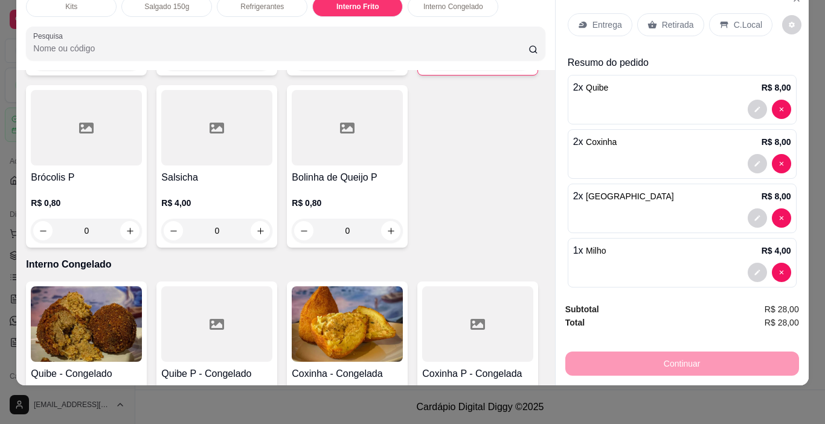
type input "2"
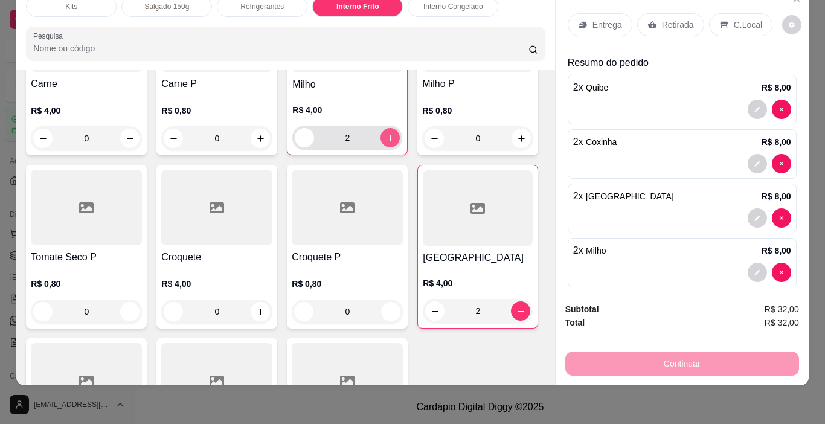
scroll to position [1603, 0]
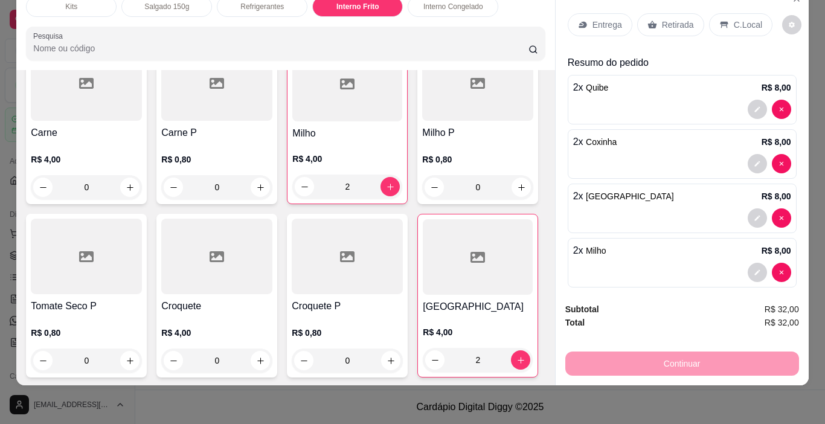
click at [382, 24] on button "increase-product-quantity" at bounding box center [391, 14] width 19 height 19
click at [381, 24] on button "increase-product-quantity" at bounding box center [390, 14] width 19 height 19
type input "2"
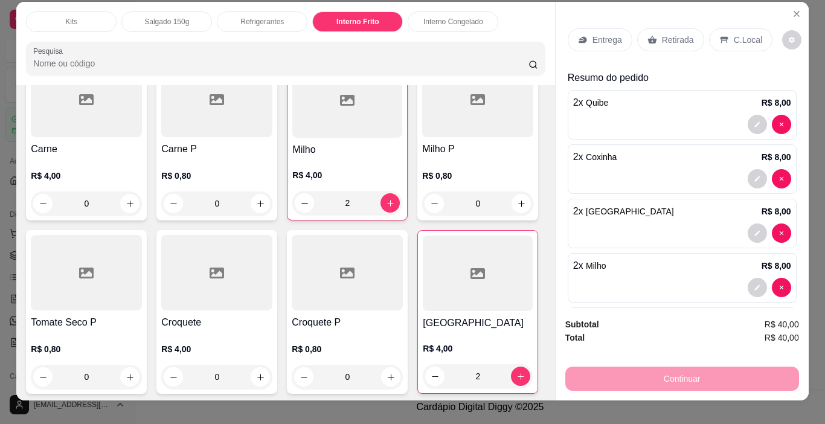
scroll to position [0, 0]
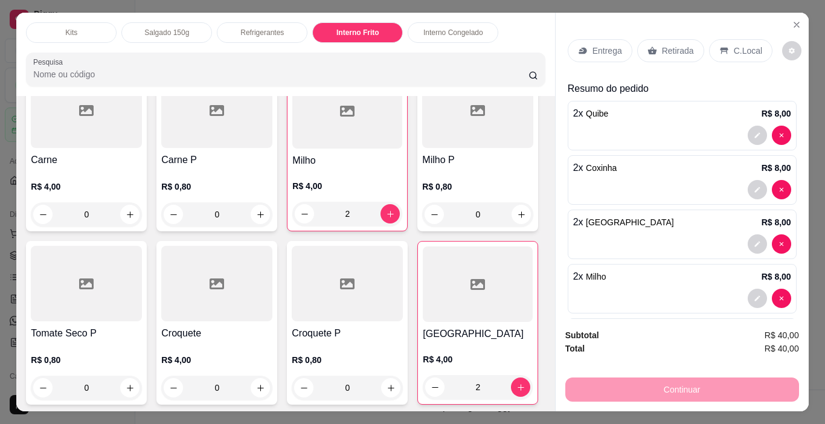
click at [667, 53] on div "Retirada" at bounding box center [670, 50] width 67 height 23
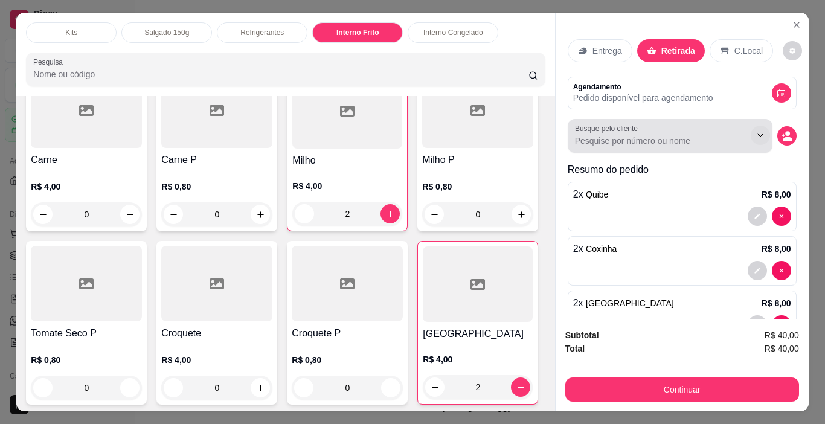
click at [751, 133] on button "Show suggestions" at bounding box center [760, 135] width 19 height 19
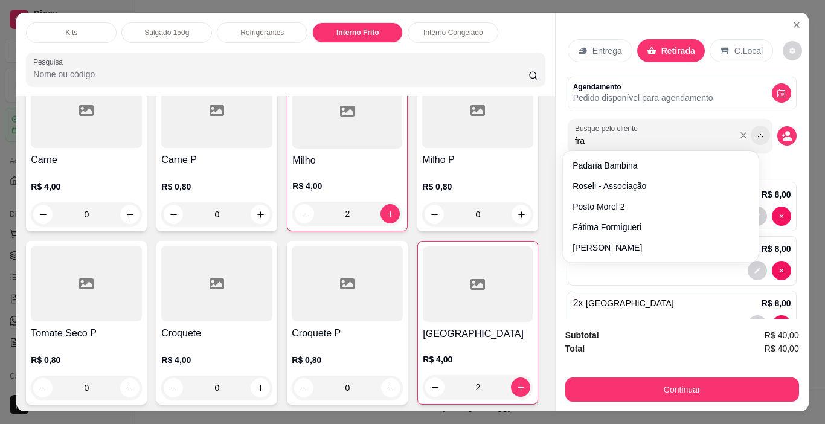
type input "fran"
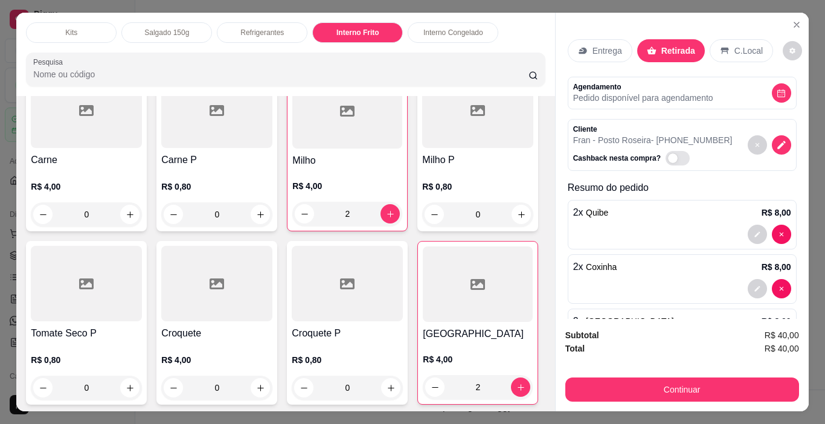
scroll to position [165, 0]
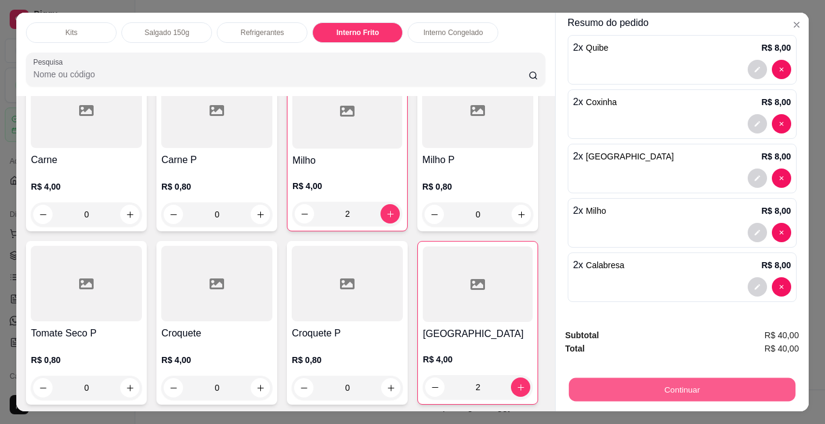
click at [691, 386] on button "Continuar" at bounding box center [681, 390] width 227 height 24
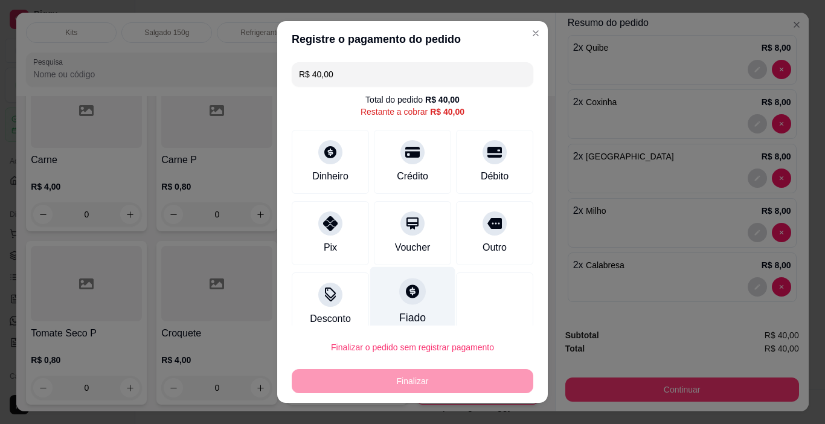
click at [417, 306] on div "Fiado" at bounding box center [412, 302] width 85 height 71
type input "R$ 0,00"
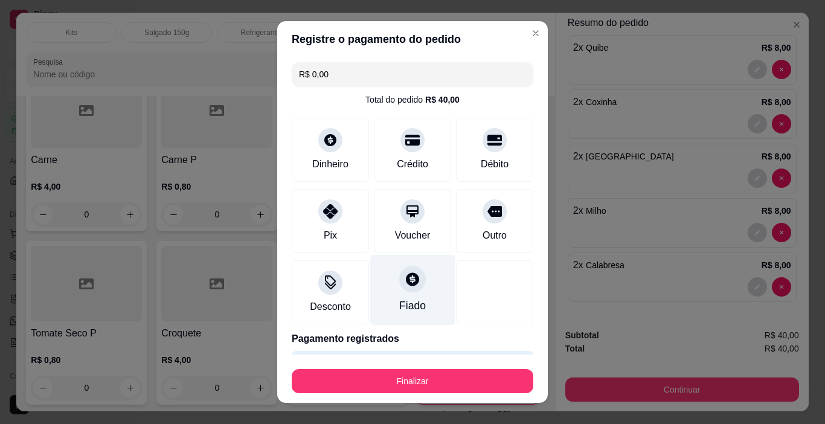
scroll to position [37, 0]
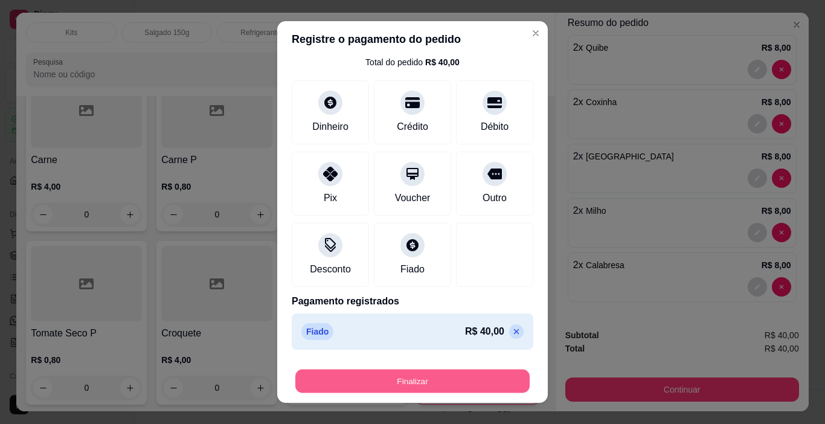
click at [414, 382] on button "Finalizar" at bounding box center [412, 382] width 234 height 24
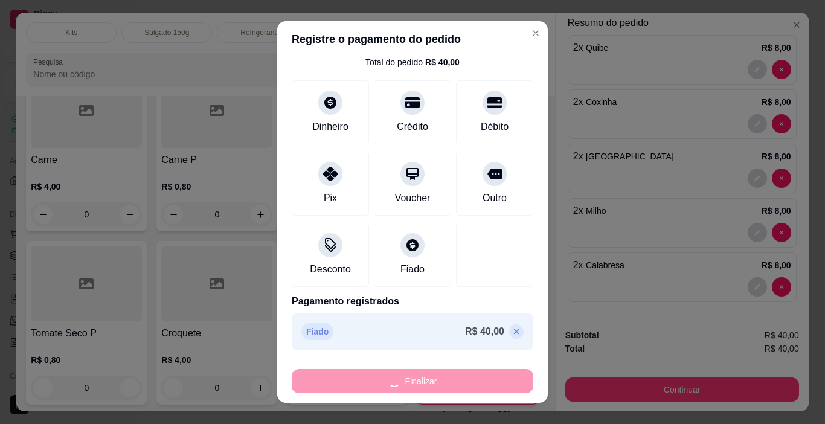
type input "0"
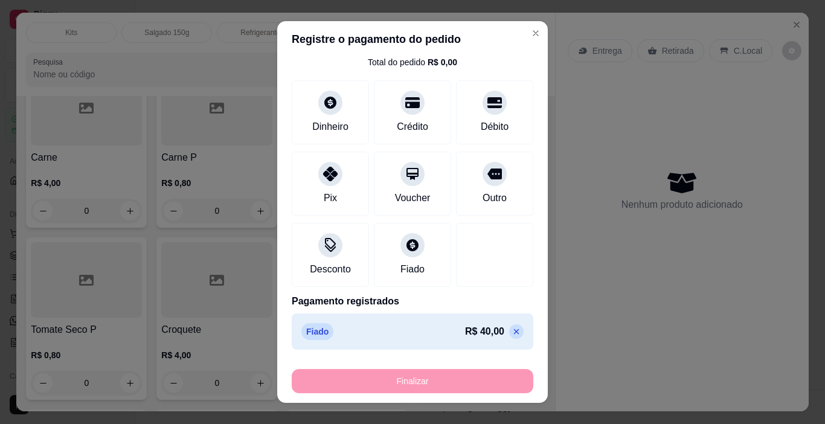
type input "-R$ 40,00"
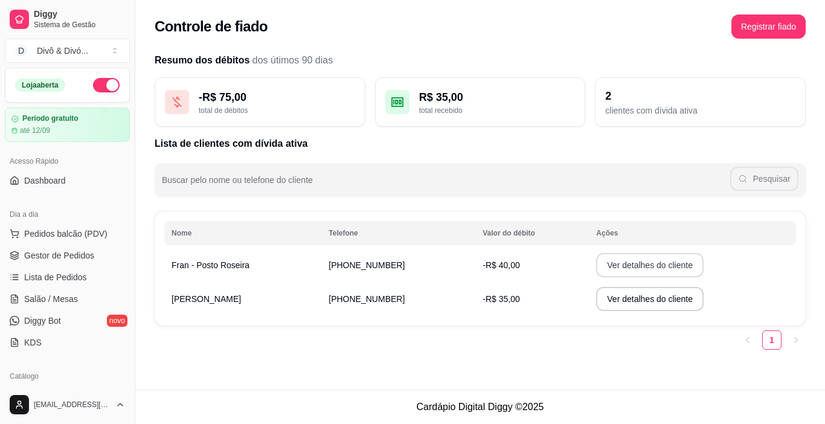
click at [659, 258] on button "Ver detalhes do cliente" at bounding box center [650, 265] width 108 height 24
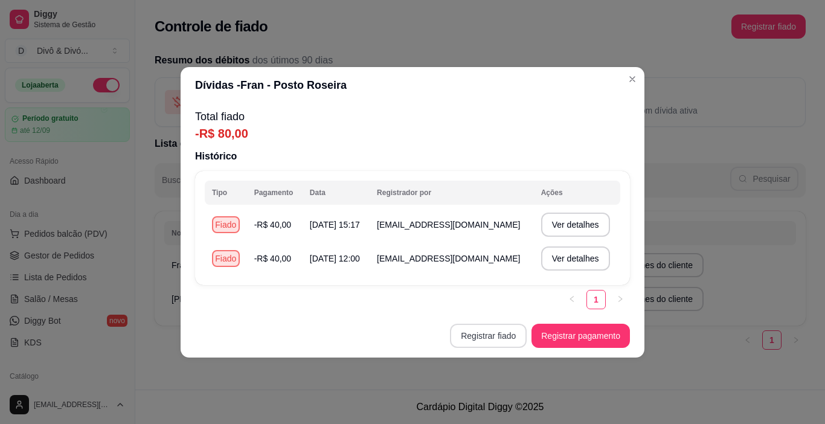
click at [498, 340] on button "Registrar fiado" at bounding box center [488, 336] width 77 height 24
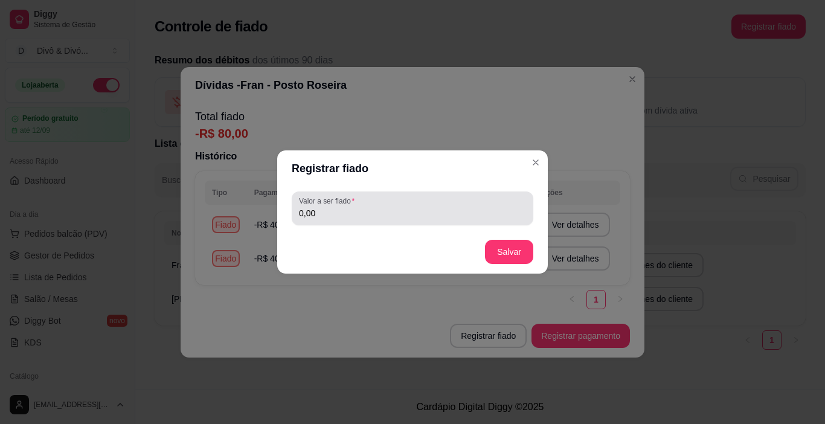
click at [384, 207] on div "0,00" at bounding box center [412, 208] width 227 height 24
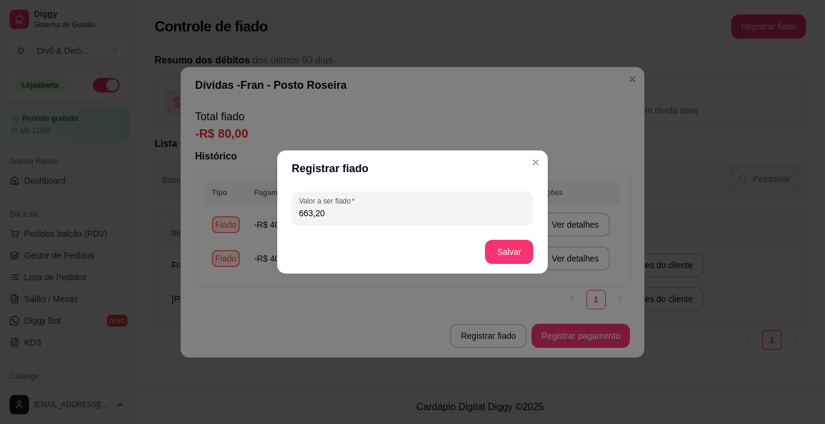
type input "663,20"
click at [517, 249] on button "Salvar" at bounding box center [509, 252] width 47 height 24
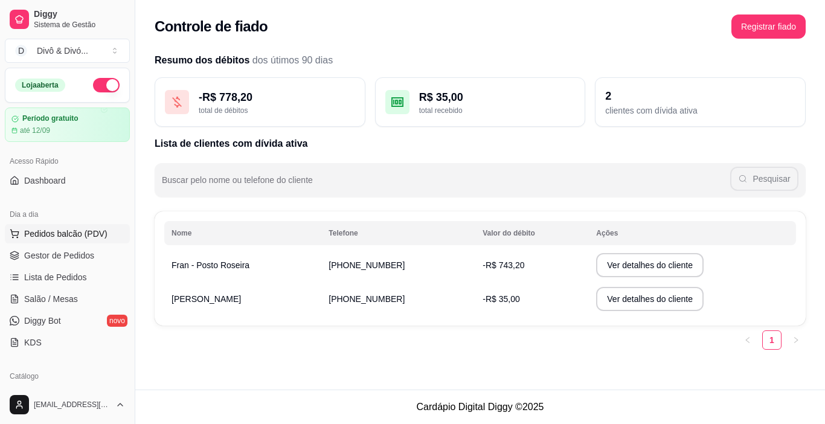
click at [76, 238] on span "Pedidos balcão (PDV)" at bounding box center [65, 234] width 83 height 12
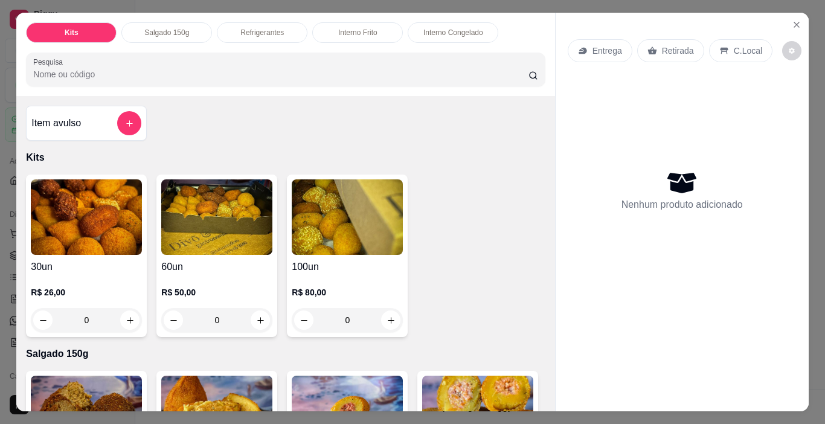
click at [373, 28] on p "Interno Frito" at bounding box center [357, 33] width 39 height 10
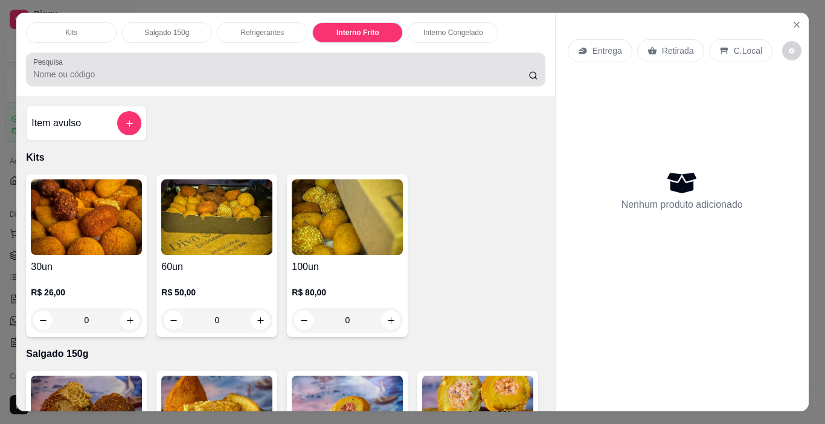
scroll to position [30, 0]
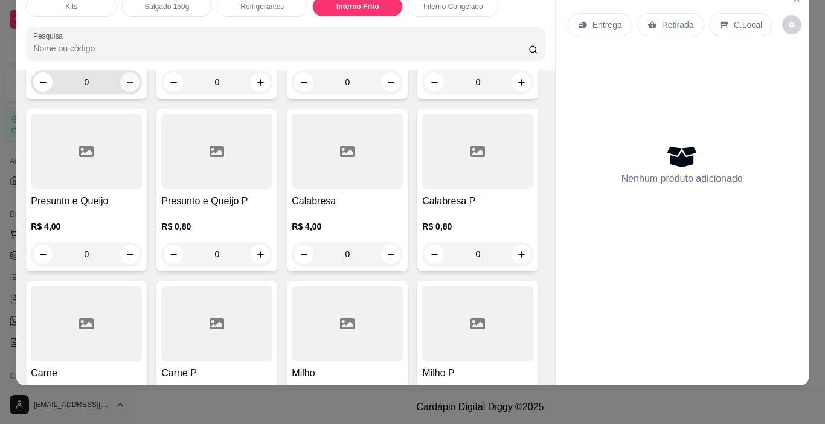
click at [126, 92] on button "increase-product-quantity" at bounding box center [129, 81] width 19 height 19
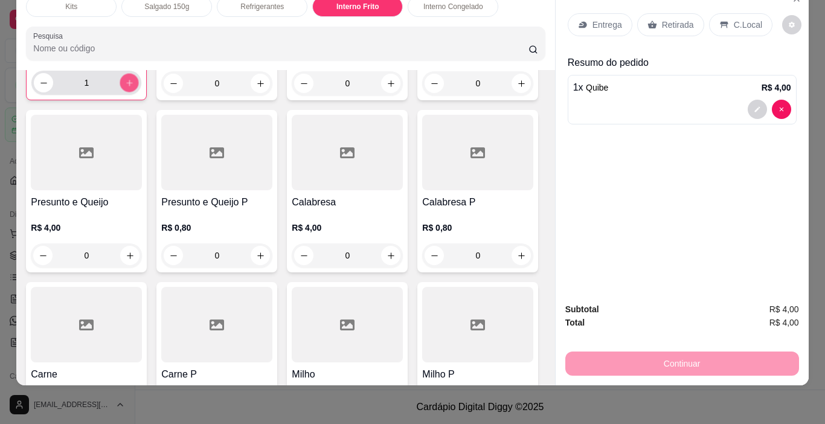
click at [126, 92] on button "increase-product-quantity" at bounding box center [129, 83] width 19 height 19
type input "2"
click at [389, 88] on icon "increase-product-quantity" at bounding box center [391, 83] width 9 height 9
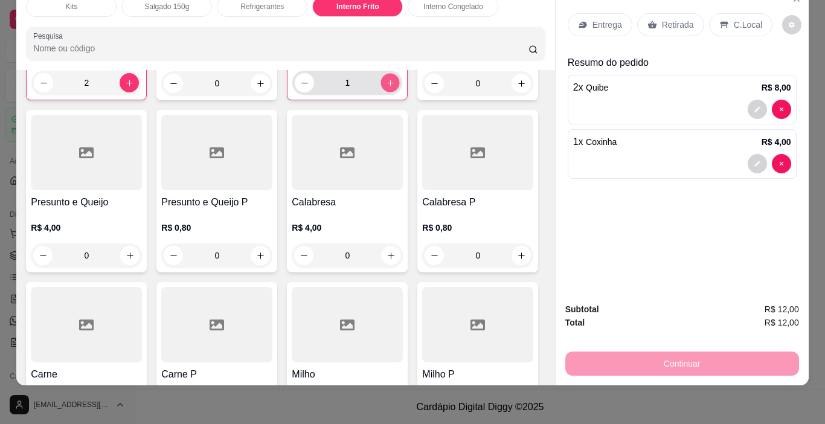
click at [389, 88] on icon "increase-product-quantity" at bounding box center [390, 83] width 9 height 9
type input "2"
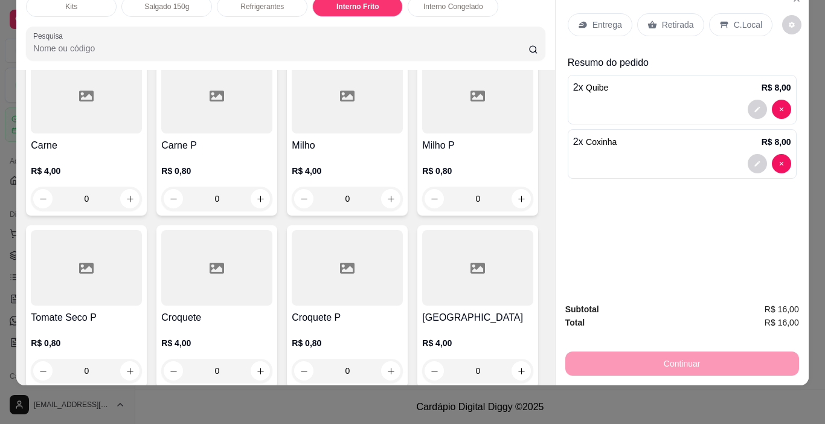
scroll to position [1663, 0]
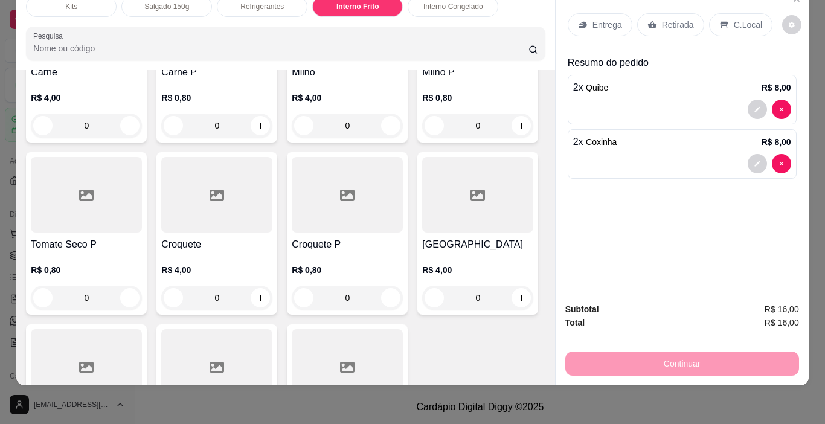
type input "2"
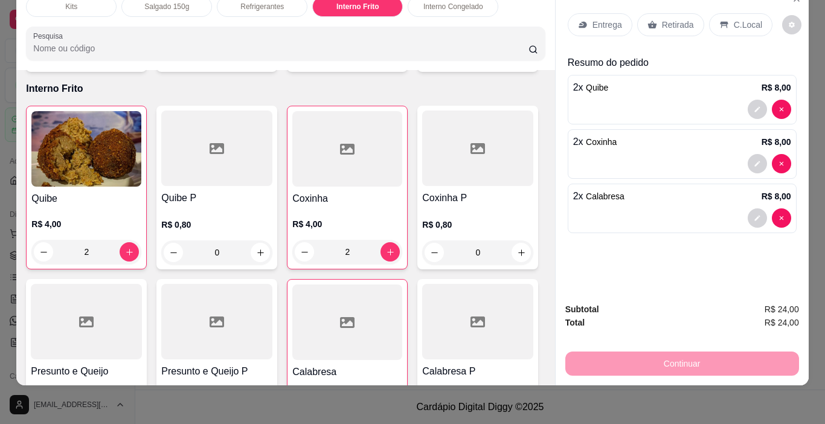
scroll to position [1180, 0]
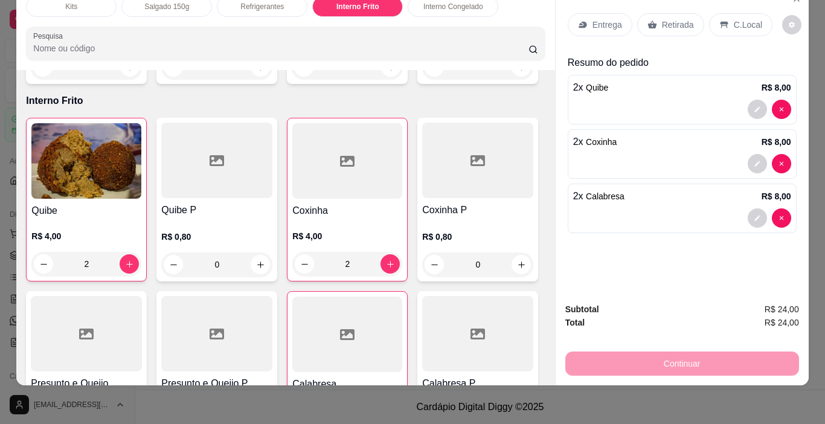
click at [664, 20] on p "Retirada" at bounding box center [678, 25] width 32 height 12
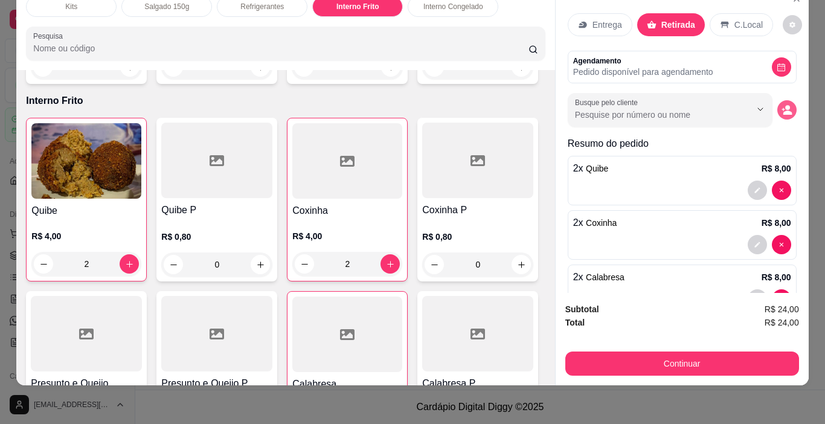
click at [782, 106] on icon "decrease-product-quantity" at bounding box center [787, 110] width 11 height 11
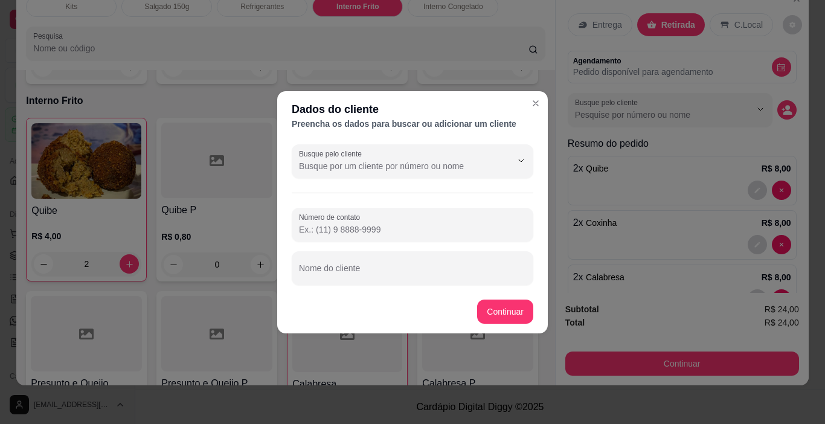
click at [364, 228] on input "Número de contato" at bounding box center [412, 230] width 227 height 12
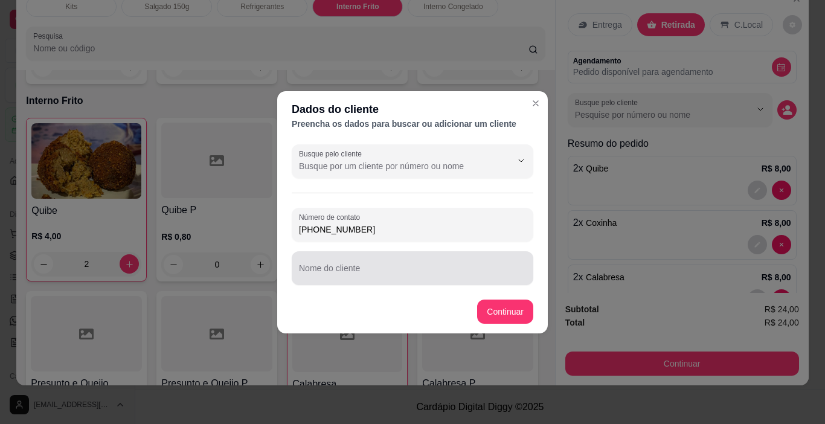
type input "(19) 98967-2000"
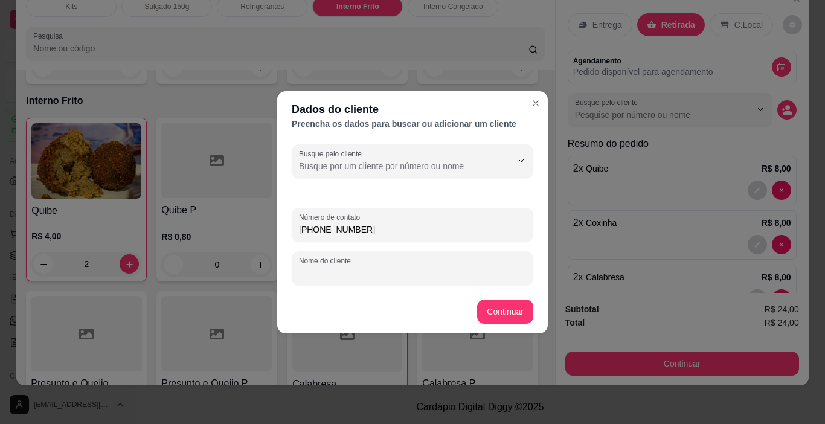
click at [324, 271] on input "Nome do cliente" at bounding box center [412, 273] width 227 height 12
click at [364, 278] on input "Mariana - Dpnis" at bounding box center [412, 273] width 227 height 12
type input "Mariana - Donis Bar"
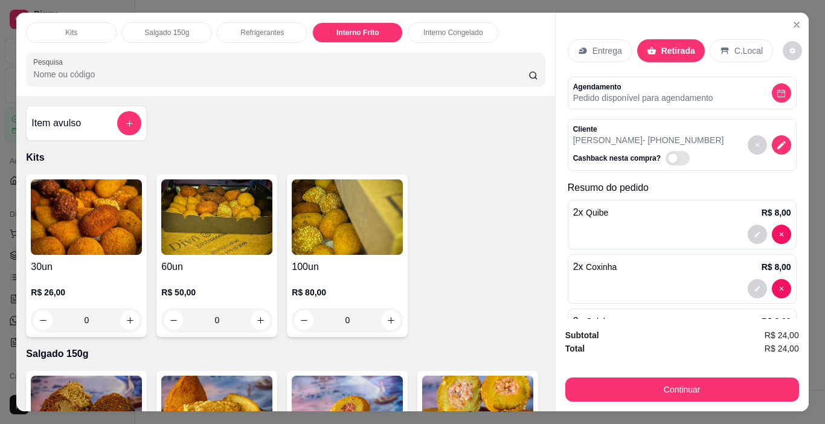
scroll to position [30, 0]
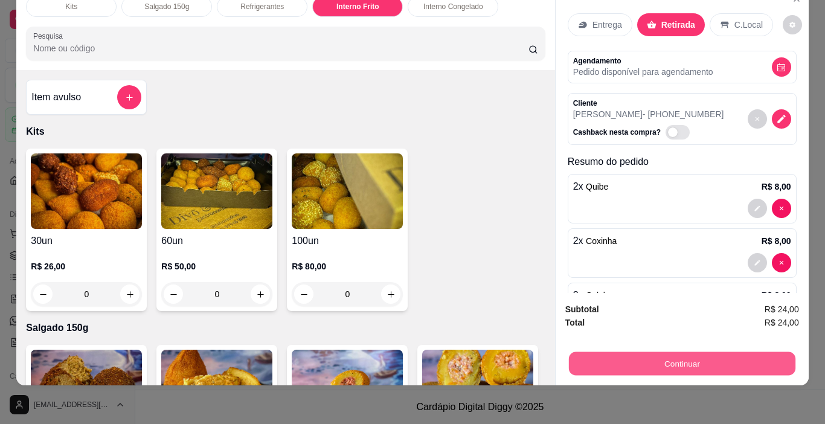
click at [672, 352] on button "Continuar" at bounding box center [681, 364] width 227 height 24
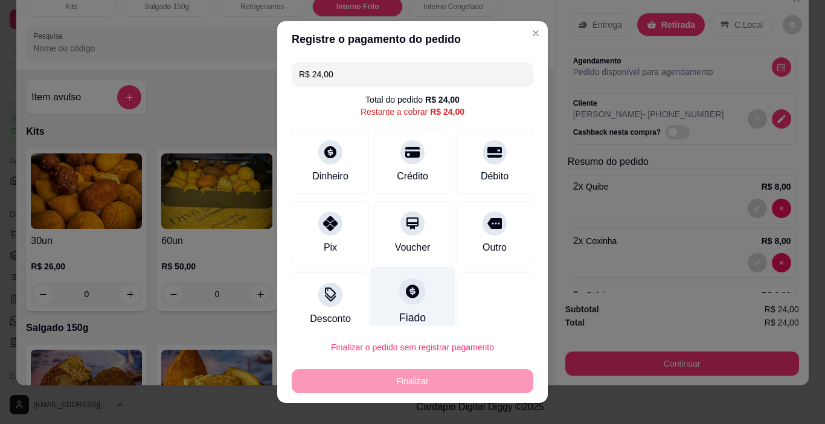
click at [399, 295] on div at bounding box center [412, 291] width 27 height 27
type input "R$ 0,00"
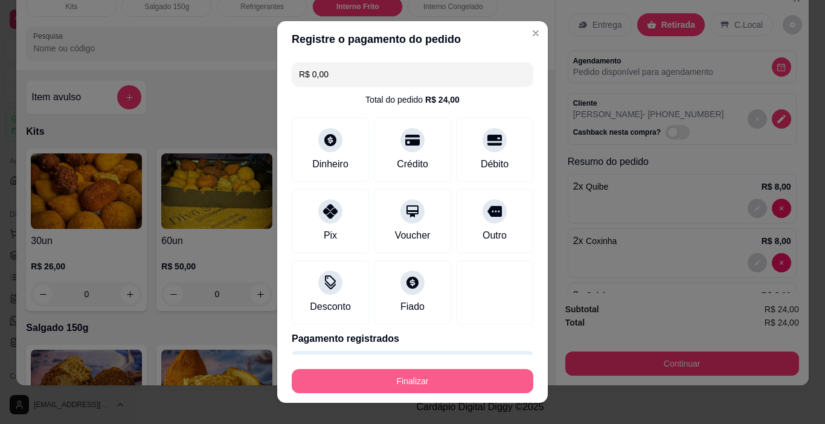
click at [432, 384] on button "Finalizar" at bounding box center [413, 381] width 242 height 24
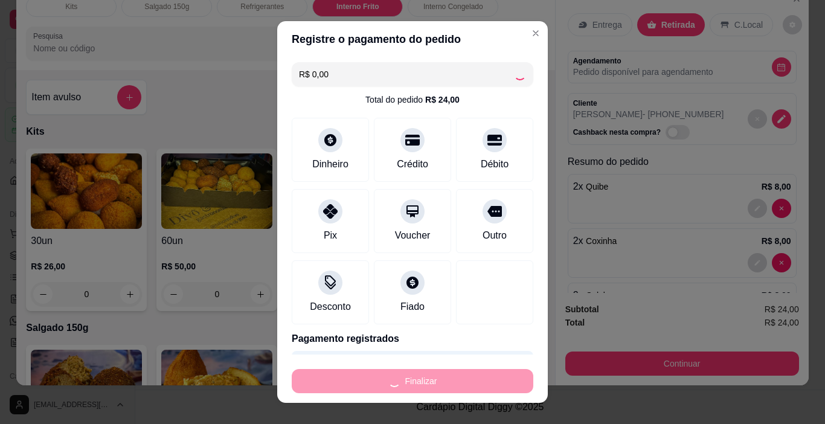
type input "0"
type input "-R$ 24,00"
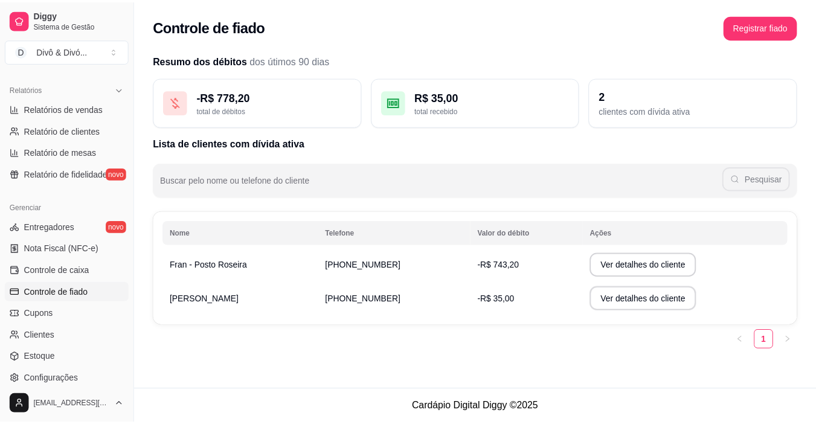
scroll to position [362, 0]
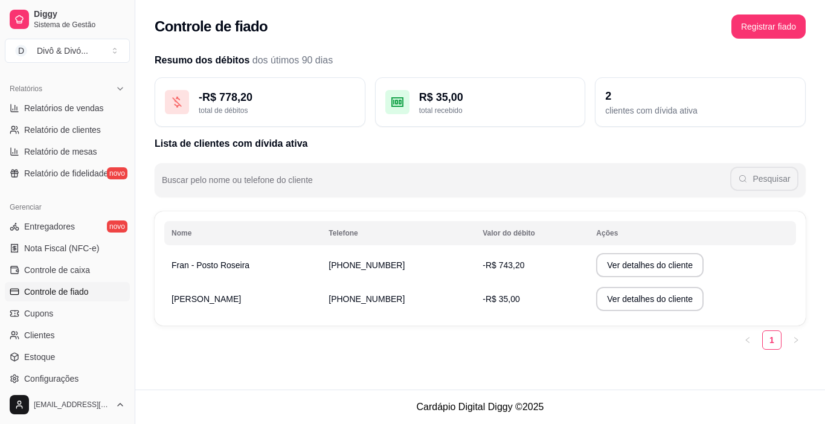
click at [71, 297] on span "Controle de fiado" at bounding box center [56, 292] width 65 height 12
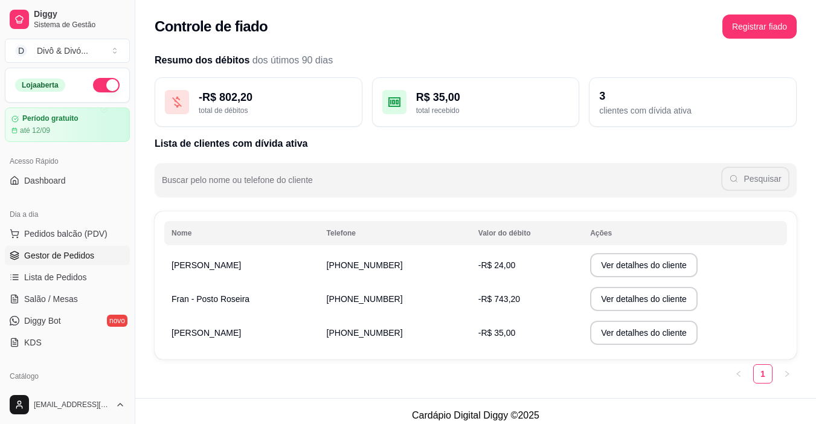
click at [77, 249] on span "Gestor de Pedidos" at bounding box center [59, 255] width 70 height 12
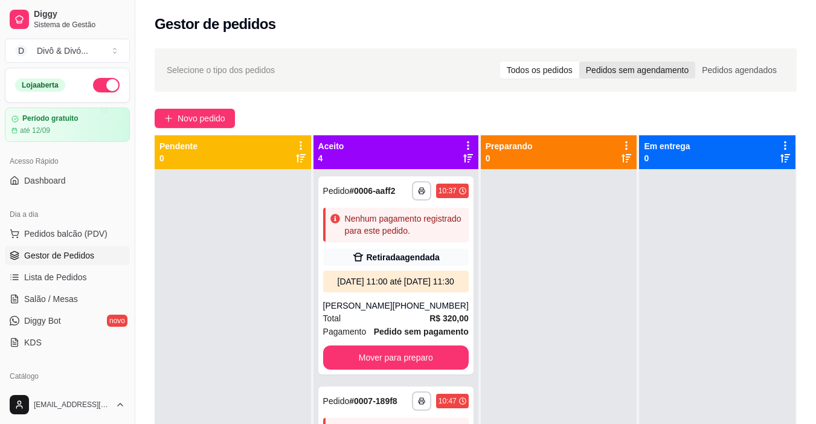
click at [635, 71] on div "Pedidos sem agendamento" at bounding box center [637, 70] width 116 height 17
click at [579, 62] on input "Pedidos sem agendamento" at bounding box center [579, 62] width 0 height 0
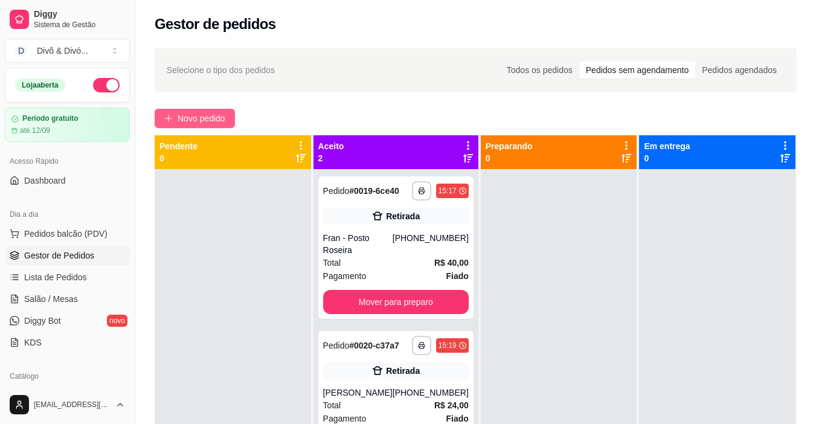
click at [210, 126] on button "Novo pedido" at bounding box center [195, 118] width 80 height 19
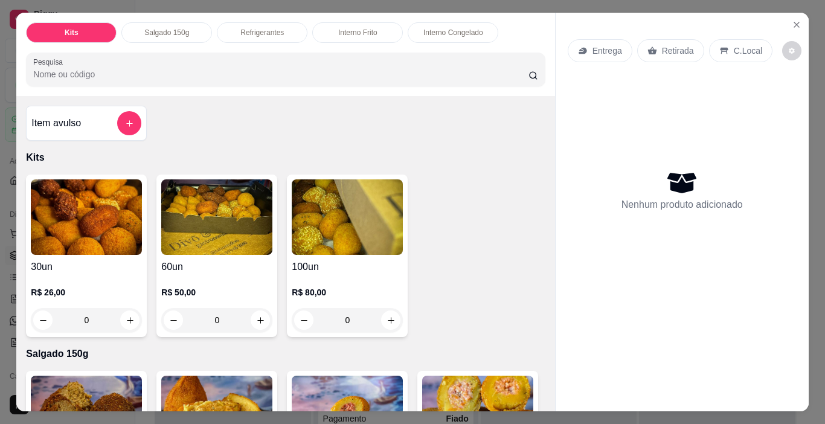
click at [353, 33] on p "Interno Frito" at bounding box center [357, 33] width 39 height 10
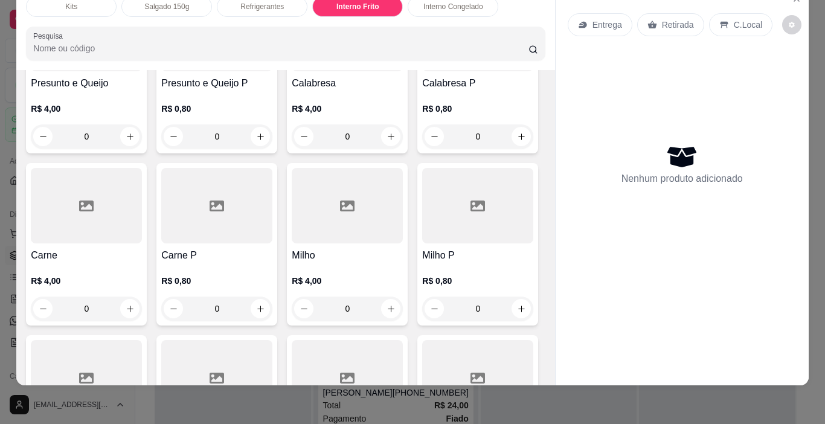
scroll to position [1482, 0]
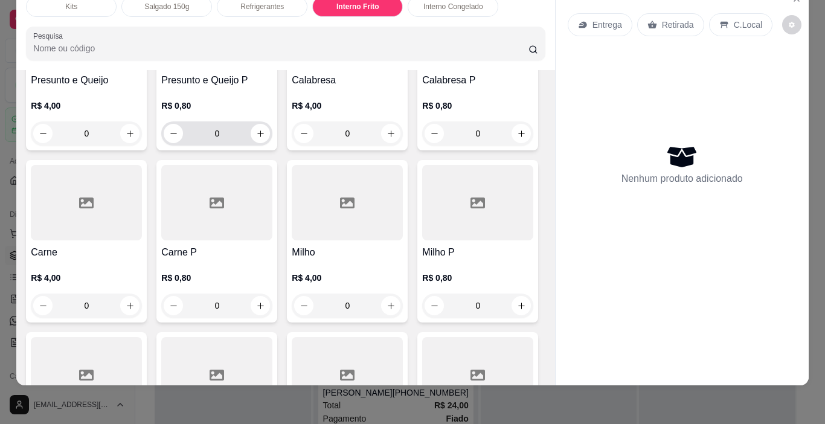
click at [251, 146] on input "0" at bounding box center [217, 133] width 68 height 24
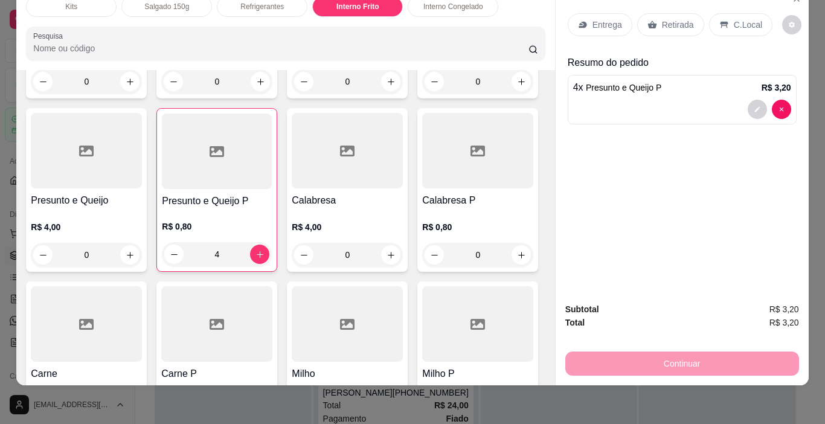
scroll to position [1361, 0]
type input "4"
click at [344, 94] on input "0" at bounding box center [348, 82] width 68 height 24
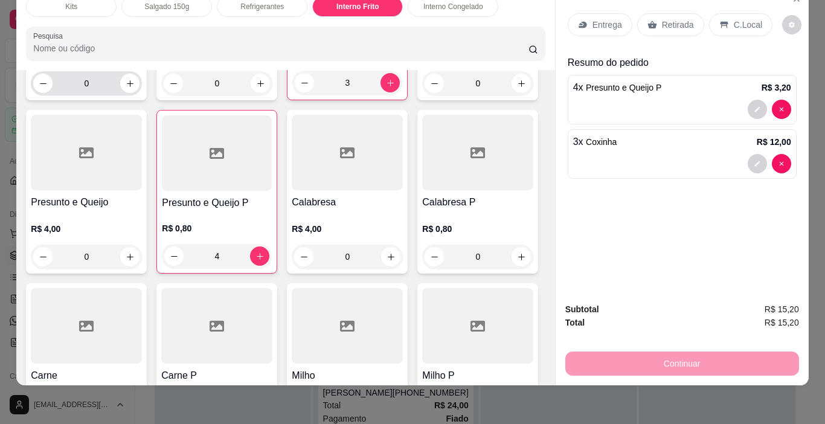
type input "3"
click at [88, 95] on input "0" at bounding box center [87, 83] width 68 height 24
click at [126, 88] on icon "increase-product-quantity" at bounding box center [129, 83] width 9 height 9
type input "6"
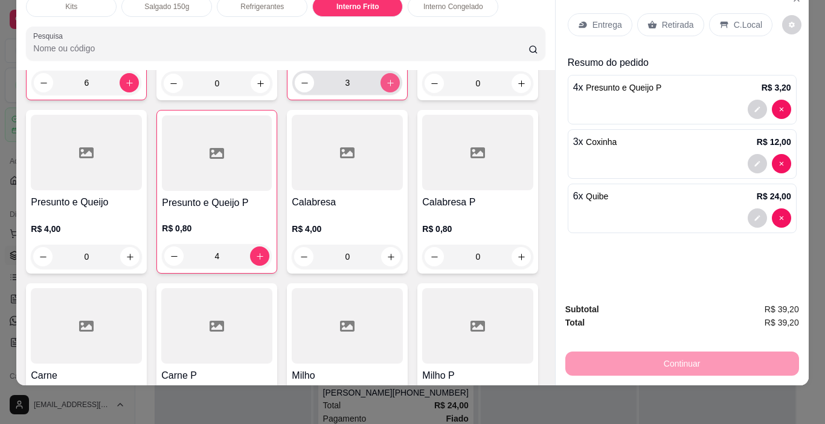
click at [386, 88] on icon "increase-product-quantity" at bounding box center [390, 83] width 9 height 9
type input "4"
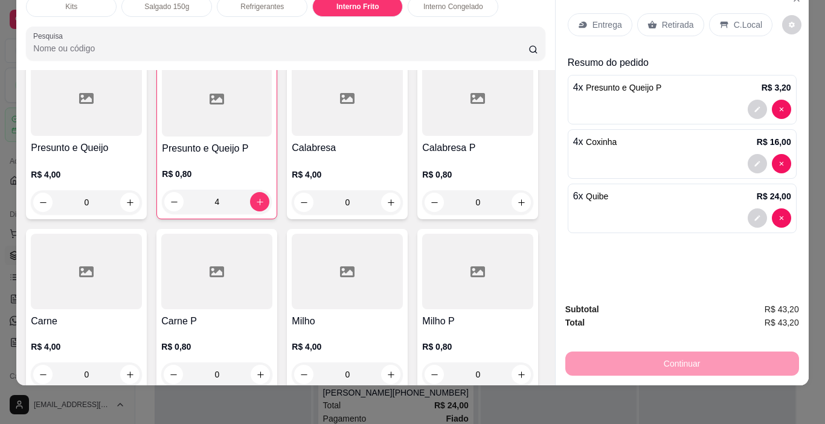
scroll to position [1482, 0]
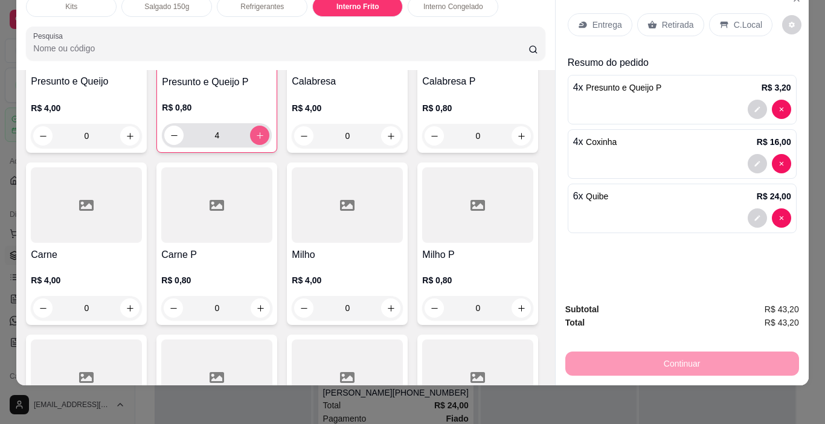
click at [265, 140] on icon "increase-product-quantity" at bounding box center [260, 135] width 9 height 9
type input "6"
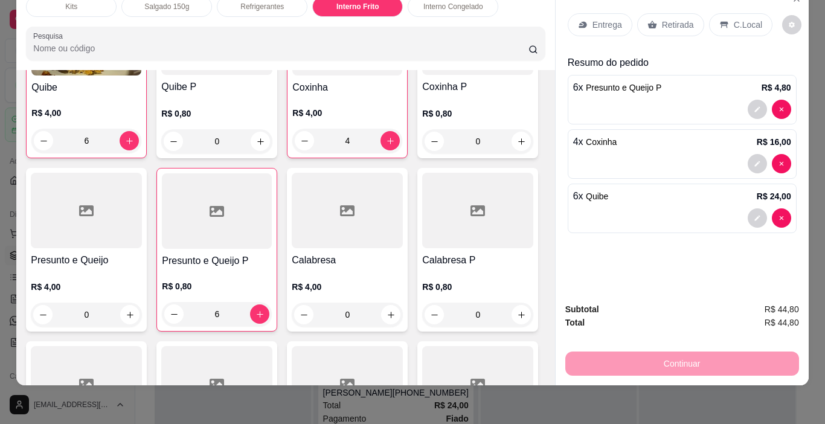
scroll to position [1301, 0]
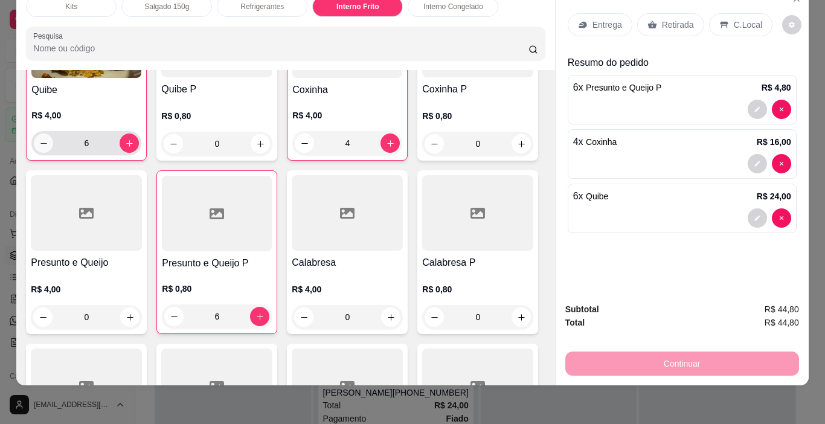
click at [43, 148] on icon "decrease-product-quantity" at bounding box center [43, 143] width 9 height 9
type input "5"
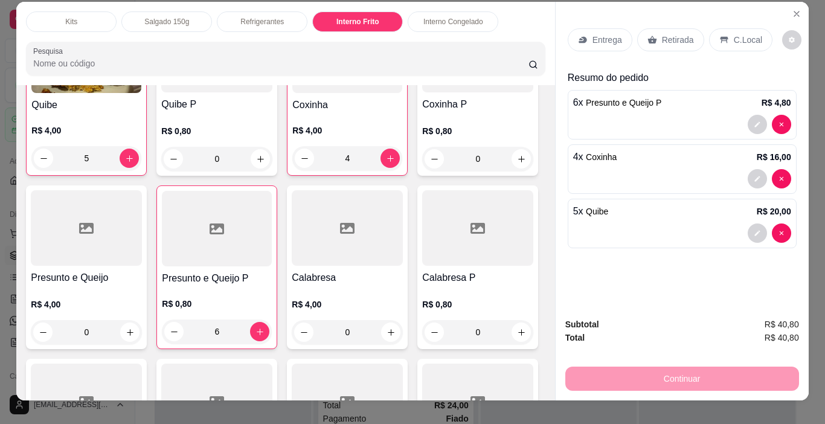
scroll to position [0, 0]
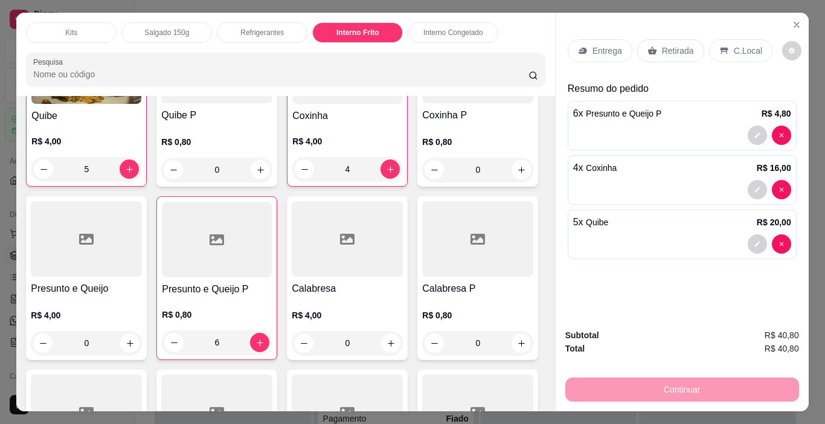
click at [662, 45] on p "Retirada" at bounding box center [678, 51] width 32 height 12
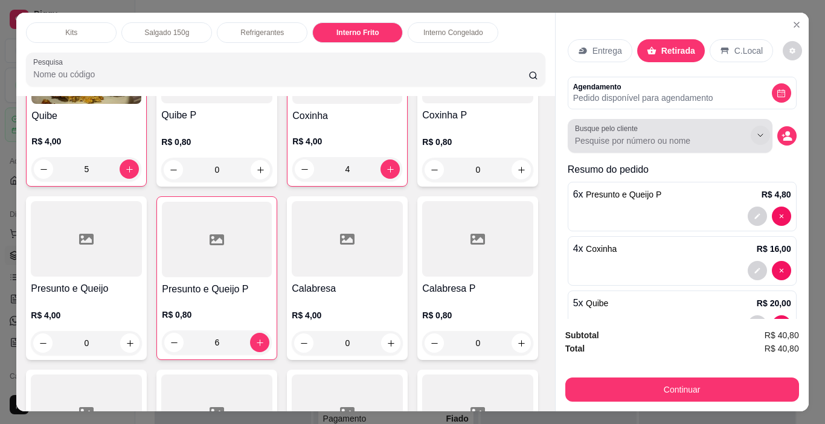
click at [756, 130] on icon "Show suggestions" at bounding box center [761, 135] width 10 height 10
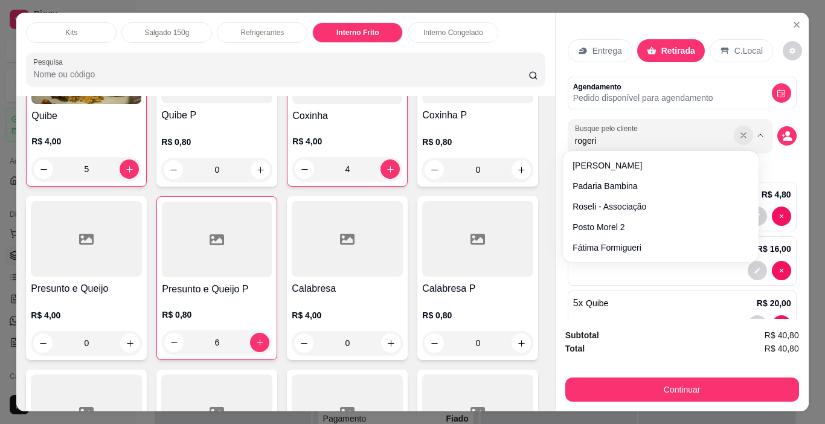
type input "rogerio"
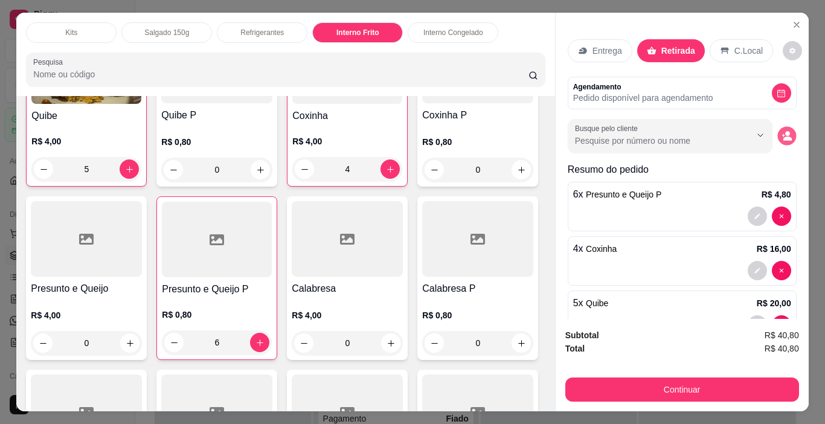
click at [784, 137] on icon "decrease-product-quantity" at bounding box center [788, 139] width 8 height 4
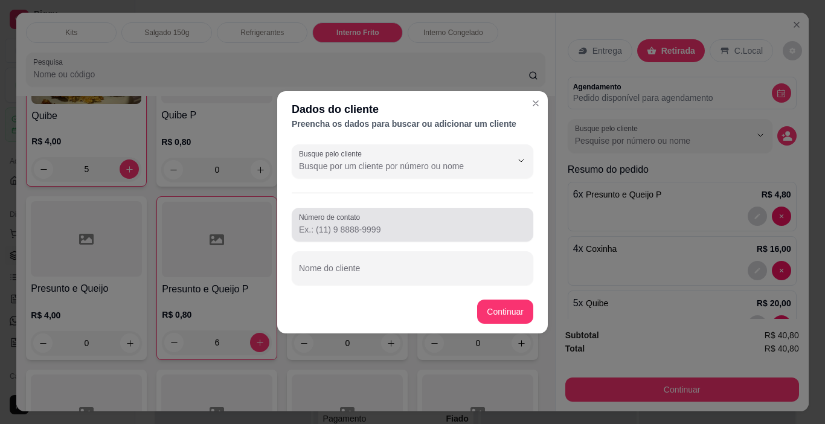
click at [352, 224] on input "Número de contato" at bounding box center [412, 230] width 227 height 12
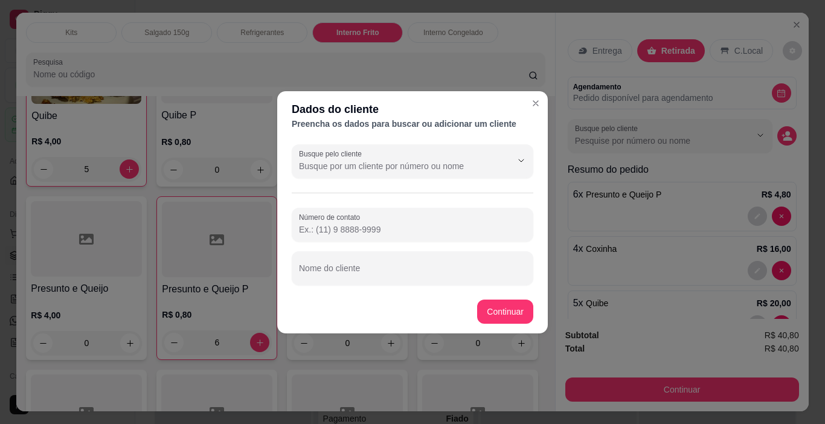
paste input "(19) 99832-7973"
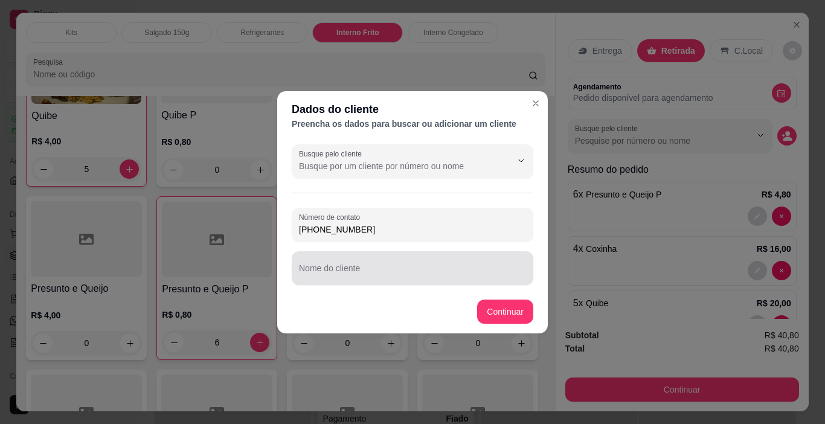
type input "(19) 99832-7973"
click at [340, 272] on input "Nome do cliente" at bounding box center [412, 273] width 227 height 12
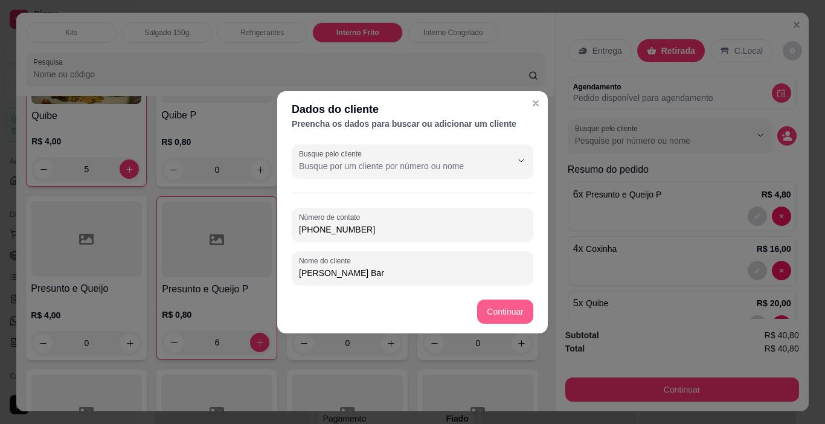
type input "Rogerio - Rogerio's Bar"
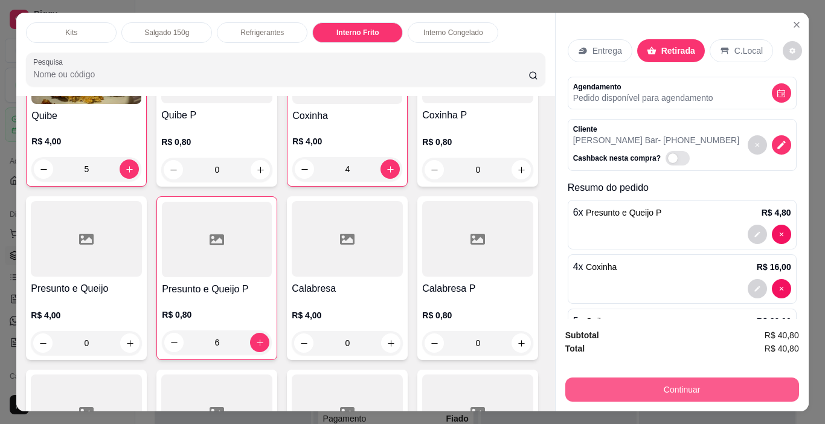
click at [688, 389] on button "Continuar" at bounding box center [682, 390] width 234 height 24
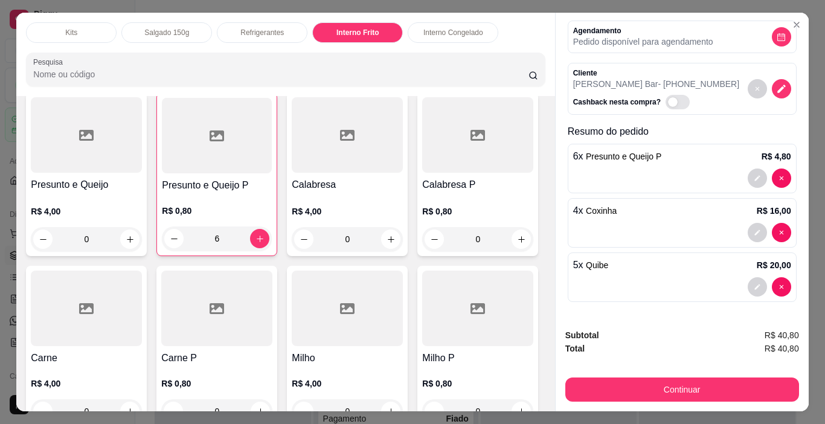
scroll to position [1421, 0]
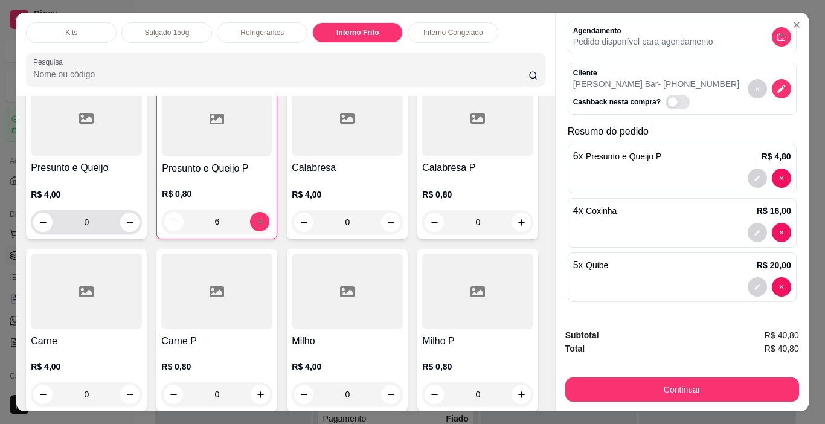
click at [120, 234] on input "0" at bounding box center [87, 222] width 68 height 24
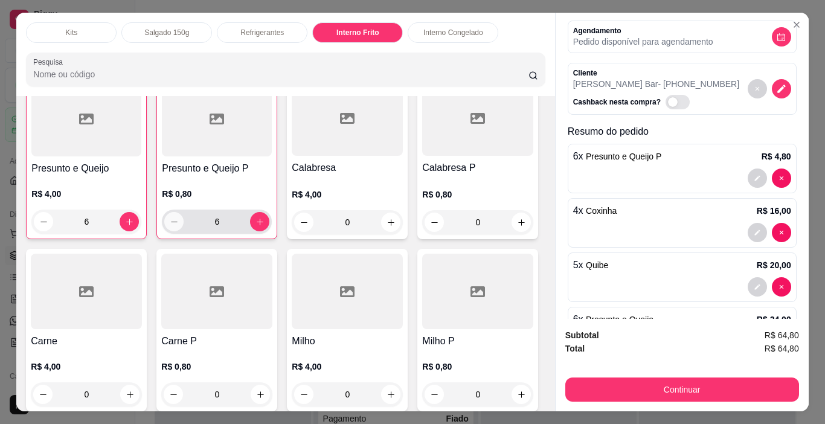
type input "6"
click at [184, 231] on button "decrease-product-quantity" at bounding box center [174, 222] width 19 height 19
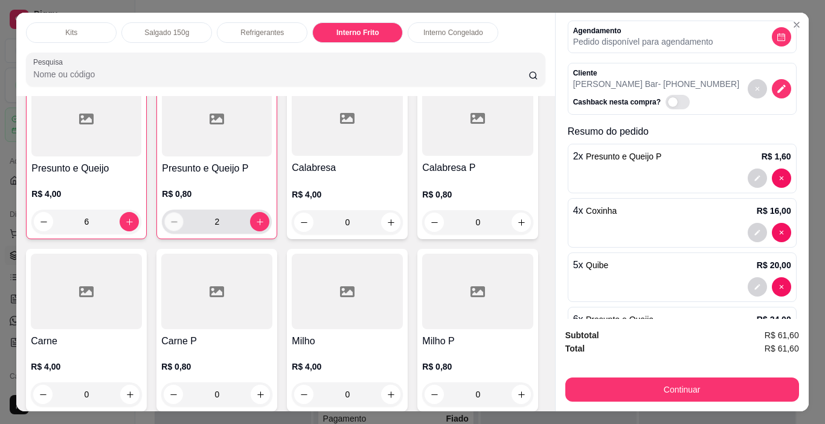
click at [184, 231] on button "decrease-product-quantity" at bounding box center [174, 222] width 19 height 19
click at [184, 231] on button "decrease-product-quantity" at bounding box center [173, 221] width 19 height 19
type input "0"
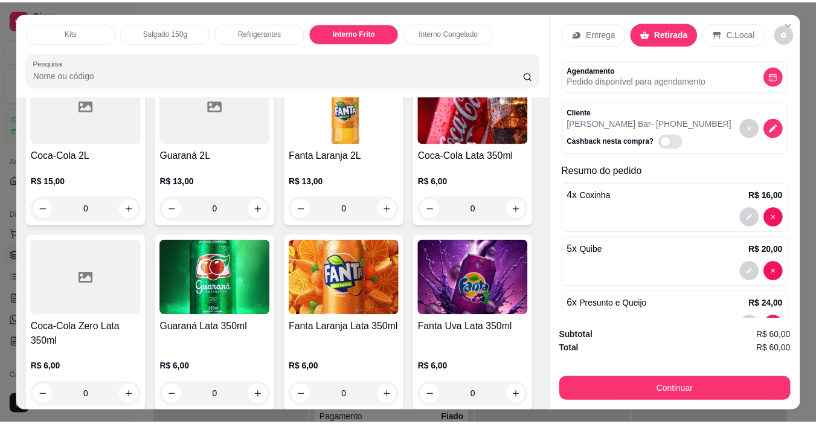
scroll to position [0, 0]
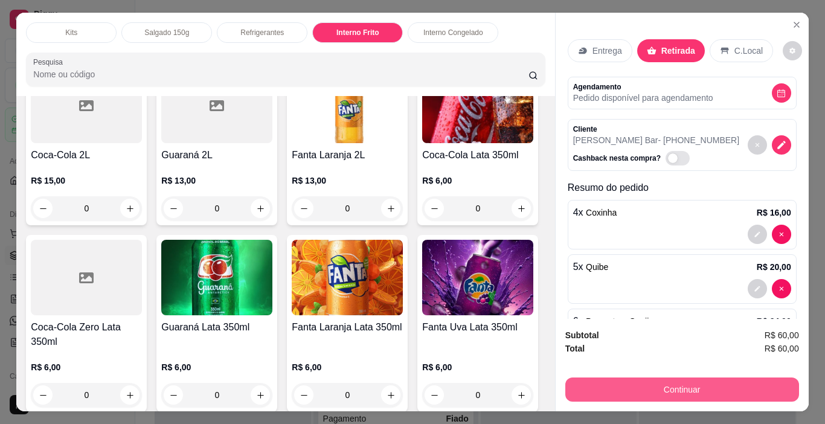
click at [698, 379] on button "Continuar" at bounding box center [682, 390] width 234 height 24
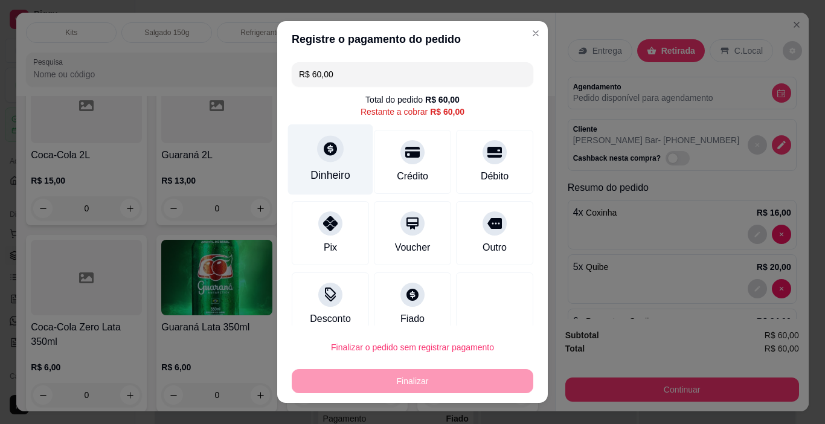
click at [315, 172] on div "Dinheiro" at bounding box center [331, 175] width 40 height 16
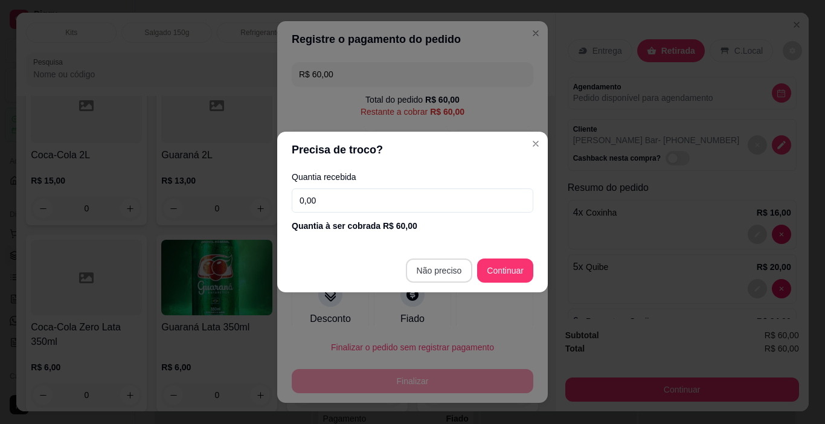
type input "R$ 0,00"
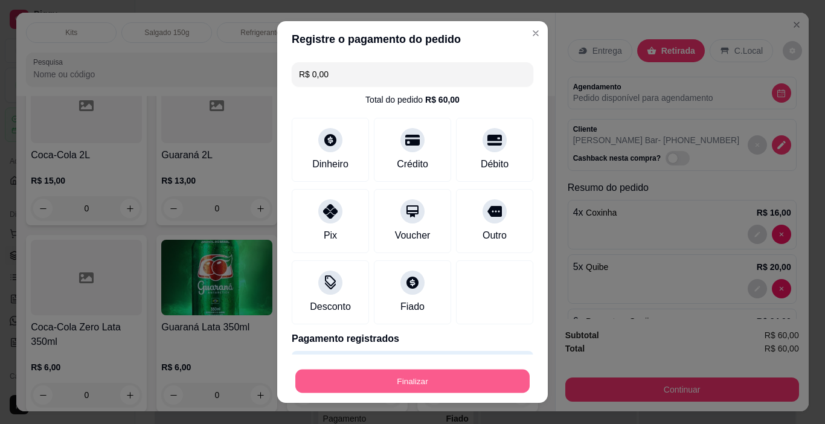
click at [409, 382] on button "Finalizar" at bounding box center [412, 382] width 234 height 24
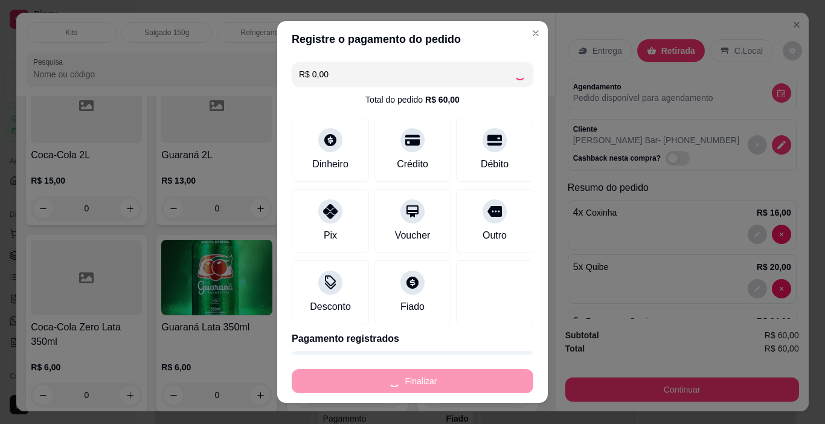
type input "0"
type input "-R$ 60,00"
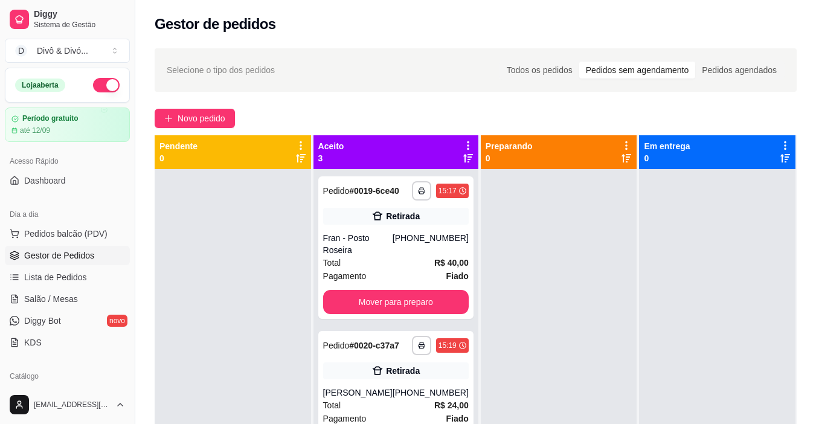
click at [668, 73] on div "Pedidos sem agendamento" at bounding box center [637, 70] width 116 height 17
click at [579, 62] on input "Pedidos sem agendamento" at bounding box center [579, 62] width 0 height 0
click at [413, 311] on button "Mover para preparo" at bounding box center [396, 302] width 146 height 24
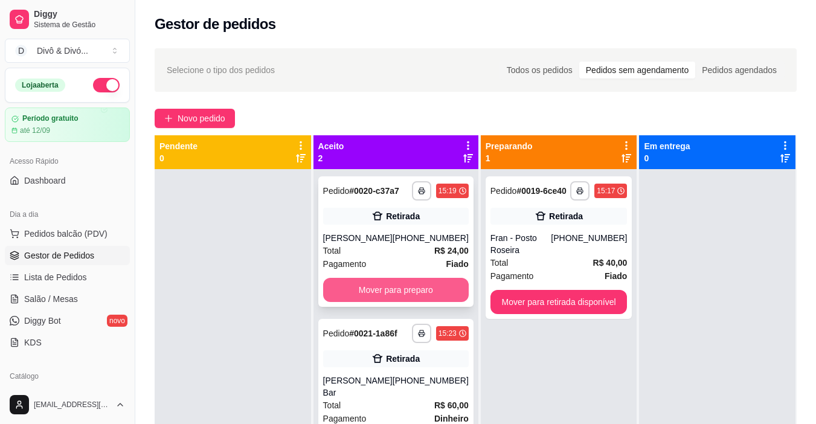
click at [417, 286] on button "Mover para preparo" at bounding box center [396, 290] width 146 height 24
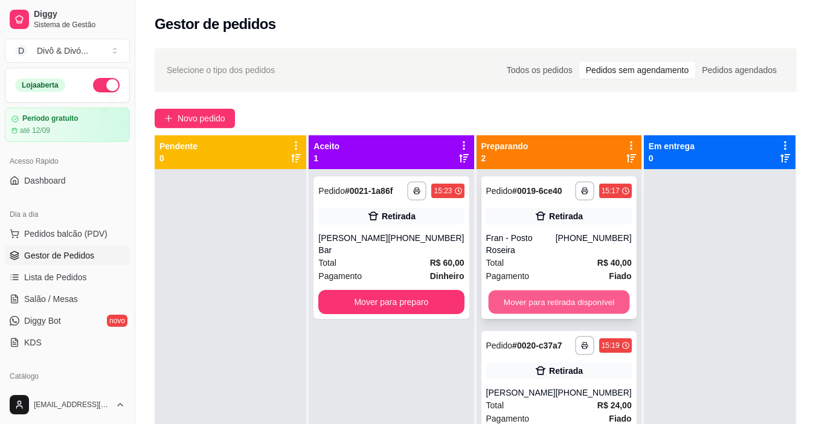
click at [511, 291] on button "Mover para retirada disponível" at bounding box center [558, 303] width 141 height 24
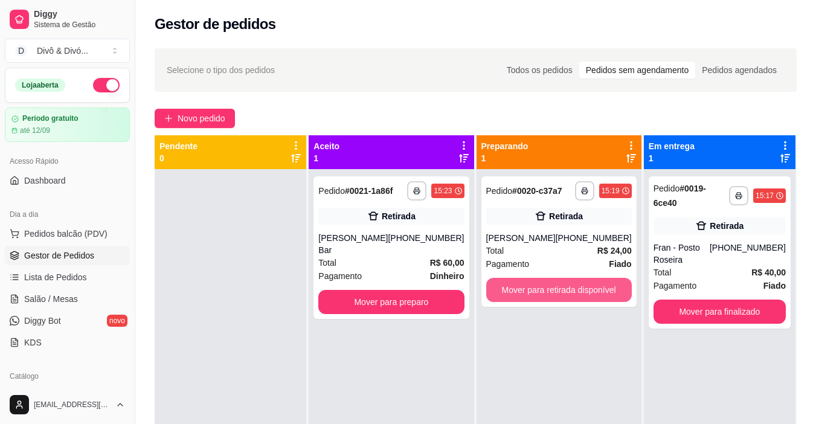
click at [511, 288] on button "Mover para retirada disponível" at bounding box center [559, 290] width 146 height 24
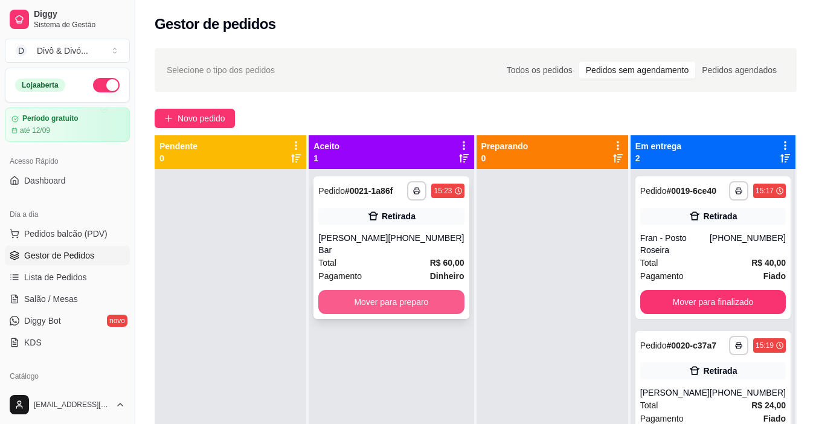
click at [378, 304] on button "Mover para preparo" at bounding box center [391, 302] width 146 height 24
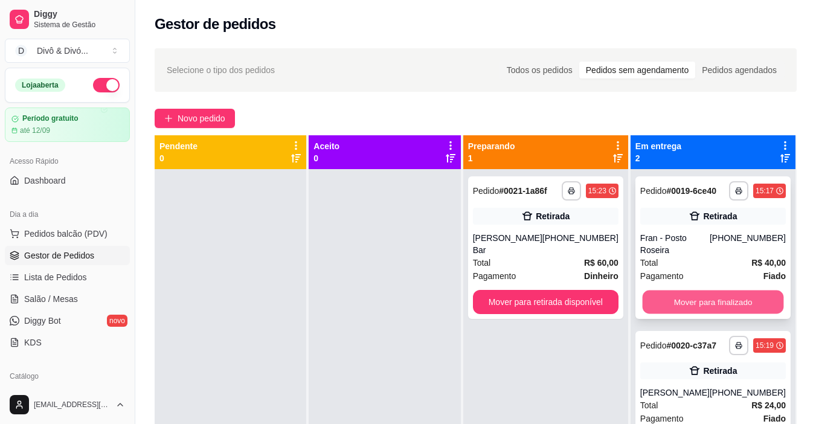
click at [742, 297] on button "Mover para finalizado" at bounding box center [712, 303] width 141 height 24
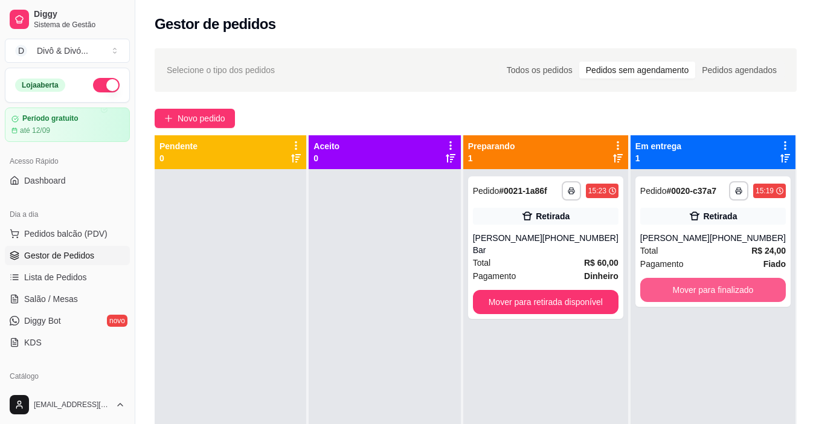
click at [742, 297] on button "Mover para finalizado" at bounding box center [713, 290] width 146 height 24
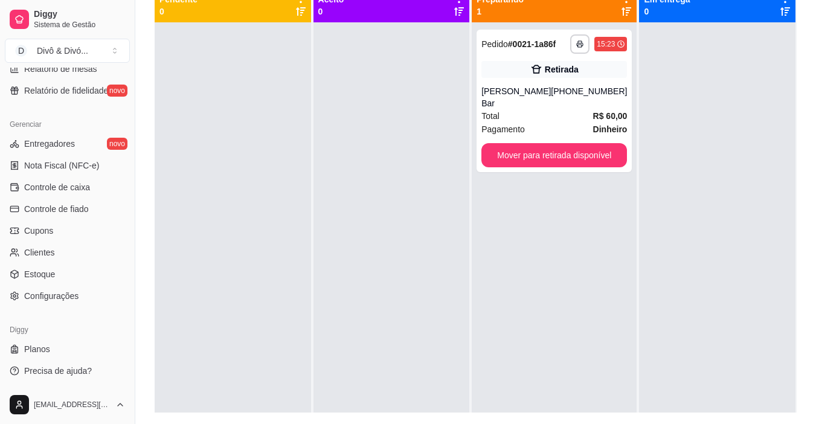
scroll to position [181, 0]
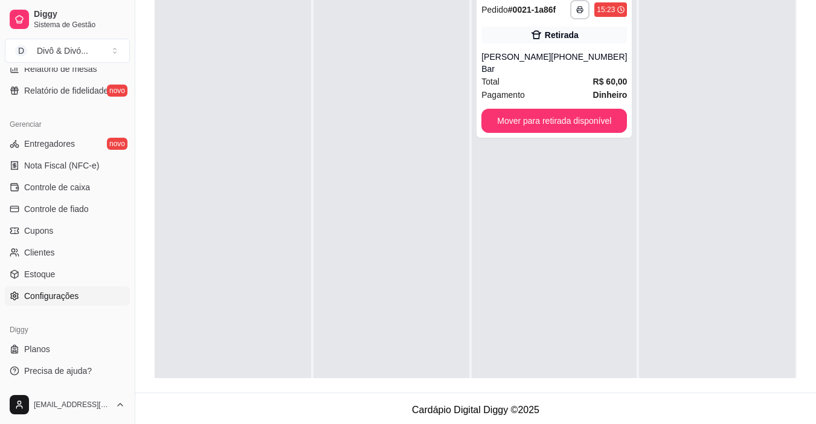
click at [79, 295] on link "Configurações" at bounding box center [67, 295] width 125 height 19
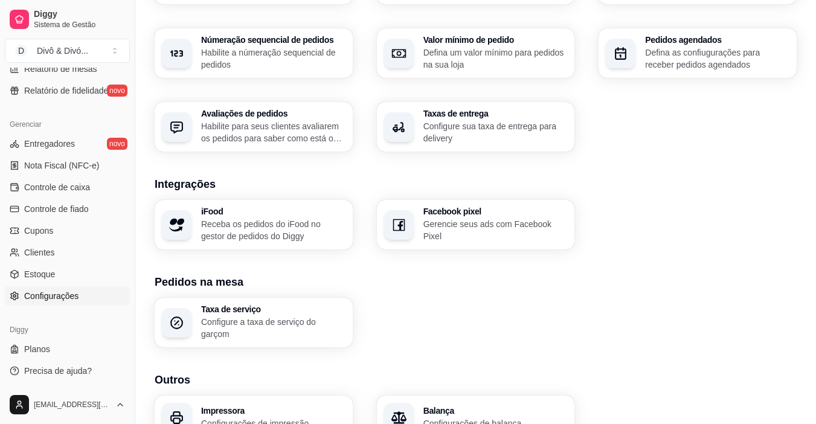
scroll to position [422, 0]
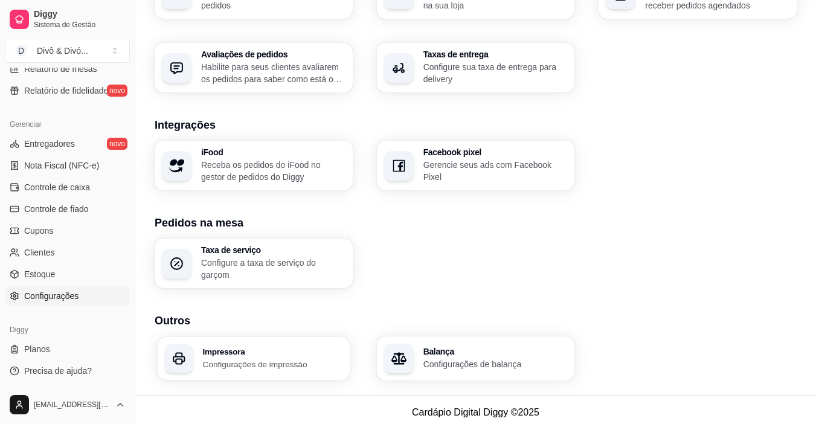
click at [265, 359] on p "Configurações de impressão" at bounding box center [273, 363] width 140 height 11
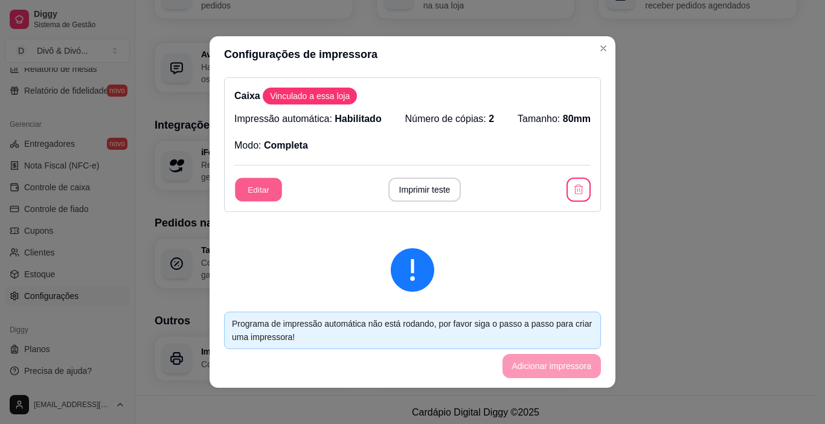
click at [262, 192] on button "Editar" at bounding box center [258, 190] width 47 height 24
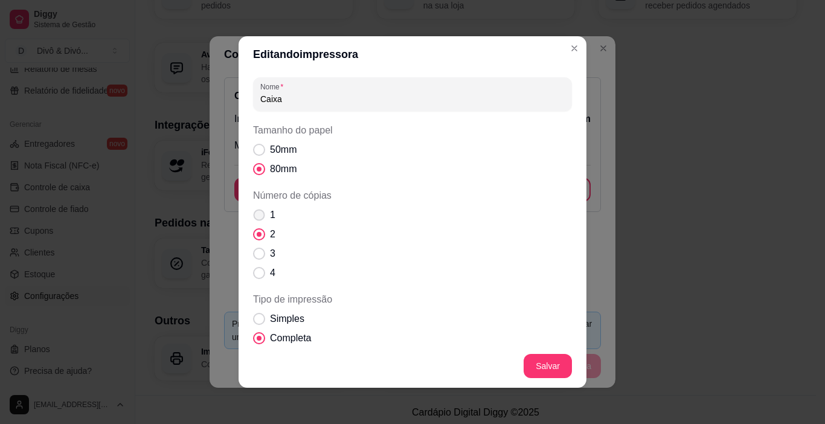
click at [254, 217] on span "Número de cópias" at bounding box center [259, 215] width 11 height 11
click at [253, 217] on input "1" at bounding box center [257, 221] width 8 height 8
radio input "true"
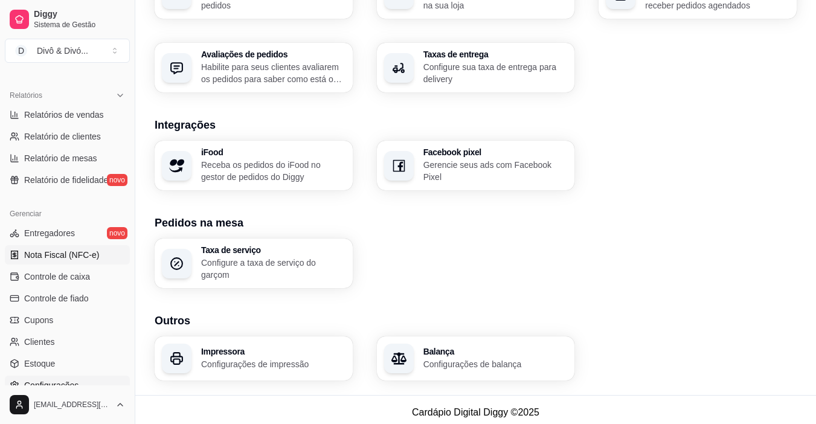
scroll to position [264, 0]
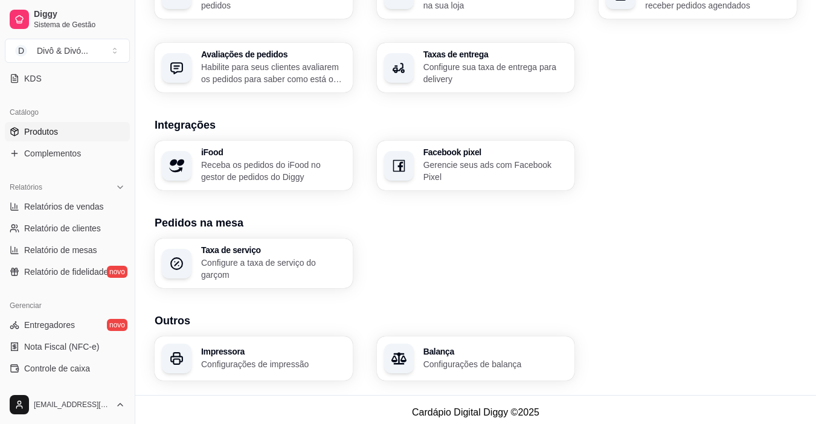
click at [49, 140] on link "Produtos" at bounding box center [67, 131] width 125 height 19
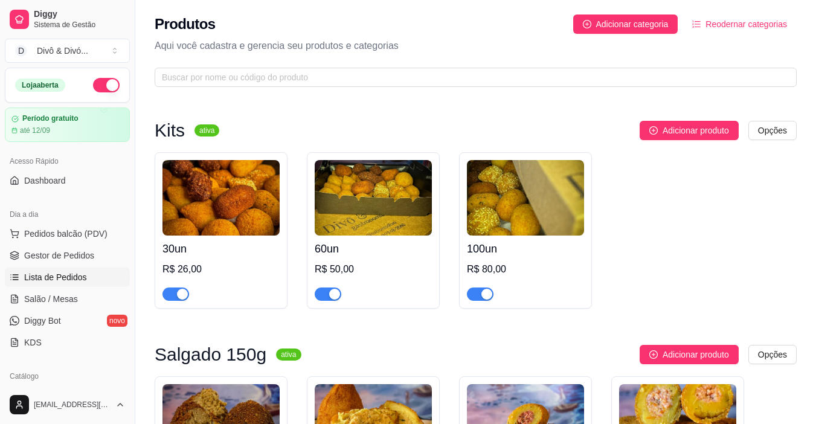
click at [64, 276] on span "Lista de Pedidos" at bounding box center [55, 277] width 63 height 12
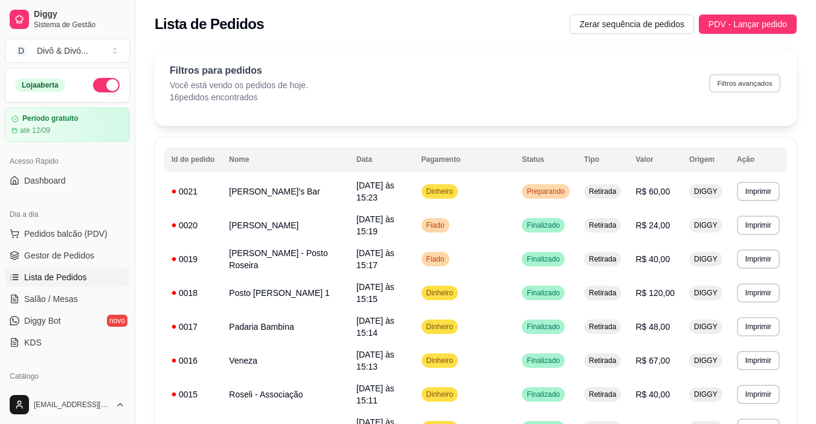
click at [758, 79] on button "Filtros avançados" at bounding box center [744, 83] width 71 height 19
select select "0"
click at [54, 322] on span "Diggy Bot" at bounding box center [42, 321] width 37 height 12
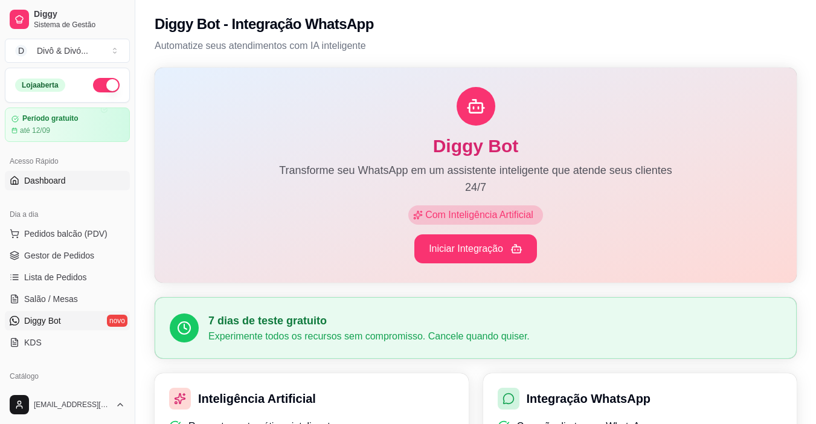
click at [70, 185] on link "Dashboard" at bounding box center [67, 180] width 125 height 19
